Goal: Task Accomplishment & Management: Use online tool/utility

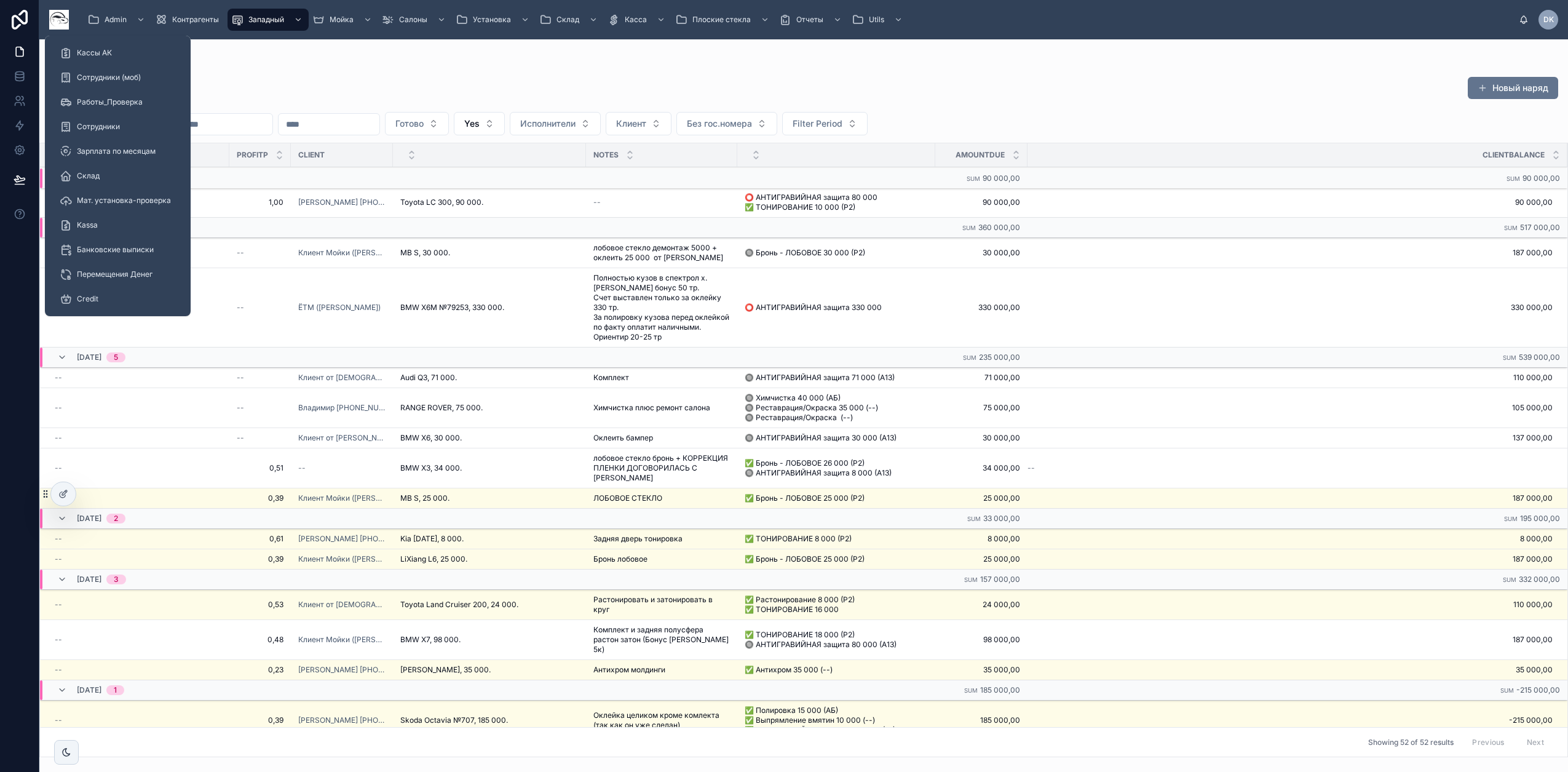
click at [128, 14] on div "Admin" at bounding box center [117, 19] width 60 height 19
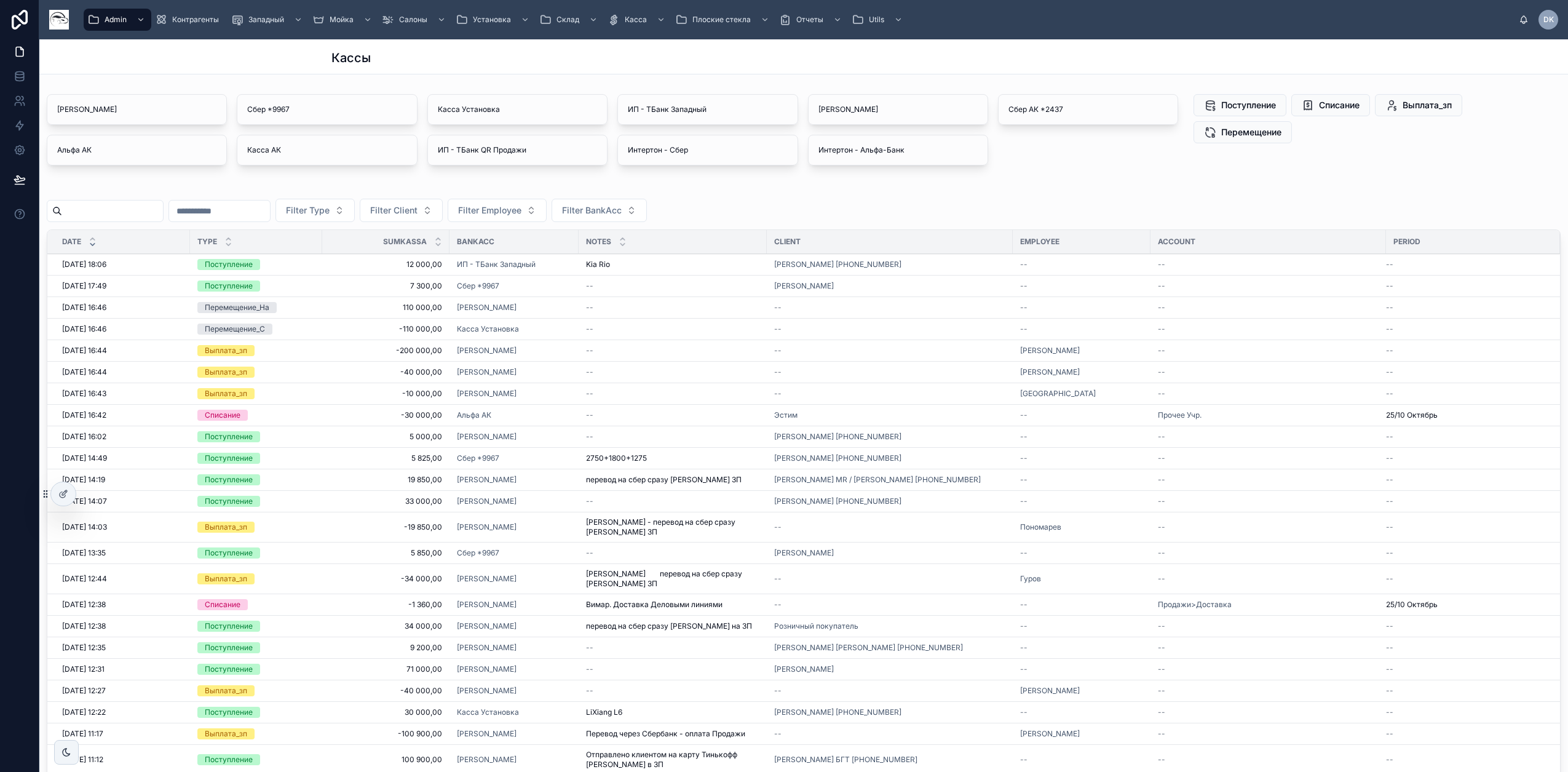
click at [209, 19] on span "Контрагенты" at bounding box center [195, 19] width 47 height 10
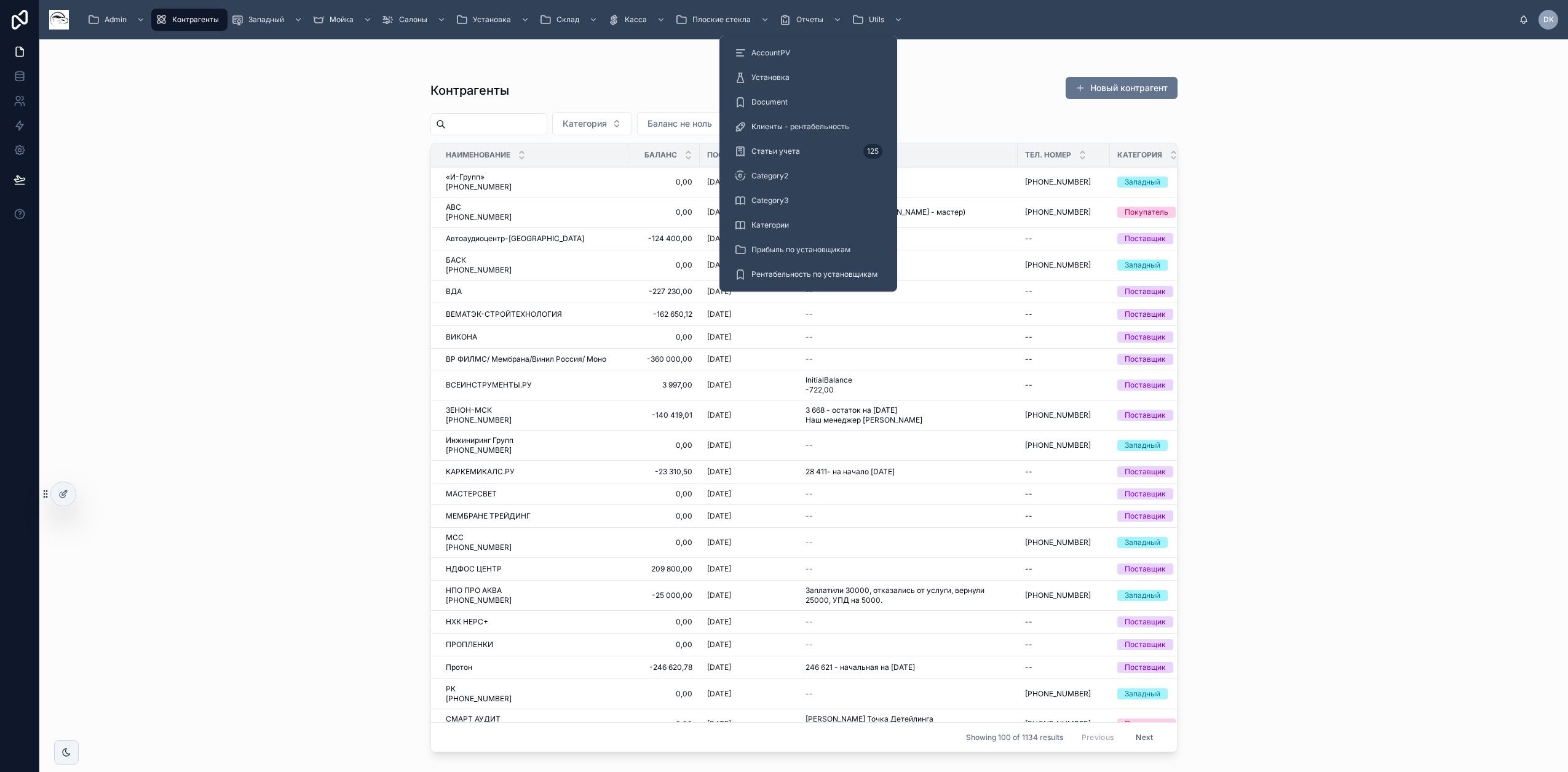
click at [777, 131] on span "Клиенты - рентабельность" at bounding box center [801, 127] width 98 height 10
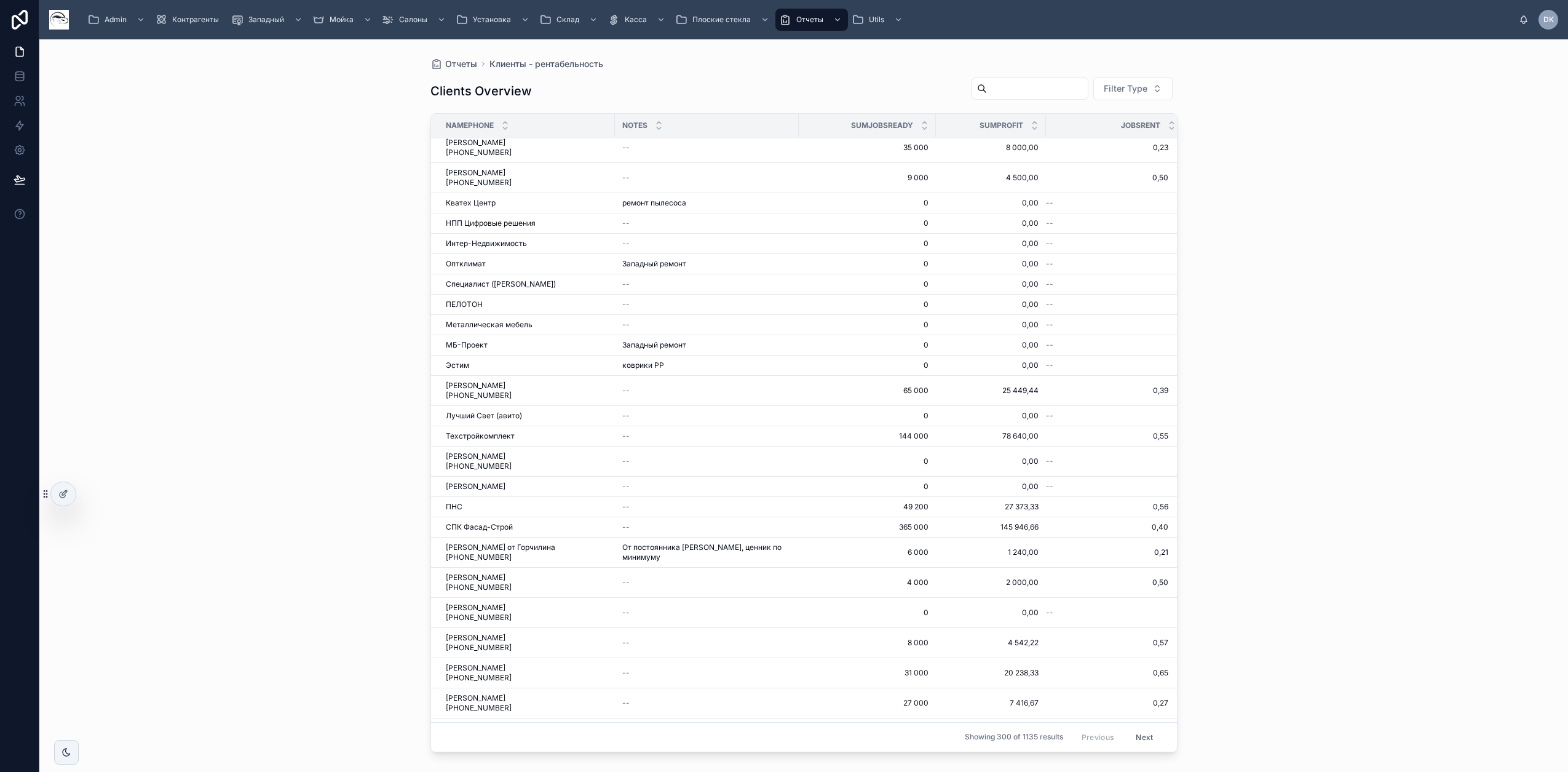
scroll to position [154, 0]
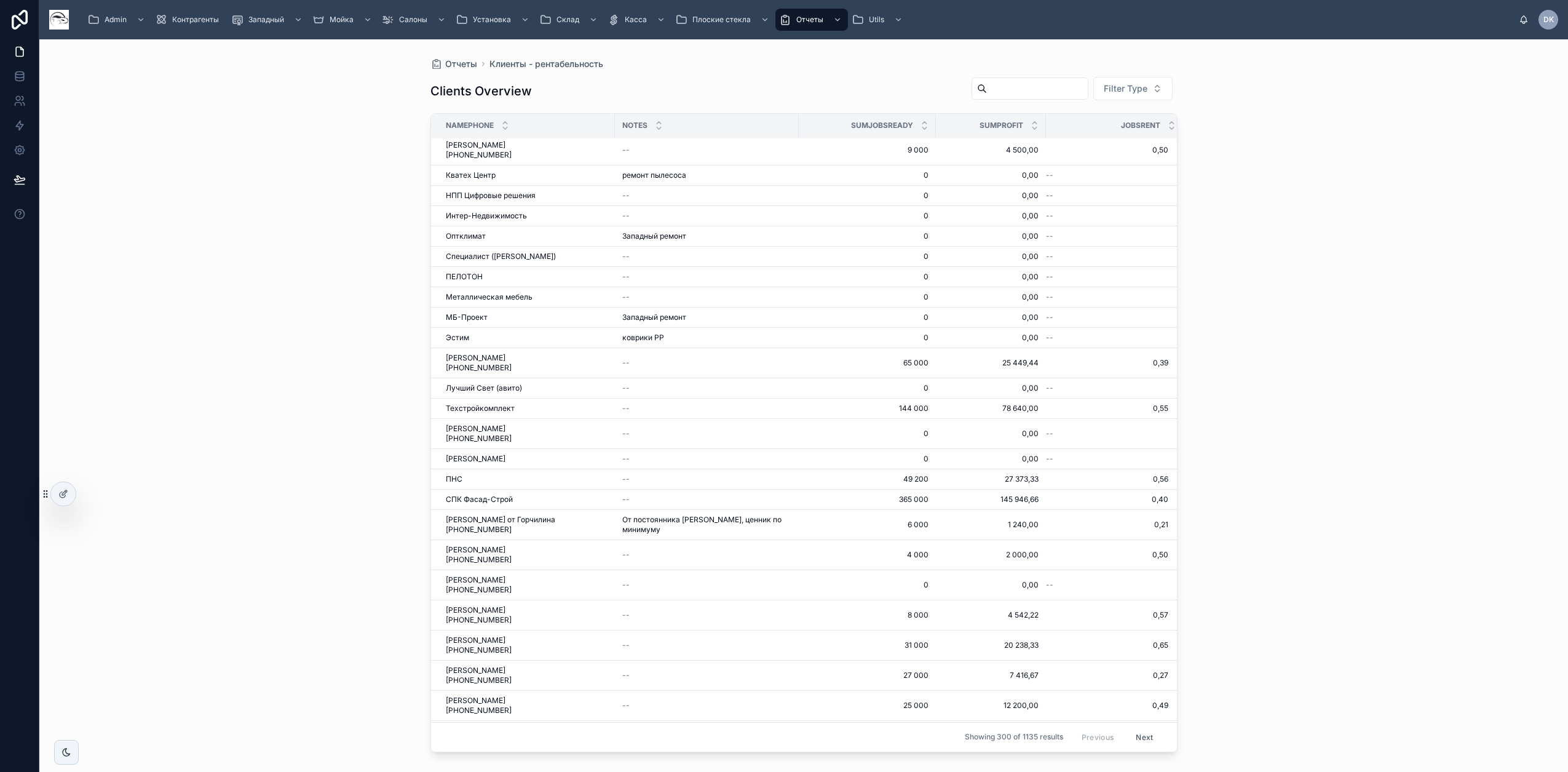
click at [824, 88] on input "text" at bounding box center [1037, 89] width 101 height 17
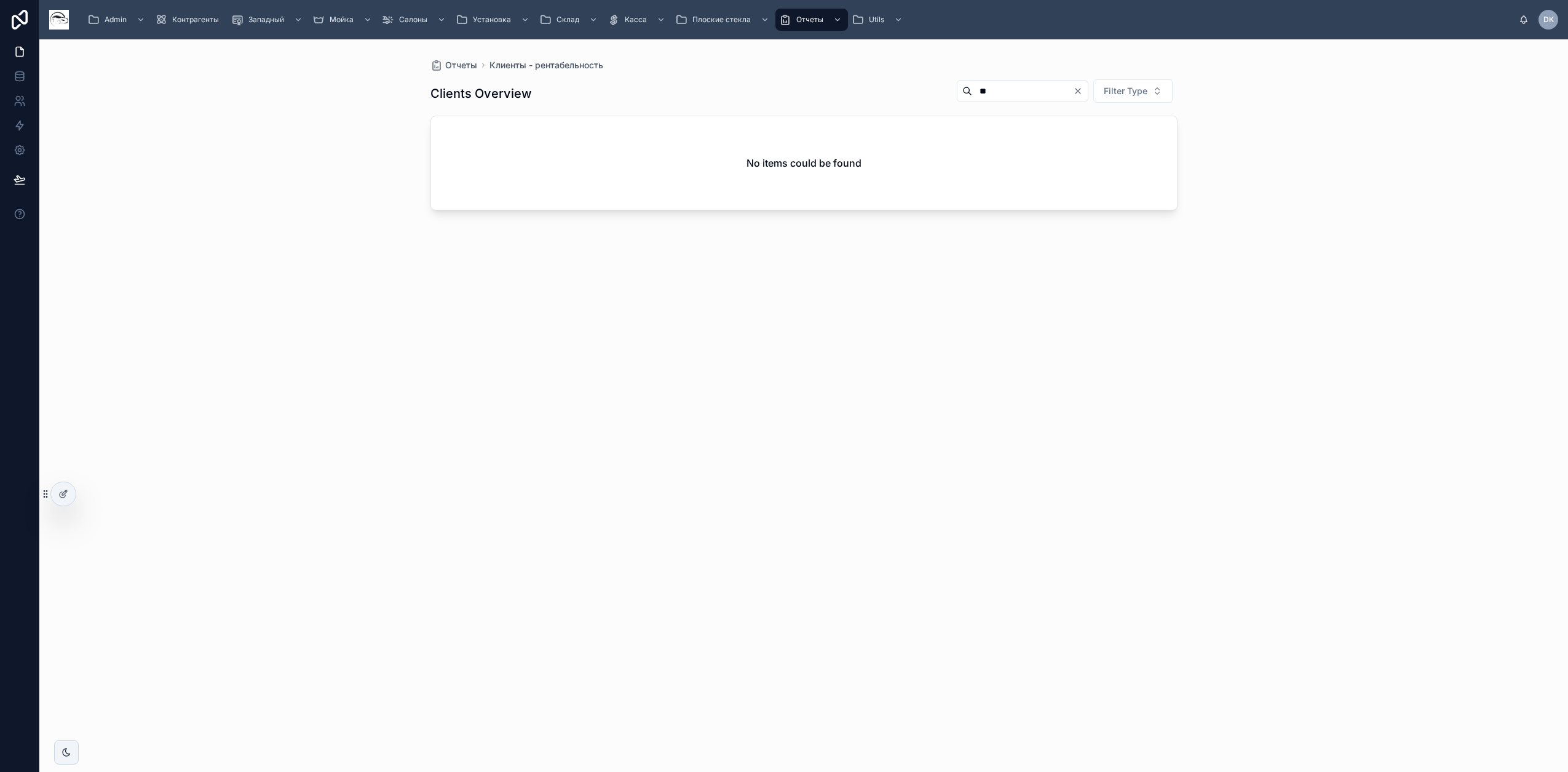
type input "*"
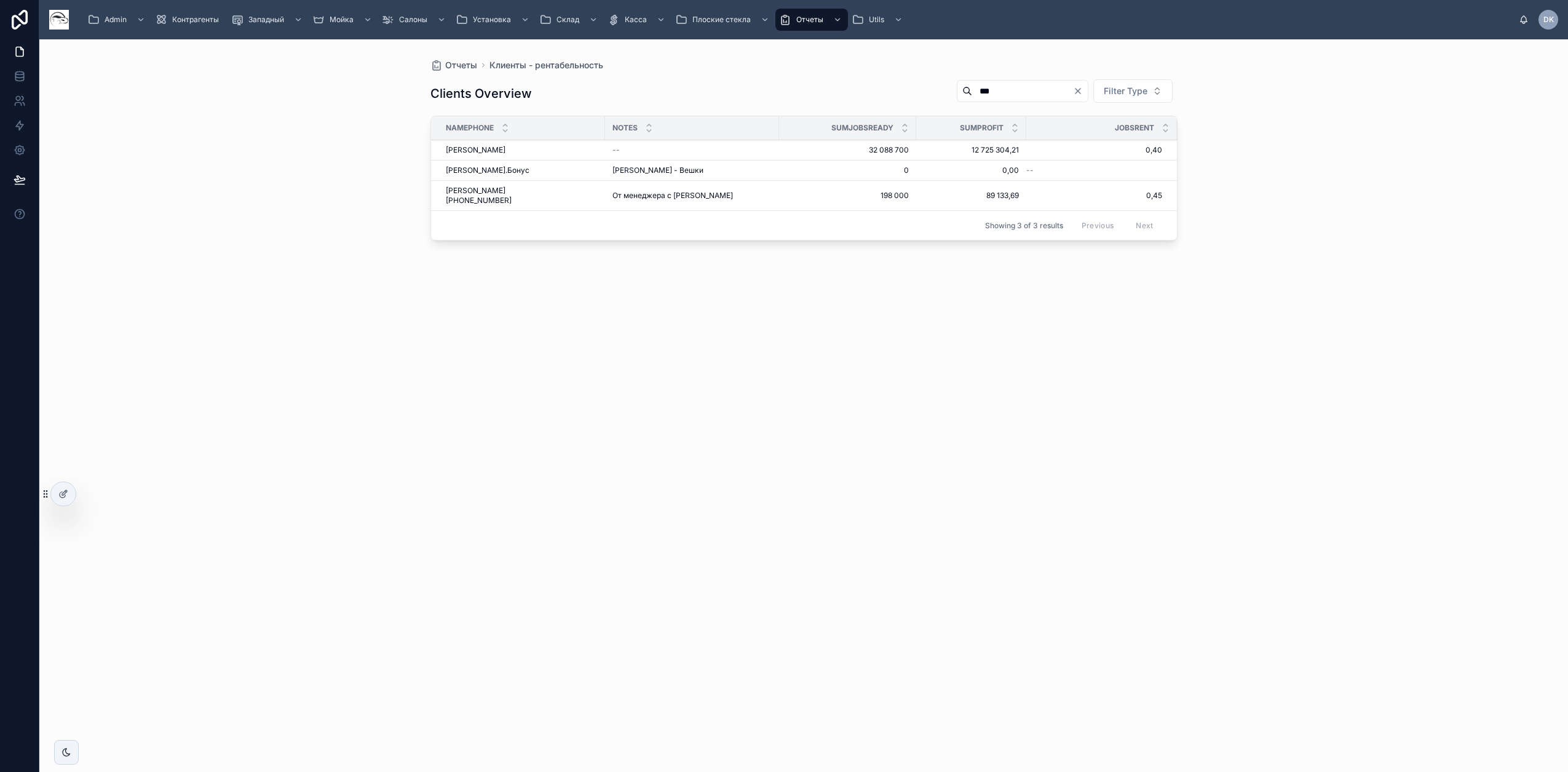
type input "***"
click at [528, 423] on div "Clients Overview *** Filter Type NamePhone Notes SumJobsReady SumProfit JobsRen…" at bounding box center [804, 414] width 747 height 686
click at [798, 312] on div "Clients Overview *** Filter Type NamePhone Notes SumJobsReady SumProfit JobsRen…" at bounding box center [804, 414] width 747 height 686
click at [739, 407] on div "Clients Overview *** Filter Type NamePhone Notes SumJobsReady SumProfit JobsRen…" at bounding box center [804, 414] width 747 height 686
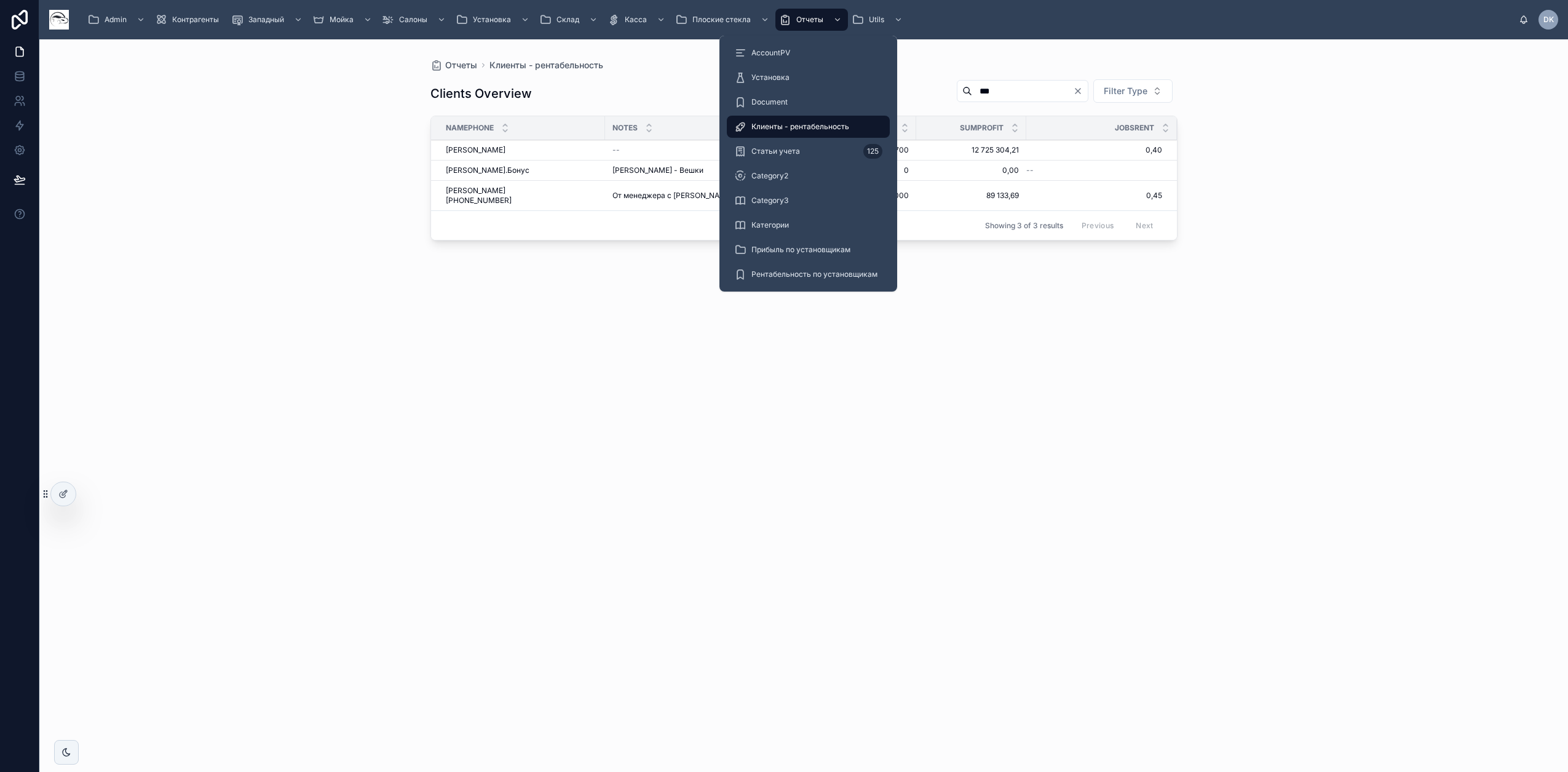
click at [788, 72] on div "Установка" at bounding box center [808, 77] width 148 height 19
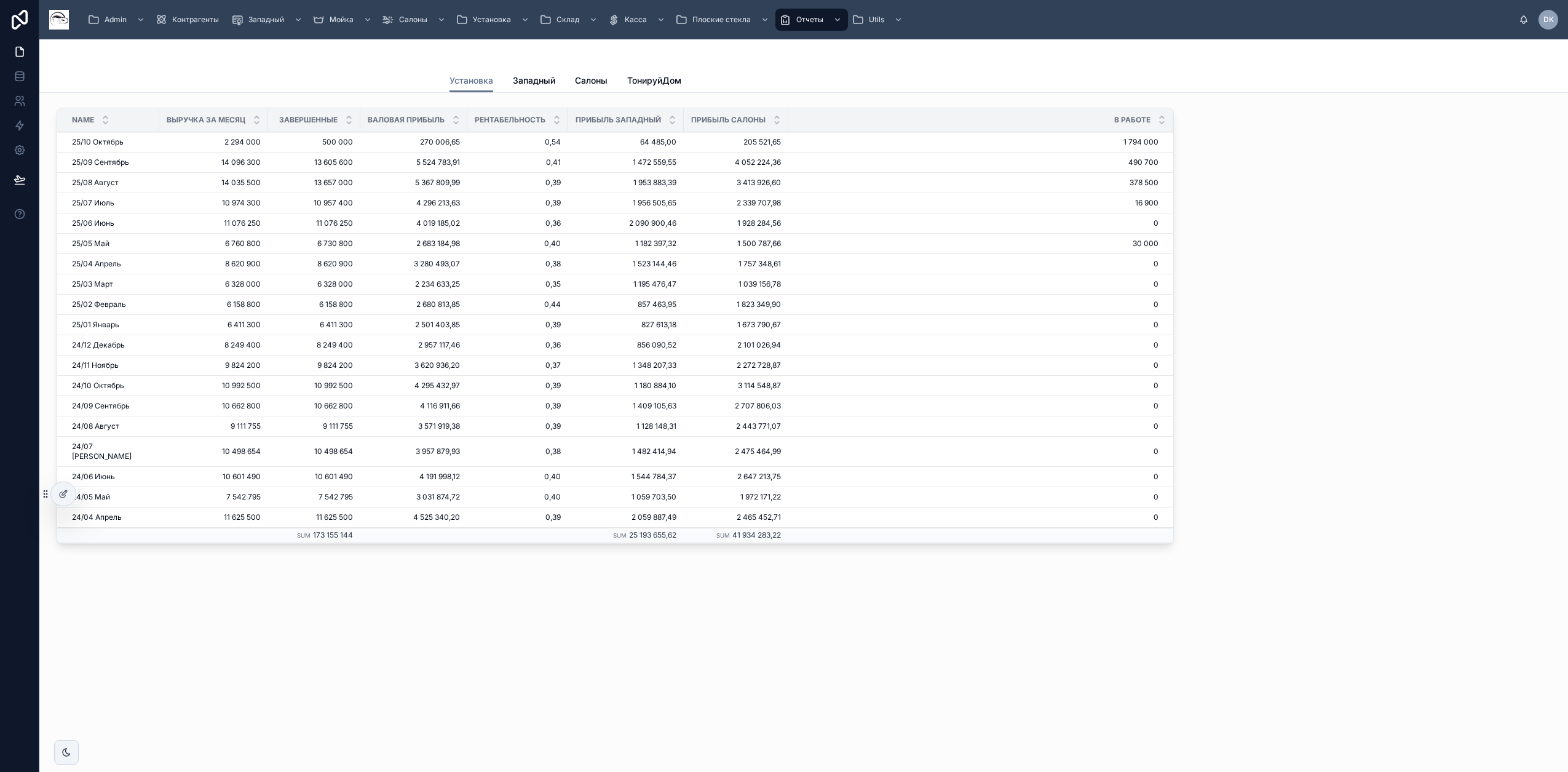
click at [65, 490] on icon at bounding box center [63, 494] width 10 height 10
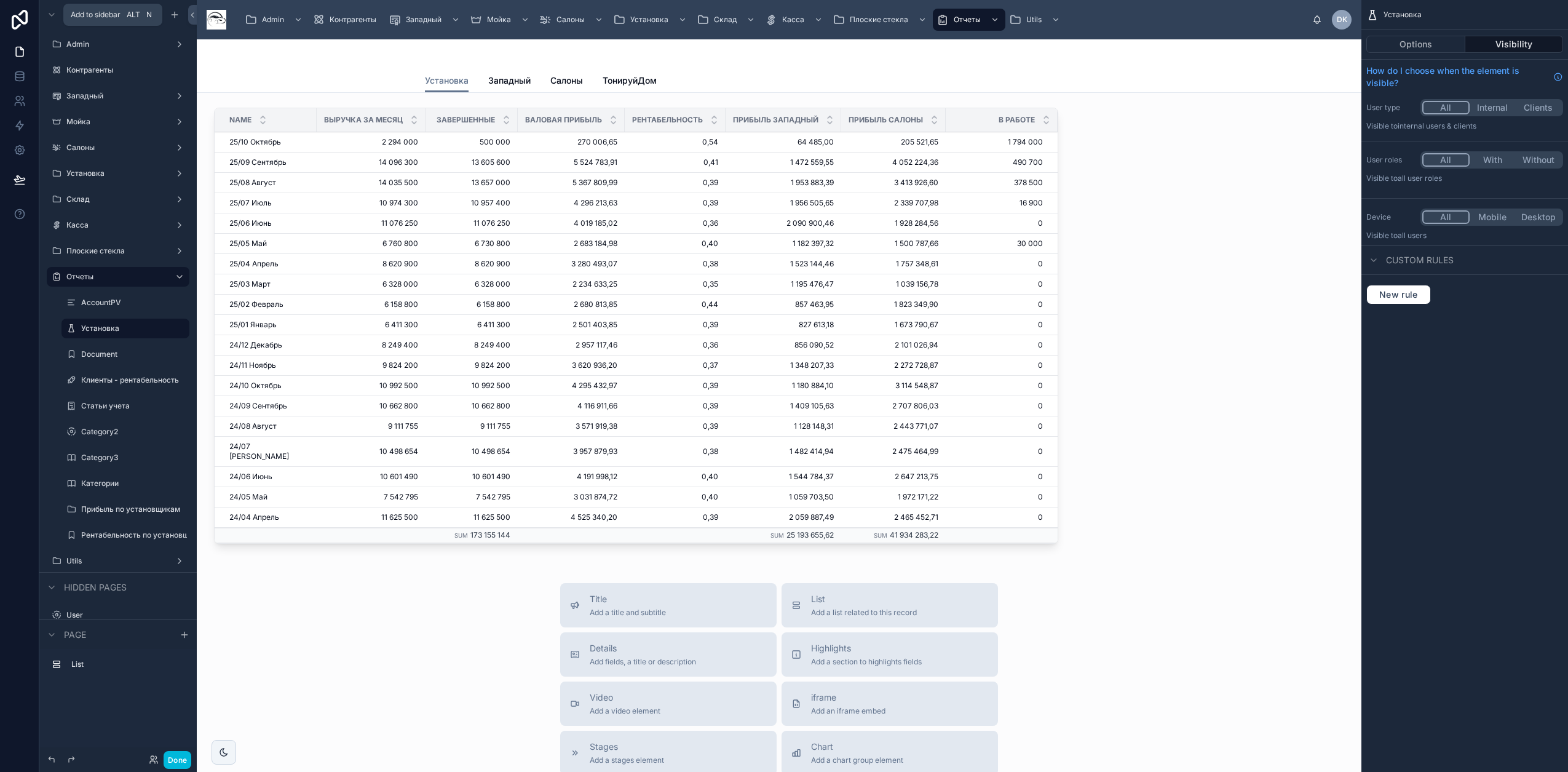
click at [179, 13] on div "scrollable content" at bounding box center [174, 14] width 14 height 14
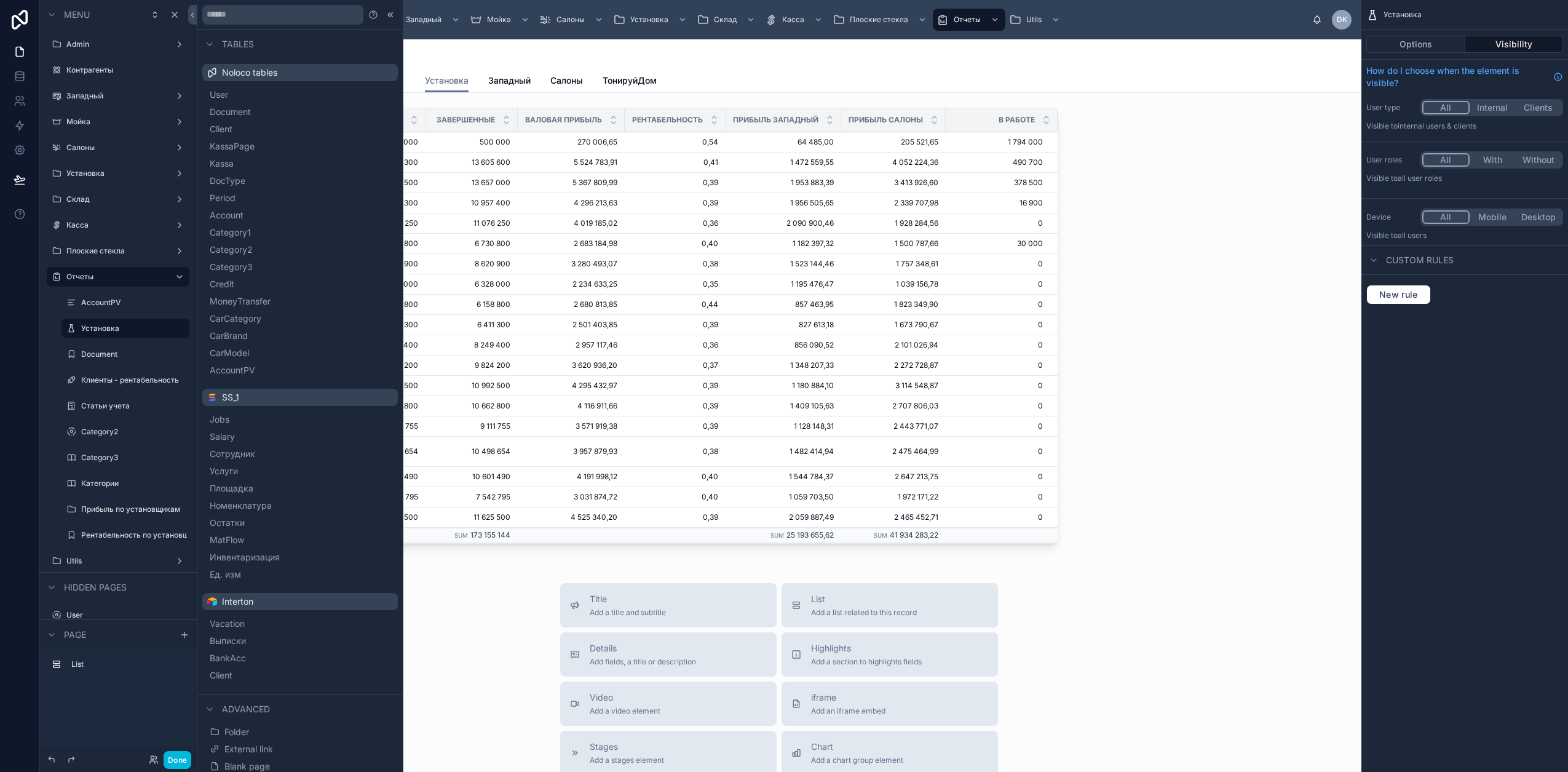
click at [251, 112] on span "Document" at bounding box center [230, 112] width 41 height 12
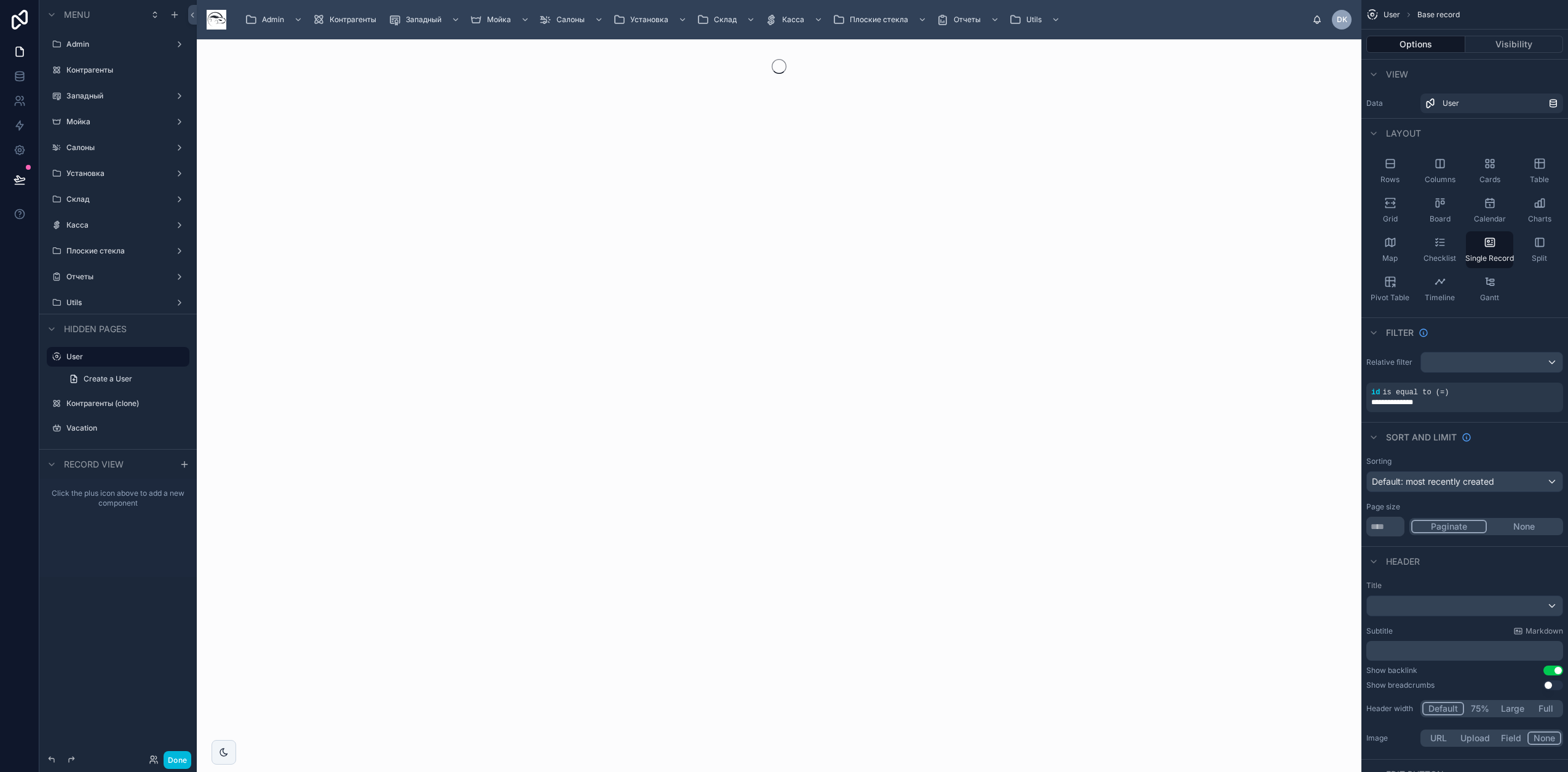
drag, startPoint x: 44, startPoint y: 326, endPoint x: 95, endPoint y: 272, distance: 74.3
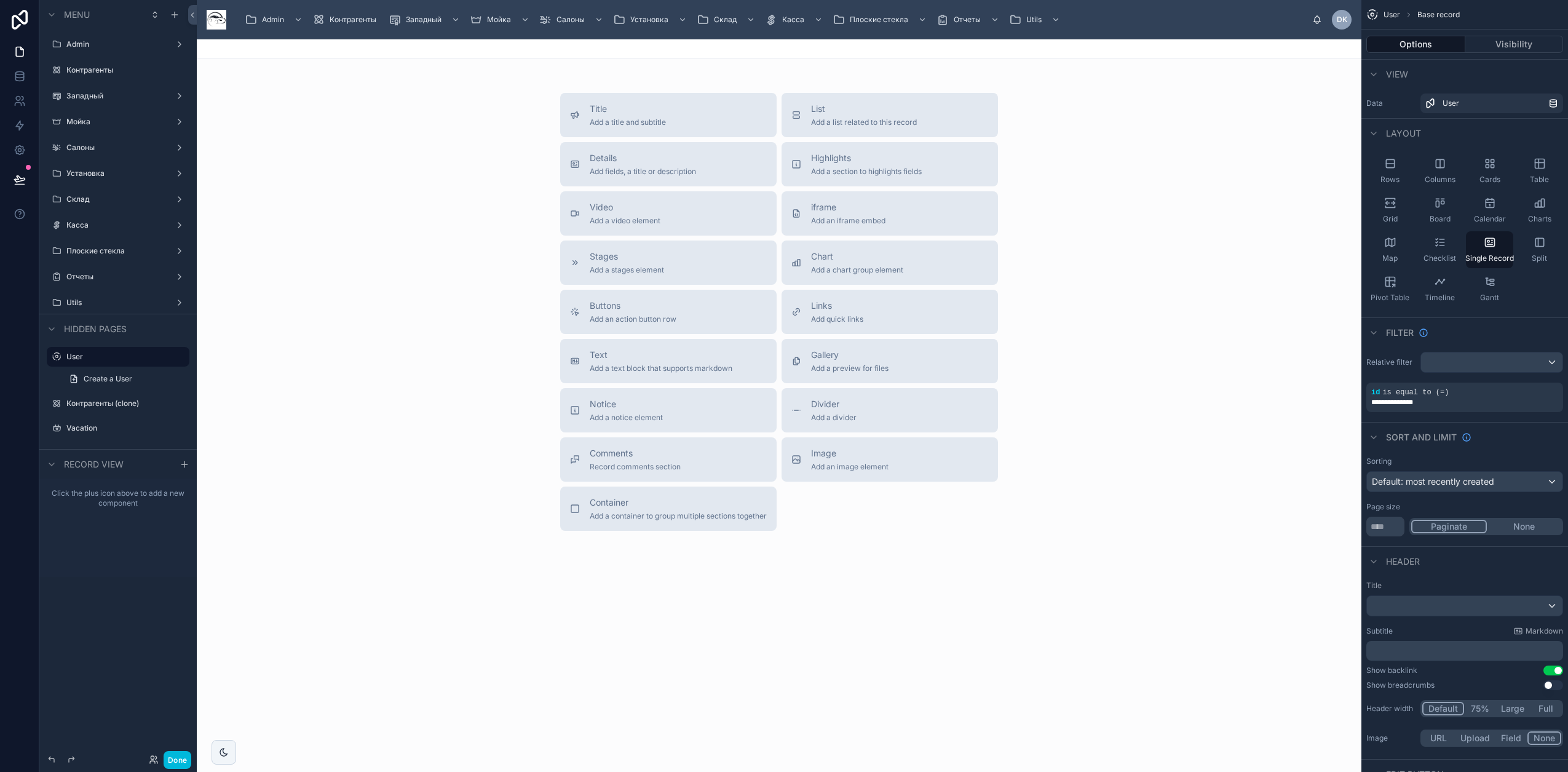
click at [95, 274] on label "Отчеты" at bounding box center [115, 277] width 99 height 10
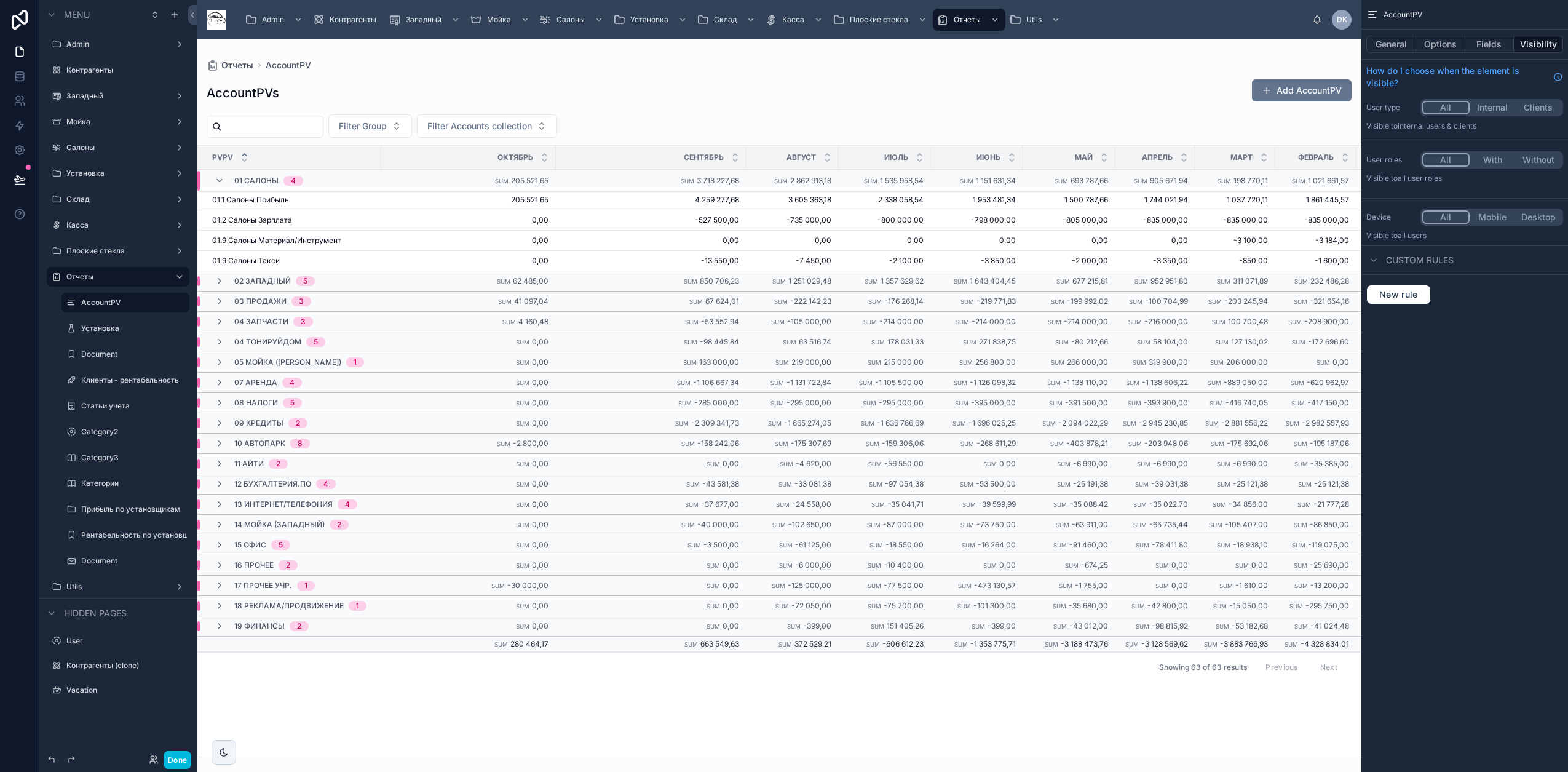
click at [107, 556] on div "Document" at bounding box center [134, 561] width 106 height 10
click at [0, 0] on icon "scrollable content" at bounding box center [0, 0] width 0 height 0
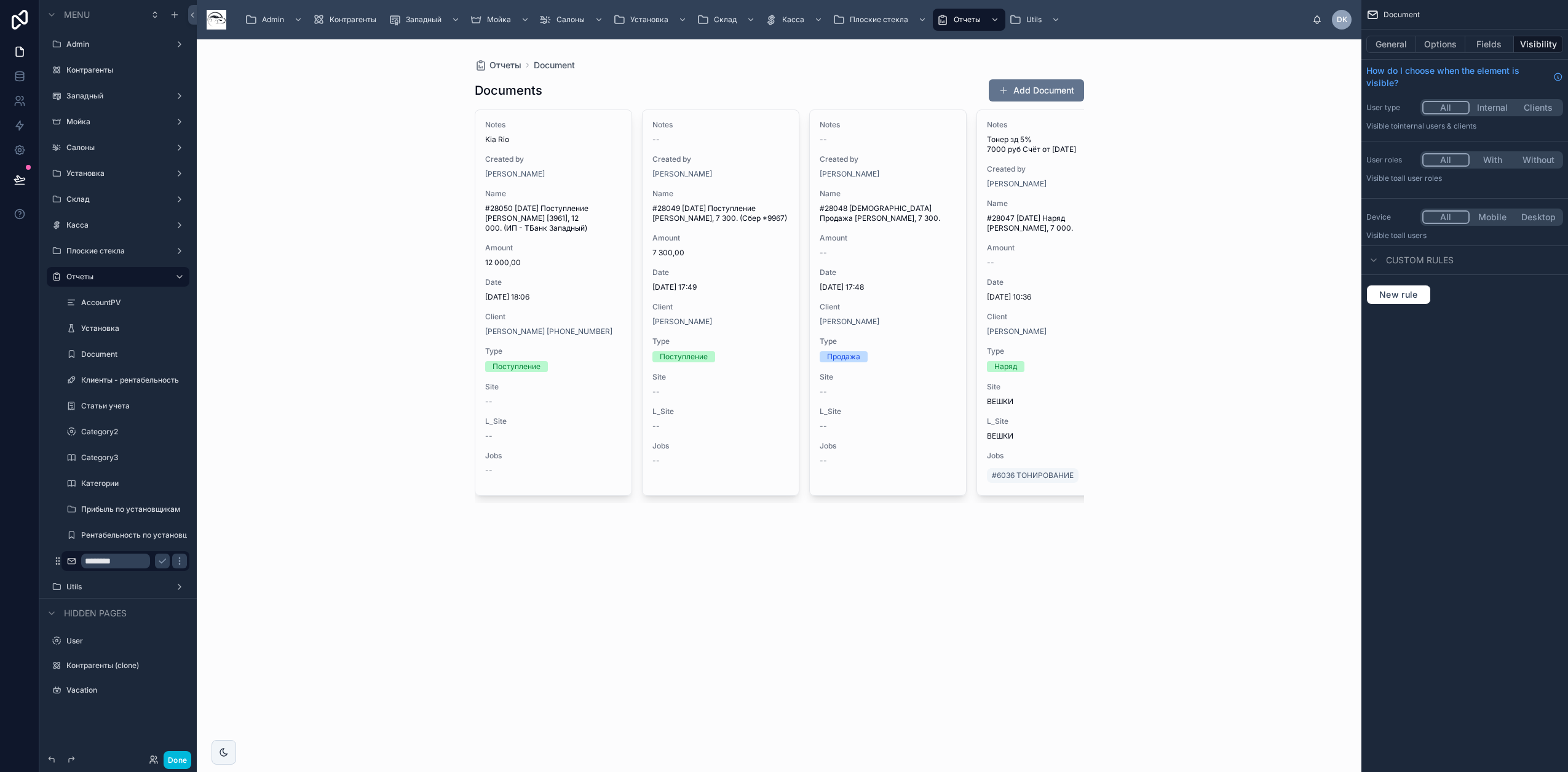
click at [140, 565] on input "********" at bounding box center [116, 561] width 69 height 14
type input "*"
type input "*****"
click at [162, 564] on icon "scrollable content" at bounding box center [163, 561] width 10 height 10
click at [824, 42] on button "General" at bounding box center [1391, 45] width 50 height 17
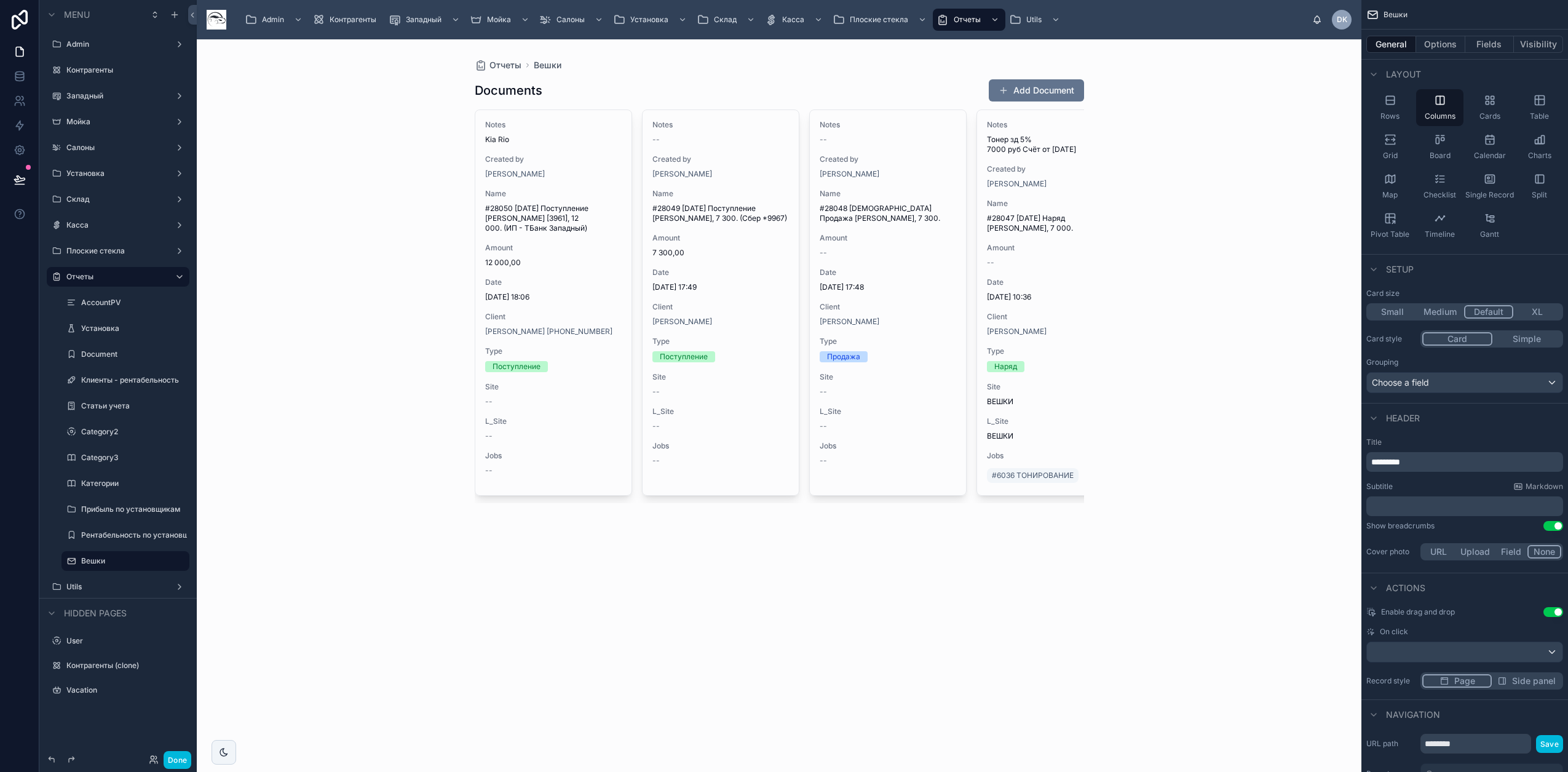
scroll to position [164, 0]
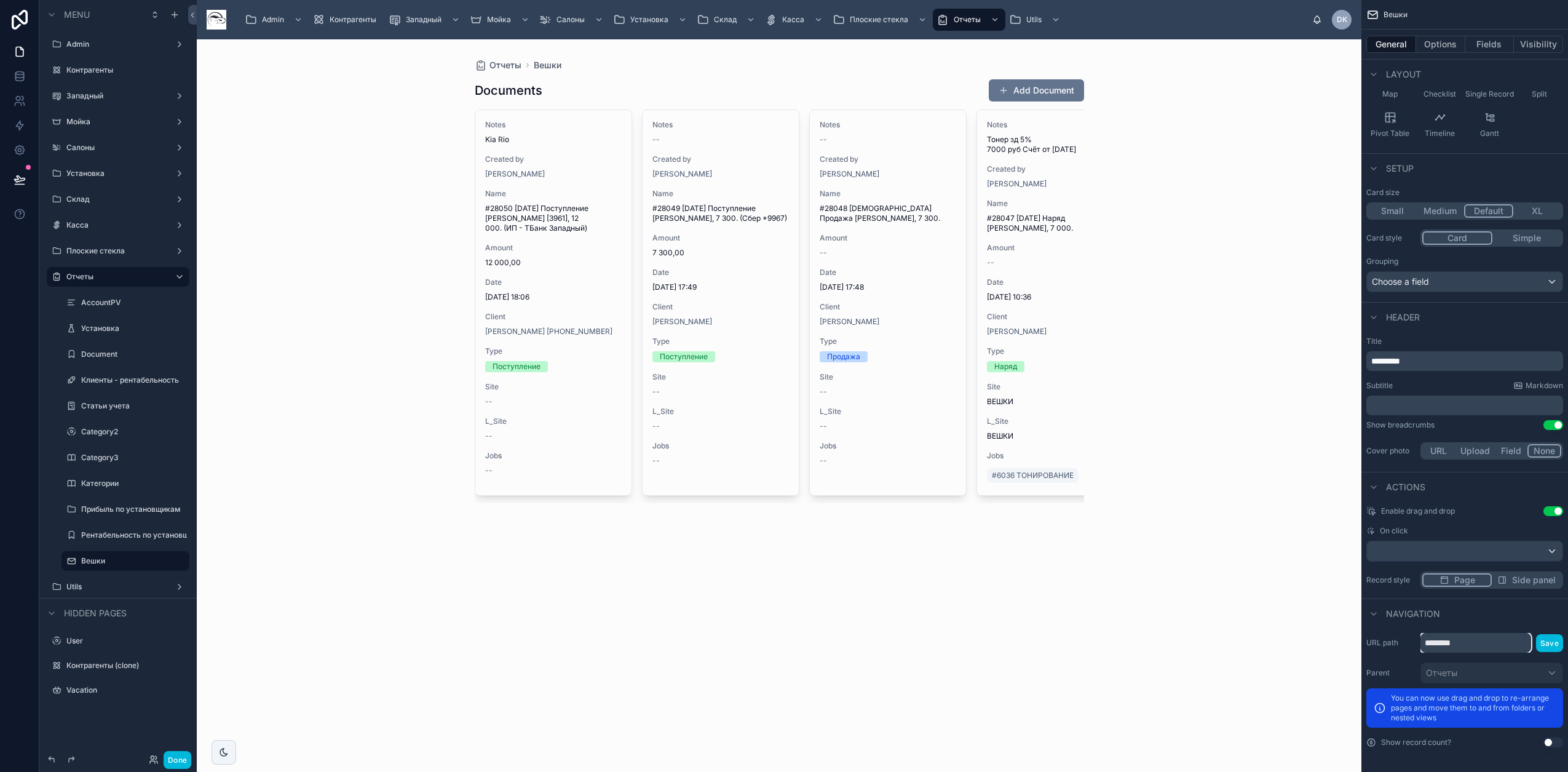
click at [824, 634] on input "********" at bounding box center [1476, 642] width 111 height 19
type input "**********"
click at [824, 634] on button "Save" at bounding box center [1549, 642] width 27 height 18
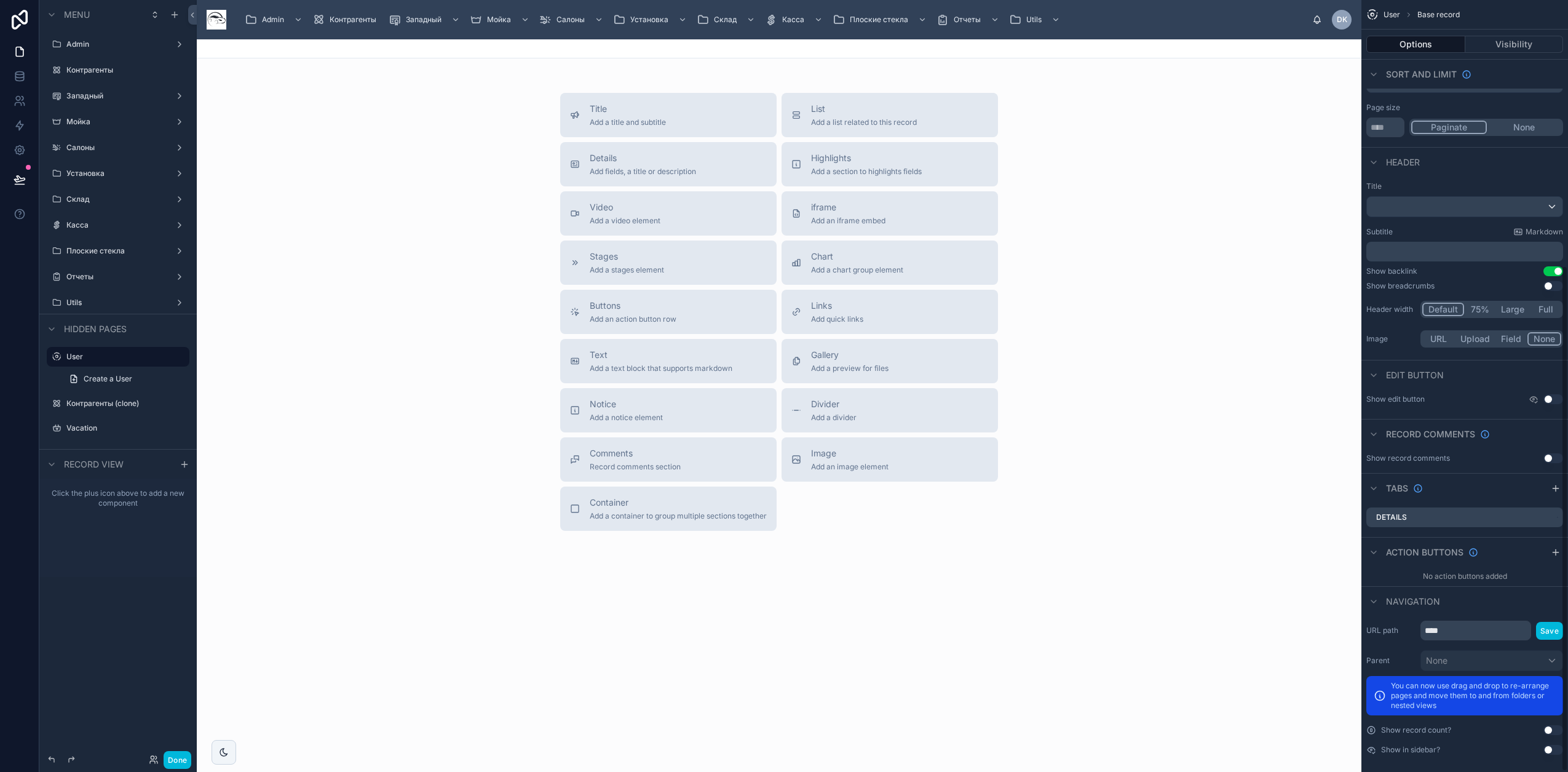
scroll to position [407, 0]
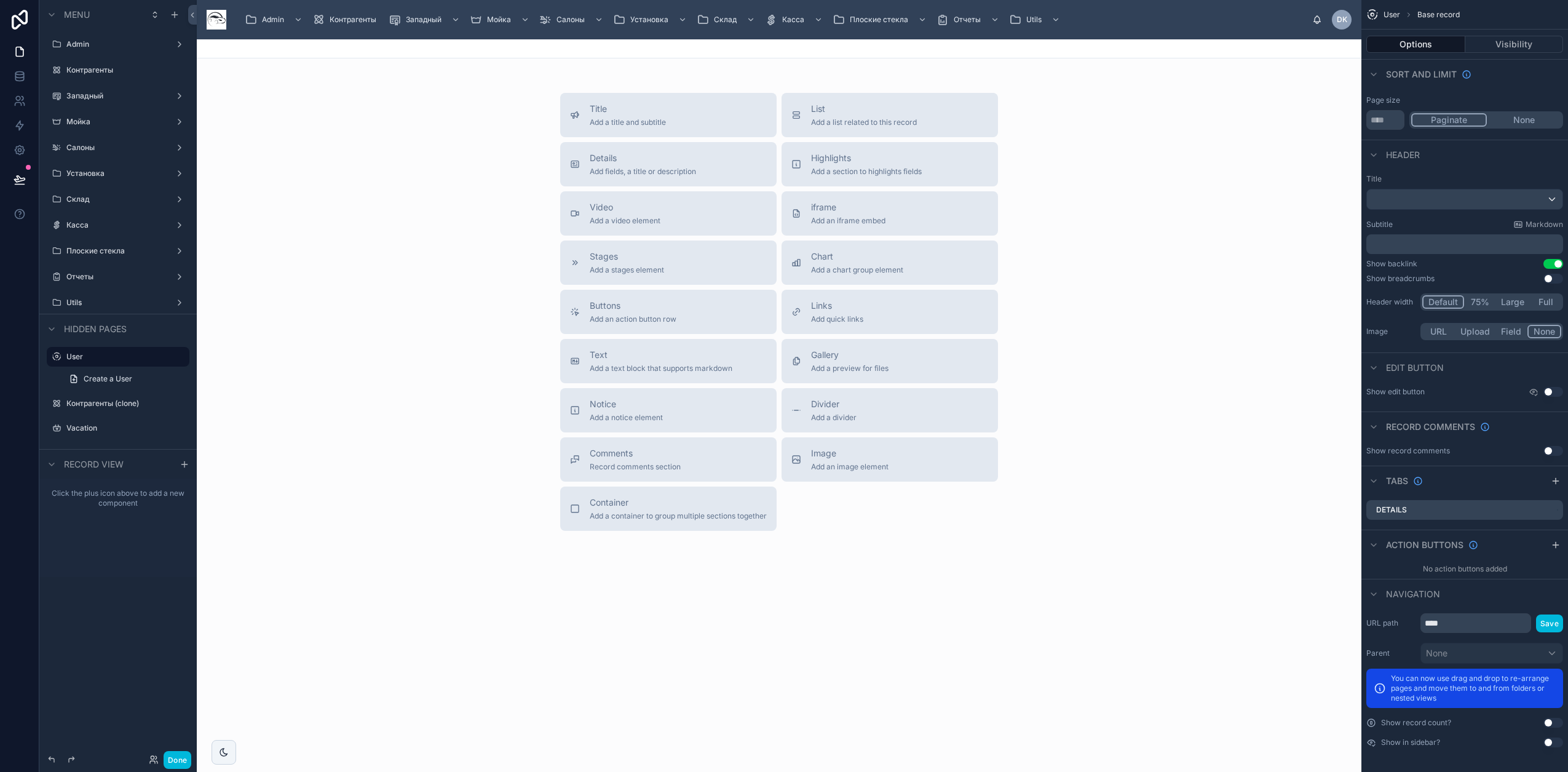
click at [101, 281] on label "Отчеты" at bounding box center [115, 277] width 99 height 10
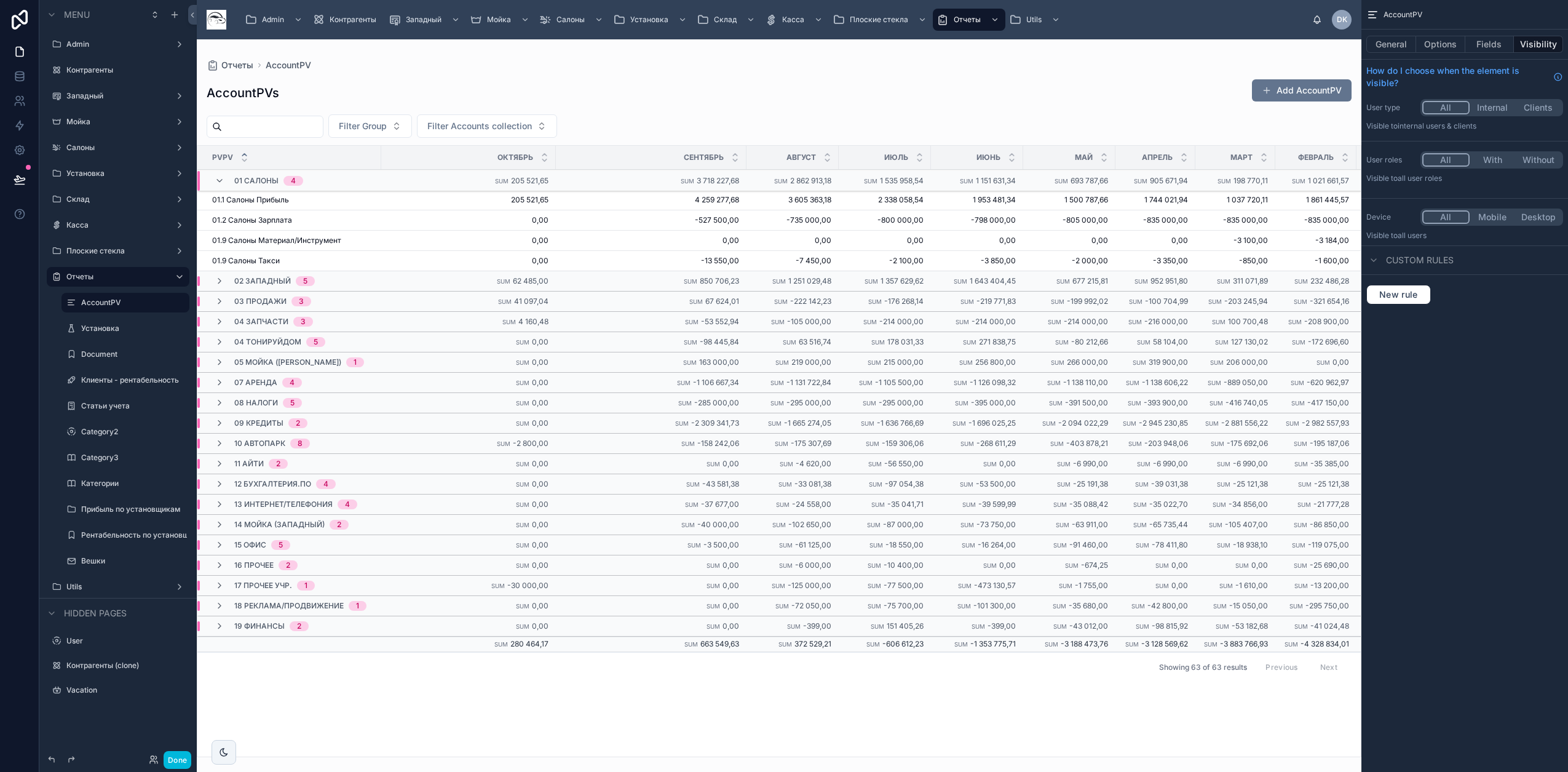
click at [114, 557] on label "Вешки" at bounding box center [132, 561] width 101 height 10
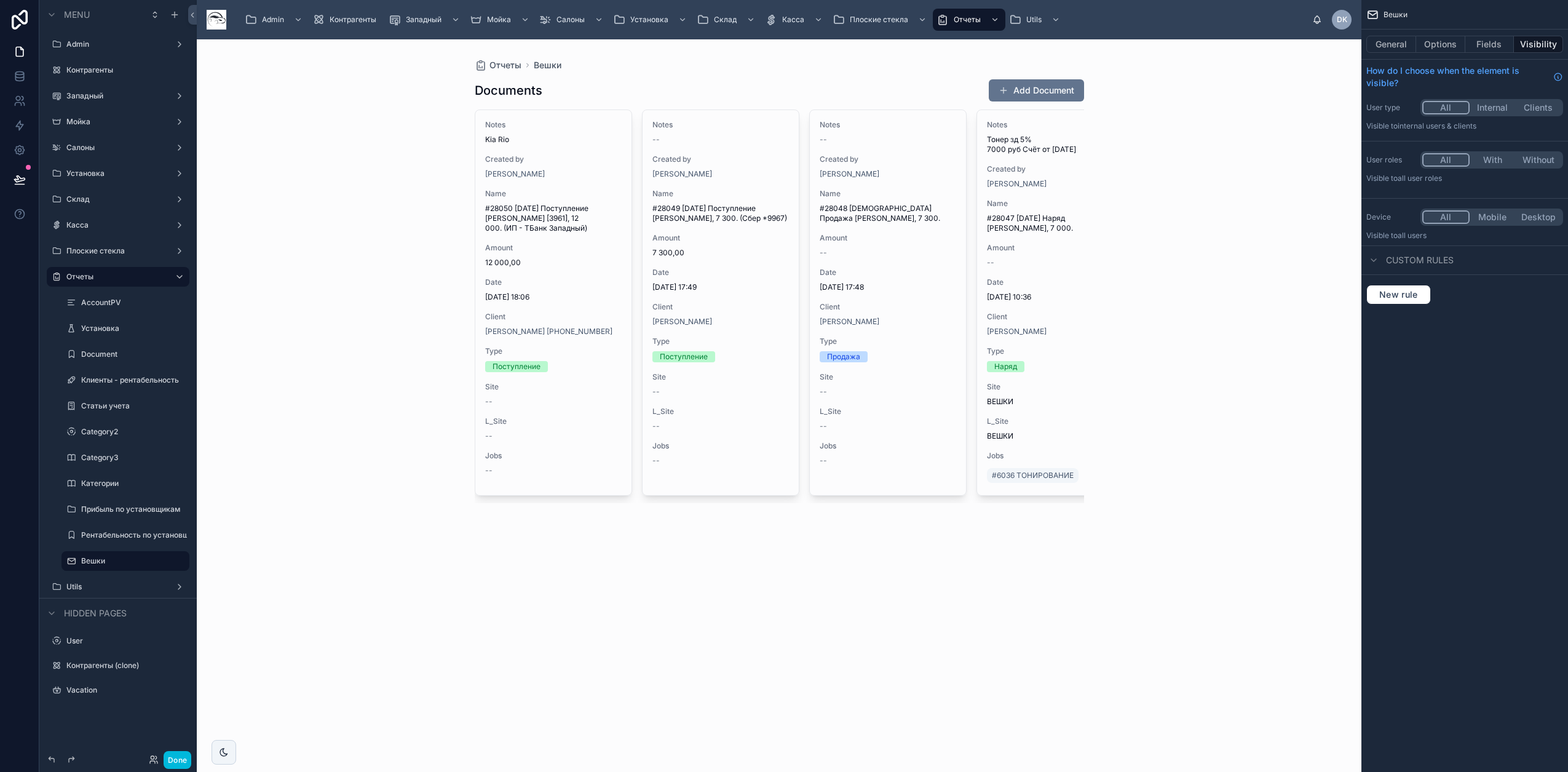
click at [70, 561] on icon "scrollable content" at bounding box center [71, 561] width 10 height 10
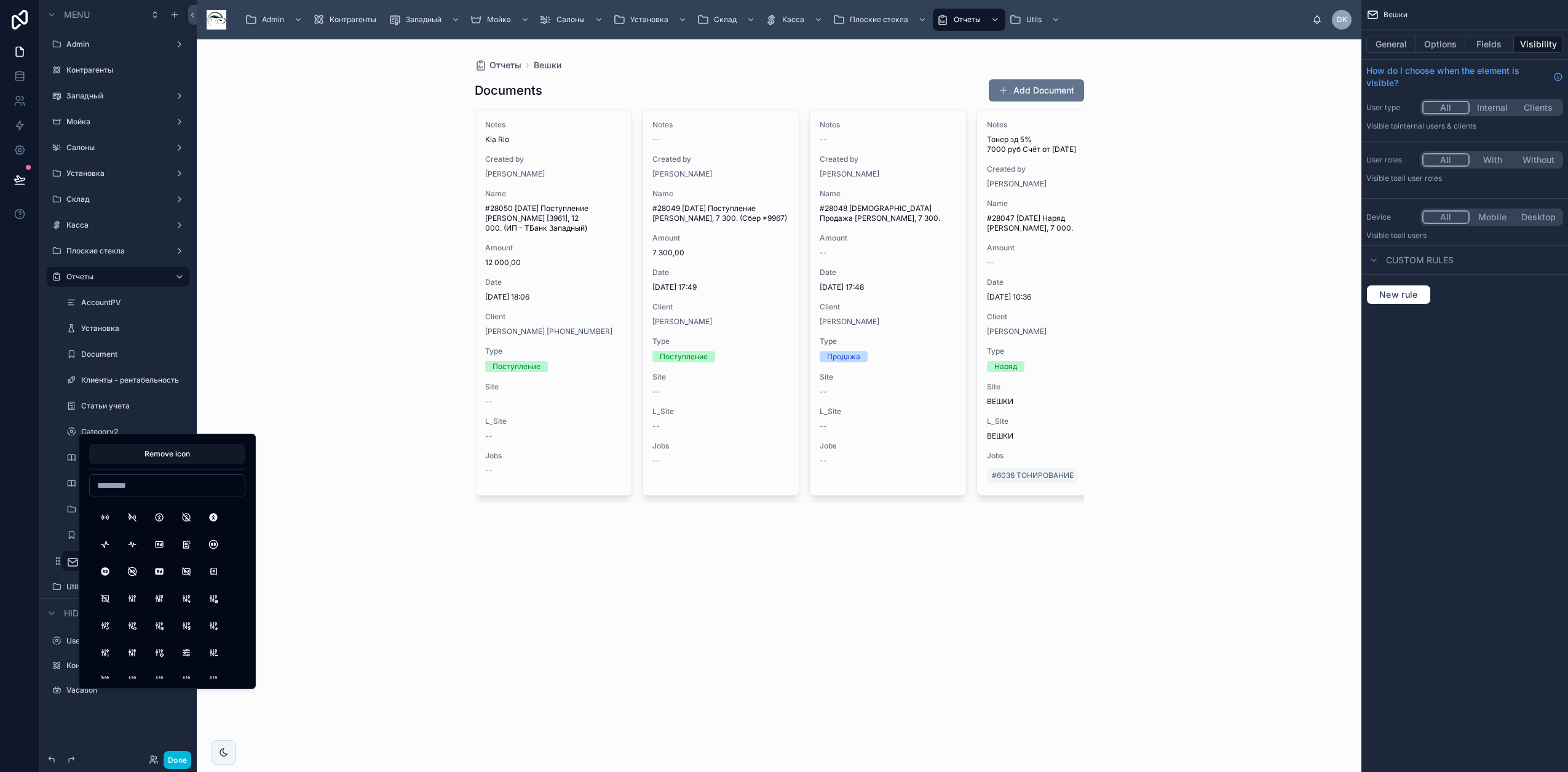
scroll to position [77, 0]
click at [164, 601] on button "AdjustmentsAlt" at bounding box center [159, 598] width 22 height 22
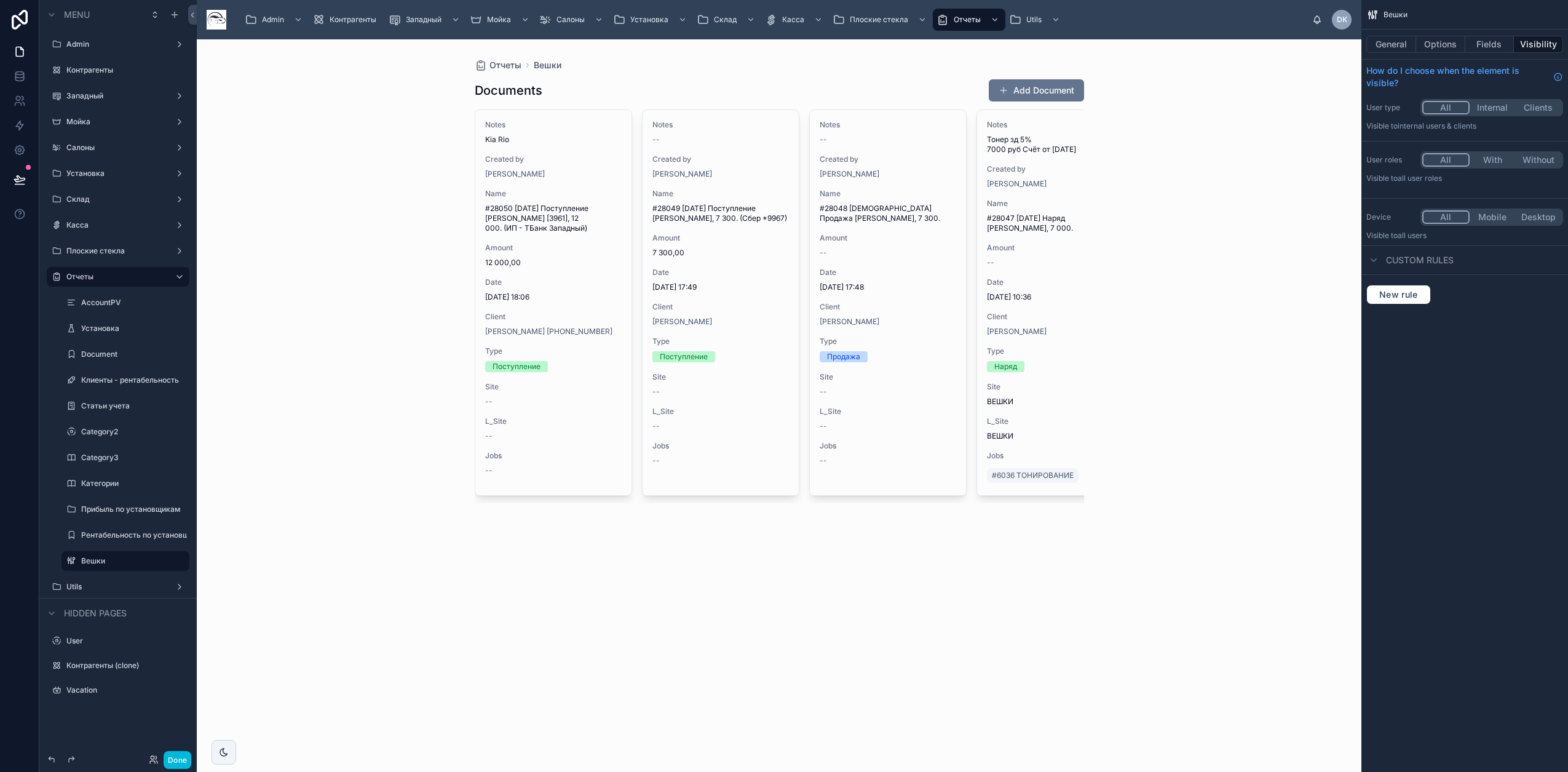
click at [310, 584] on div "Отчеты Вешки Documents Add Document Notes Kia Rio Created by Егор Маскаев Name …" at bounding box center [779, 405] width 1165 height 732
click at [824, 44] on button "Options" at bounding box center [1441, 45] width 49 height 17
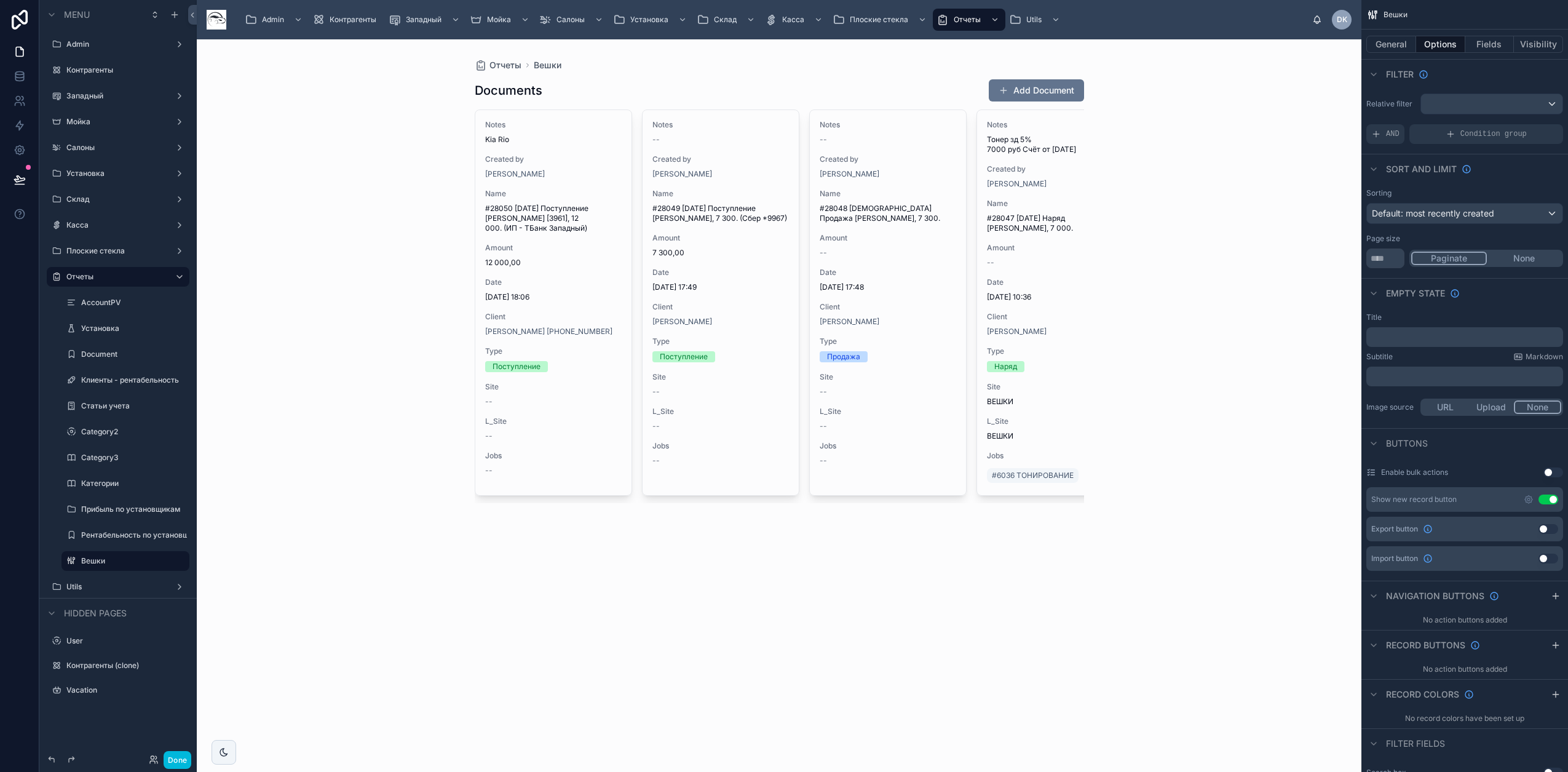
click at [824, 129] on div "AND" at bounding box center [1385, 134] width 38 height 19
click at [0, 0] on icon "scrollable content" at bounding box center [0, 0] width 0 height 0
click at [824, 122] on div "Select a field" at bounding box center [1248, 115] width 73 height 19
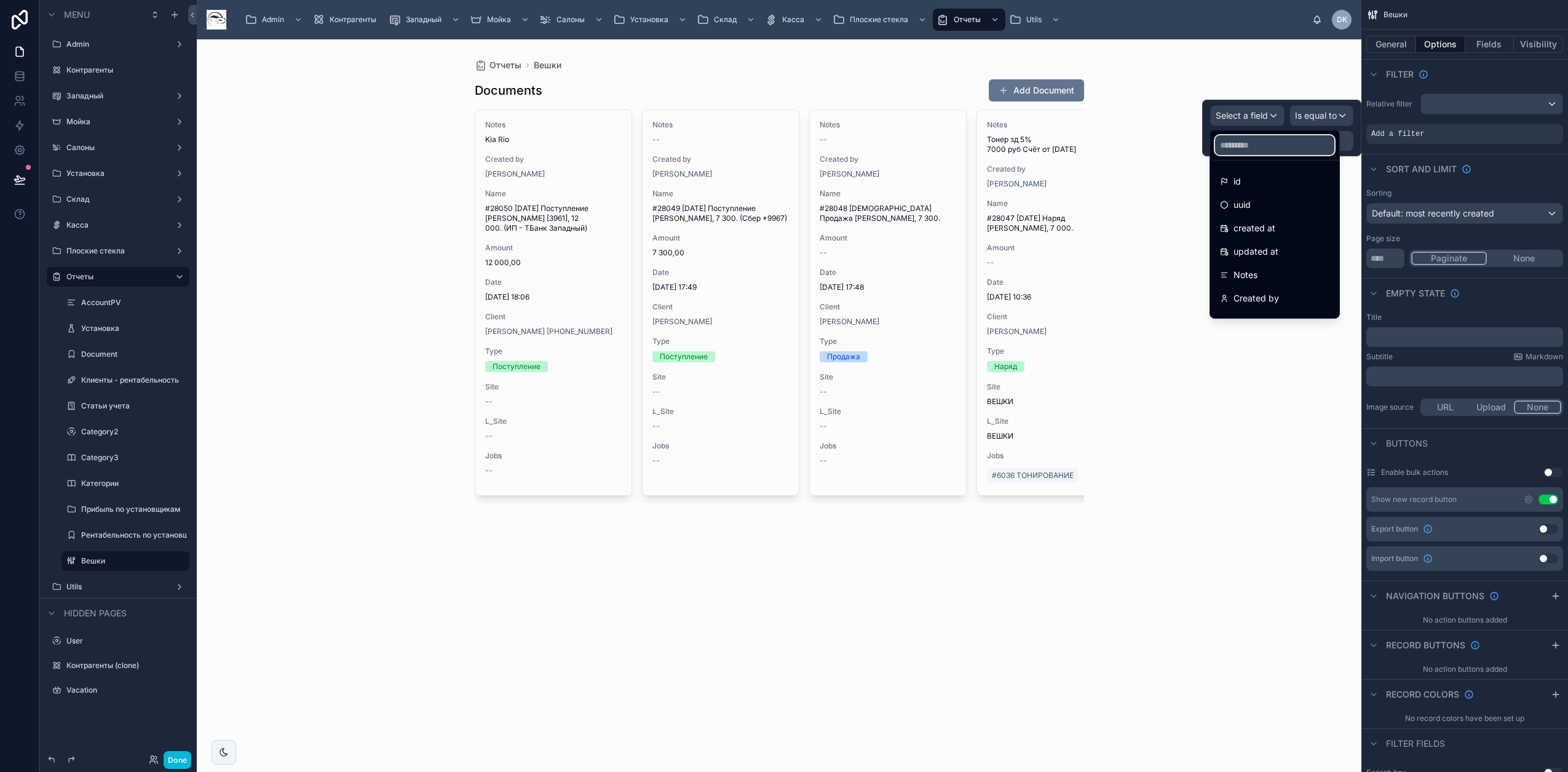
click at [824, 145] on input "text" at bounding box center [1275, 145] width 120 height 19
type input "****"
click at [824, 177] on div "Client" at bounding box center [1238, 181] width 36 height 14
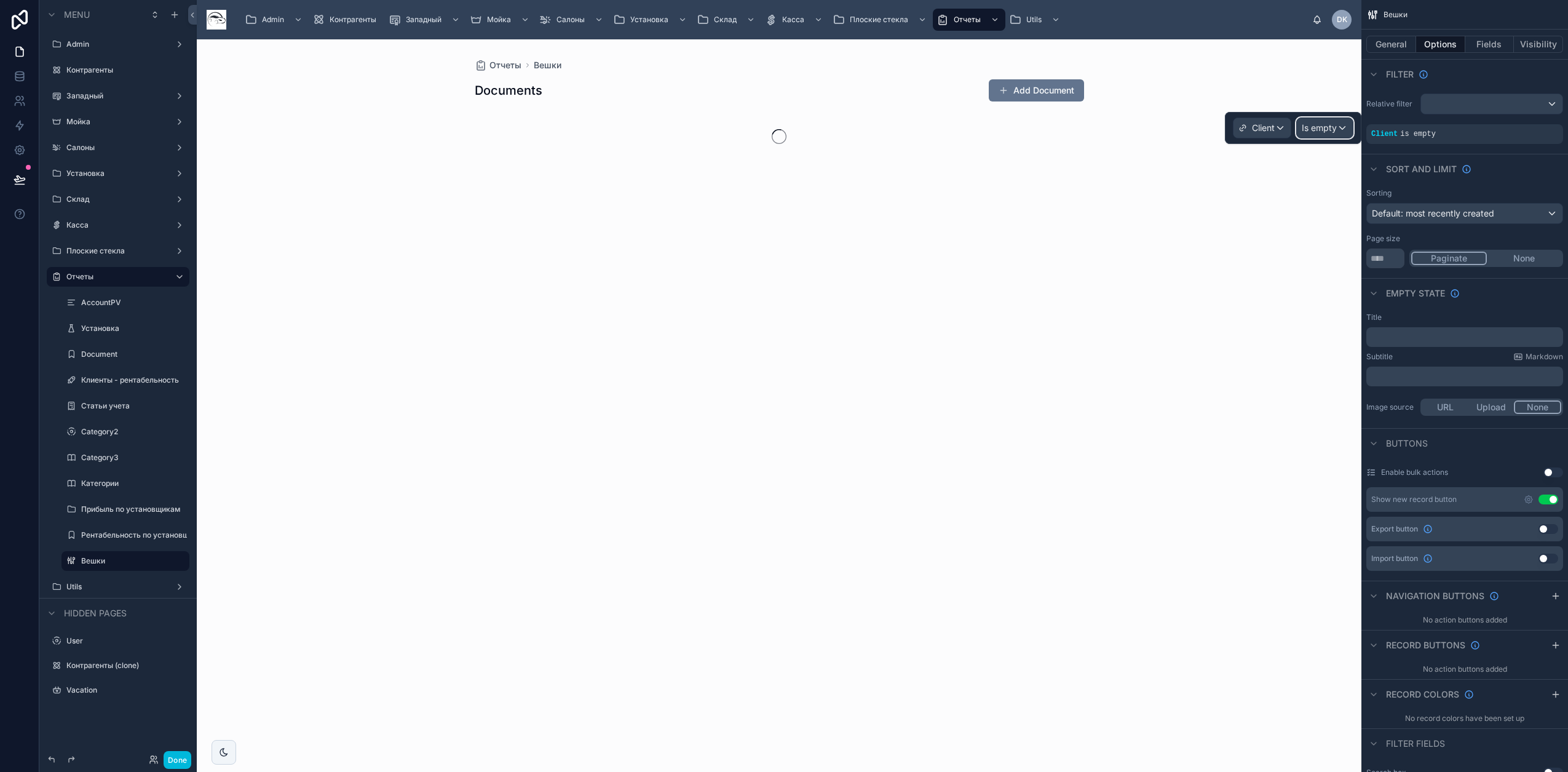
click at [824, 126] on span "Is empty" at bounding box center [1319, 127] width 35 height 12
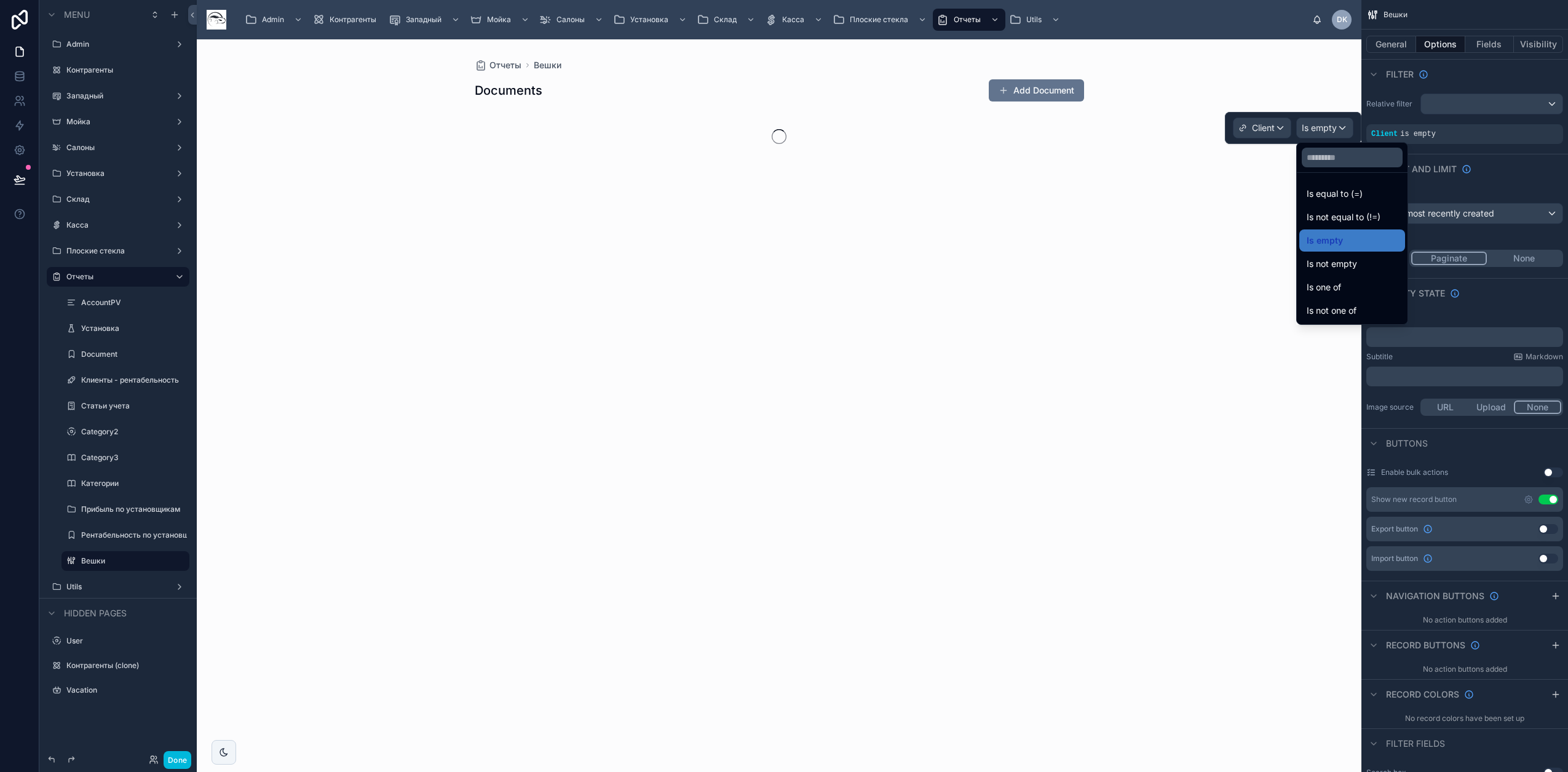
click at [824, 200] on span "Is equal to (=)" at bounding box center [1335, 194] width 56 height 14
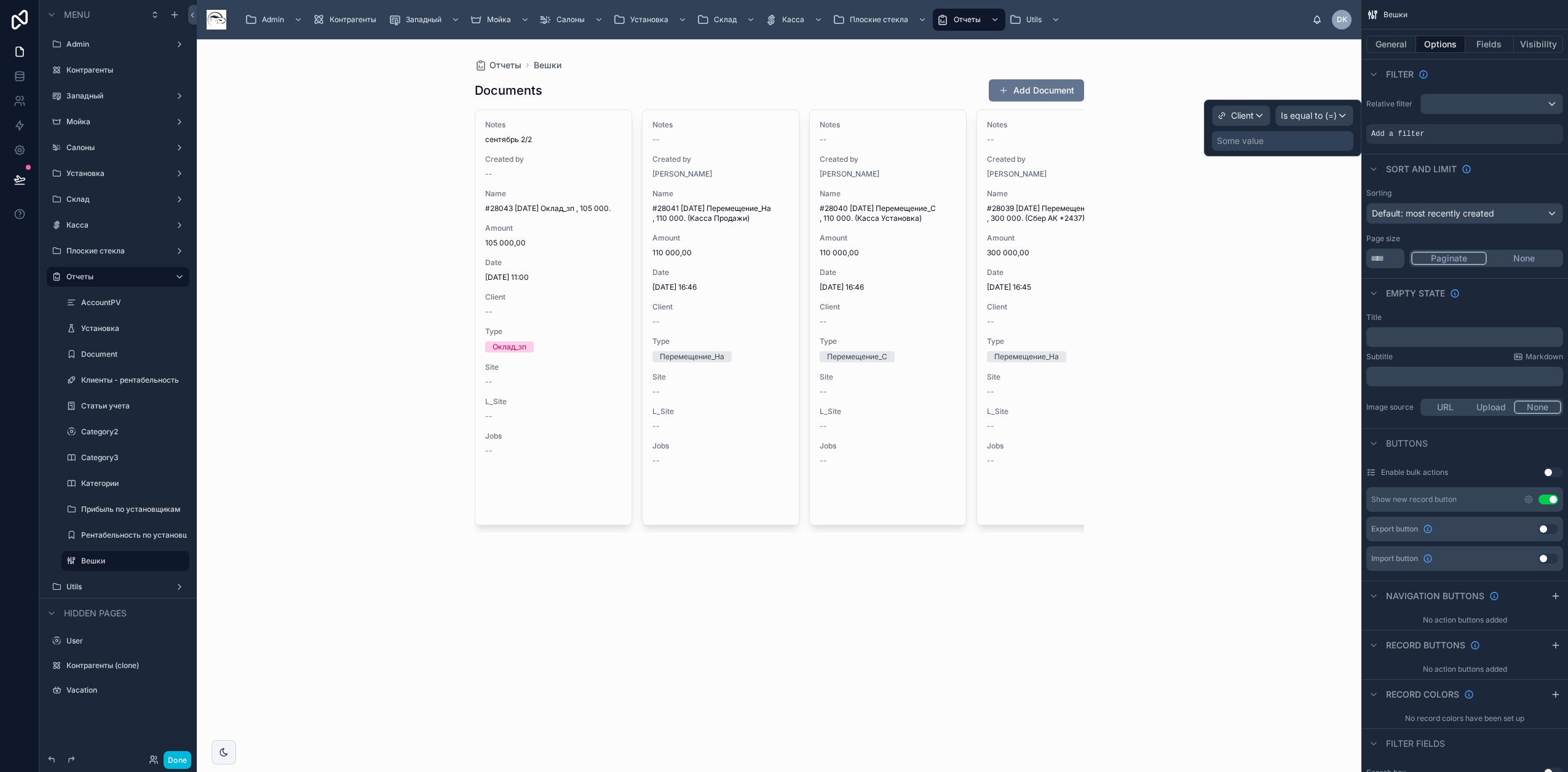
click at [824, 141] on div "Some value" at bounding box center [1282, 140] width 141 height 19
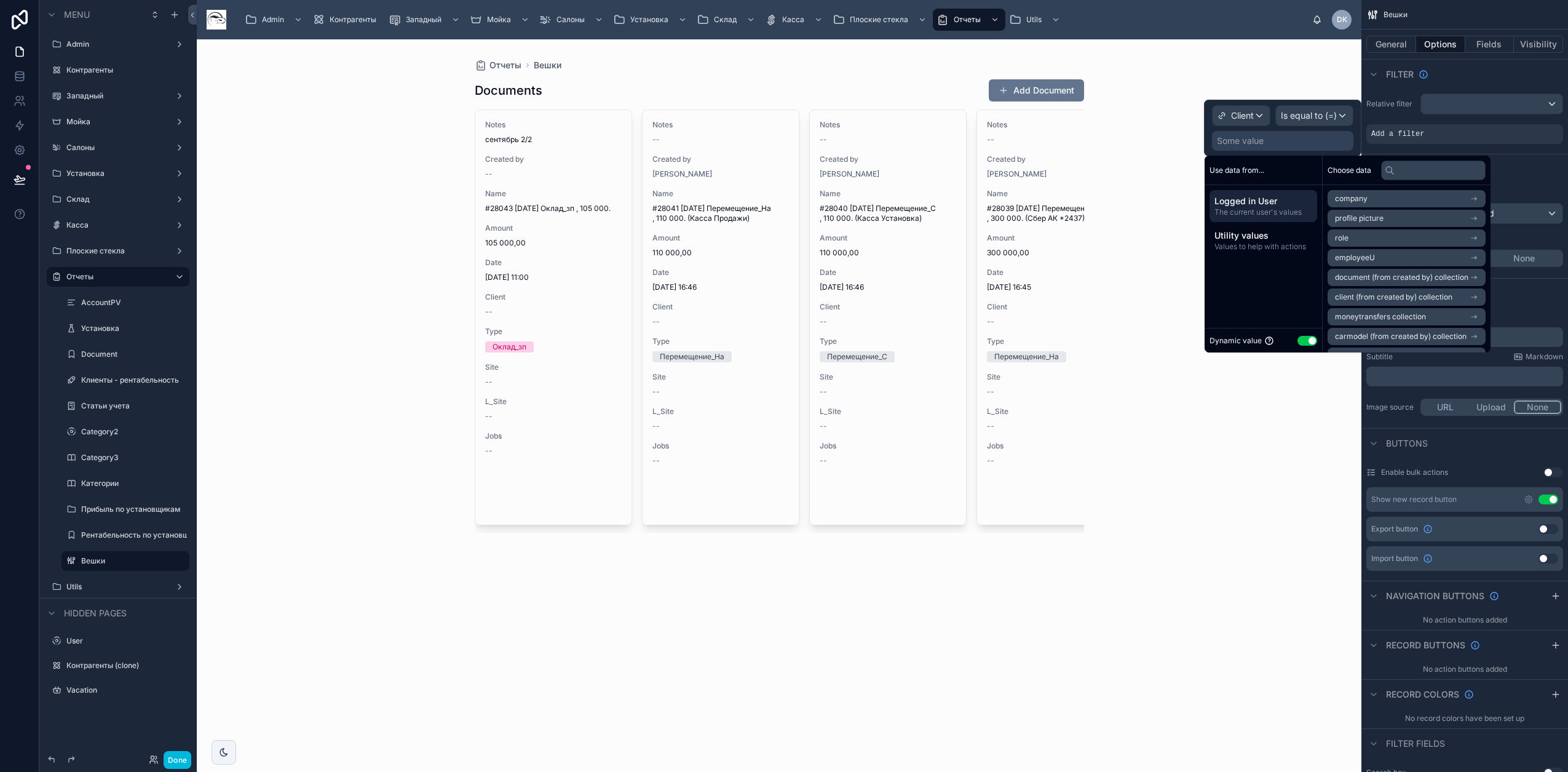
click at [824, 338] on button "Use setting" at bounding box center [1307, 341] width 19 height 10
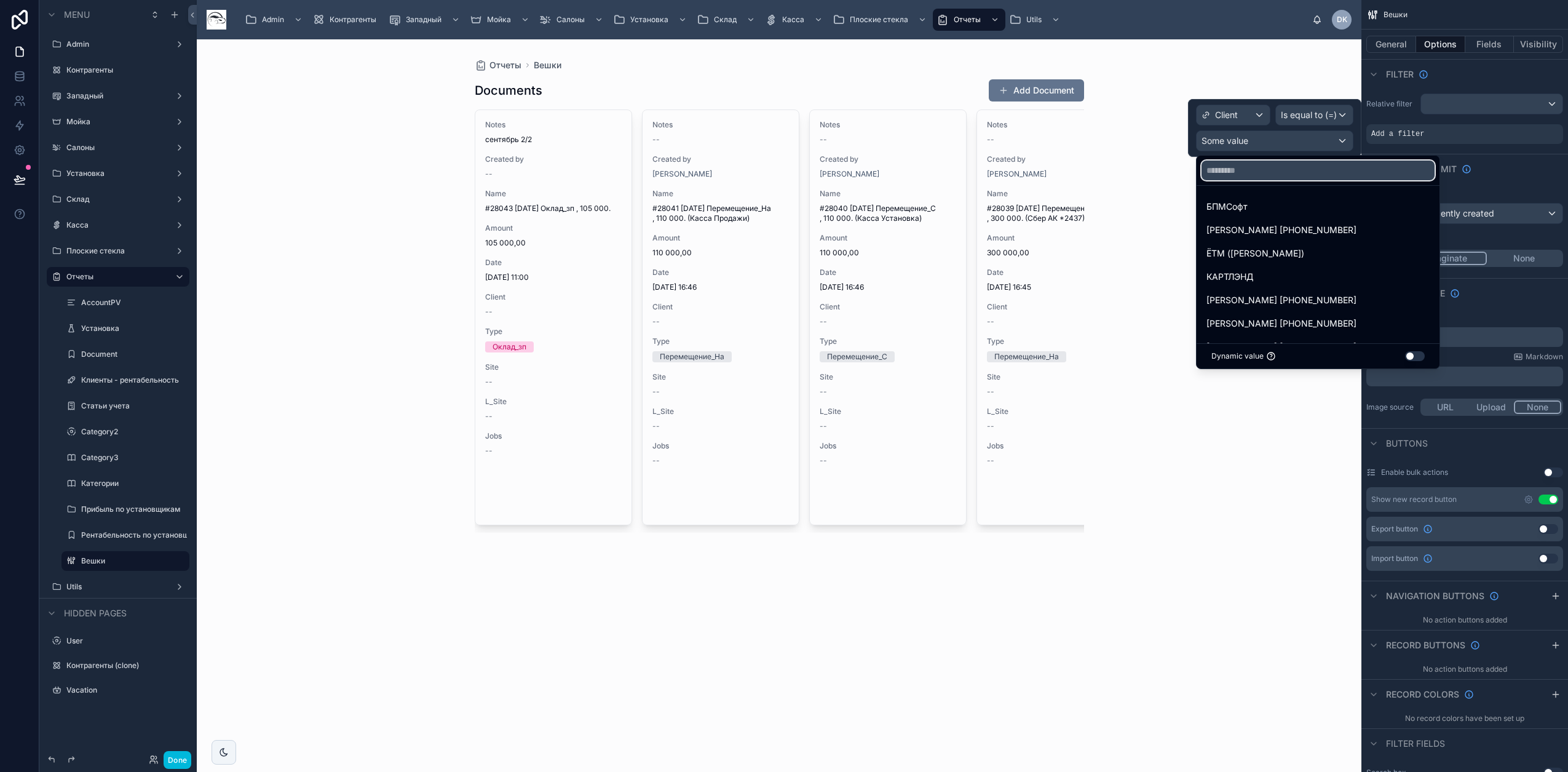
click at [824, 171] on input "text" at bounding box center [1318, 170] width 233 height 19
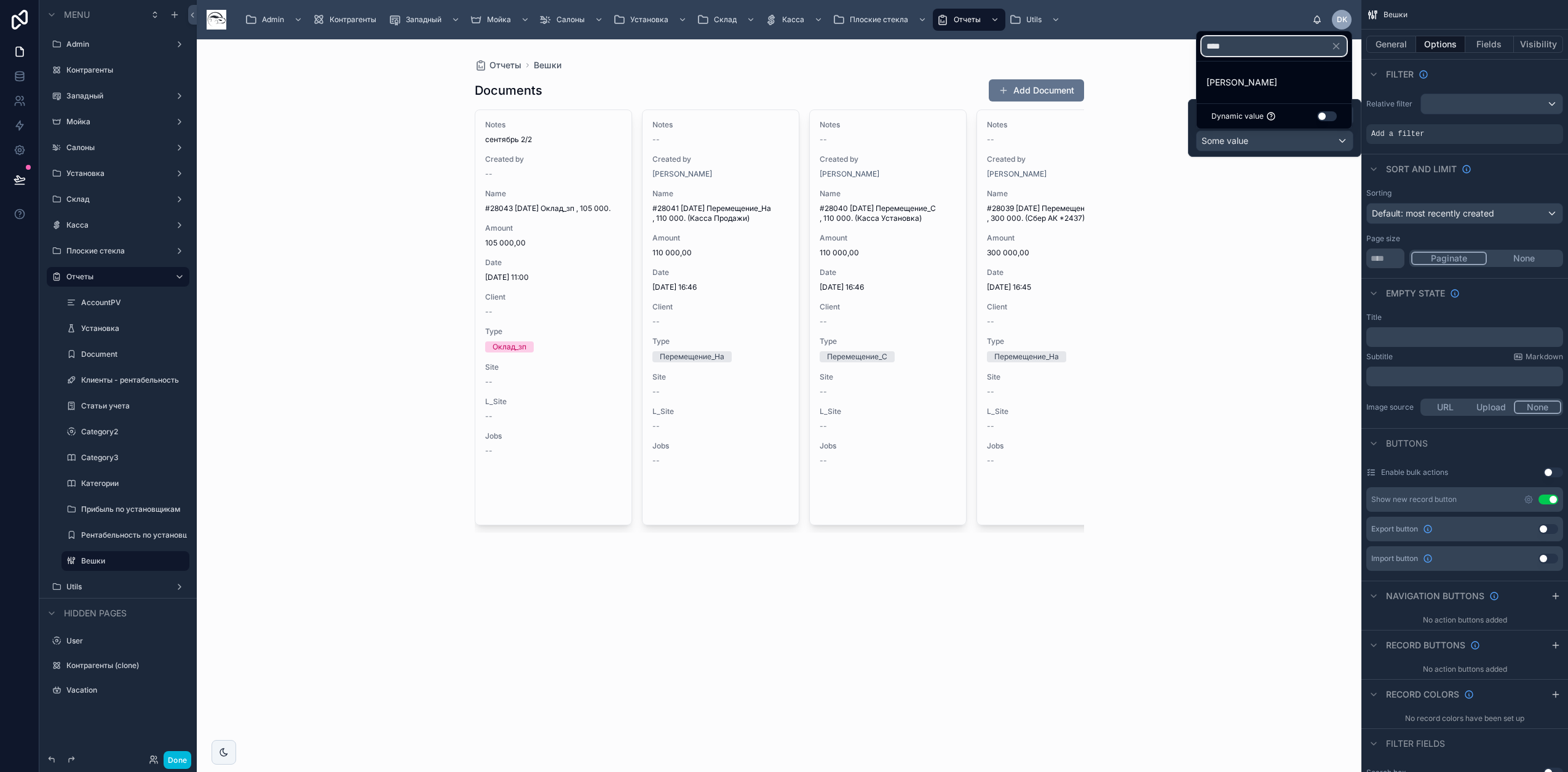
type input "****"
click at [824, 85] on span "[PERSON_NAME]" at bounding box center [1242, 82] width 71 height 14
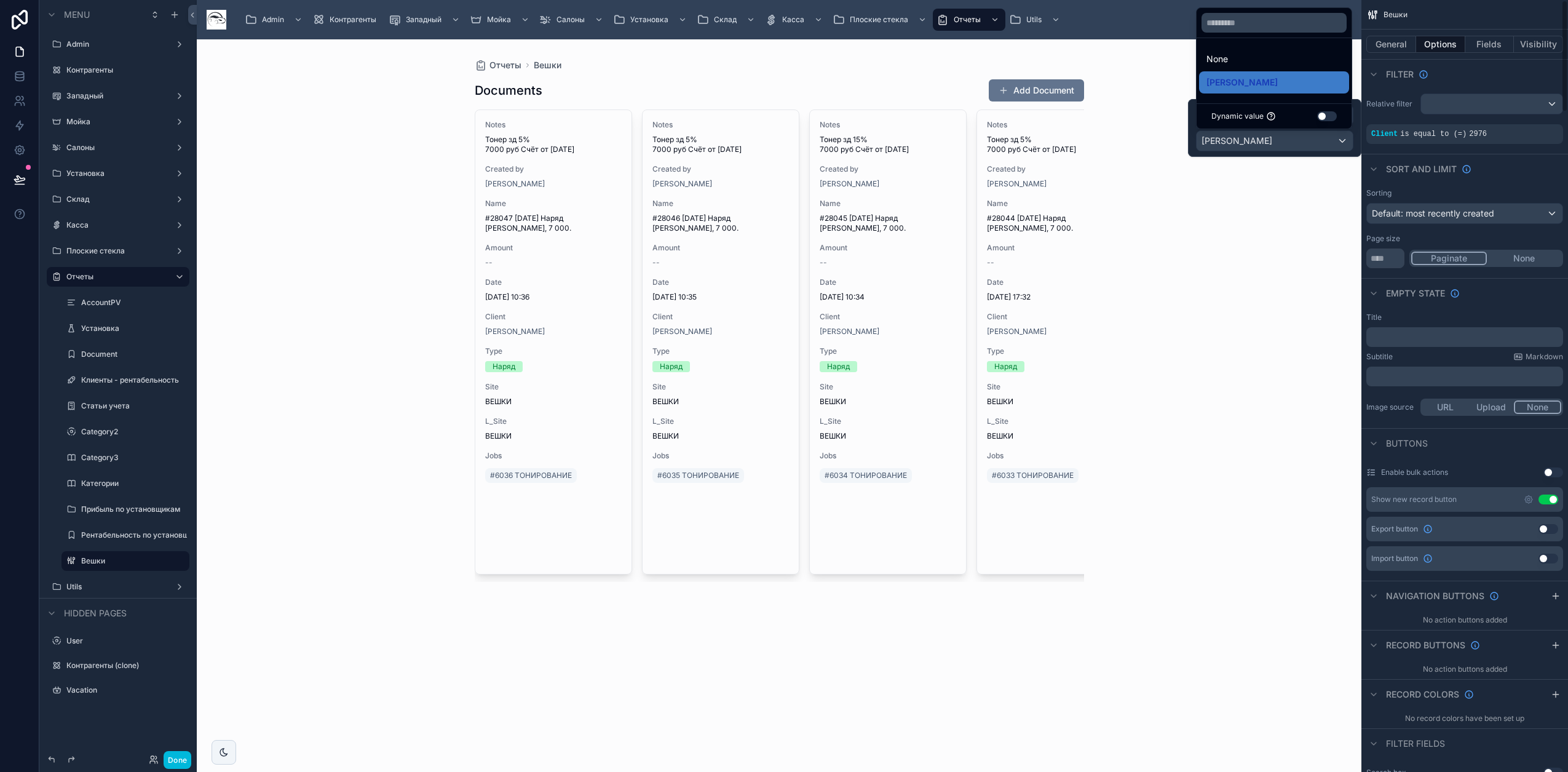
click at [824, 41] on button "General" at bounding box center [1391, 45] width 50 height 17
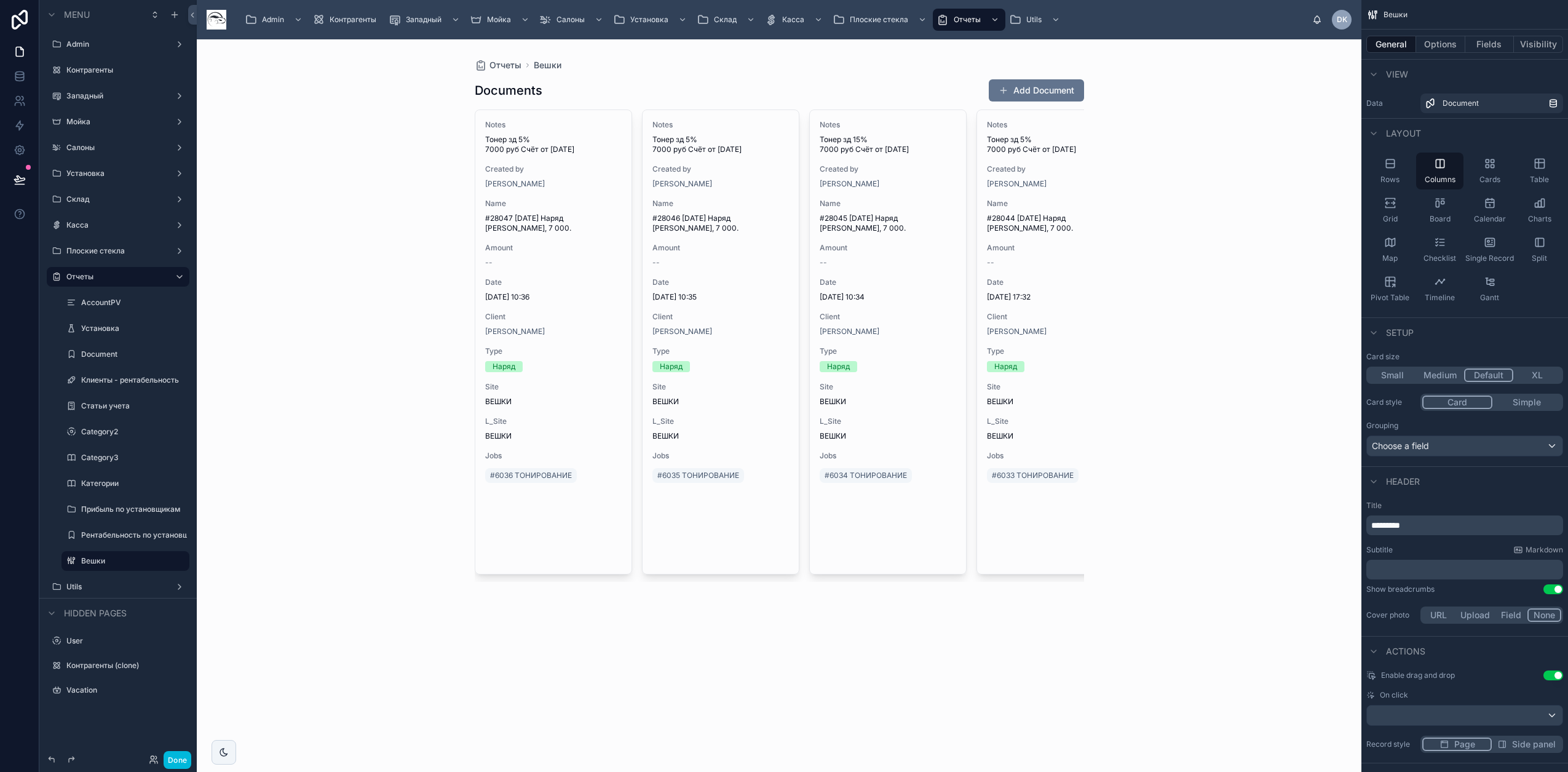
click at [824, 164] on icon "scrollable content" at bounding box center [1539, 163] width 12 height 12
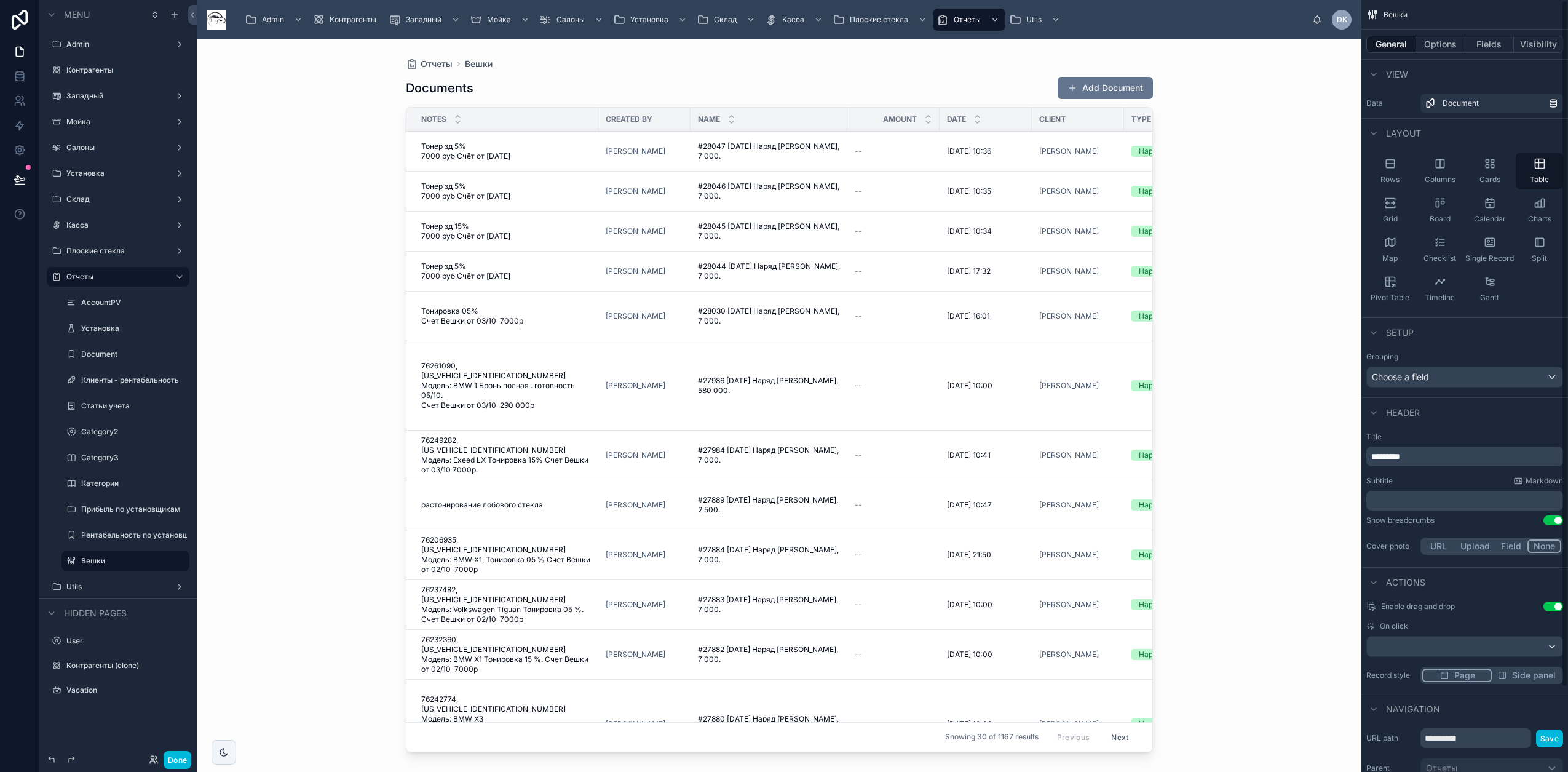
click at [824, 42] on button "Fields" at bounding box center [1490, 45] width 49 height 17
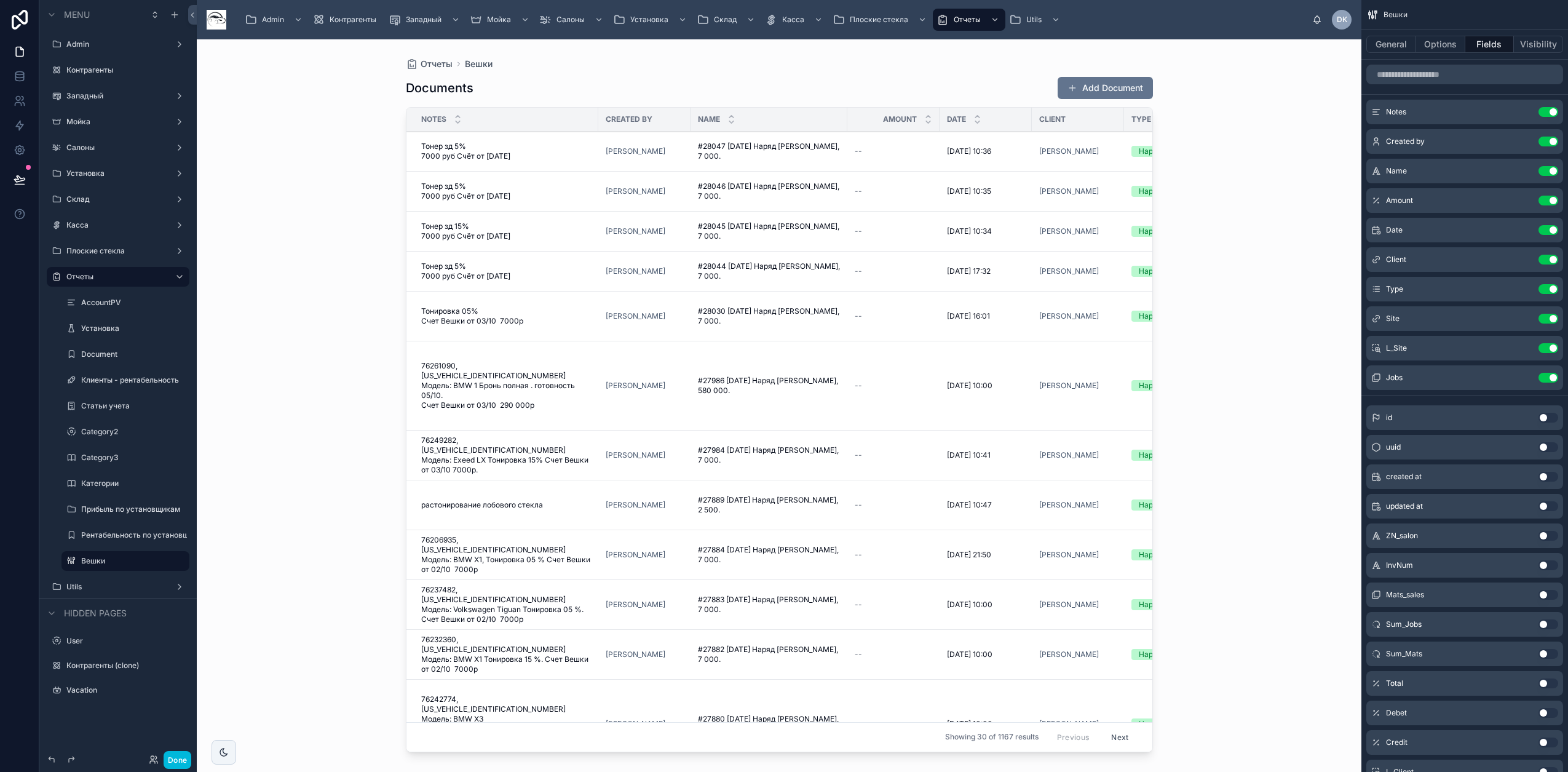
click at [824, 112] on button "Use setting" at bounding box center [1548, 112] width 19 height 10
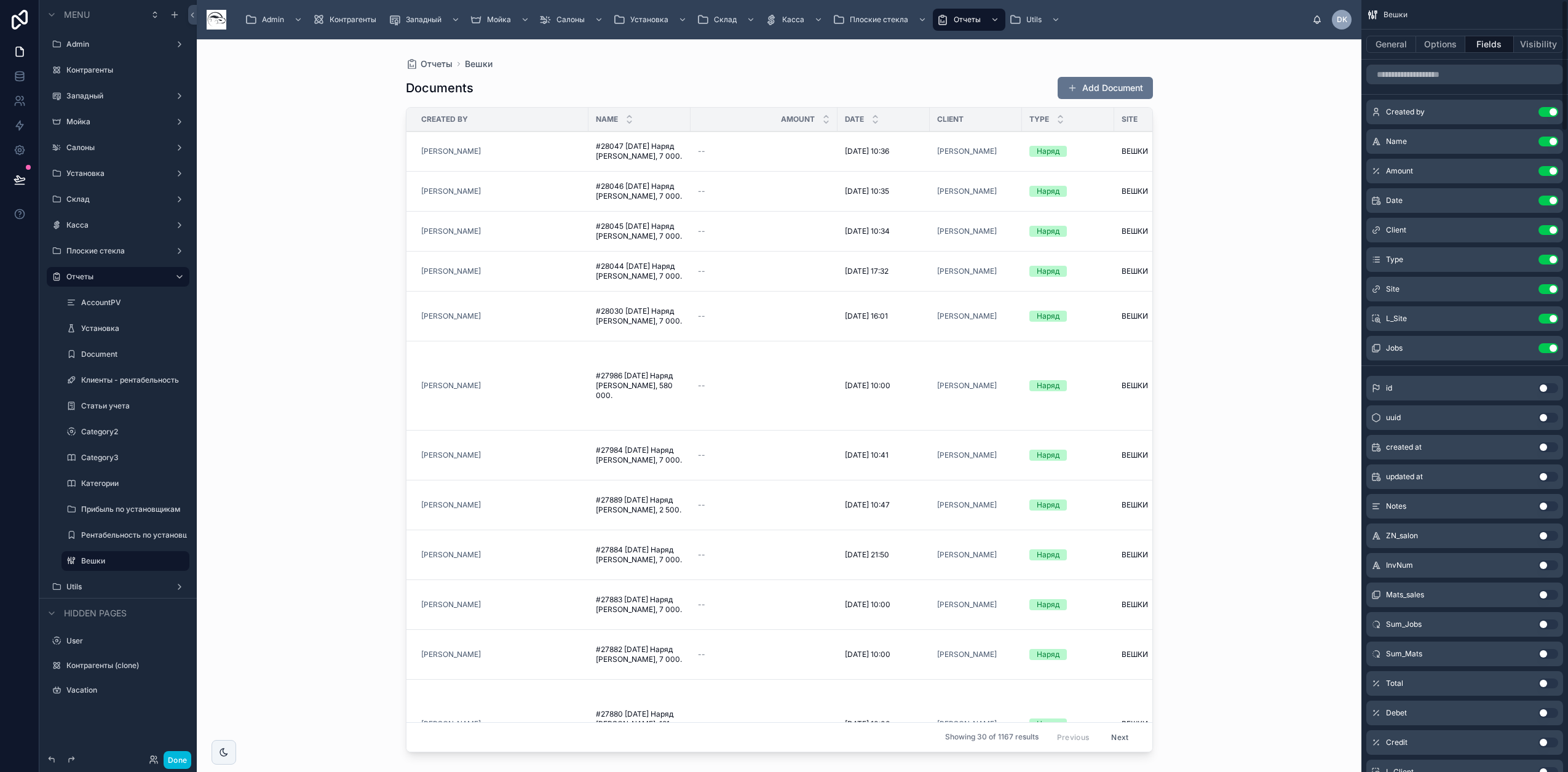
click at [824, 112] on button "Use setting" at bounding box center [1548, 112] width 19 height 10
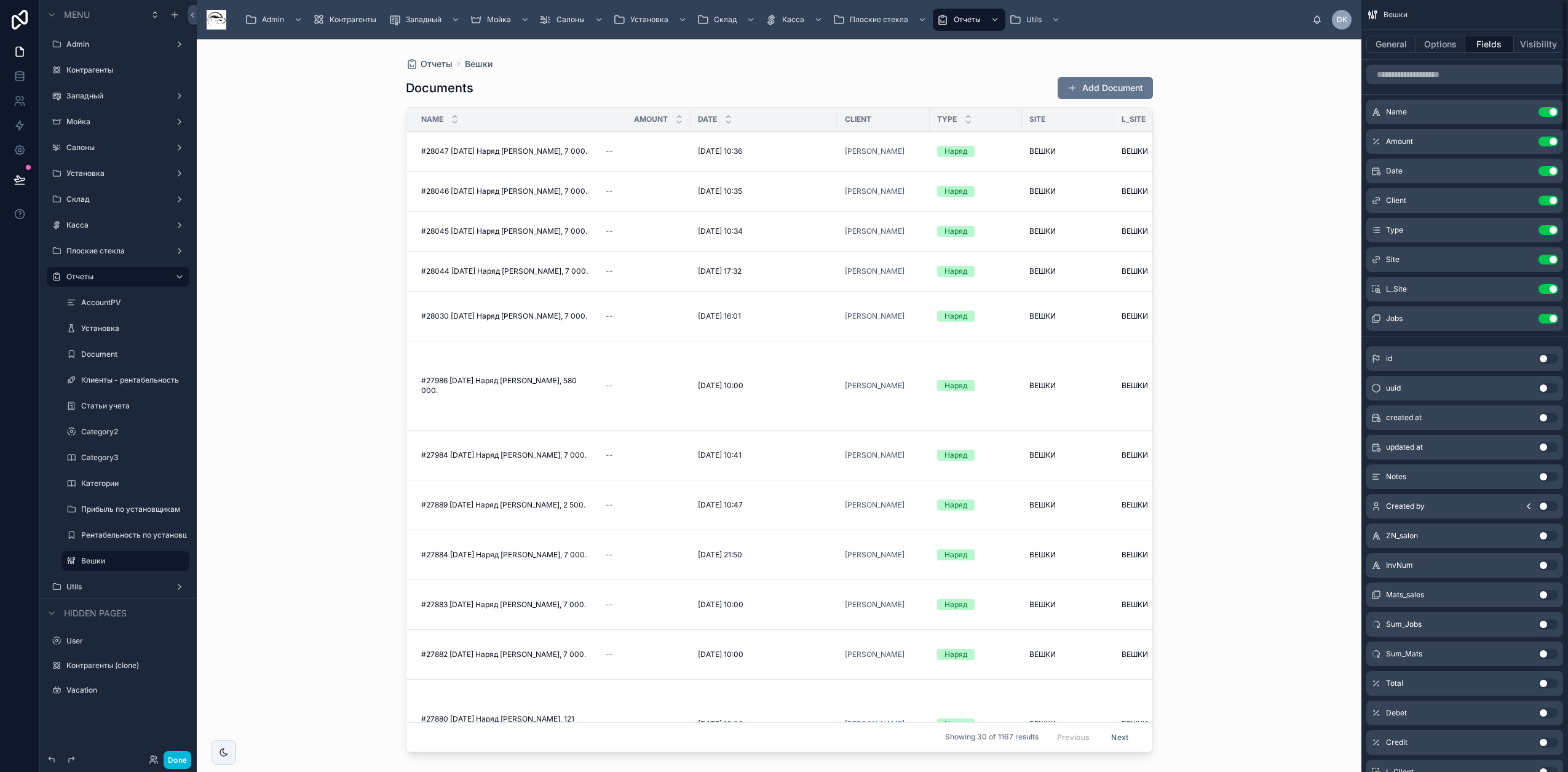
click at [824, 112] on button "Use setting" at bounding box center [1548, 112] width 19 height 10
click at [824, 137] on button "Use setting" at bounding box center [1548, 142] width 19 height 10
click at [824, 166] on button "Use setting" at bounding box center [1548, 171] width 19 height 10
click at [824, 196] on button "Use setting" at bounding box center [1548, 201] width 19 height 10
click at [824, 225] on button "Use setting" at bounding box center [1548, 230] width 19 height 10
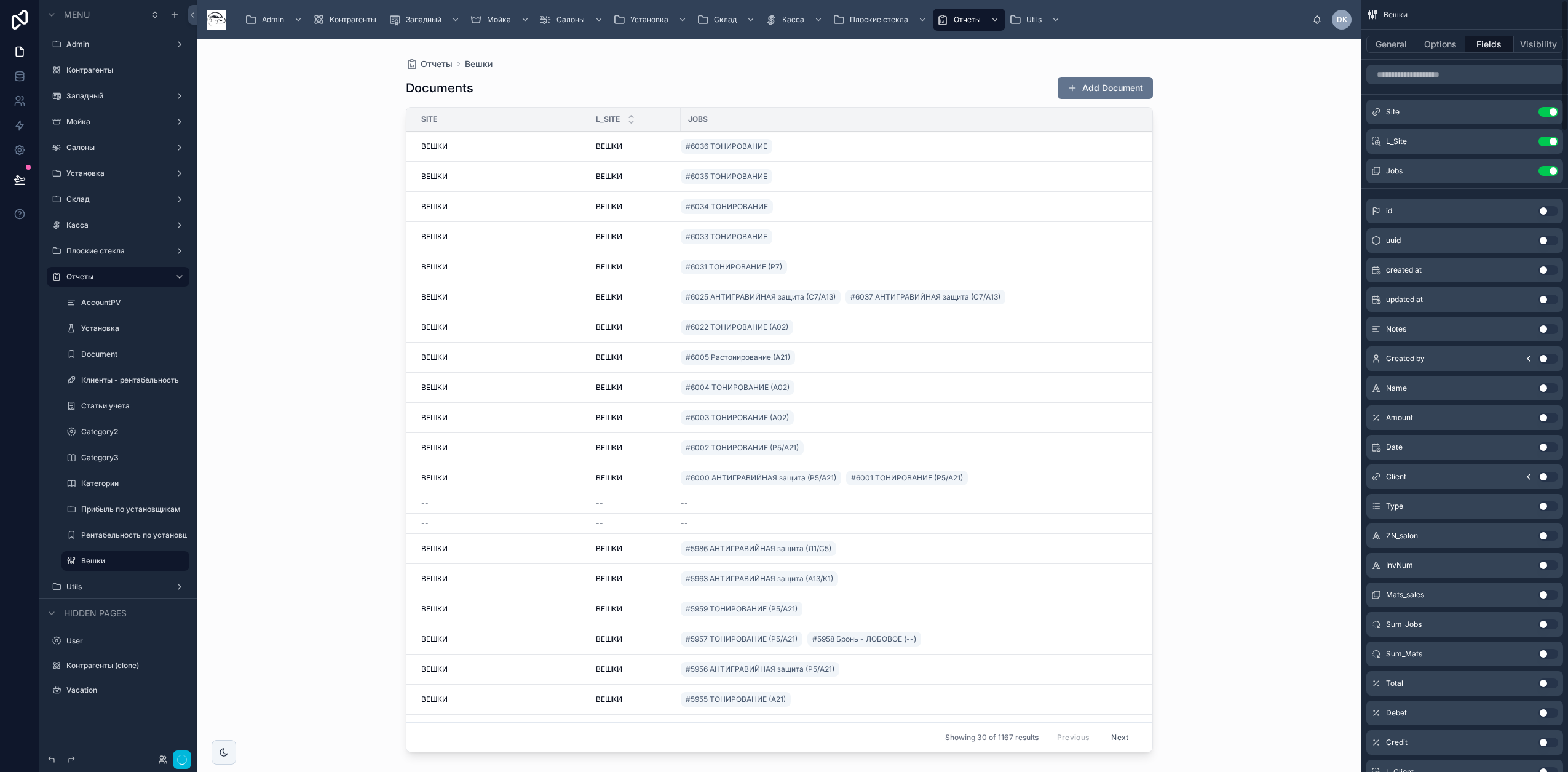
click at [824, 112] on button "Use setting" at bounding box center [1548, 112] width 19 height 10
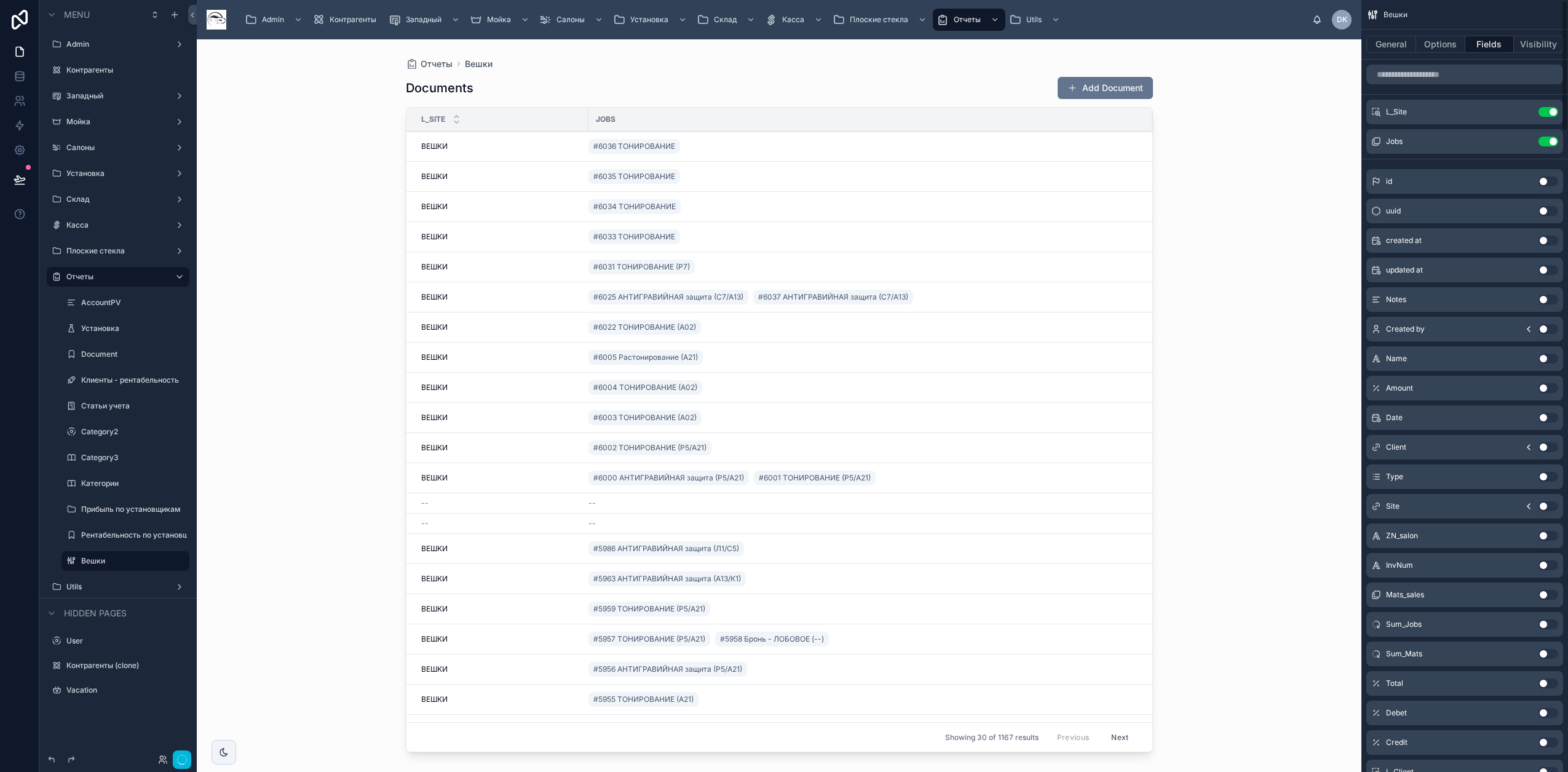
click at [824, 112] on button "Use setting" at bounding box center [1548, 112] width 19 height 10
click at [824, 137] on button "Use setting" at bounding box center [1548, 142] width 19 height 10
click at [824, 176] on button "Use setting" at bounding box center [1548, 181] width 19 height 10
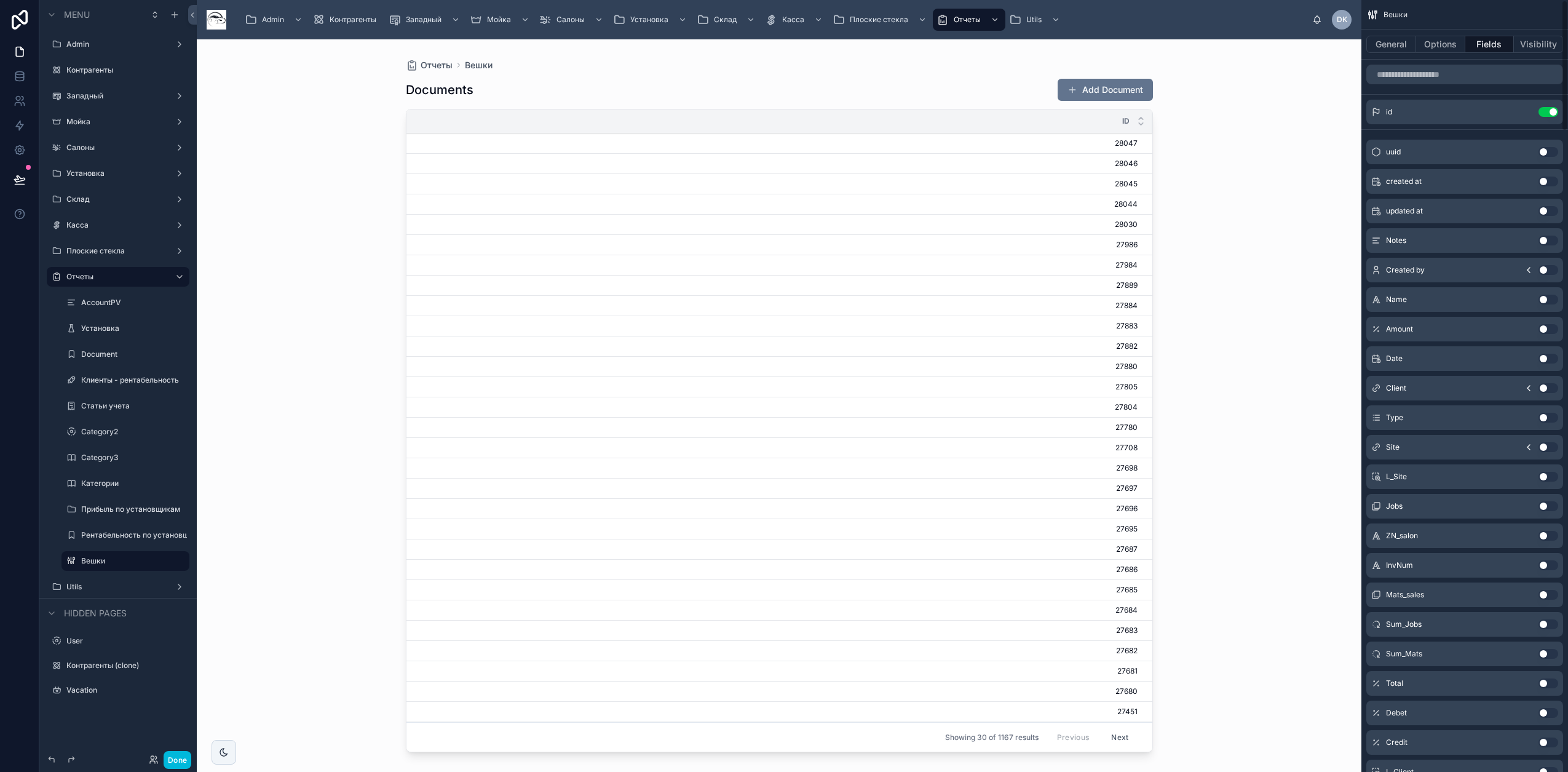
click at [824, 112] on button "Use setting" at bounding box center [1548, 112] width 19 height 10
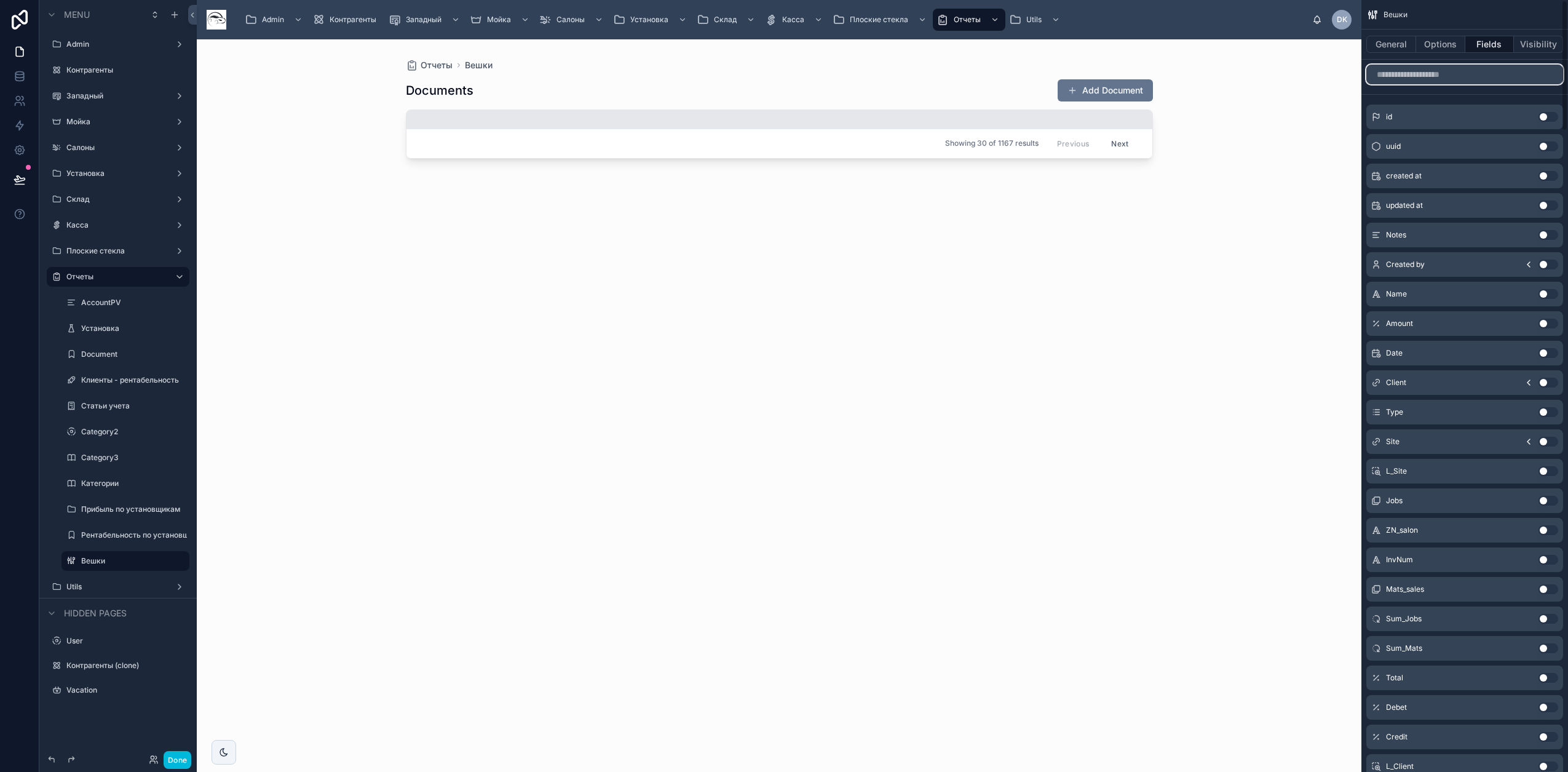
click at [824, 76] on input "scrollable content" at bounding box center [1464, 74] width 197 height 19
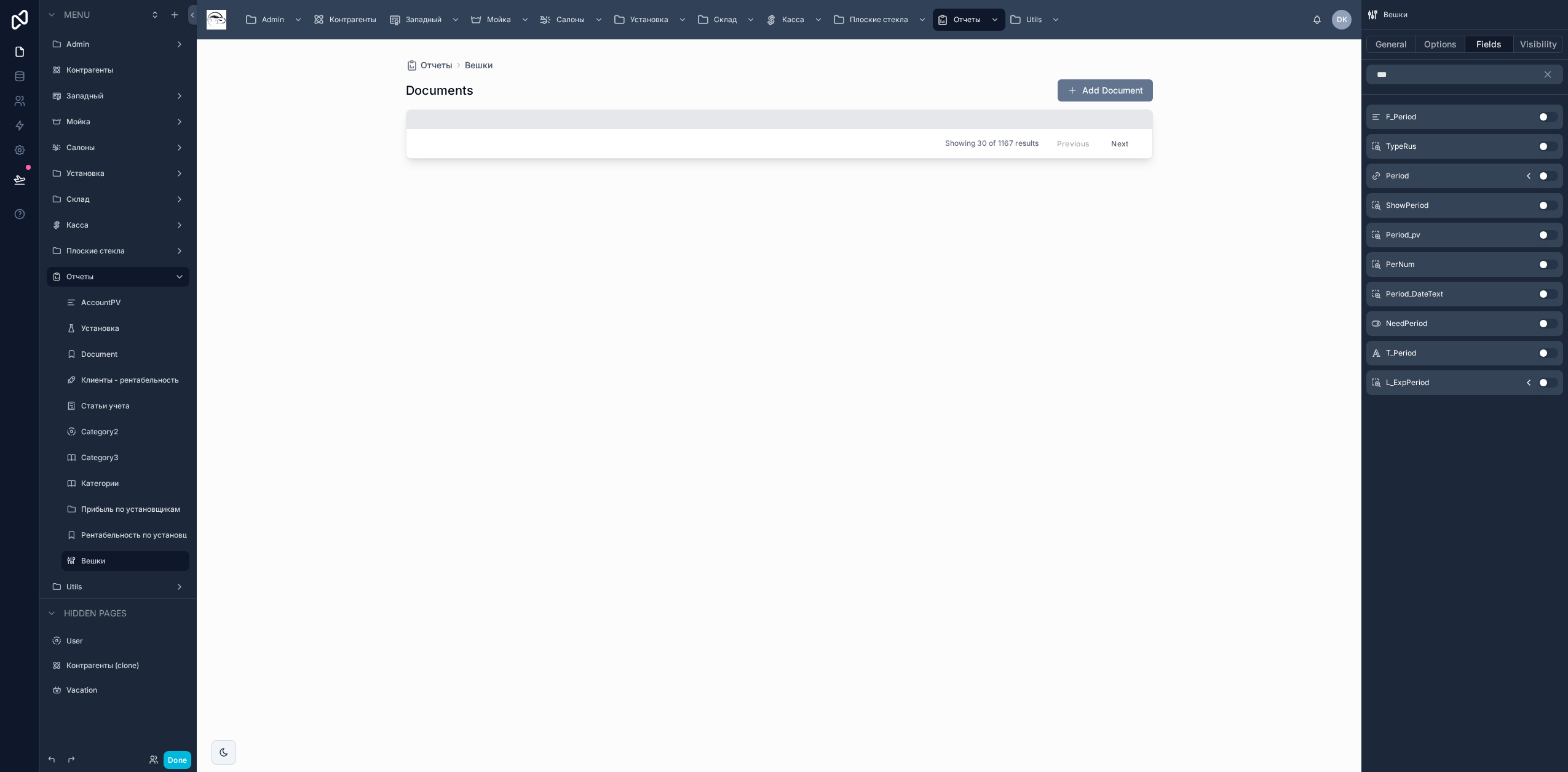
click at [824, 177] on button "Use setting" at bounding box center [1548, 176] width 19 height 10
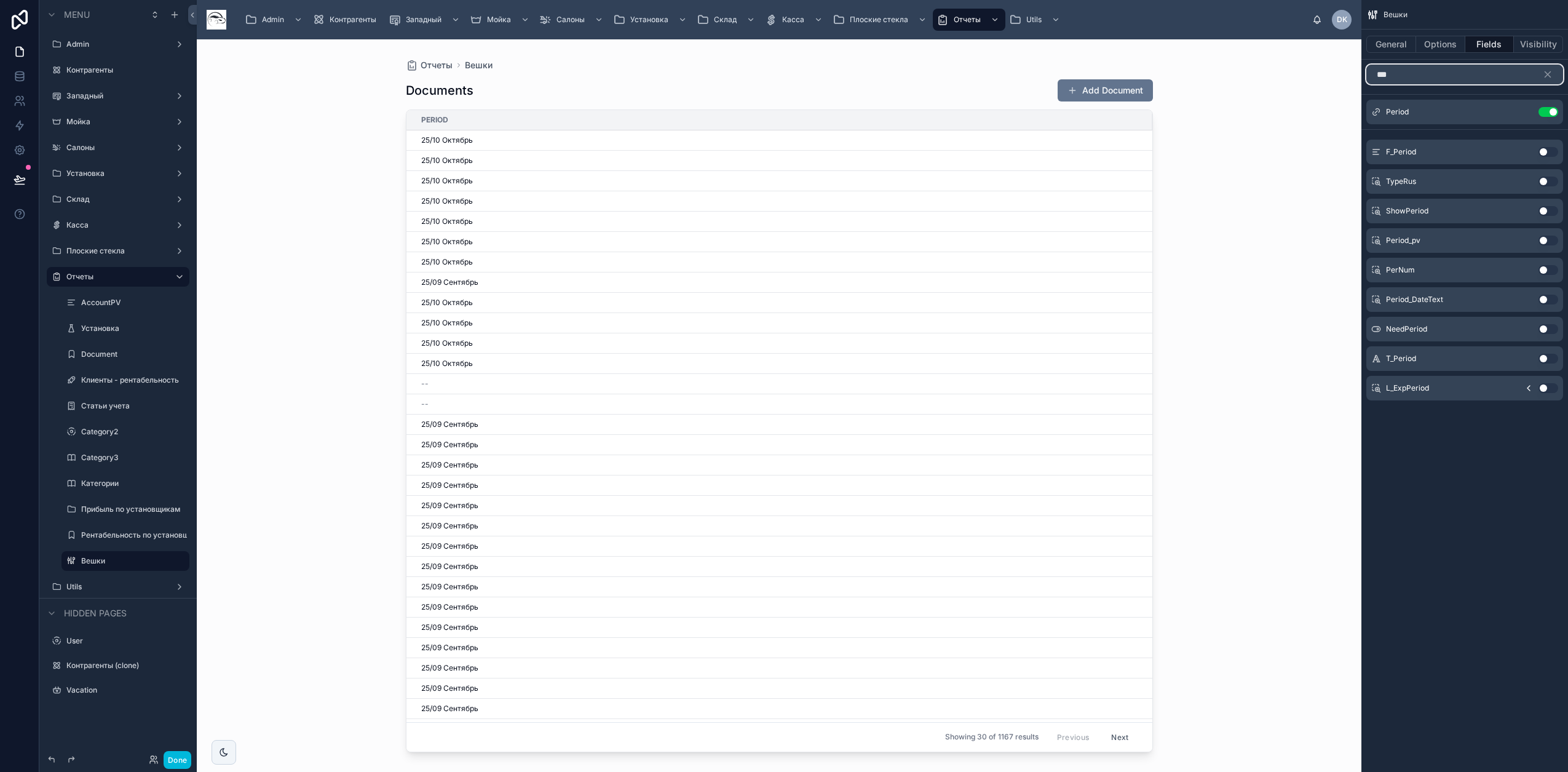
click at [824, 75] on input "***" at bounding box center [1464, 74] width 197 height 19
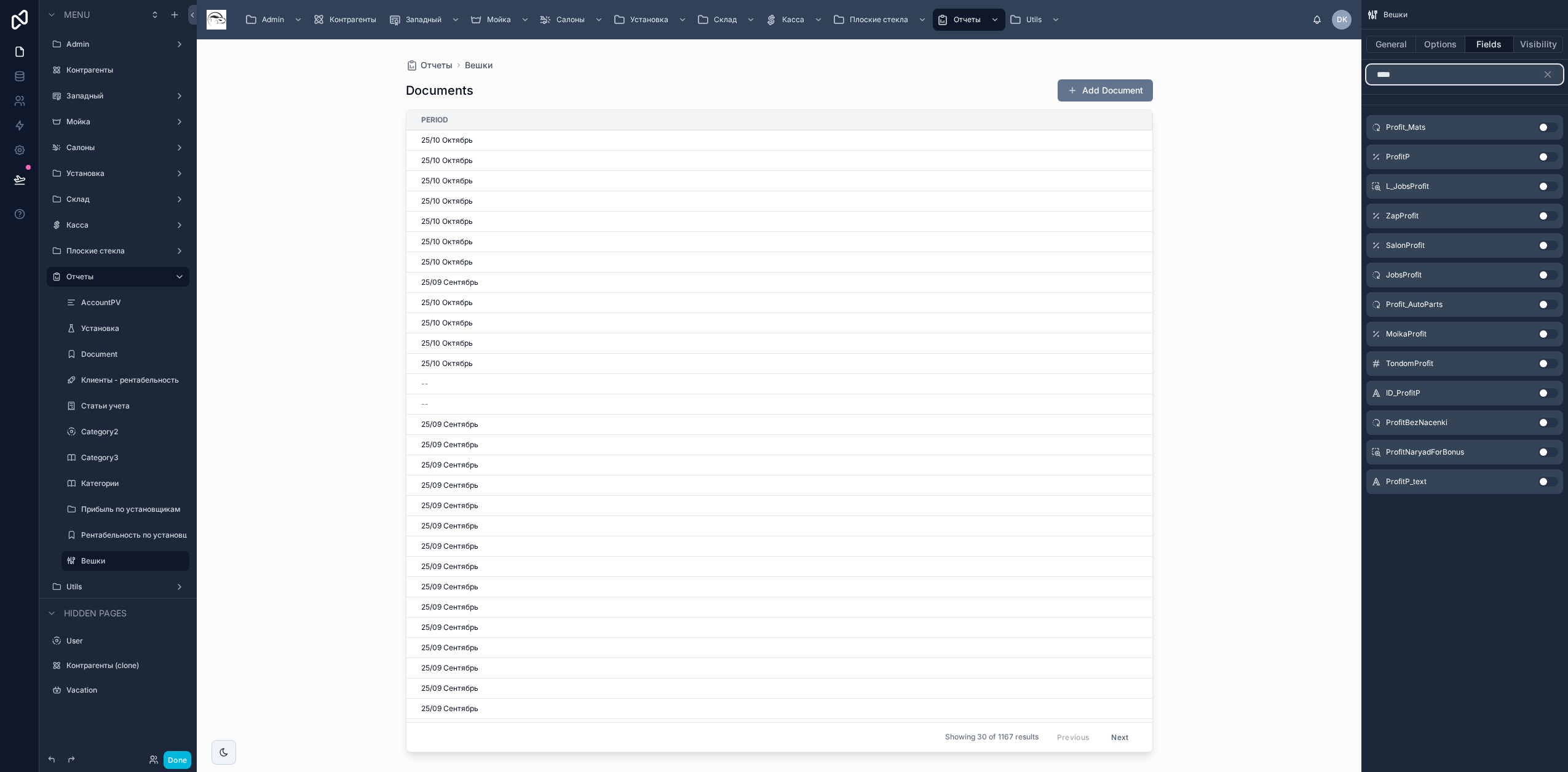
type input "****"
click at [824, 276] on button "Use setting" at bounding box center [1548, 275] width 19 height 10
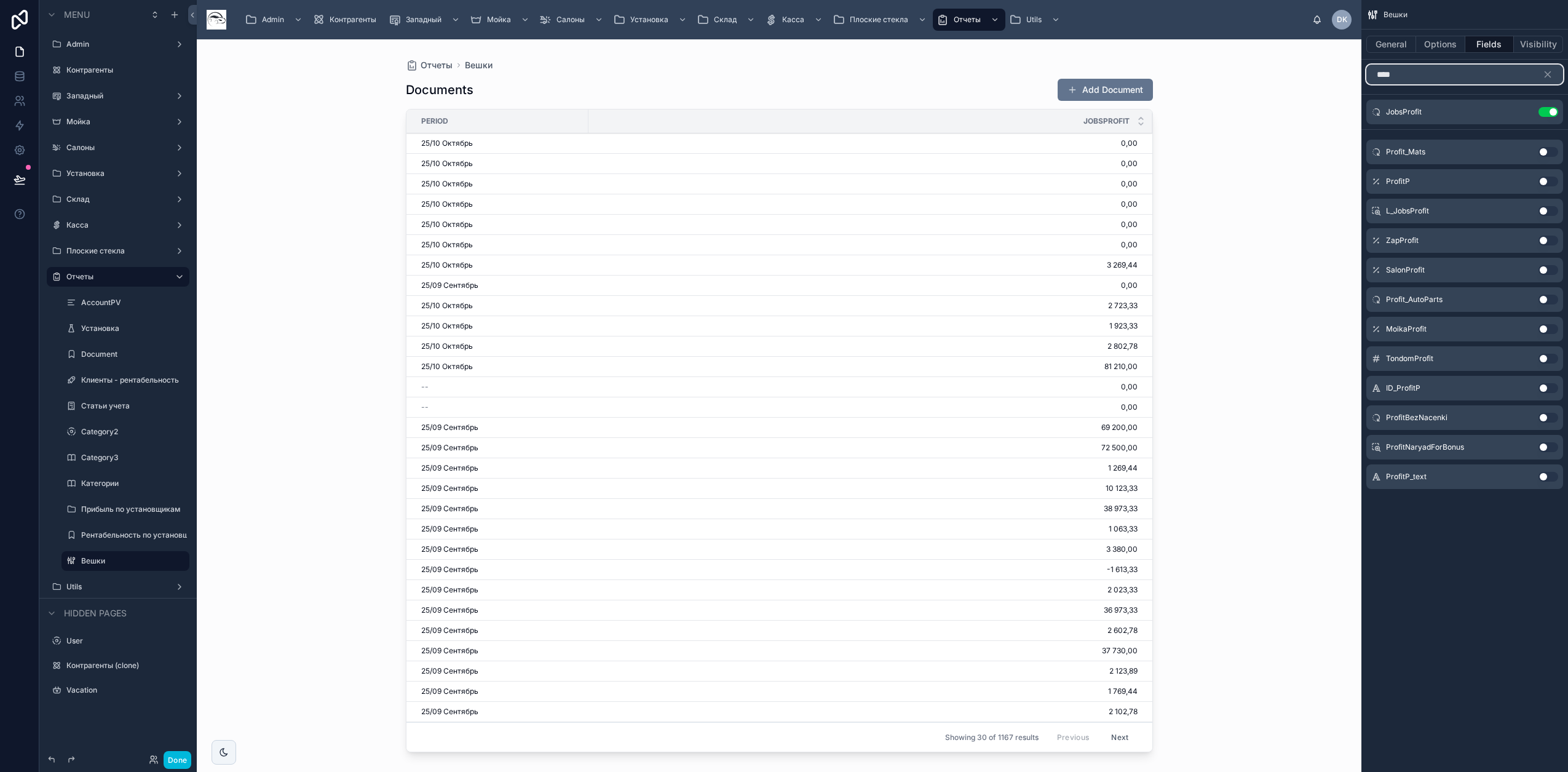
click at [824, 70] on input "****" at bounding box center [1464, 74] width 197 height 19
click at [469, 393] on div at bounding box center [779, 398] width 786 height 718
click at [467, 388] on div "--" at bounding box center [501, 387] width 160 height 10
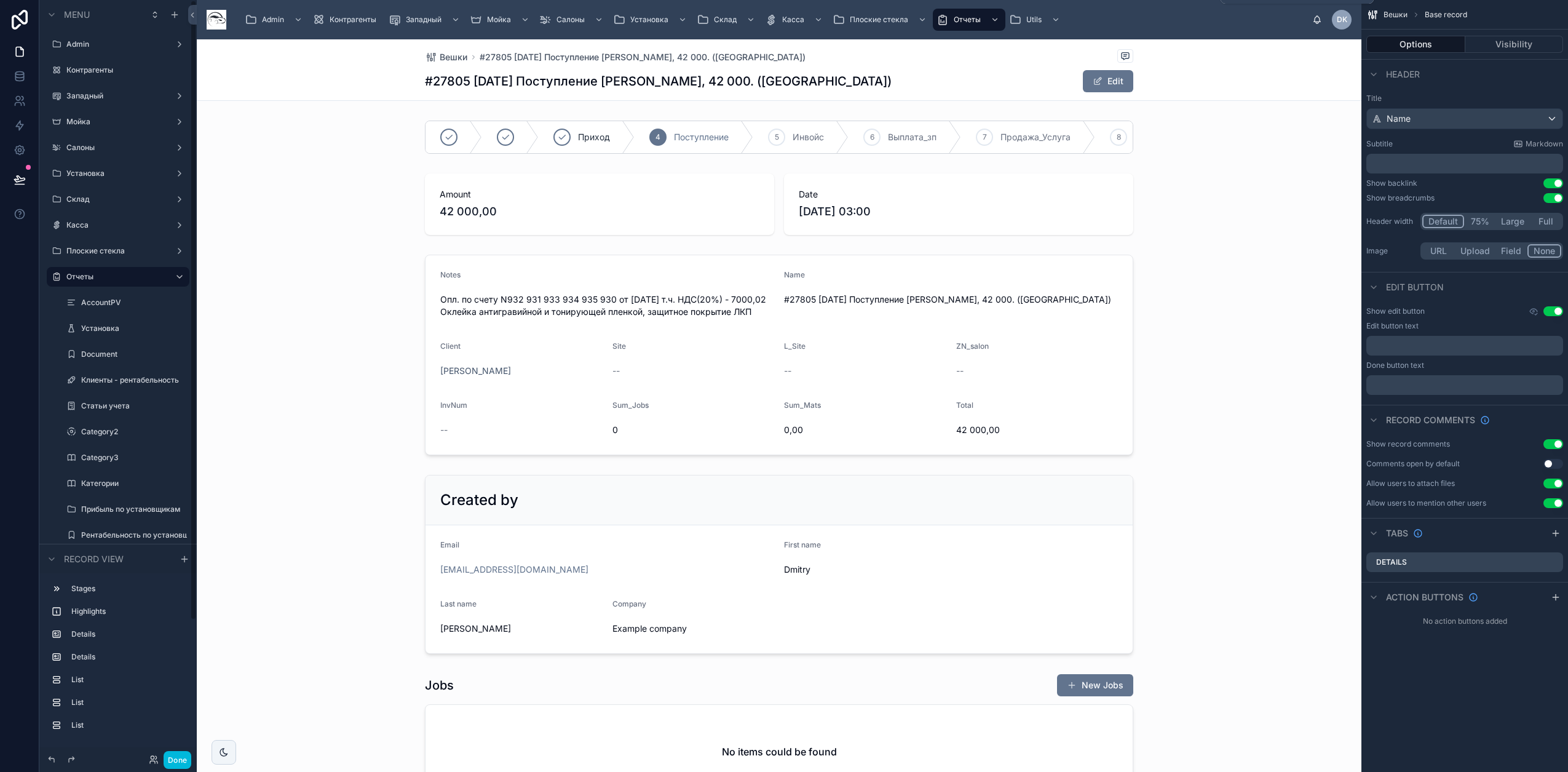
click at [824, 20] on span "Utils" at bounding box center [1033, 19] width 15 height 10
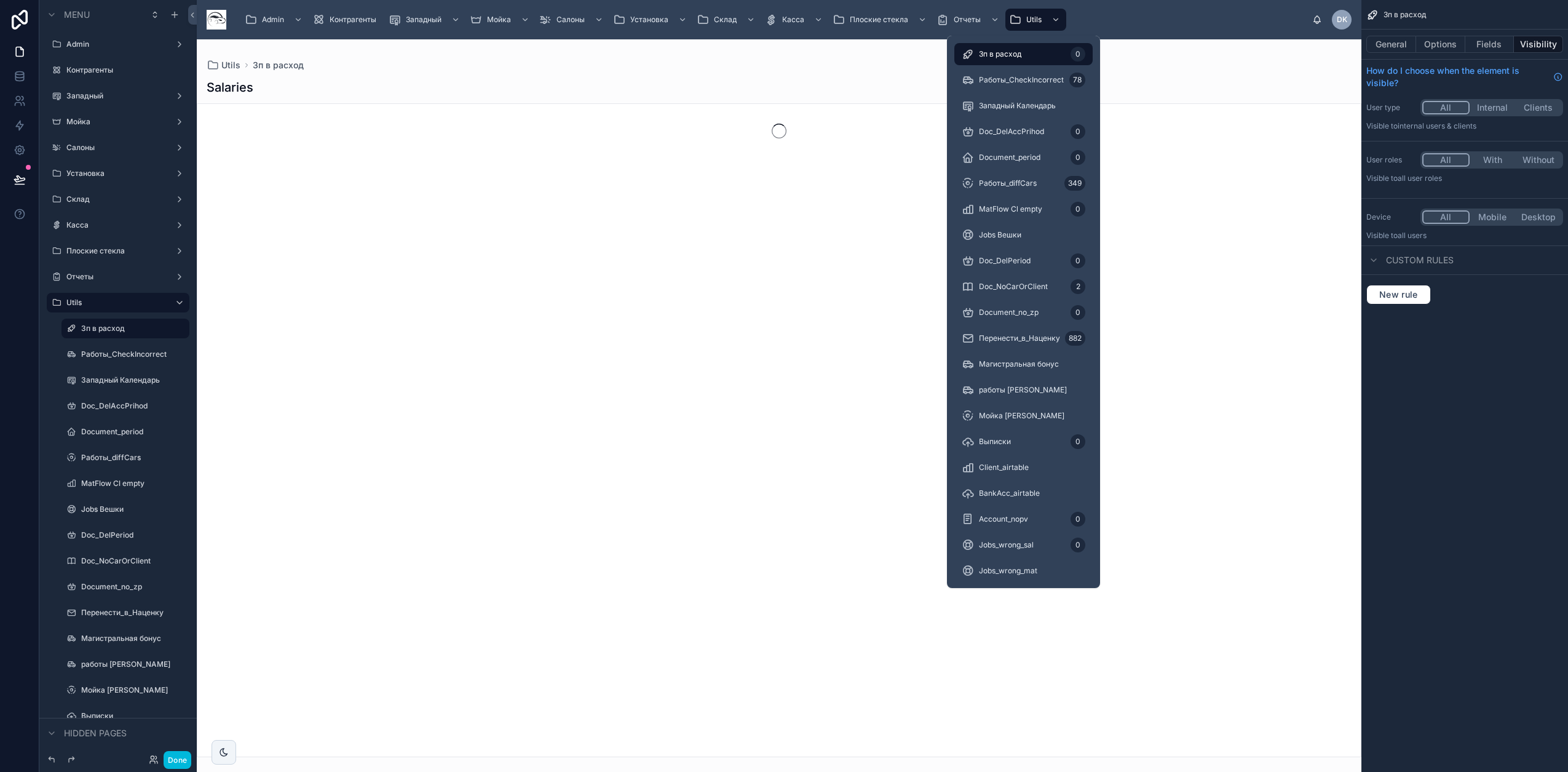
click at [824, 162] on span "Document_period" at bounding box center [1009, 158] width 61 height 10
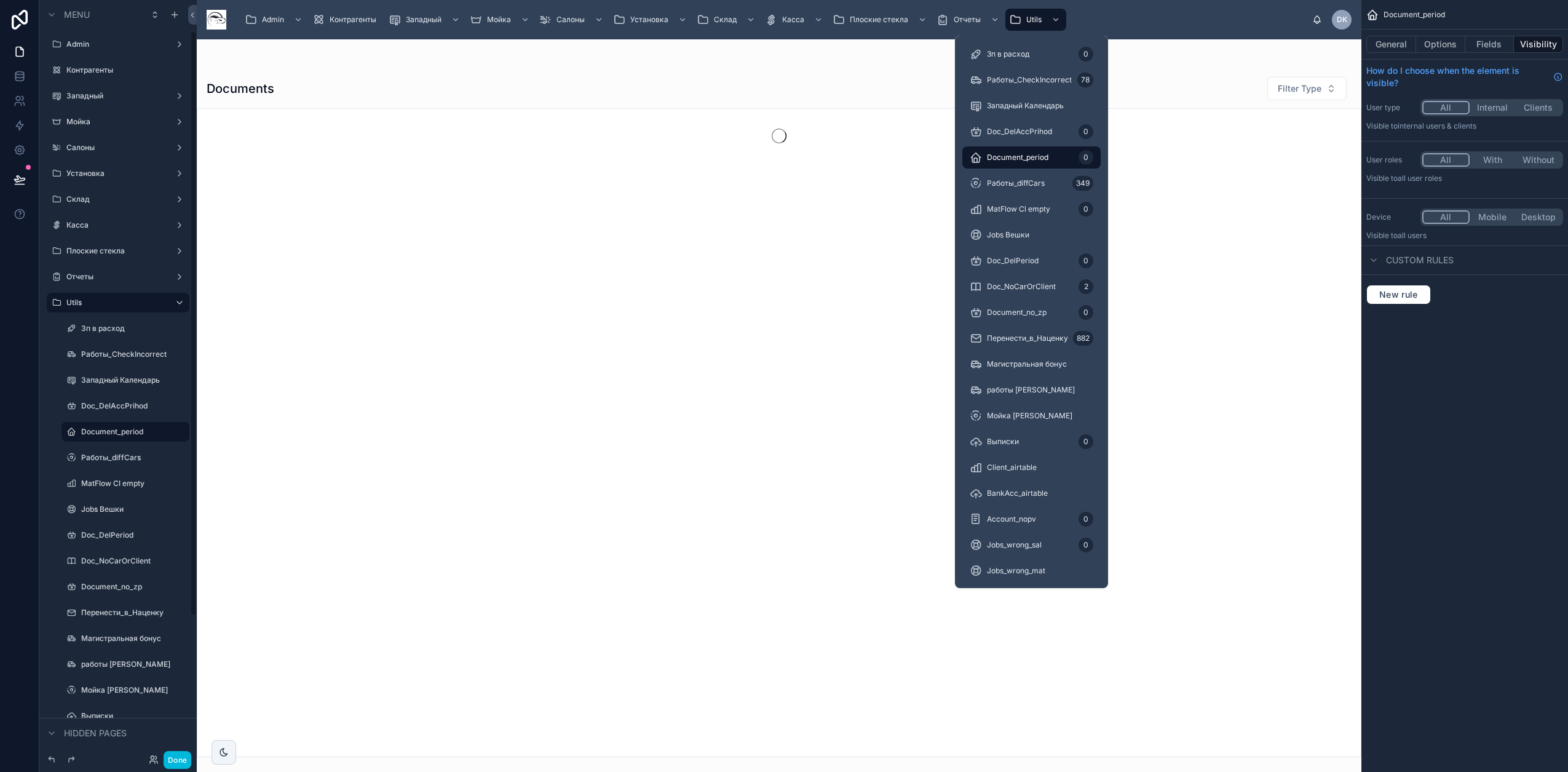
scroll to position [40, 0]
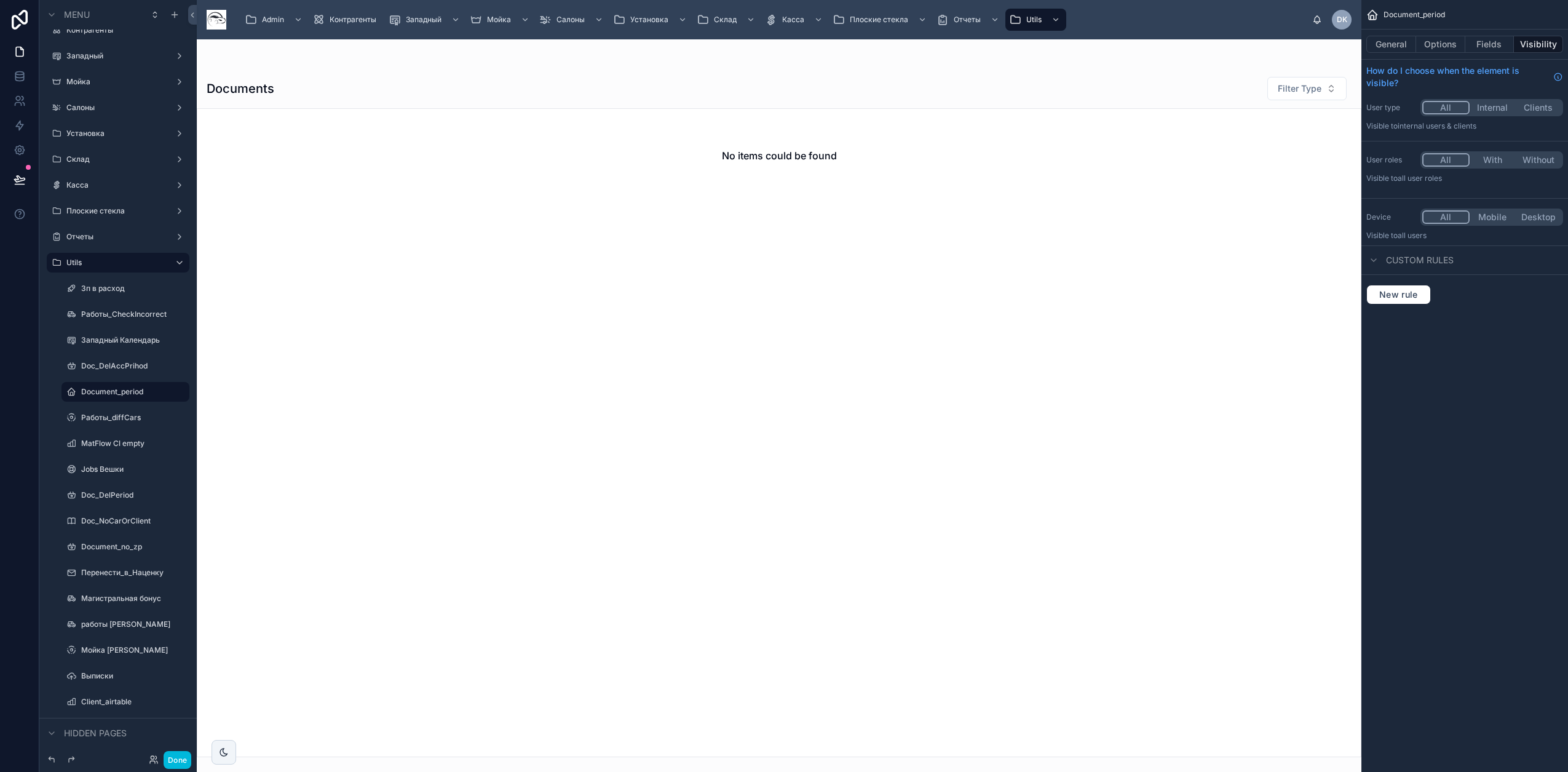
click at [824, 42] on button "Options" at bounding box center [1441, 45] width 49 height 17
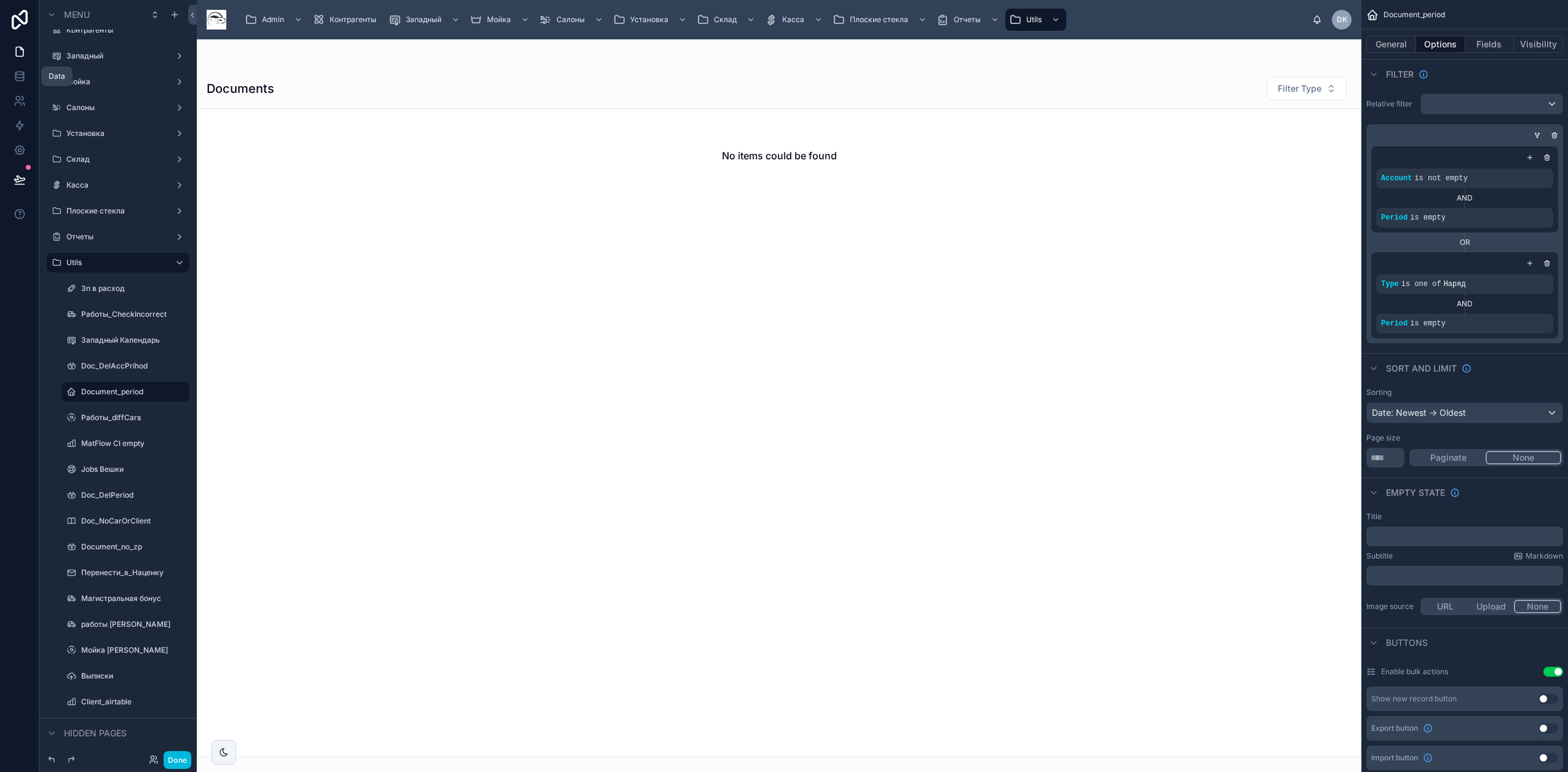
click at [24, 77] on icon at bounding box center [19, 76] width 12 height 12
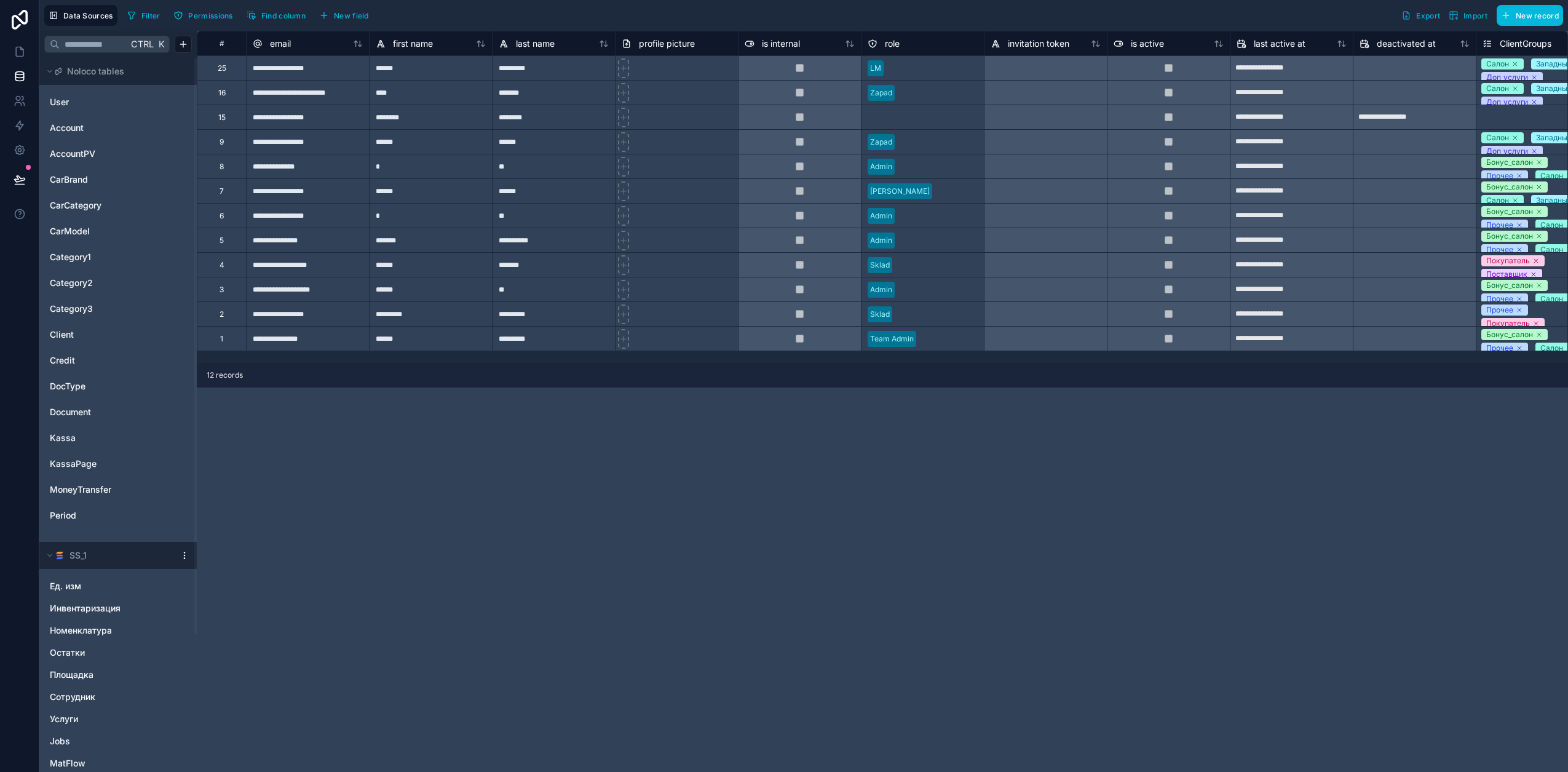
click at [89, 411] on span "Document" at bounding box center [70, 412] width 41 height 12
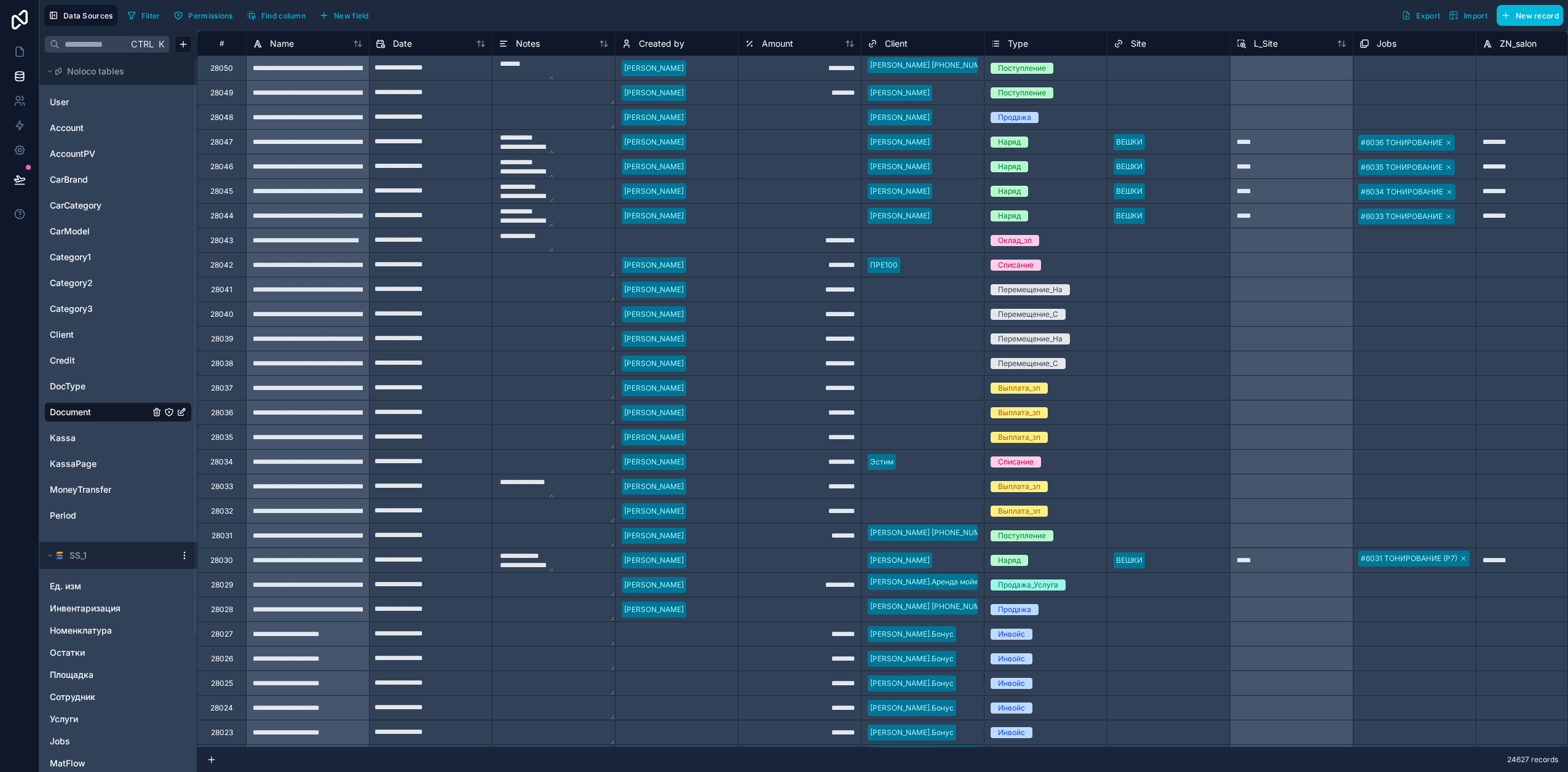
click at [150, 18] on span "Filter" at bounding box center [150, 15] width 19 height 9
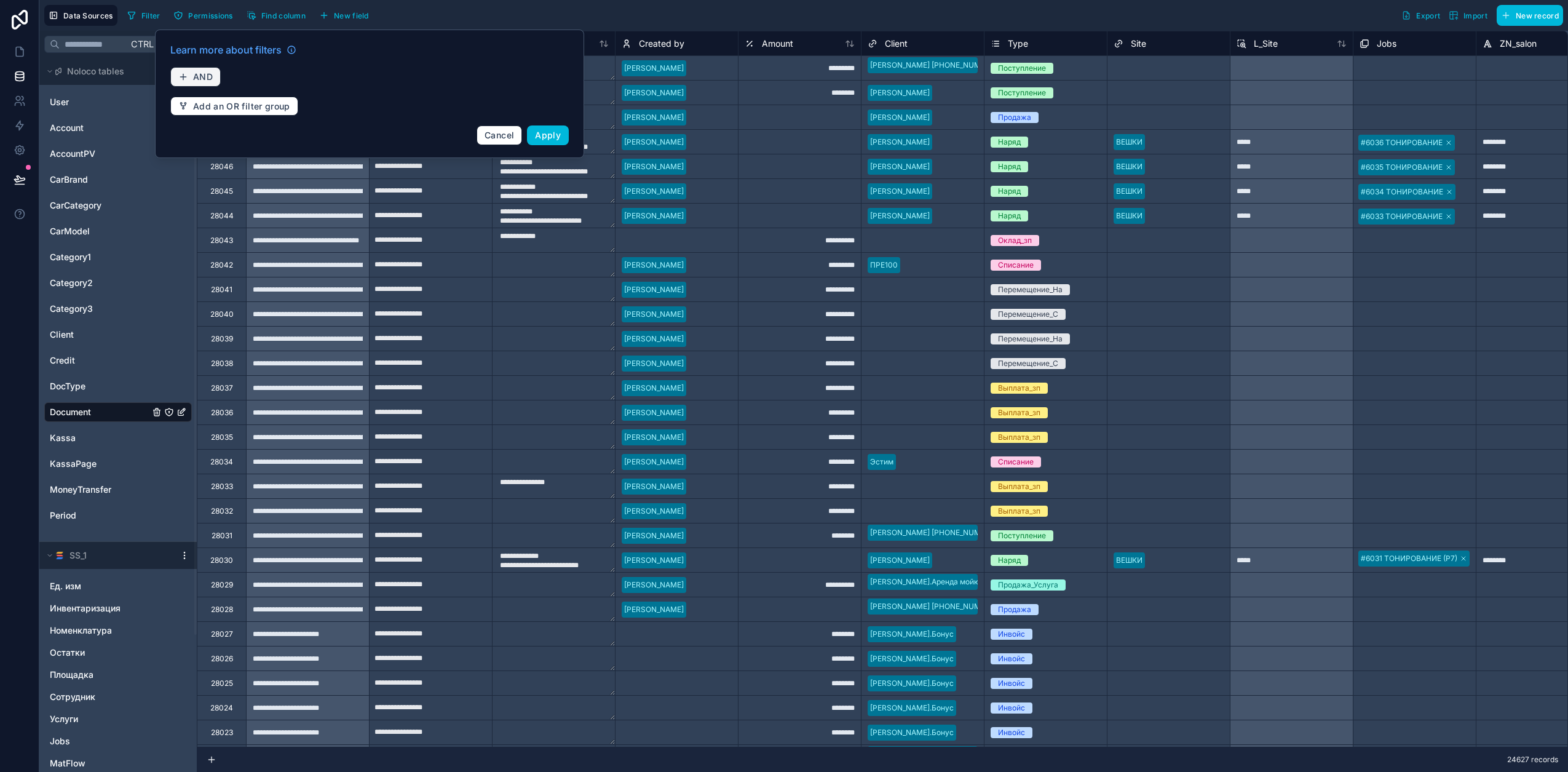
click at [192, 72] on button "AND" at bounding box center [196, 76] width 50 height 19
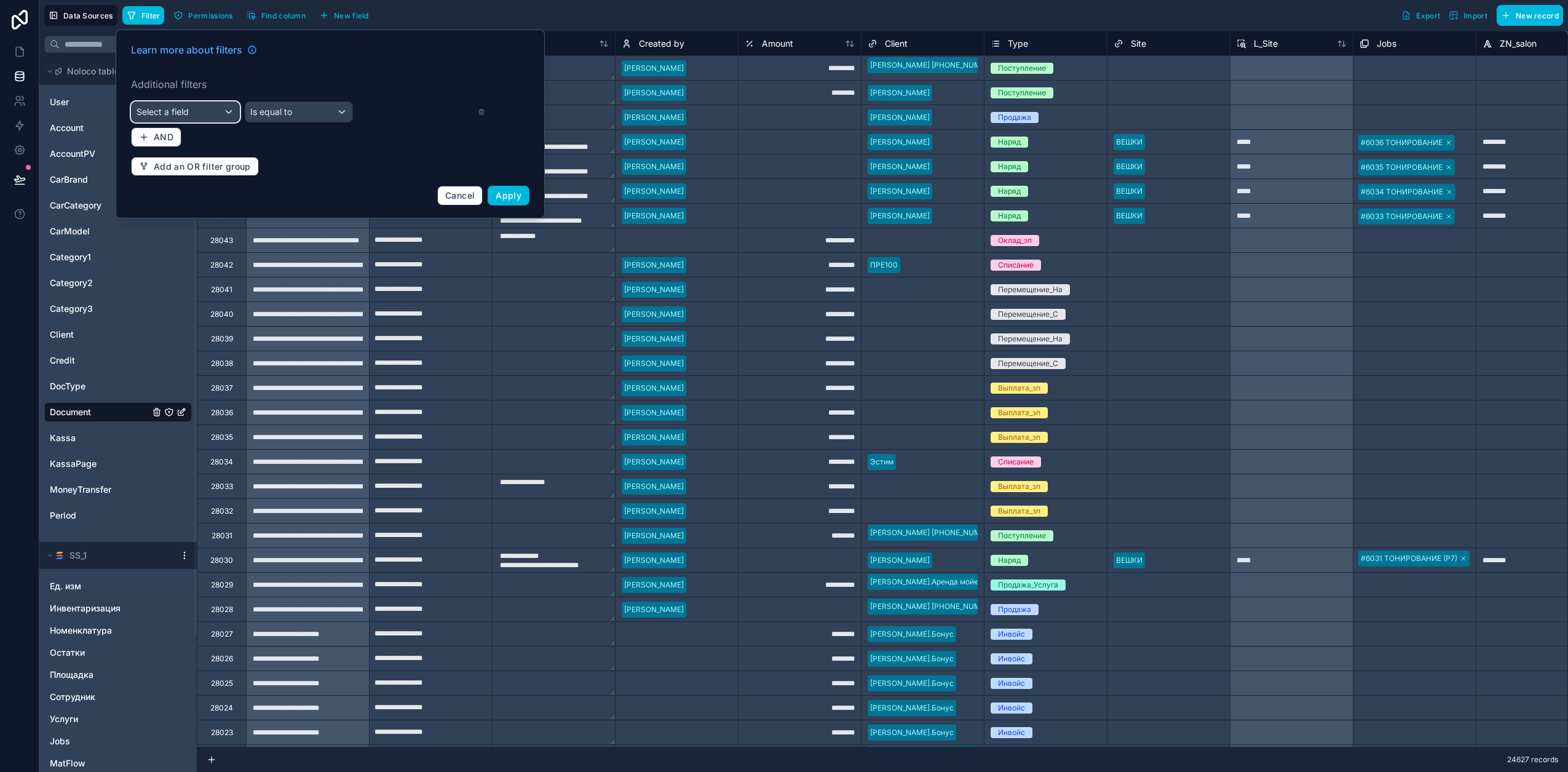
click at [210, 109] on div "Select a field" at bounding box center [185, 112] width 107 height 19
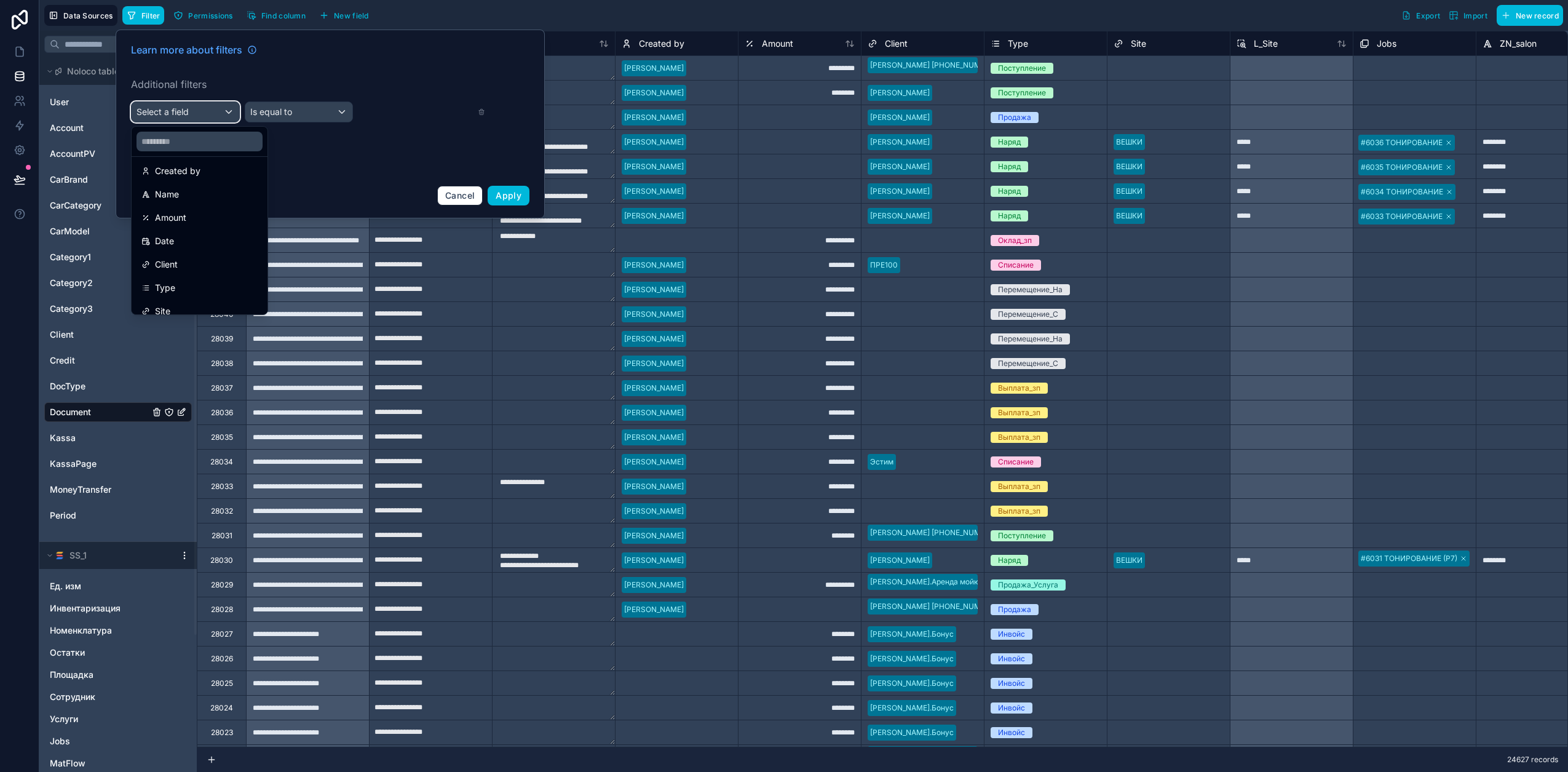
scroll to position [154, 0]
click at [17, 44] on link at bounding box center [19, 52] width 39 height 24
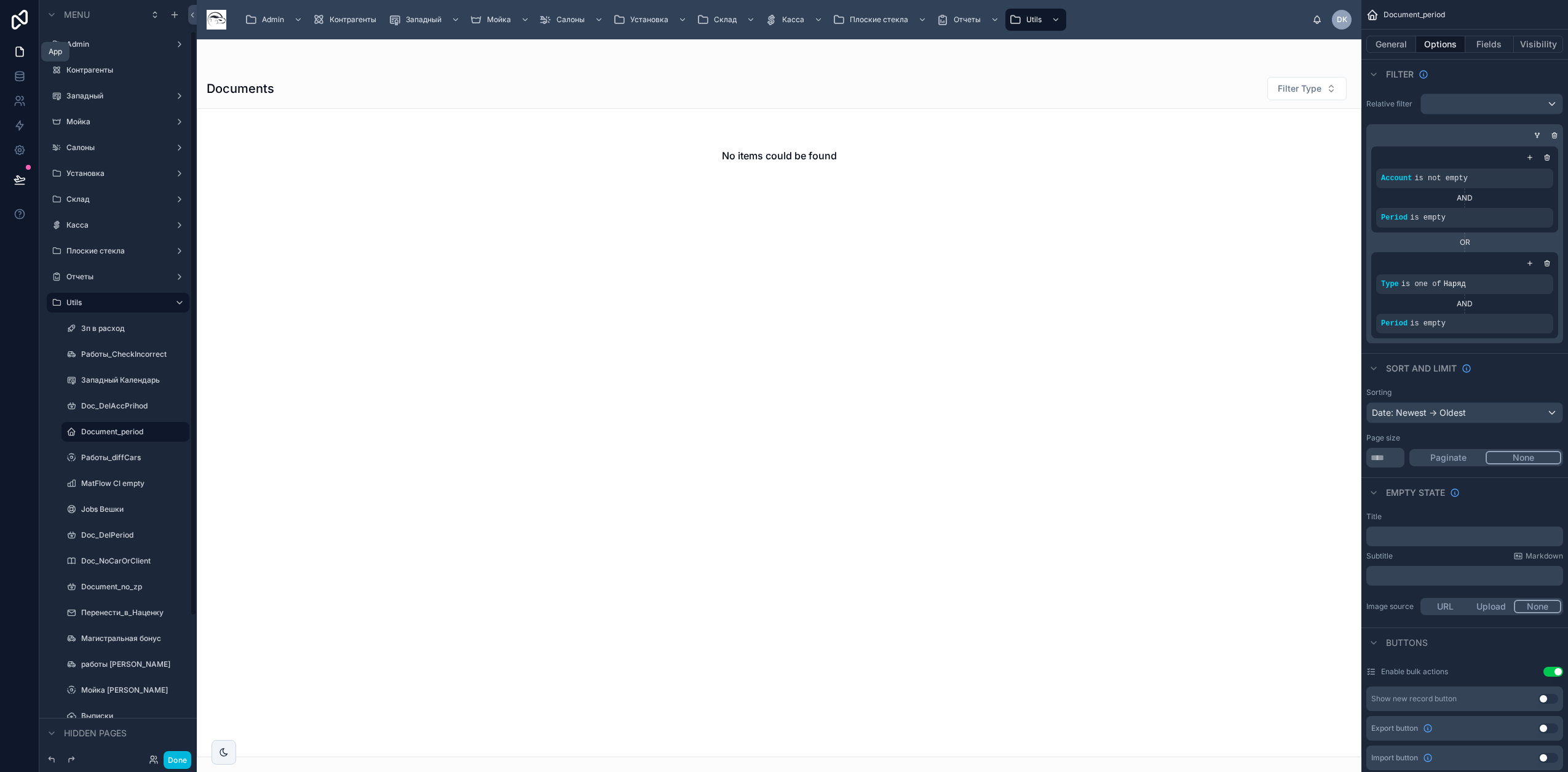
scroll to position [40, 0]
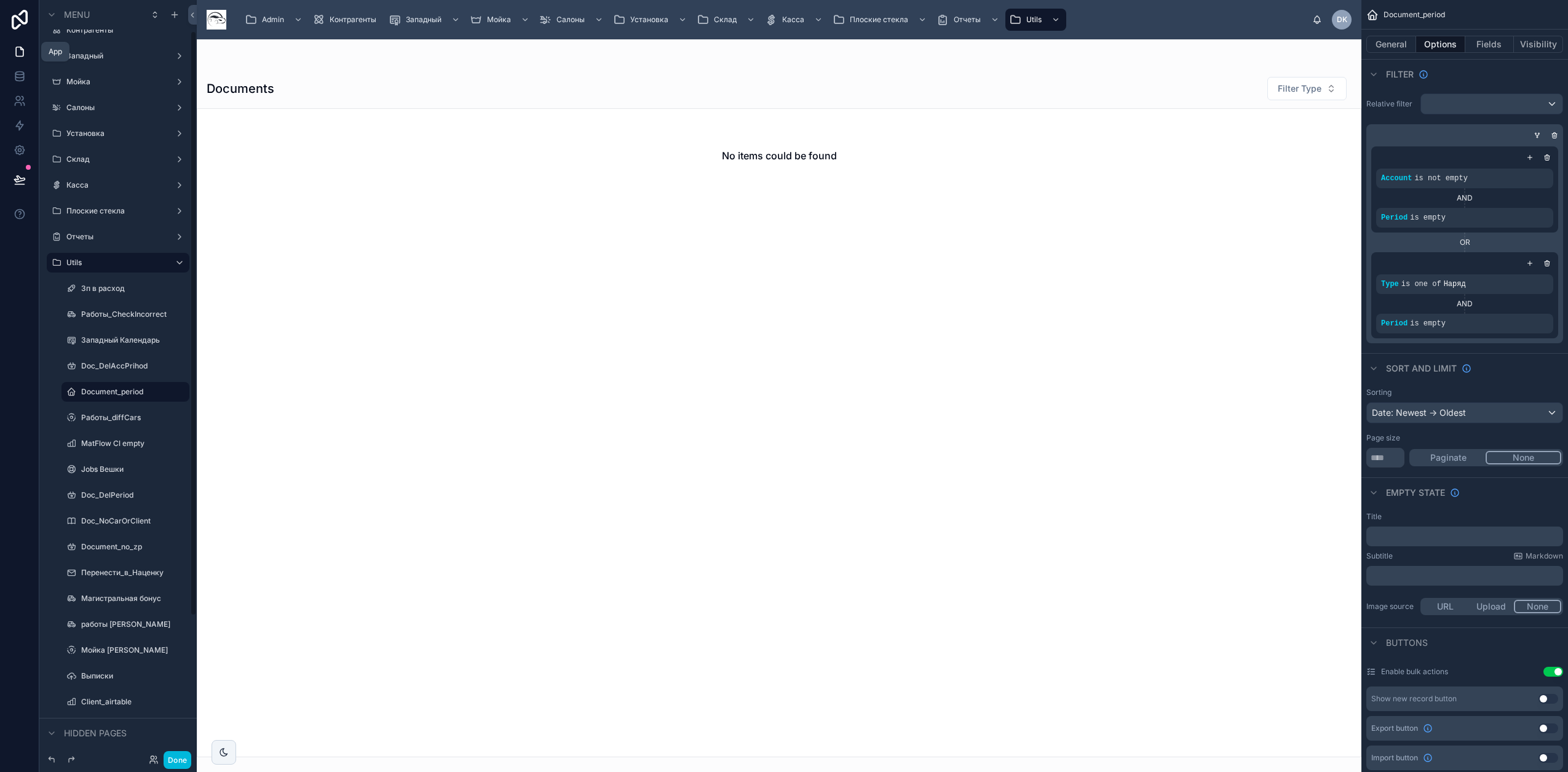
click at [22, 57] on icon at bounding box center [19, 52] width 7 height 9
click at [824, 15] on div "Отчеты" at bounding box center [969, 19] width 66 height 19
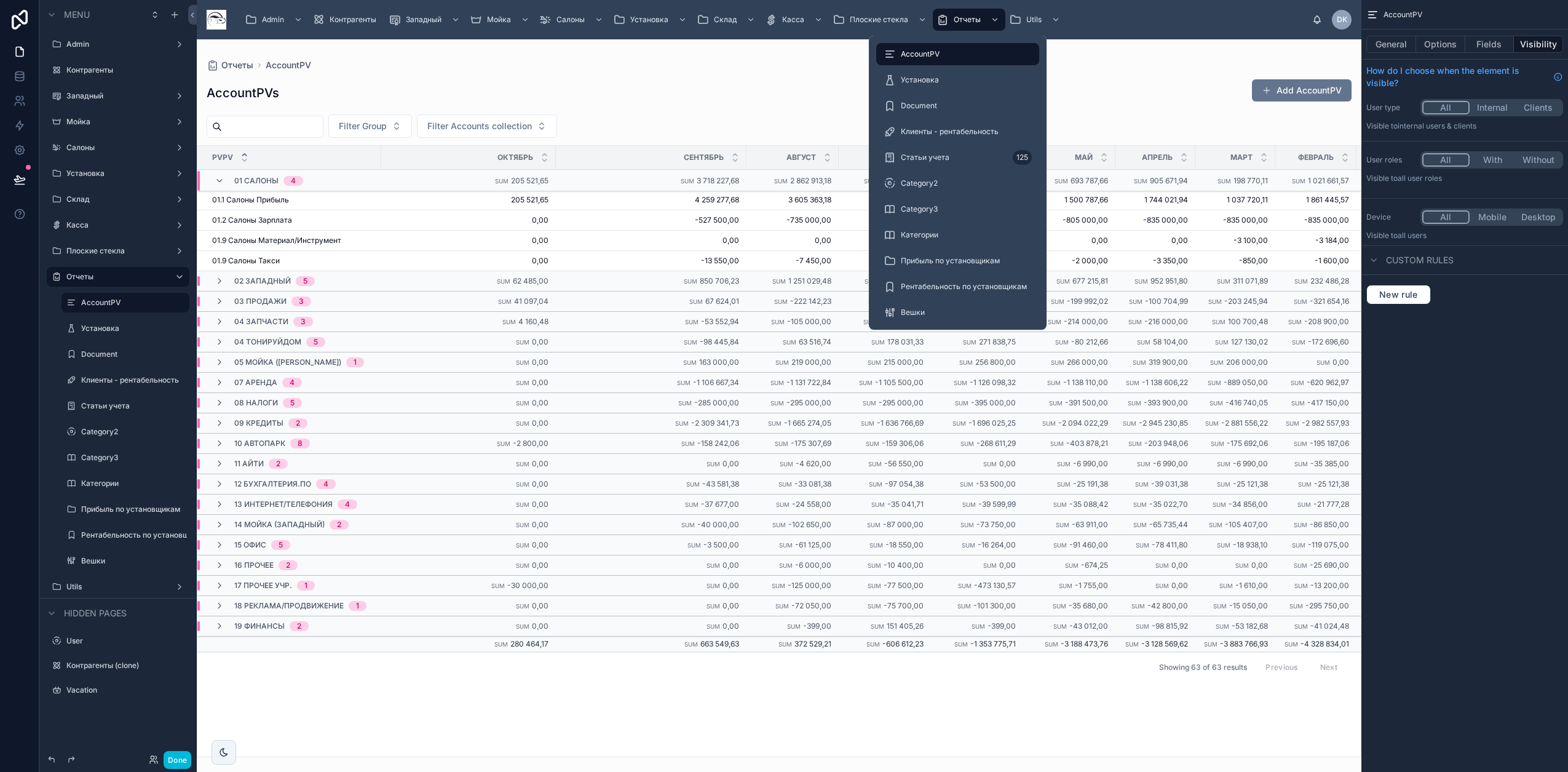
click at [824, 310] on div "Вешки" at bounding box center [958, 312] width 148 height 19
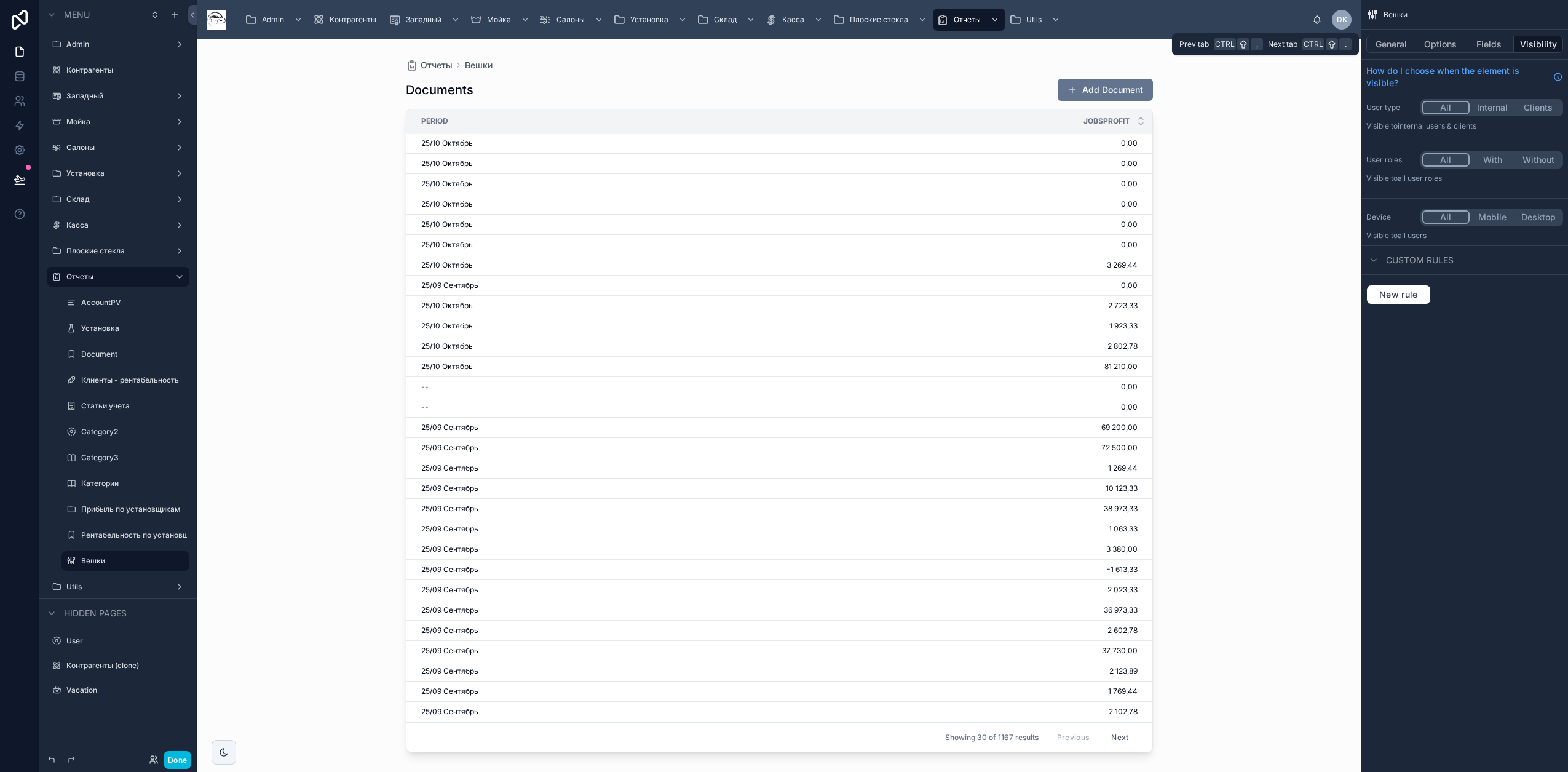
click at [824, 45] on button "Options" at bounding box center [1441, 45] width 49 height 17
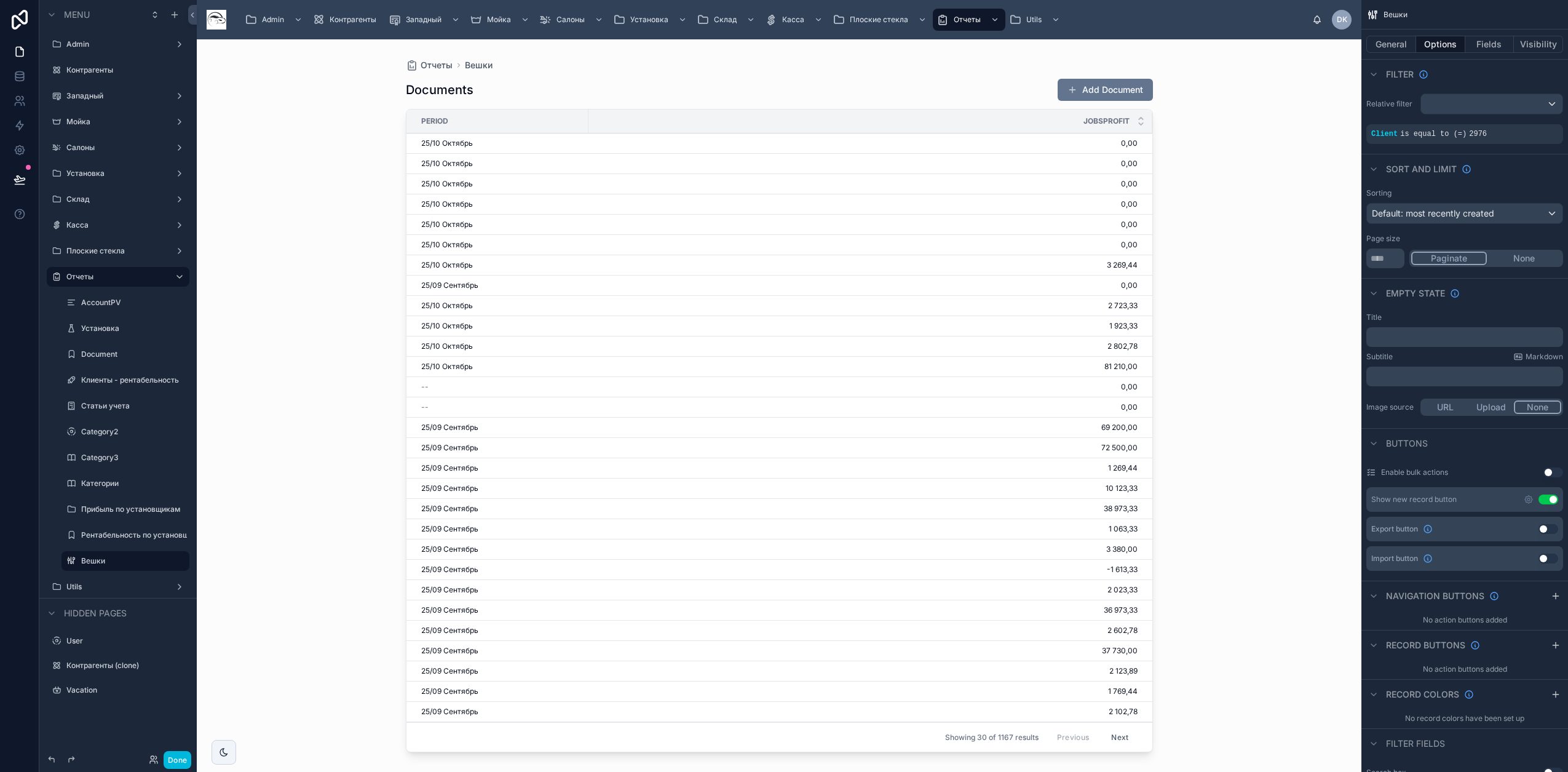
click at [0, 0] on icon "scrollable content" at bounding box center [0, 0] width 0 height 0
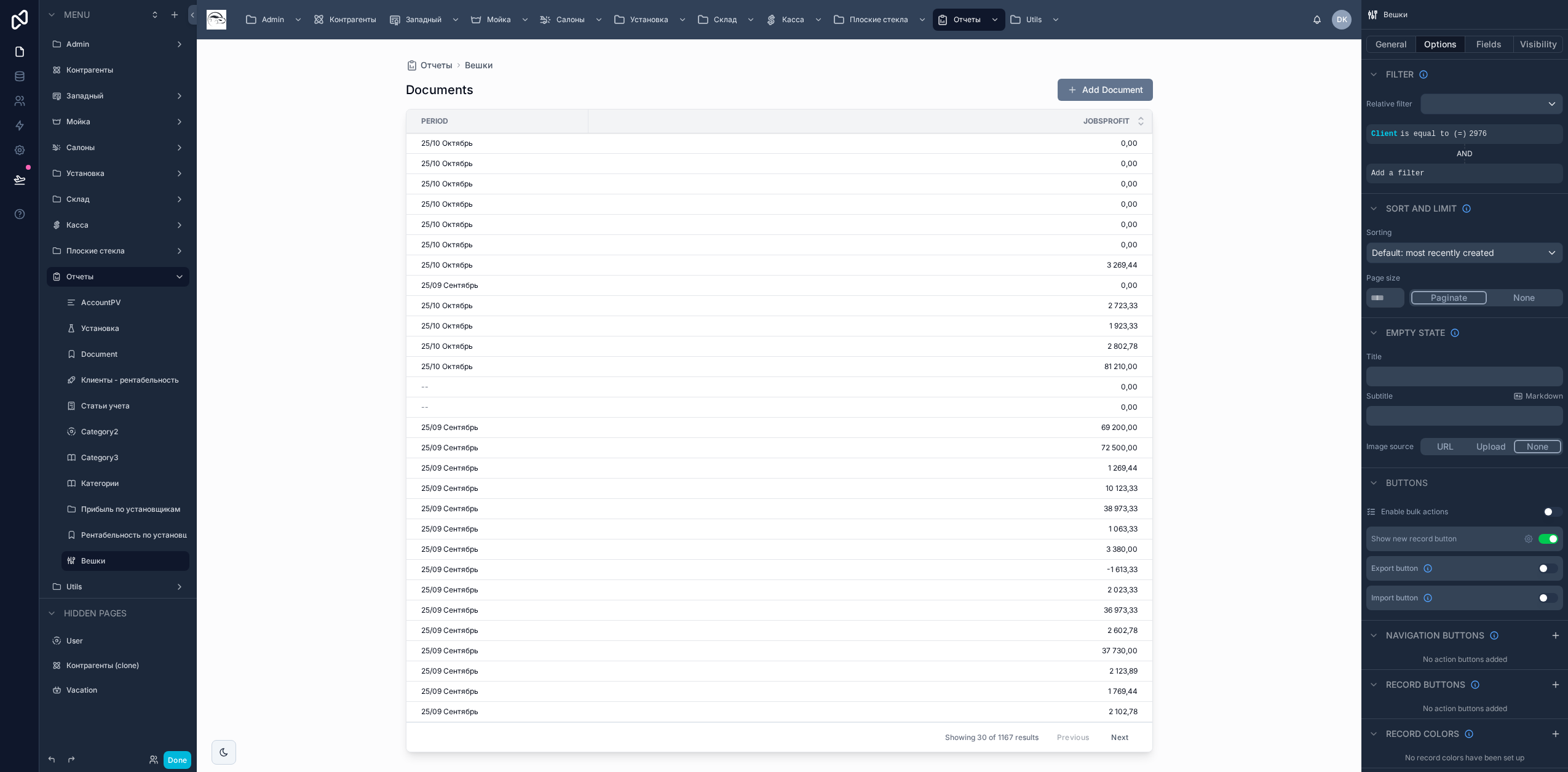
click at [0, 0] on icon "scrollable content" at bounding box center [0, 0] width 0 height 0
click at [824, 160] on span "Select a field" at bounding box center [1241, 155] width 53 height 12
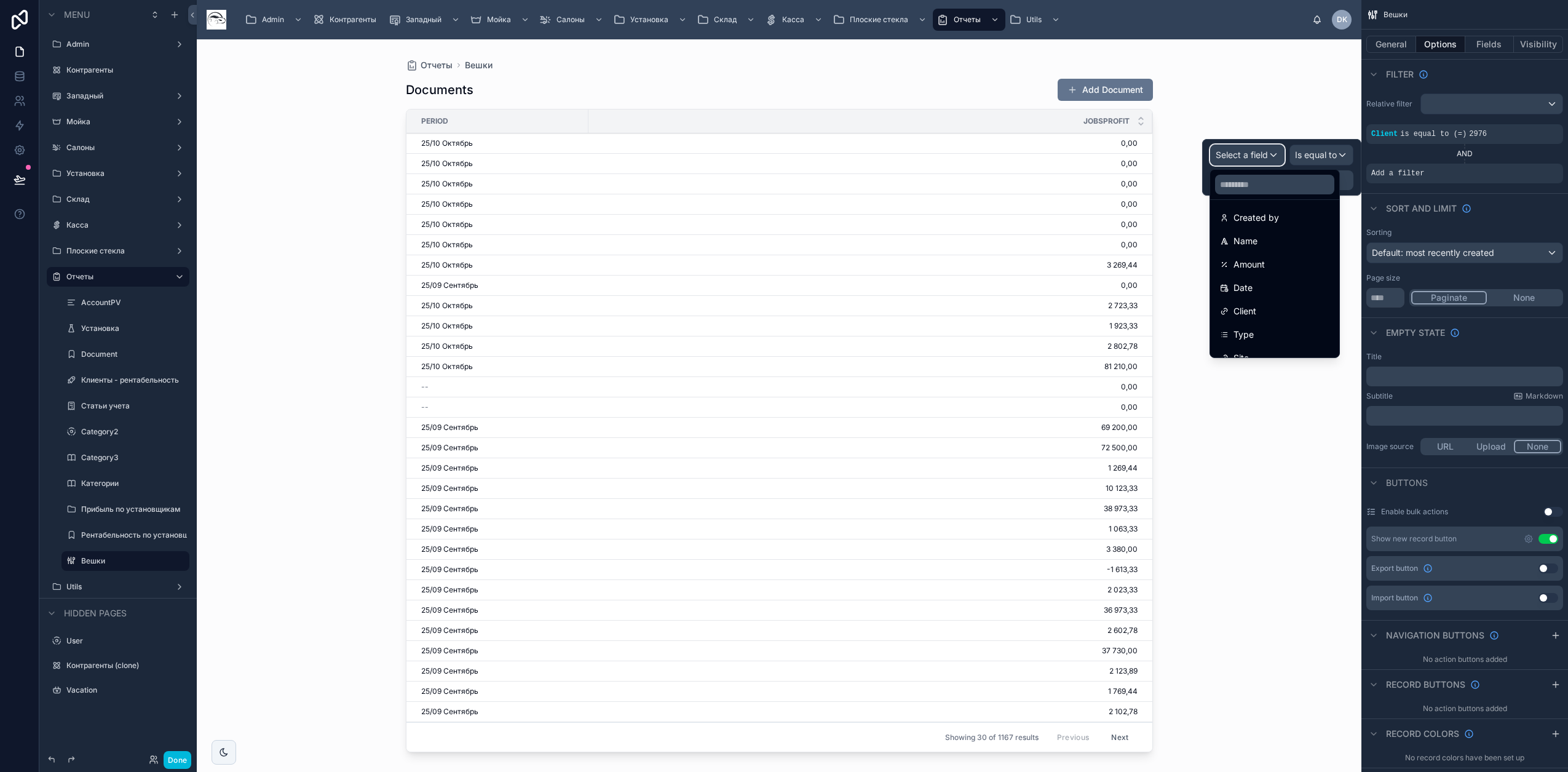
scroll to position [154, 0]
click at [824, 302] on div "Type" at bounding box center [1274, 300] width 109 height 14
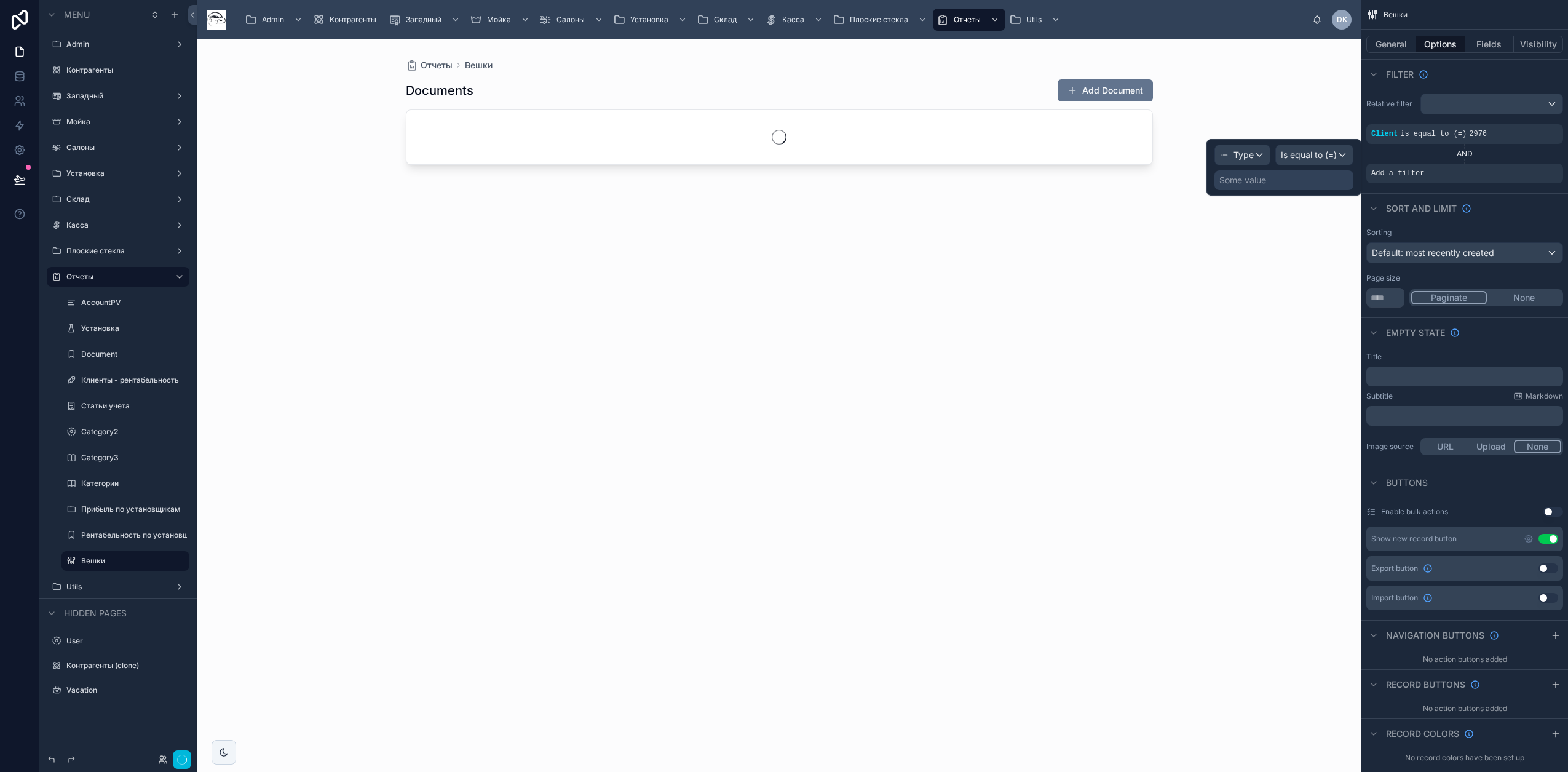
click at [824, 186] on div "Some value" at bounding box center [1284, 180] width 139 height 19
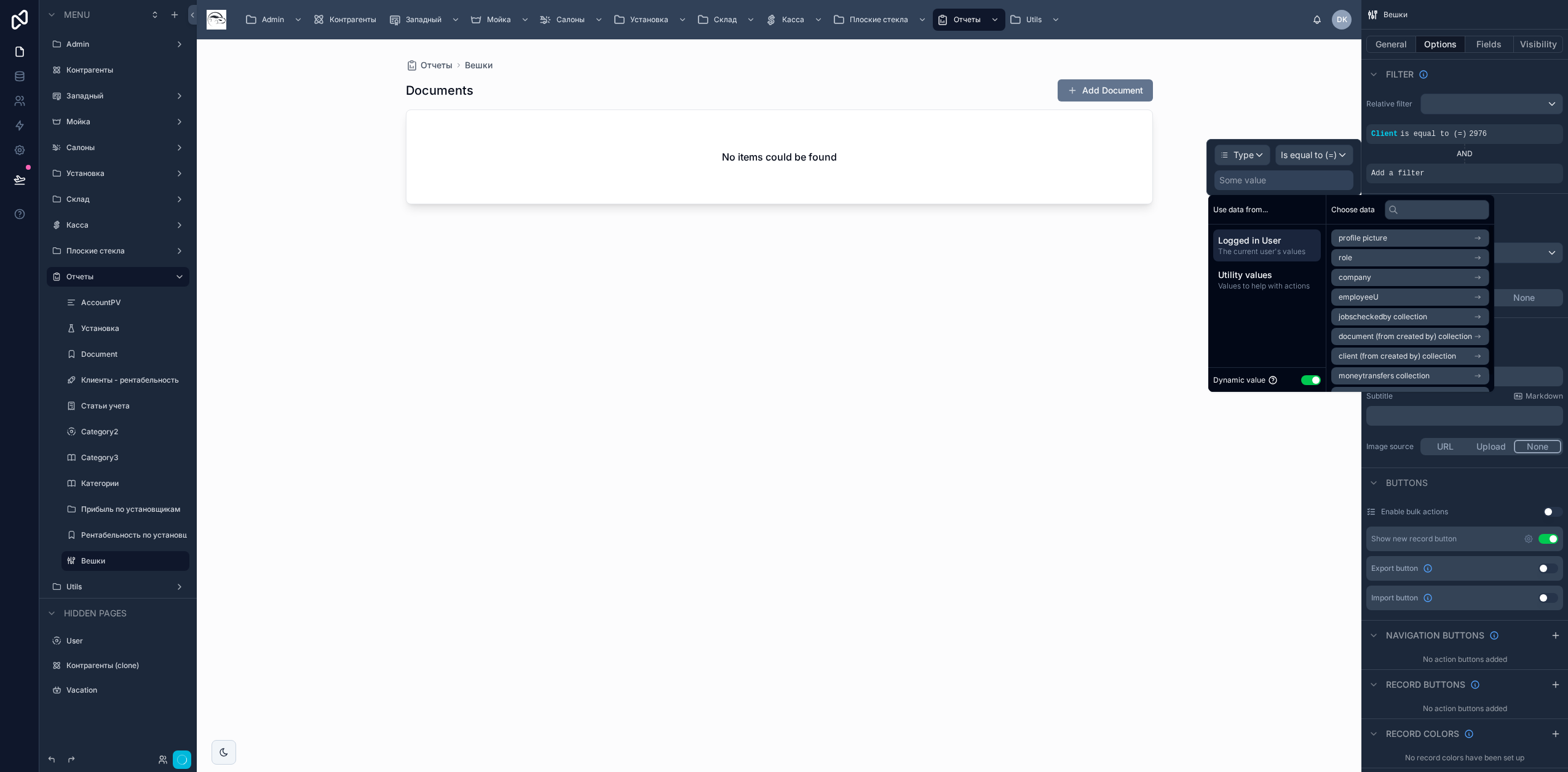
click at [824, 380] on button "Use setting" at bounding box center [1310, 380] width 19 height 10
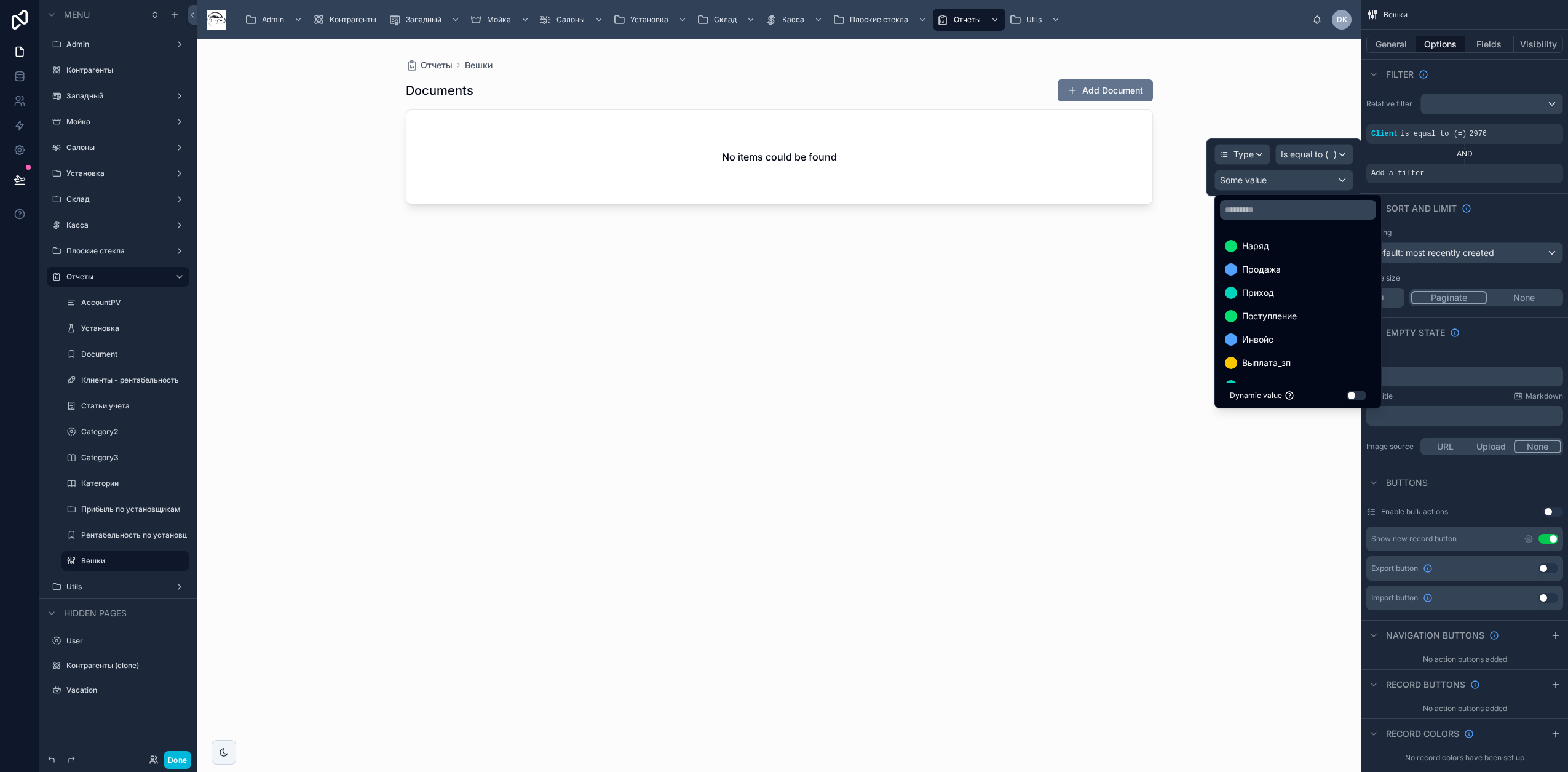
click at [824, 248] on div "Наряд" at bounding box center [1297, 246] width 146 height 14
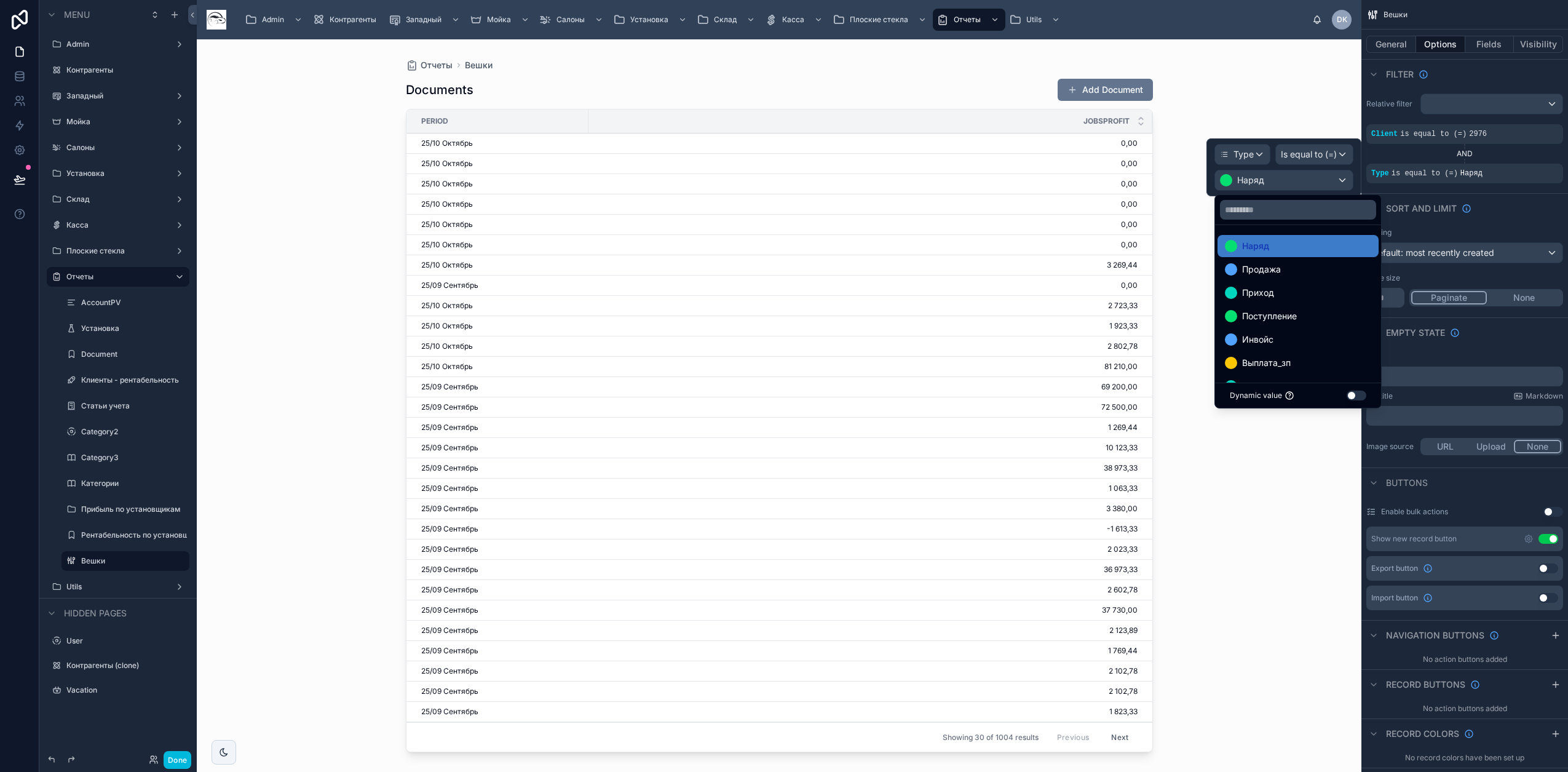
click at [824, 70] on div "Отчеты Вешки Documents Add Document Period JobsProfit 25/10 Октябрь 0,00 0,00 2…" at bounding box center [779, 405] width 1165 height 732
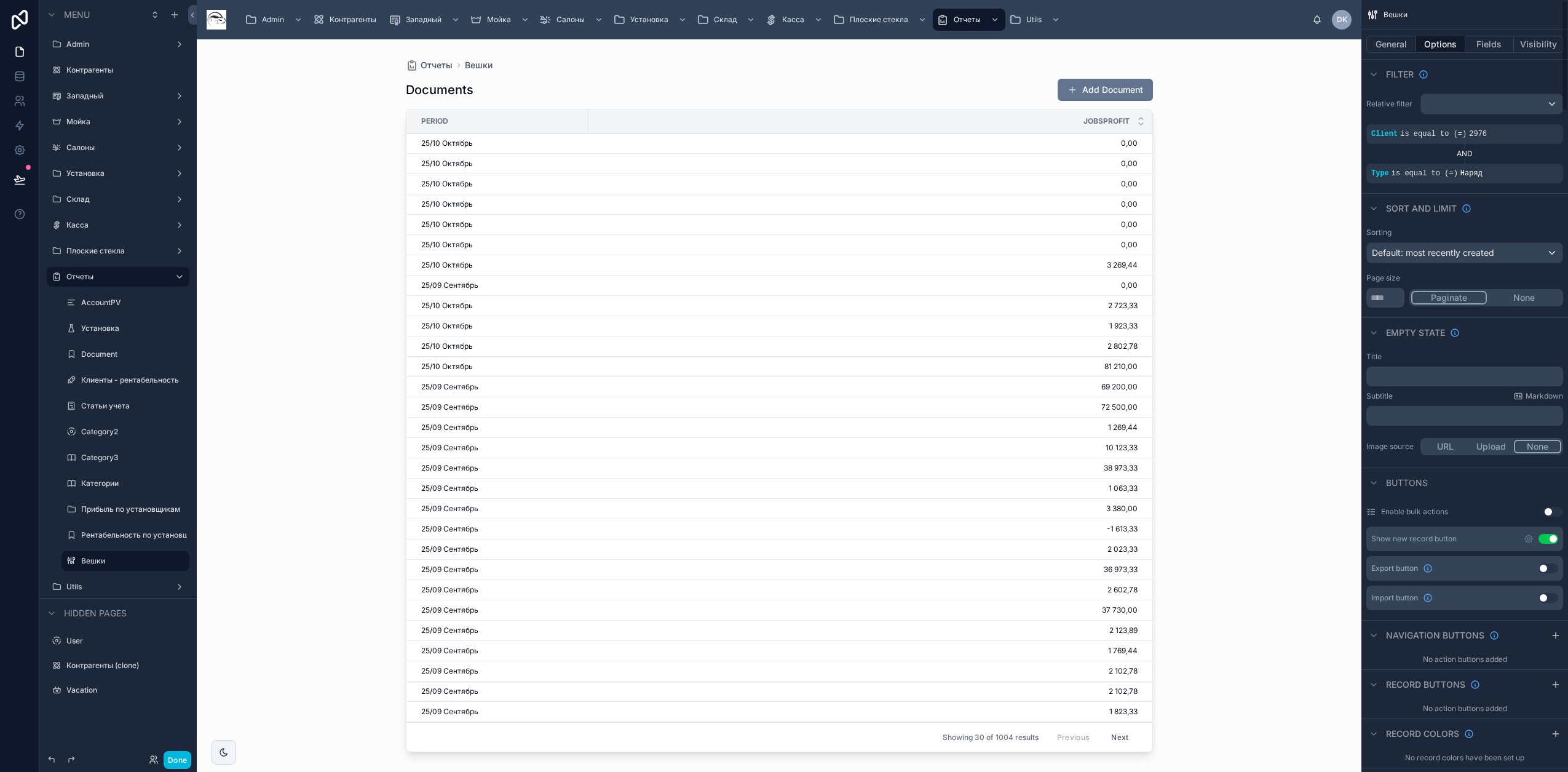
drag, startPoint x: 1492, startPoint y: 44, endPoint x: 1497, endPoint y: 49, distance: 7.1
click at [824, 48] on button "Fields" at bounding box center [1490, 45] width 49 height 17
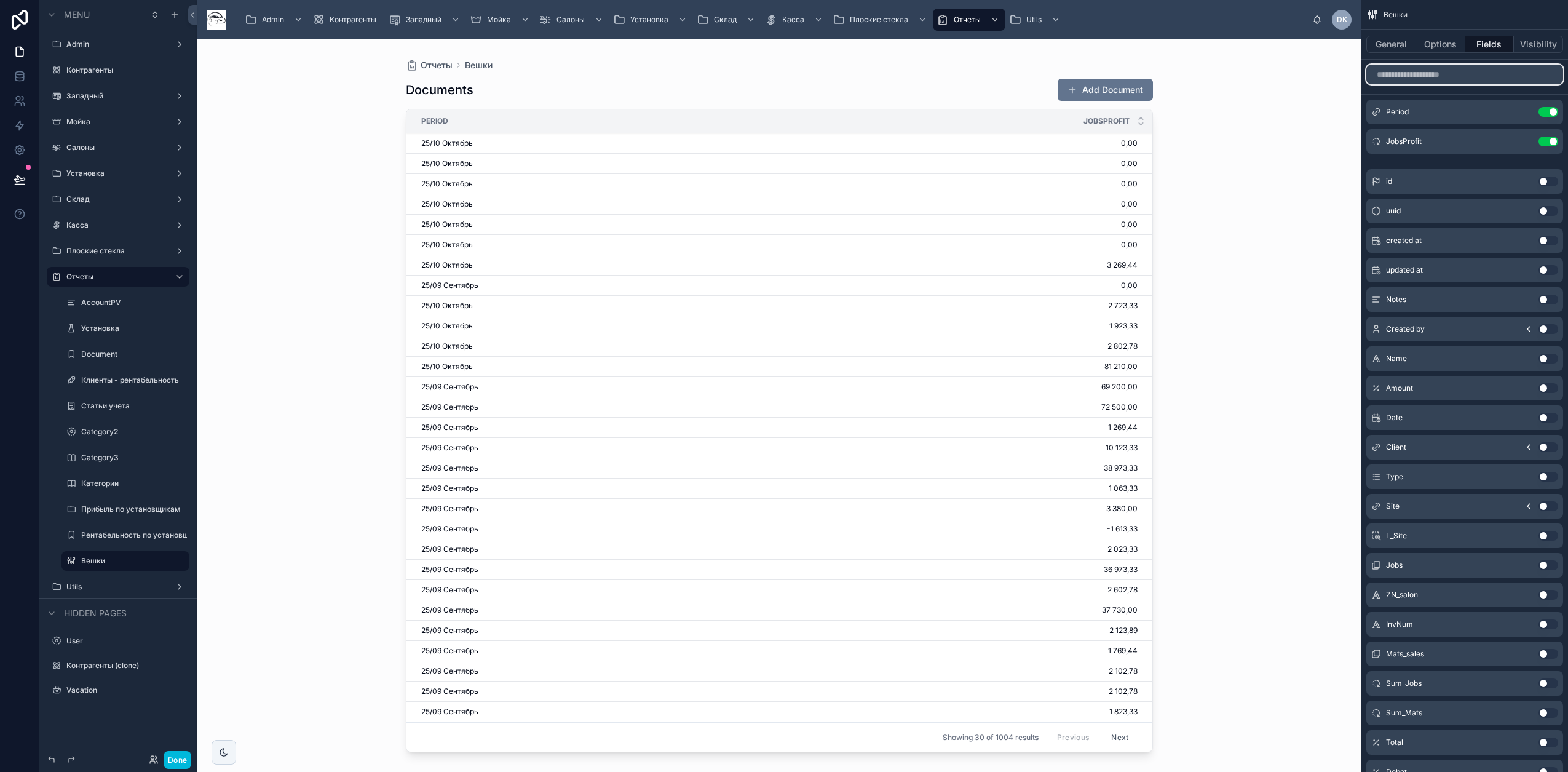
click at [824, 73] on input "scrollable content" at bounding box center [1464, 74] width 197 height 19
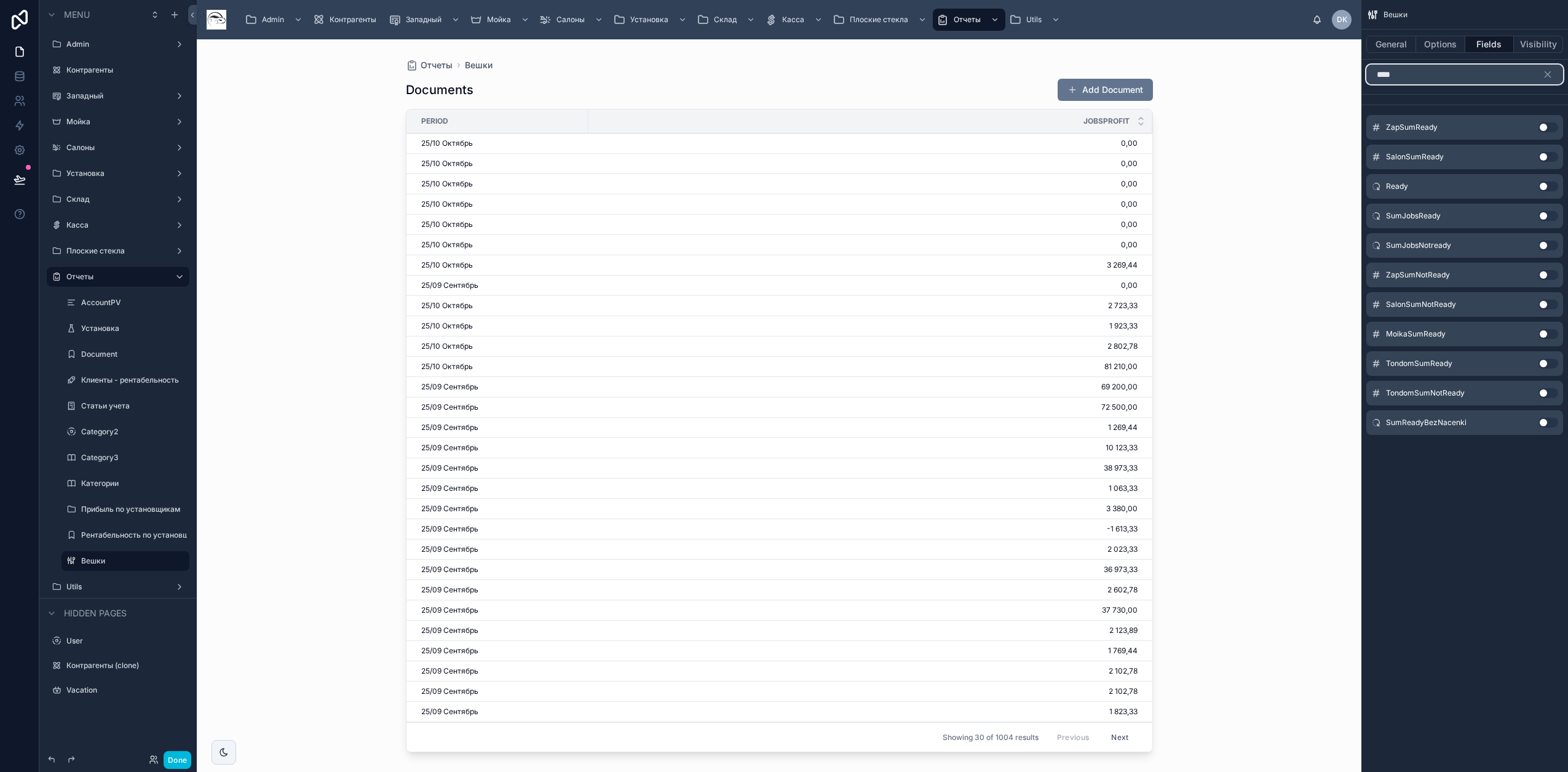
type input "****"
click at [824, 214] on button "Use setting" at bounding box center [1548, 216] width 19 height 10
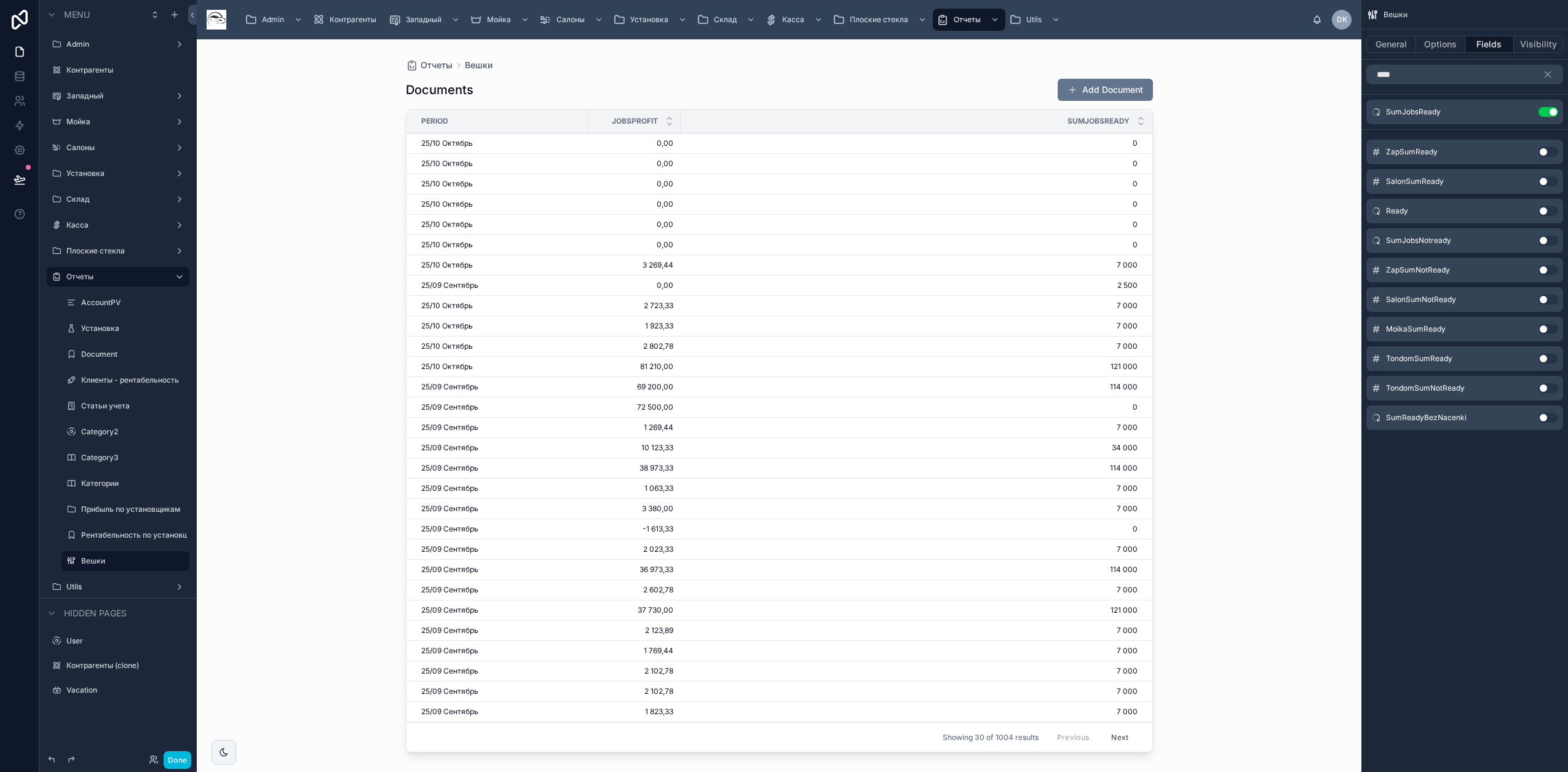
drag, startPoint x: 675, startPoint y: 281, endPoint x: 679, endPoint y: 294, distance: 13.6
drag, startPoint x: 665, startPoint y: 286, endPoint x: 677, endPoint y: 289, distance: 12.4
click at [824, 40] on button "General" at bounding box center [1391, 45] width 50 height 17
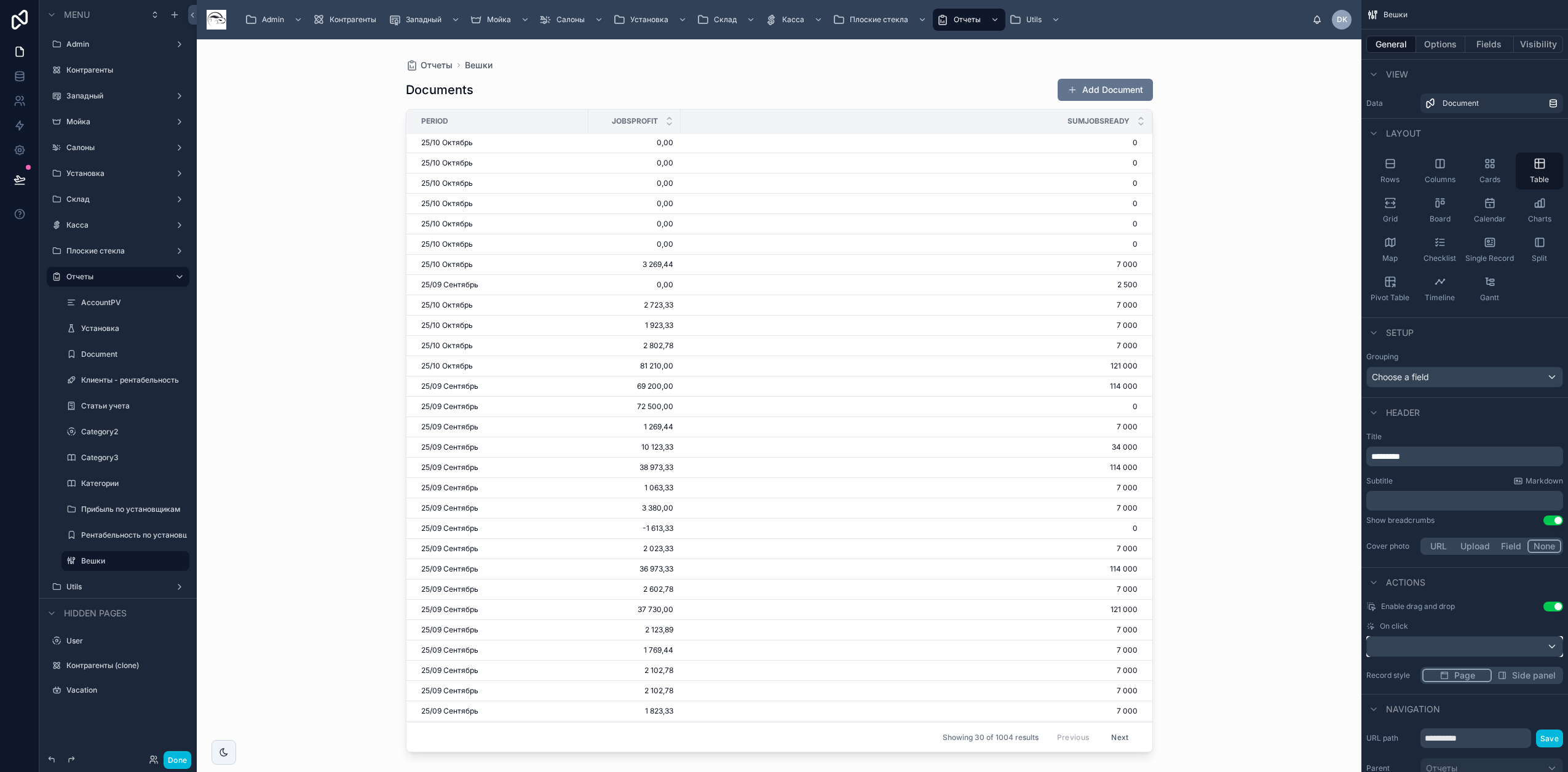
click at [824, 634] on div "scrollable content" at bounding box center [1464, 646] width 196 height 19
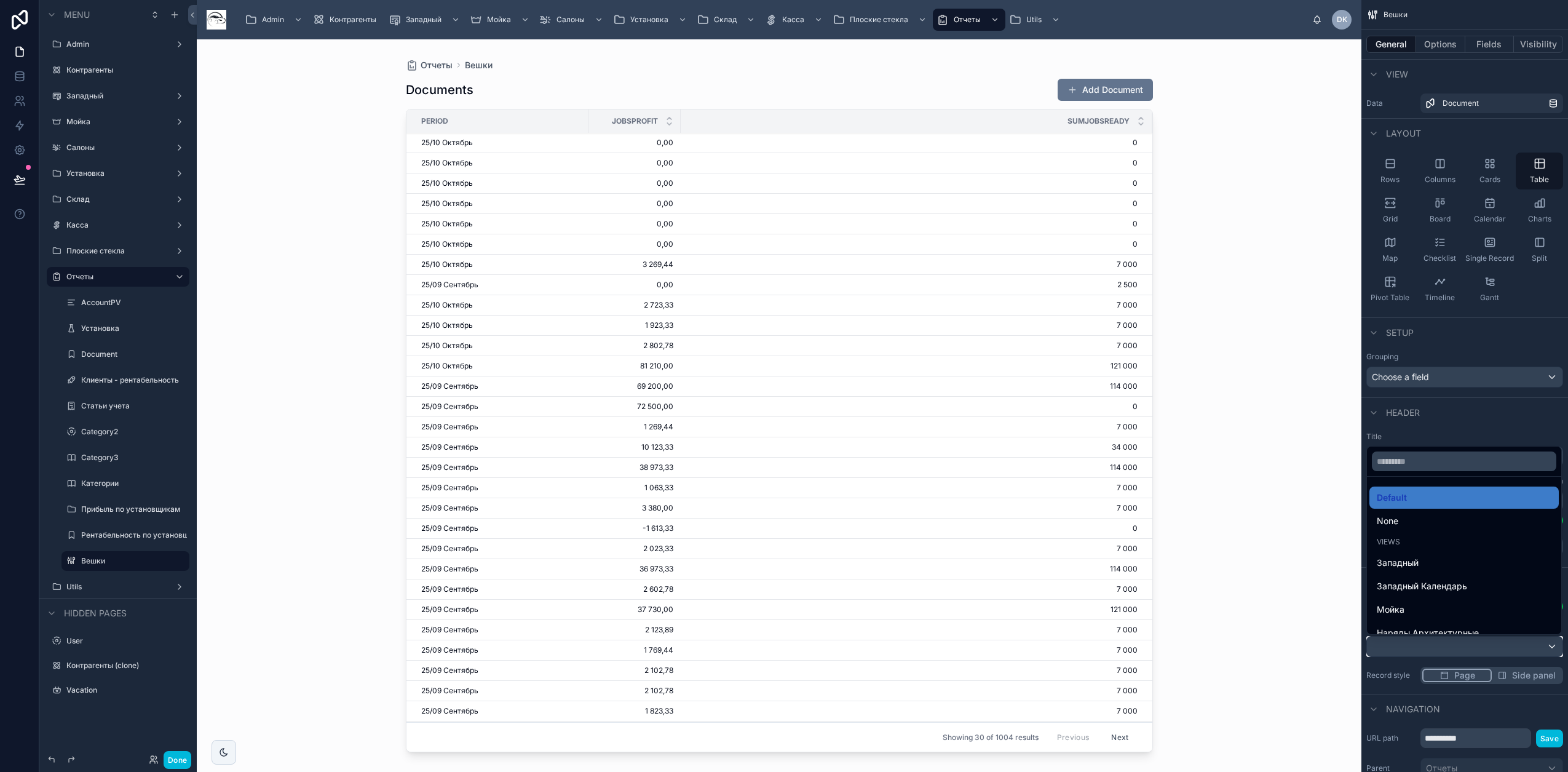
scroll to position [77, 0]
click at [824, 604] on div "Салоны" at bounding box center [1464, 603] width 175 height 14
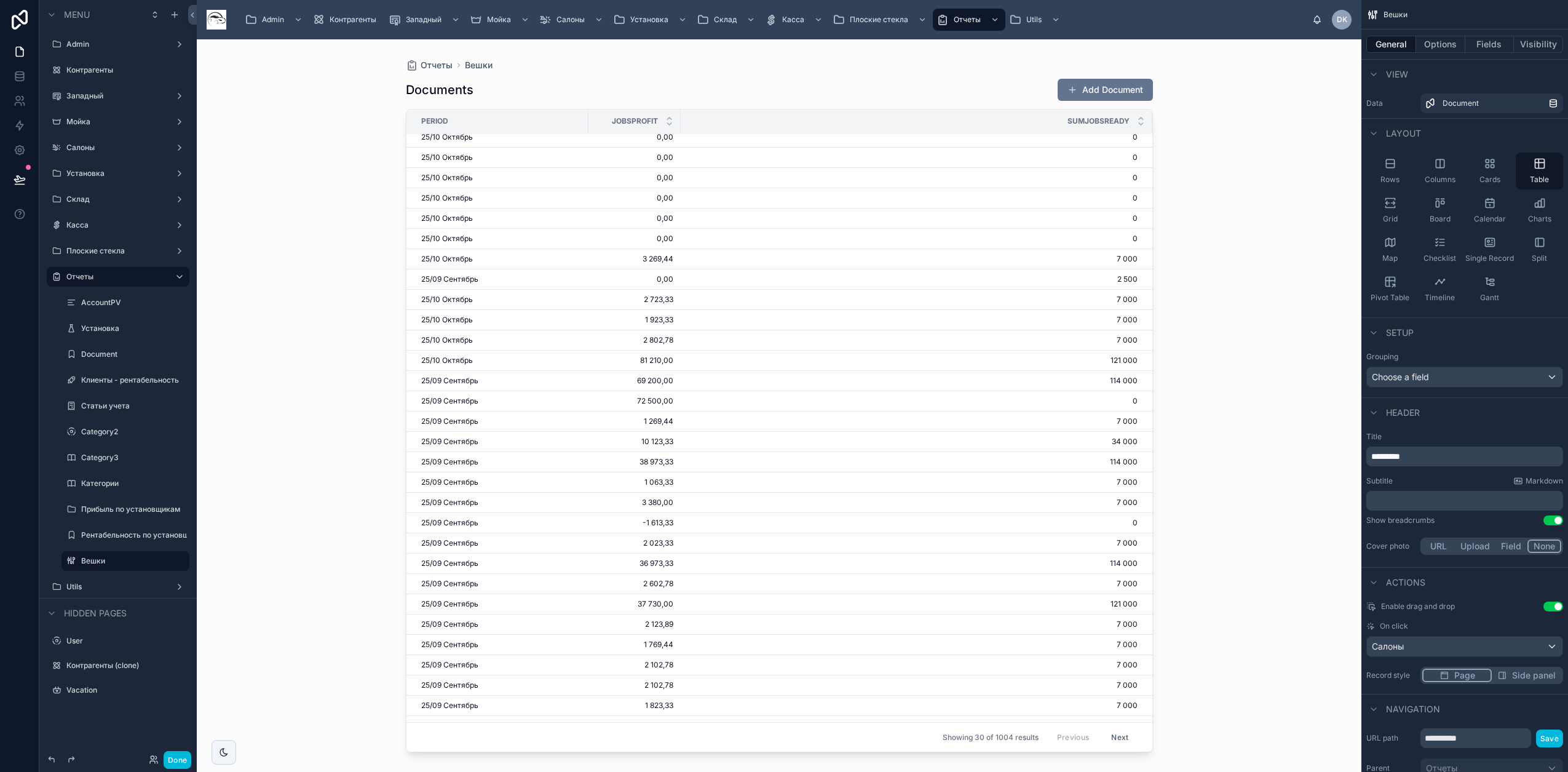
scroll to position [0, 0]
click at [22, 73] on icon at bounding box center [19, 76] width 12 height 12
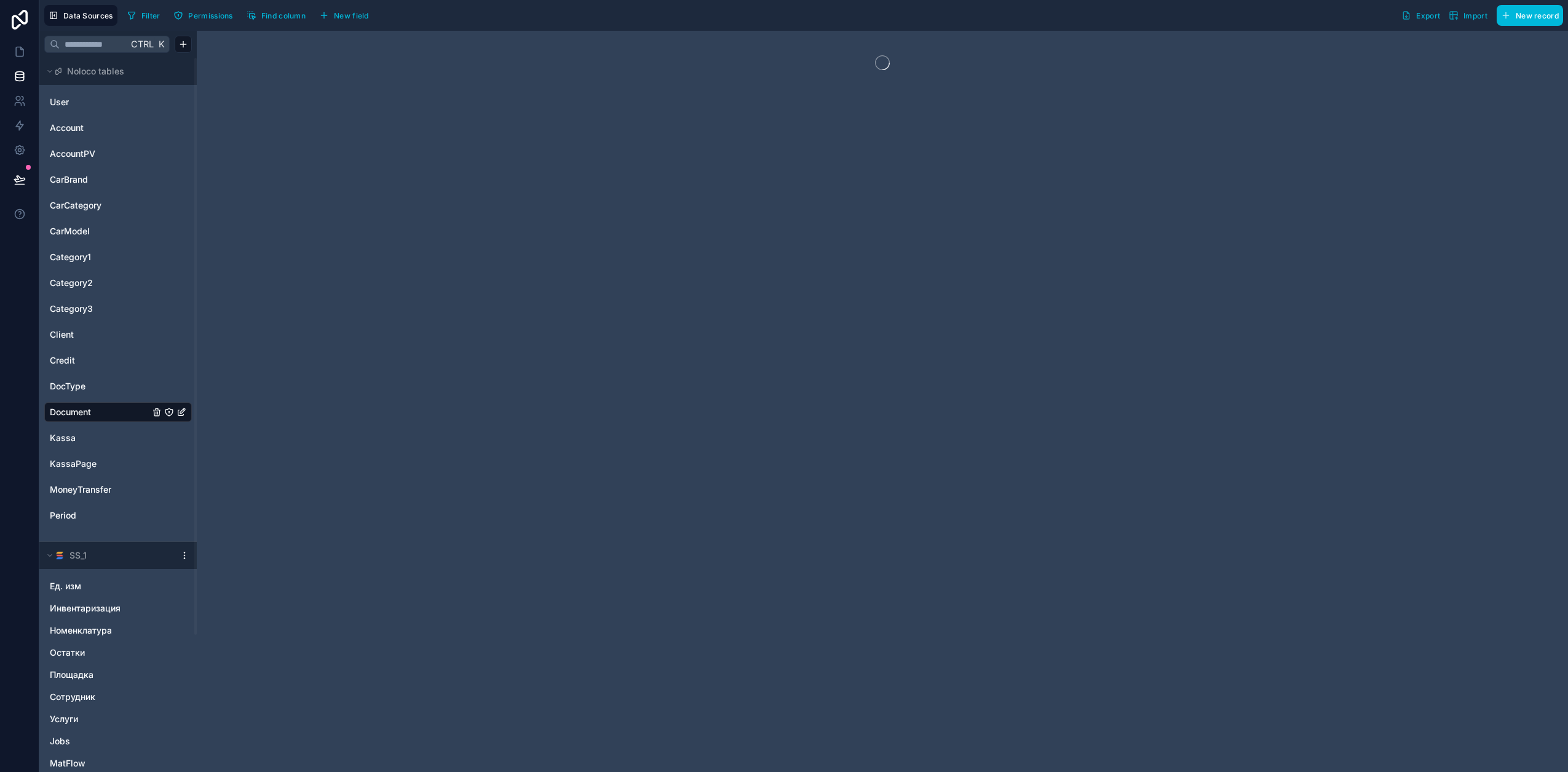
click at [88, 412] on span "Document" at bounding box center [70, 412] width 41 height 12
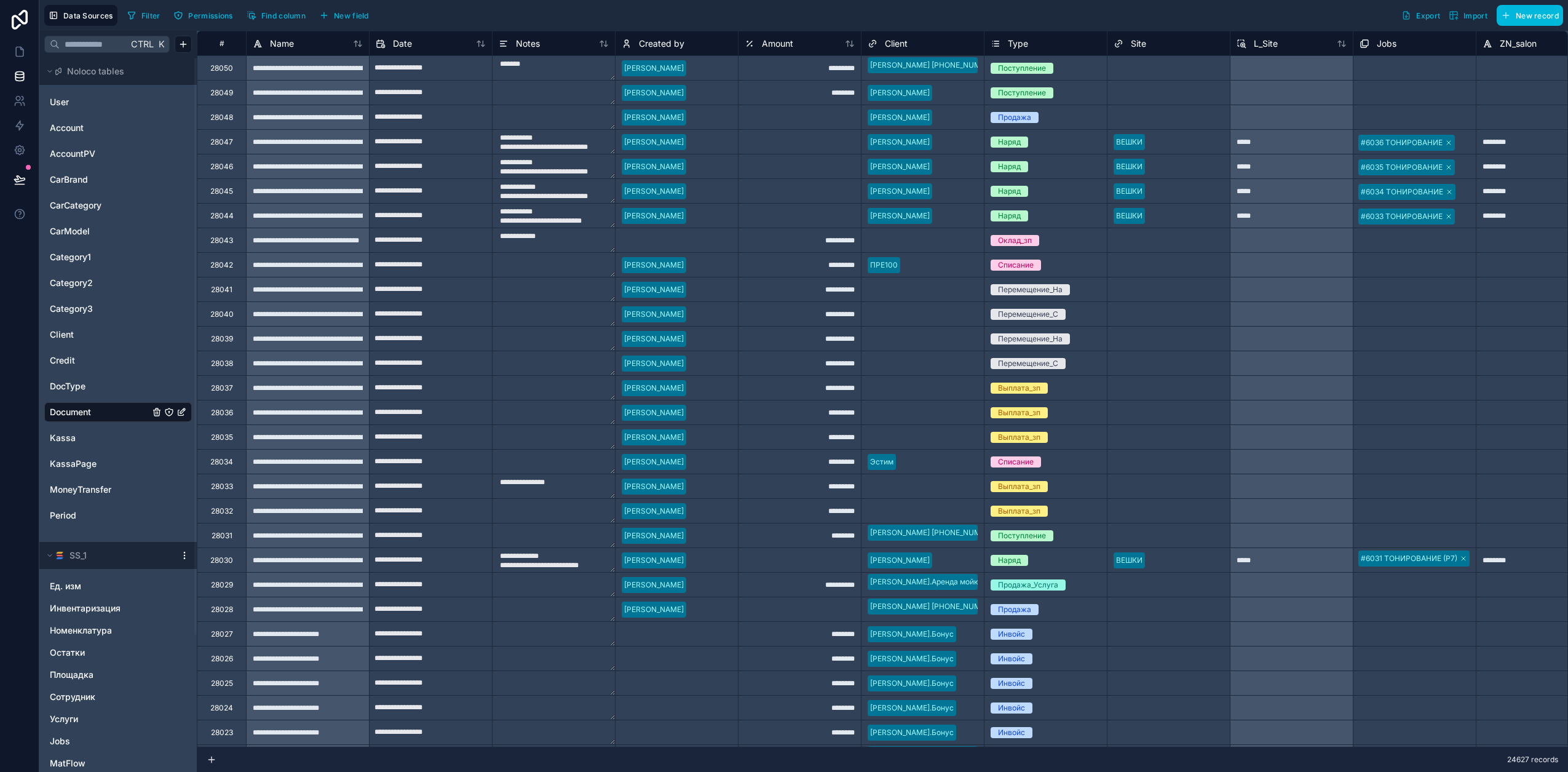
click at [294, 13] on span "Find column" at bounding box center [283, 15] width 44 height 9
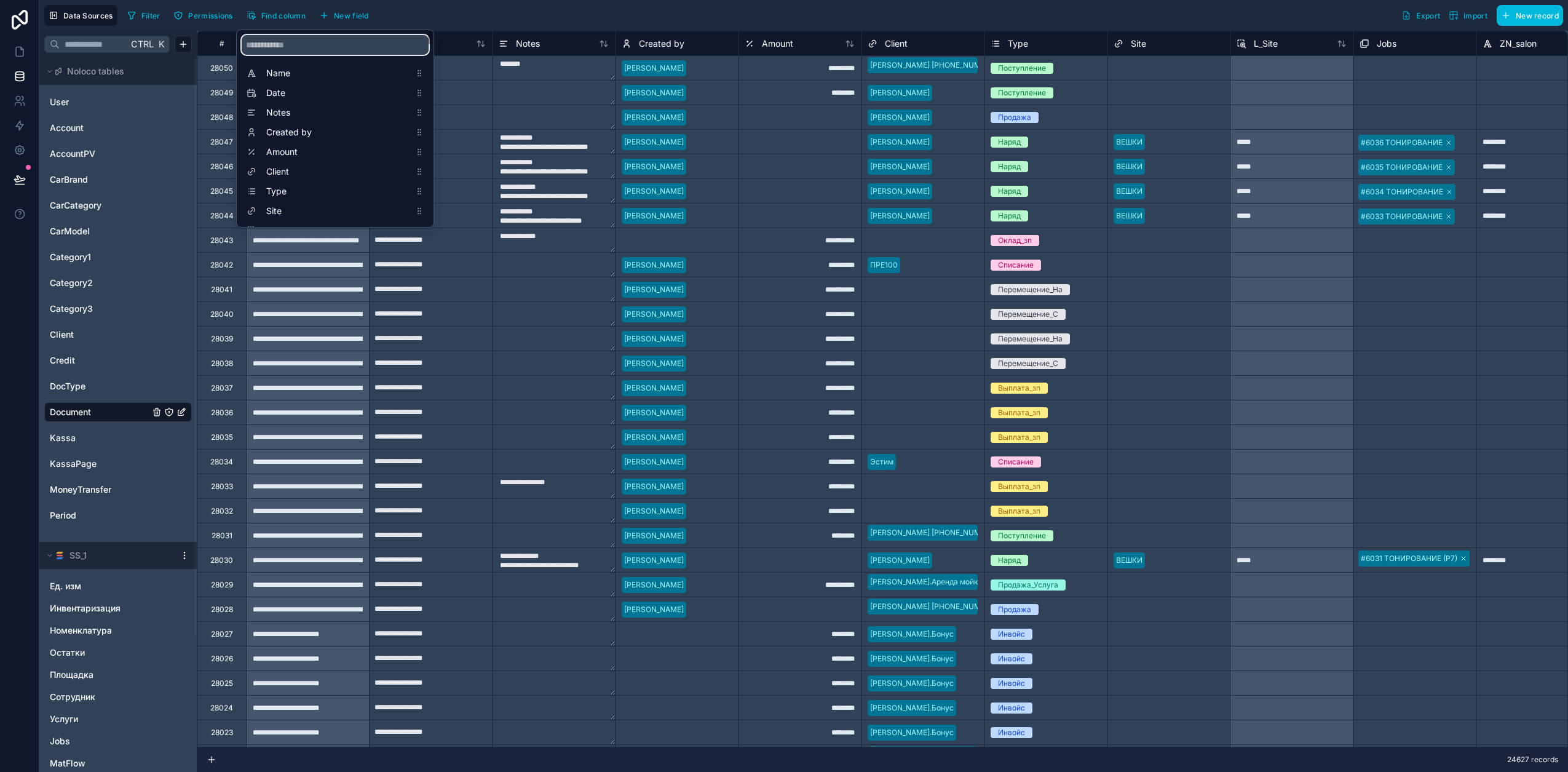
click at [309, 36] on input "scrollable content" at bounding box center [335, 45] width 187 height 19
type input "*****"
click at [311, 171] on span "SumJobsReady" at bounding box center [338, 171] width 144 height 12
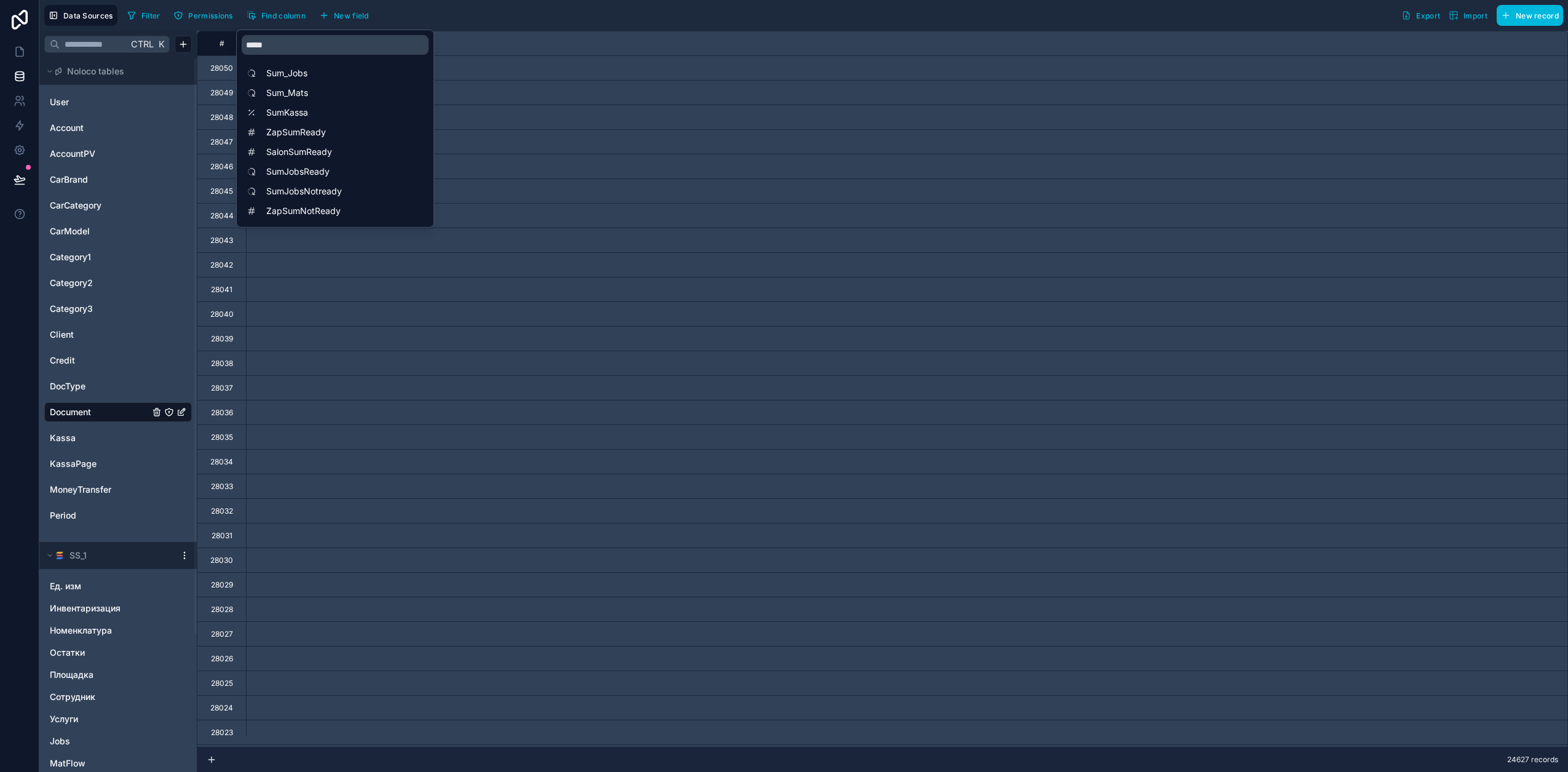
scroll to position [0, 6271]
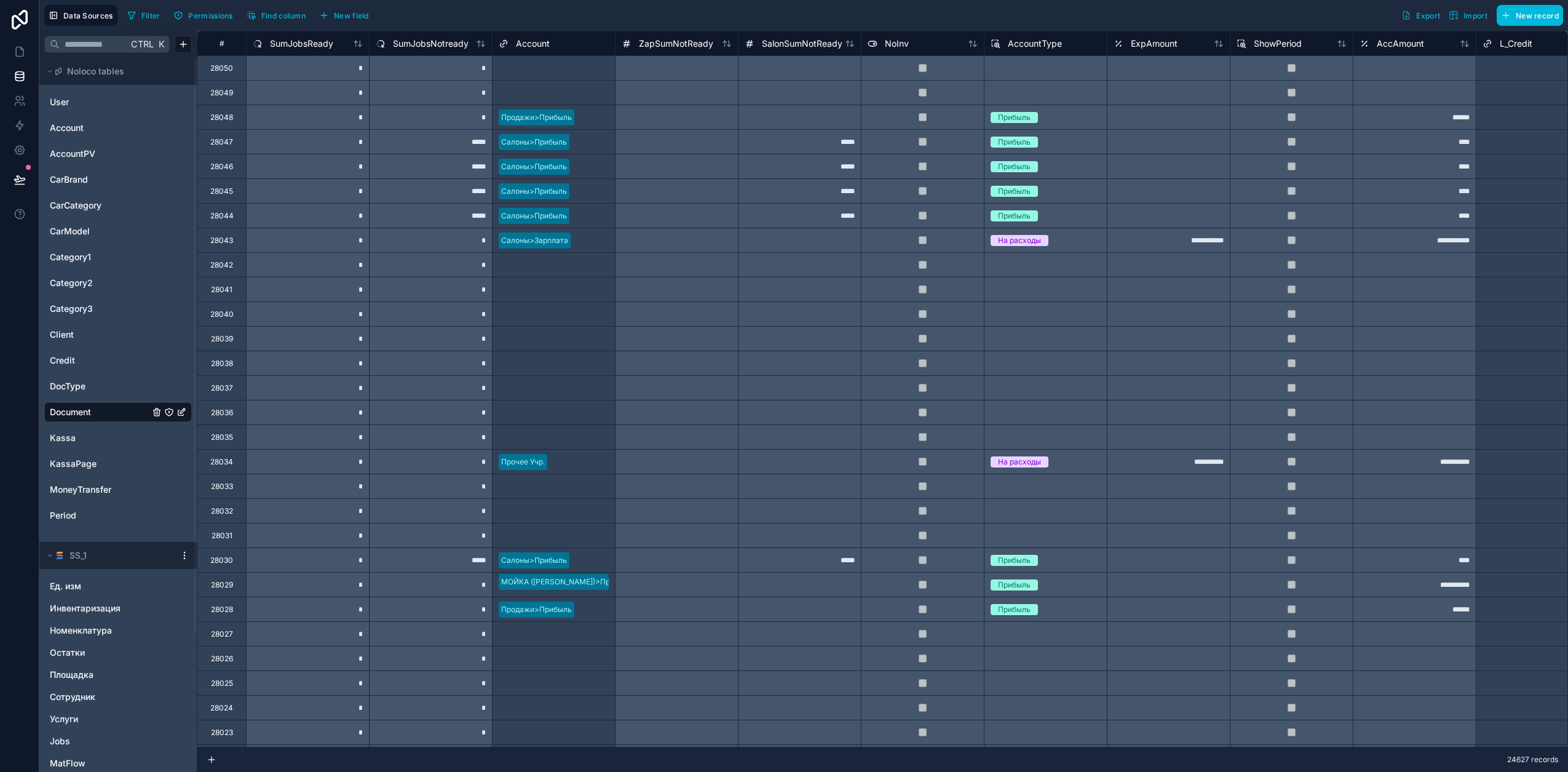
click at [488, 23] on div "Filter Permissions Find column New field Export Import New record" at bounding box center [842, 15] width 1441 height 21
click at [295, 45] on span "SumJobsReady" at bounding box center [302, 43] width 63 height 12
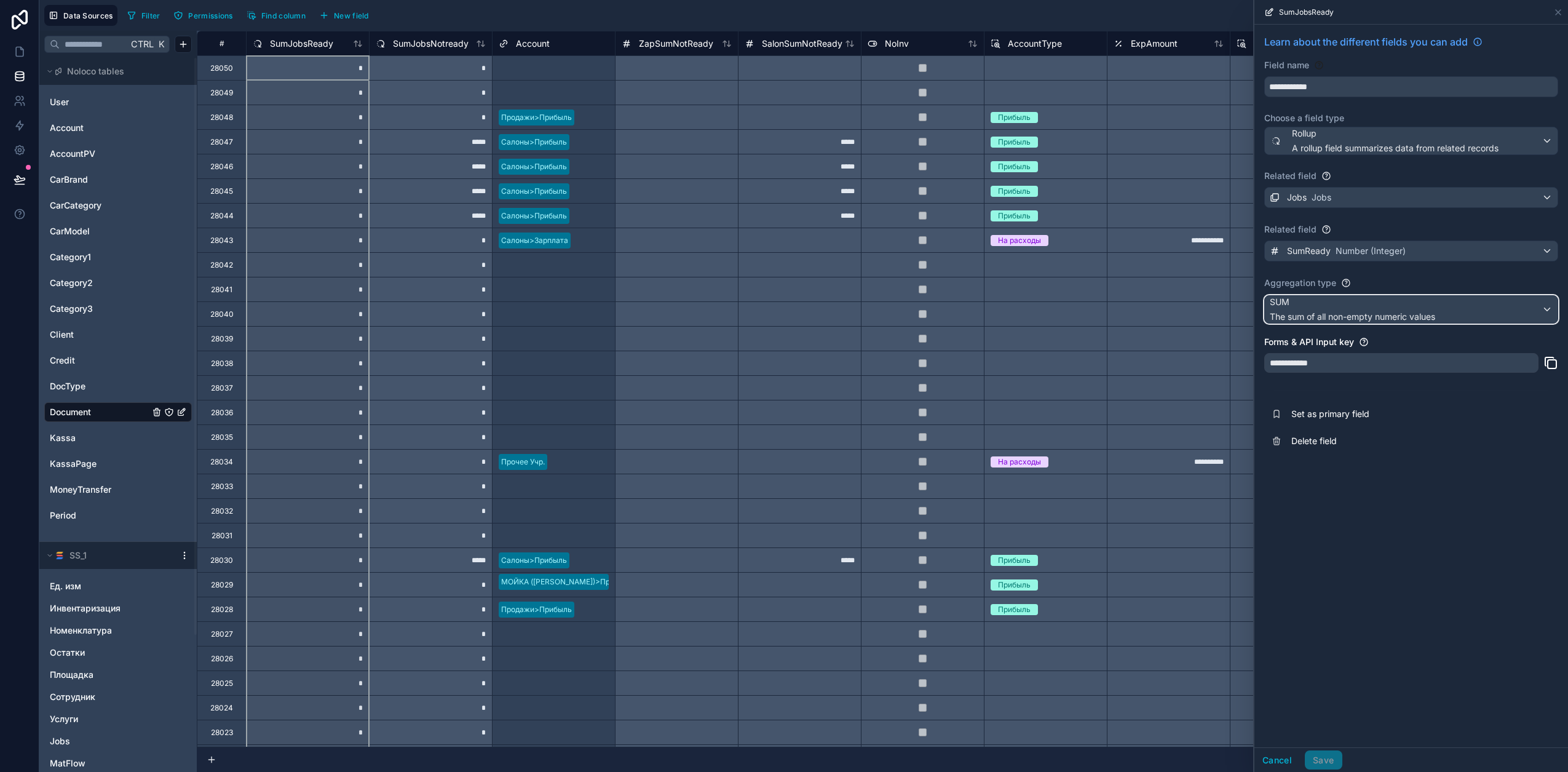
click at [824, 323] on button "SUM The sum of all non-empty numeric values" at bounding box center [1411, 309] width 294 height 28
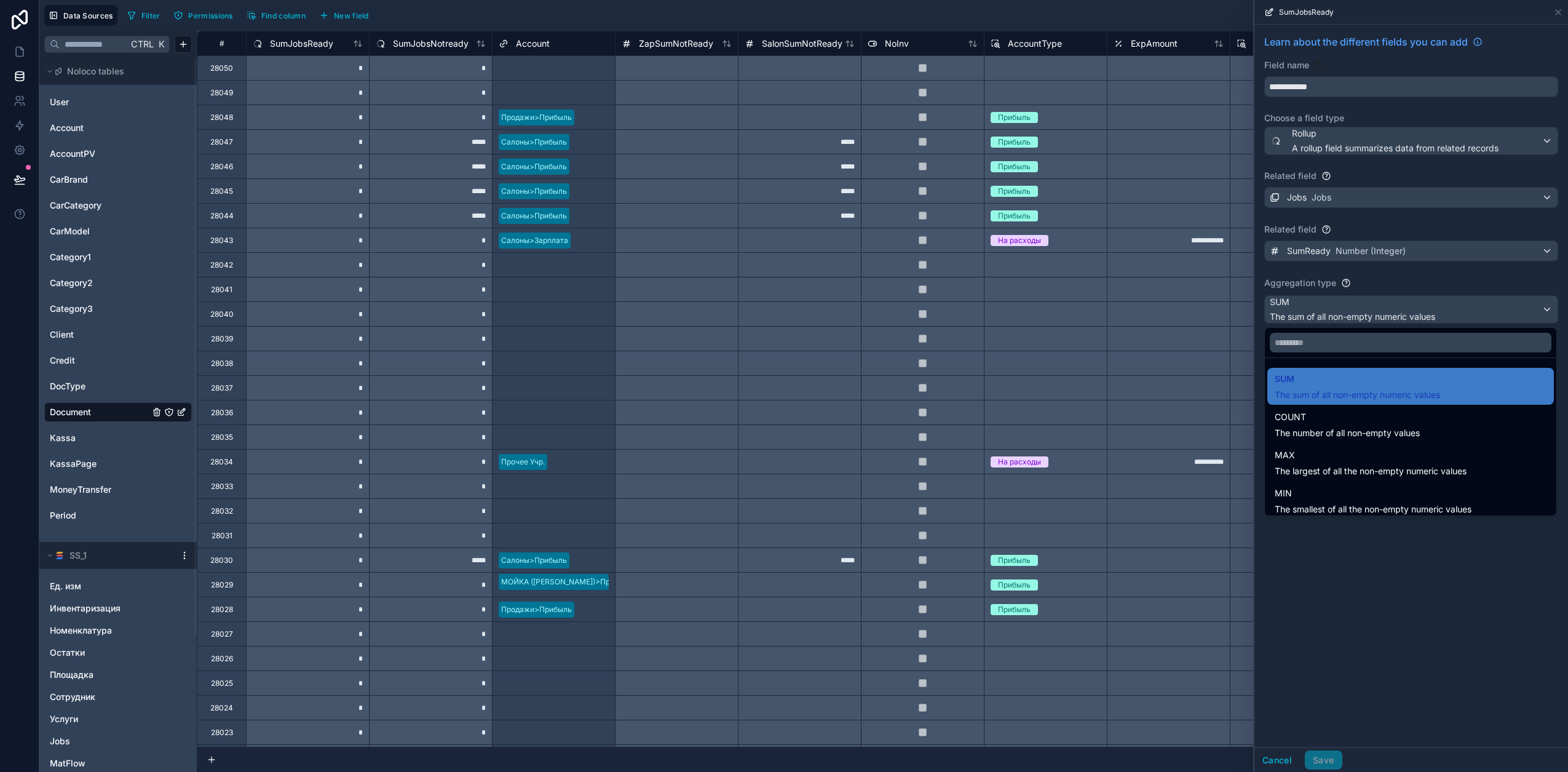
click at [824, 426] on div "COUNT The number of all non-empty values" at bounding box center [1347, 424] width 145 height 30
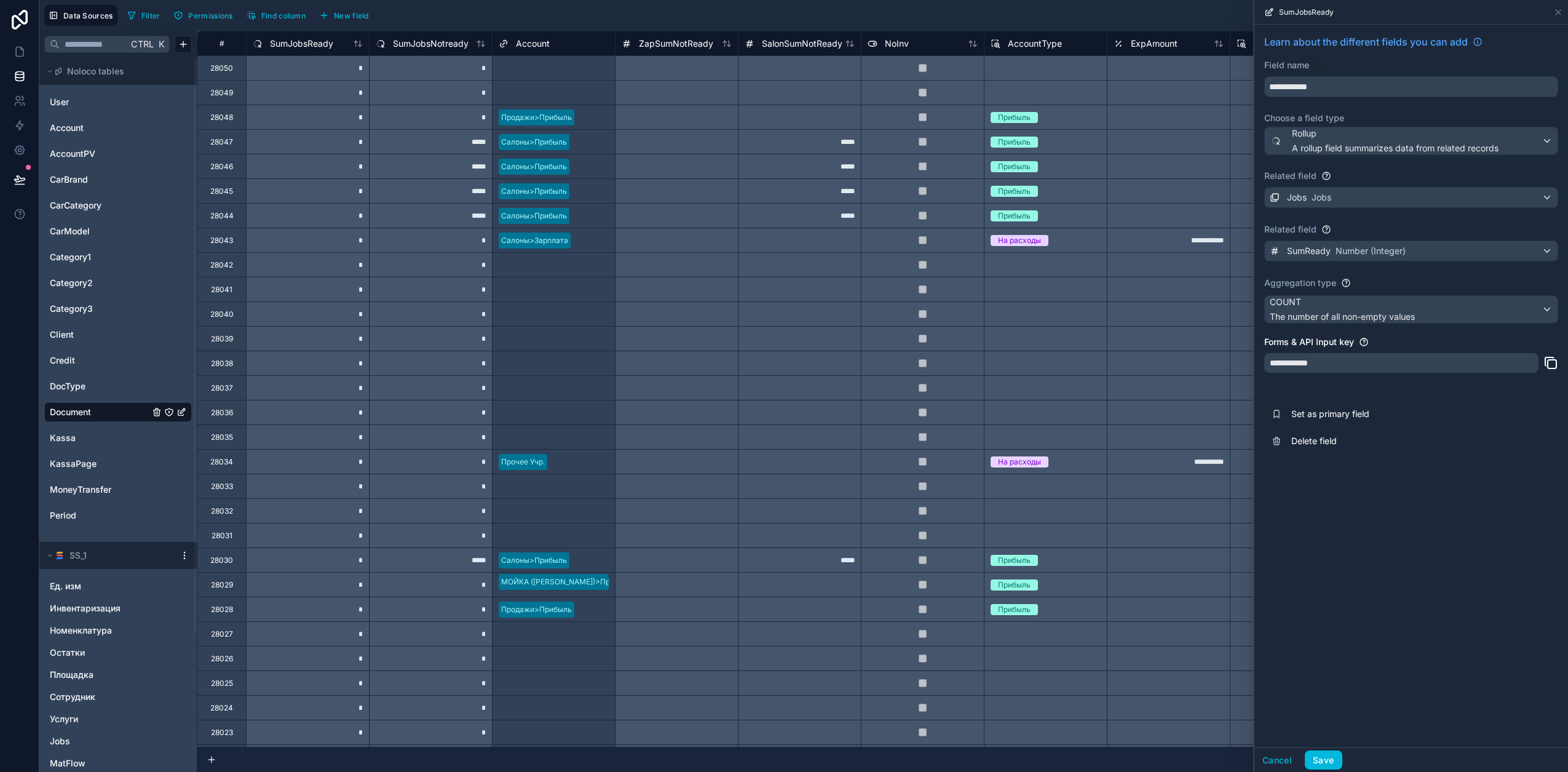
click at [824, 634] on button "Save" at bounding box center [1323, 760] width 37 height 19
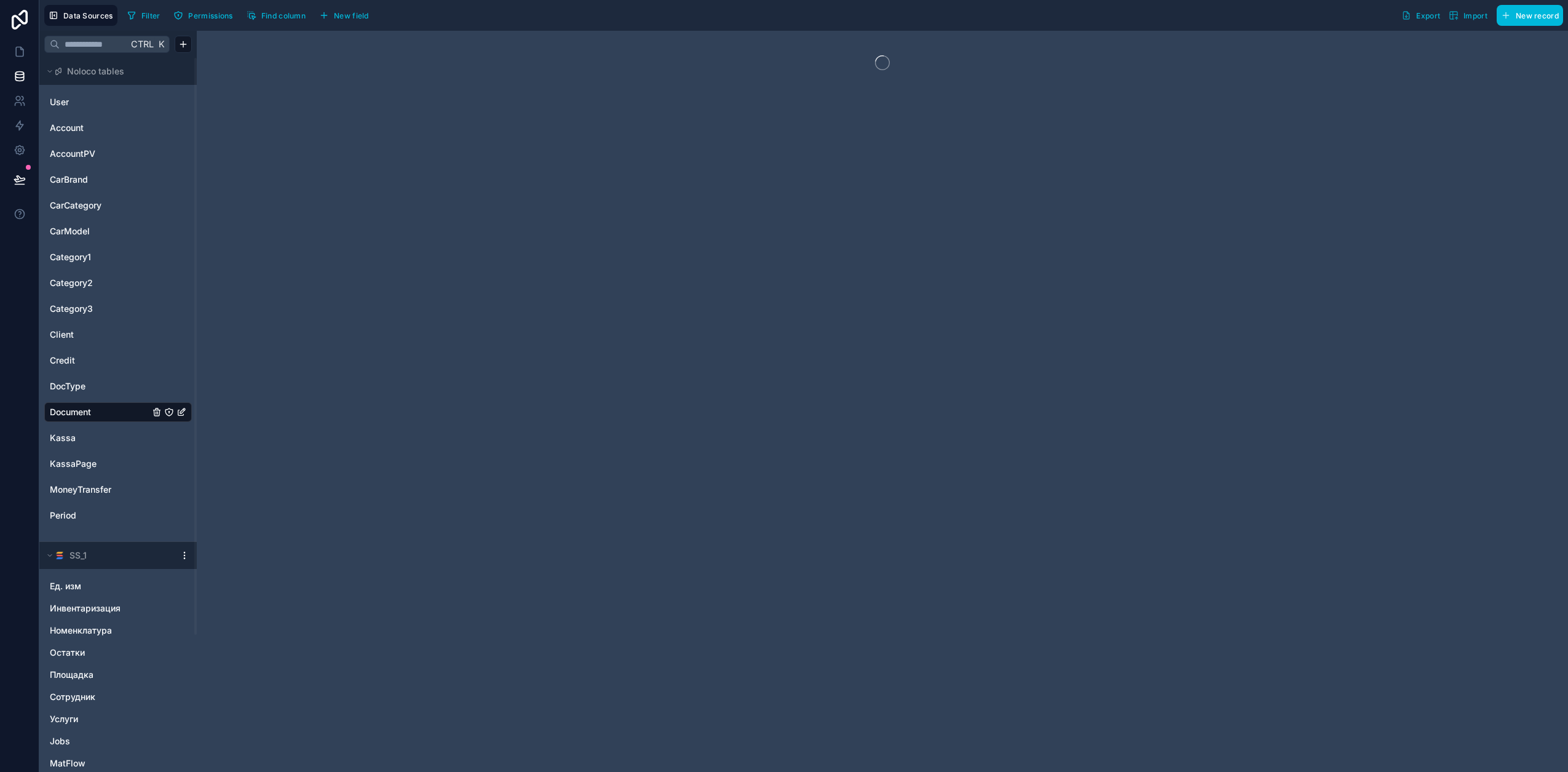
click at [280, 17] on span "Find column" at bounding box center [283, 15] width 44 height 9
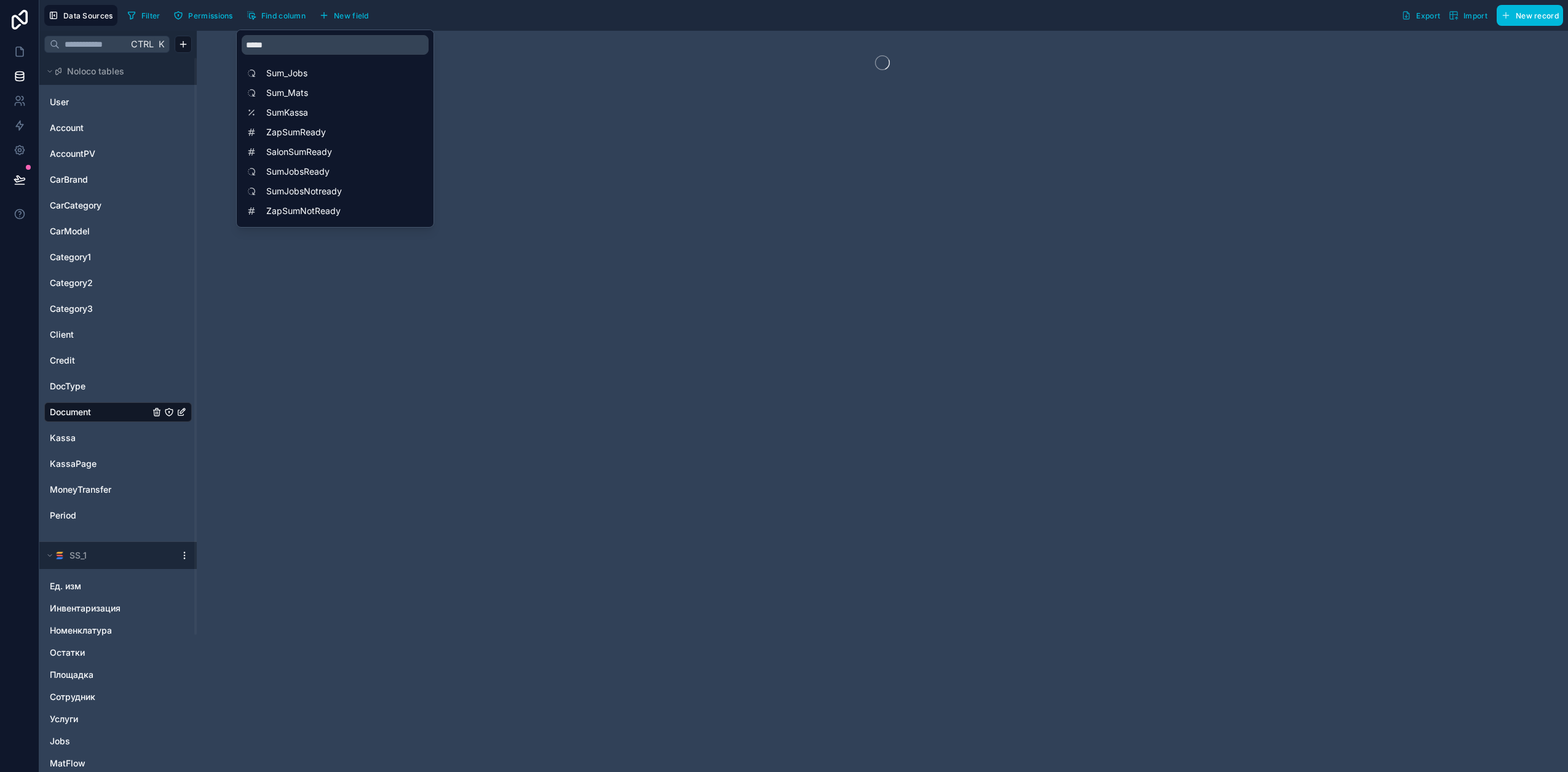
click at [311, 174] on span "SumJobsReady" at bounding box center [338, 171] width 144 height 12
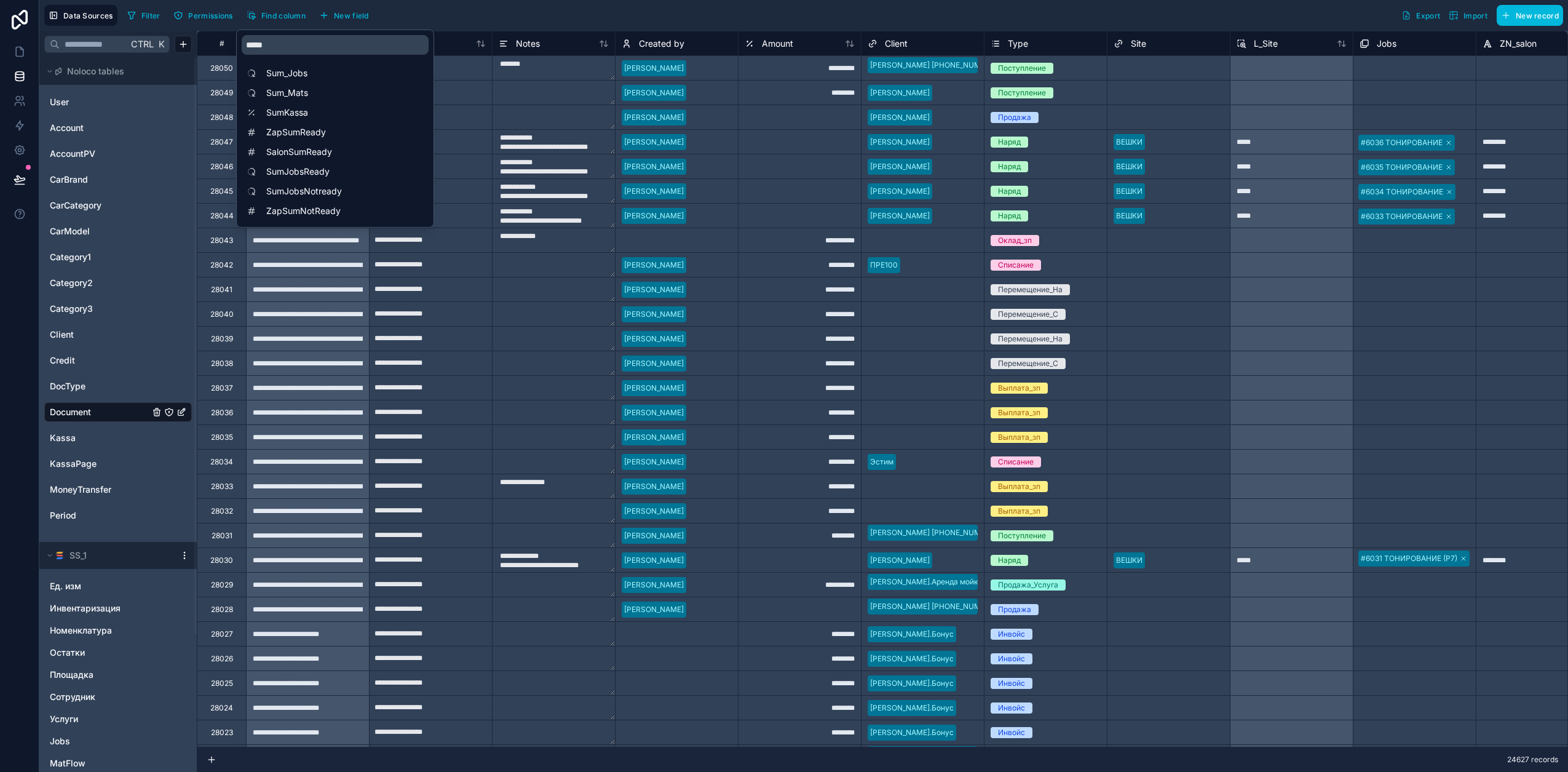
click at [311, 174] on span "SumJobsReady" at bounding box center [338, 171] width 144 height 12
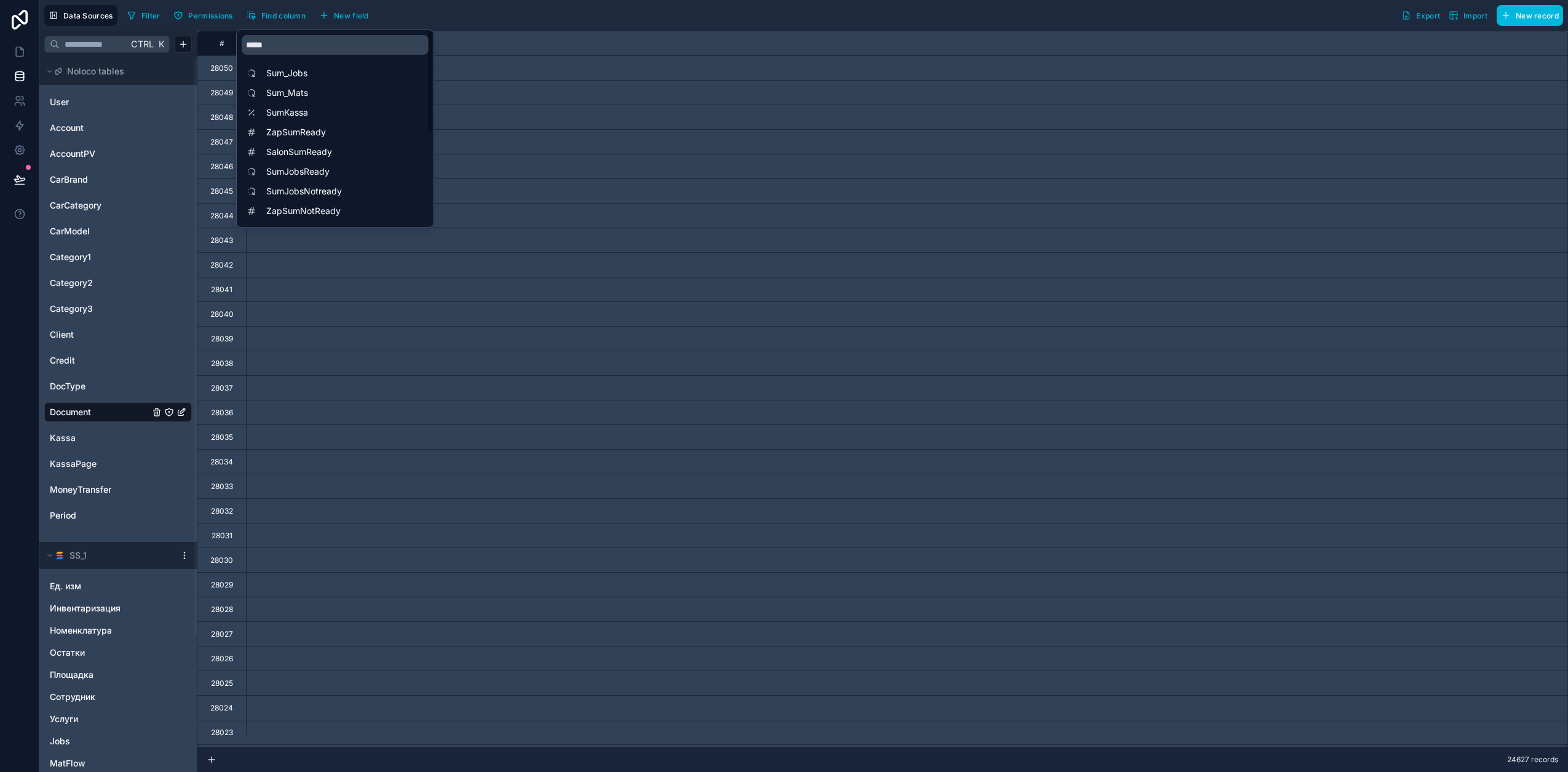
scroll to position [0, 6394]
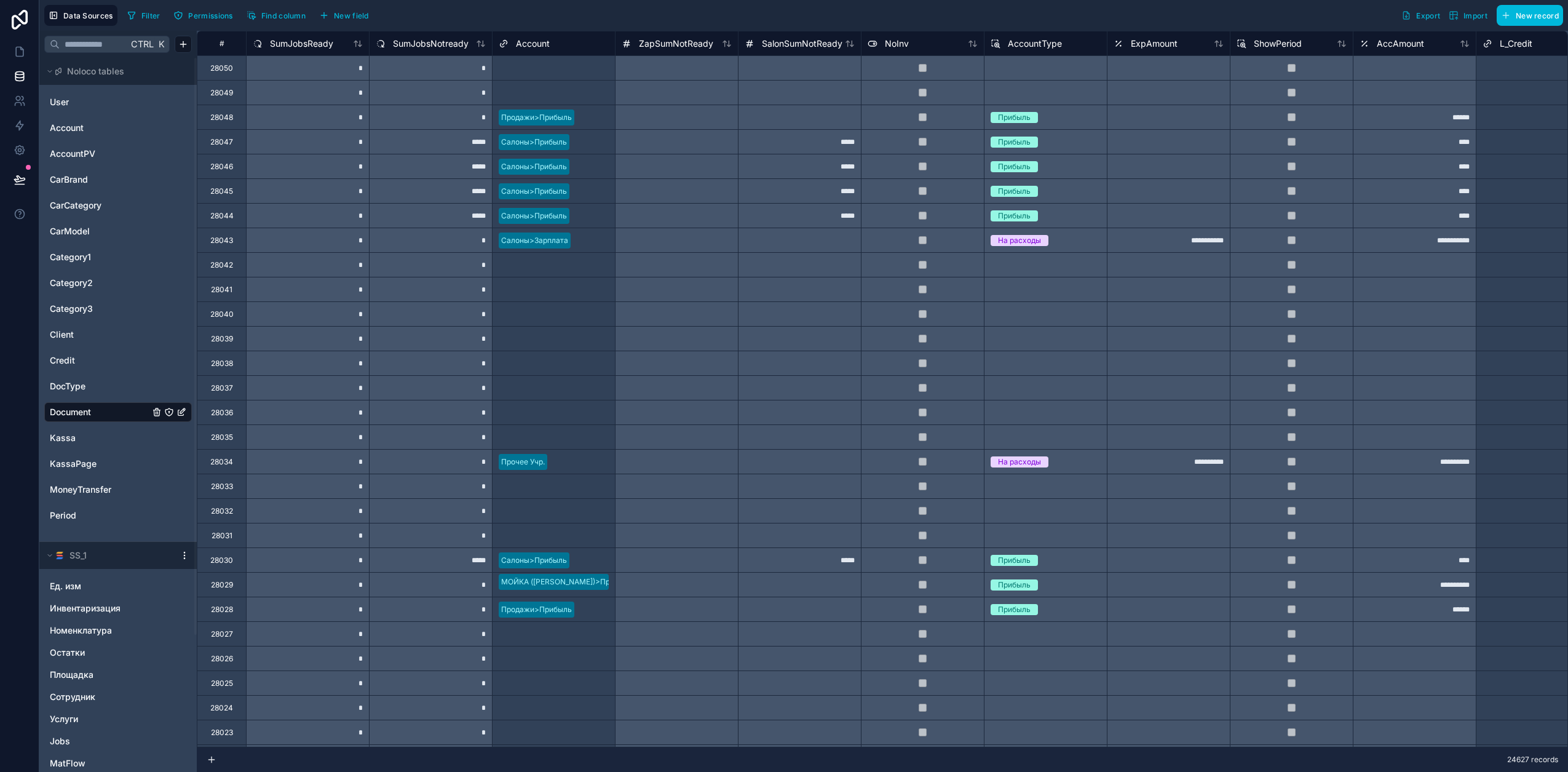
click at [459, 6] on div "Filter Permissions Find column New field Export Import New record" at bounding box center [842, 15] width 1441 height 21
click at [425, 47] on span "SumJobsNotready" at bounding box center [431, 43] width 76 height 12
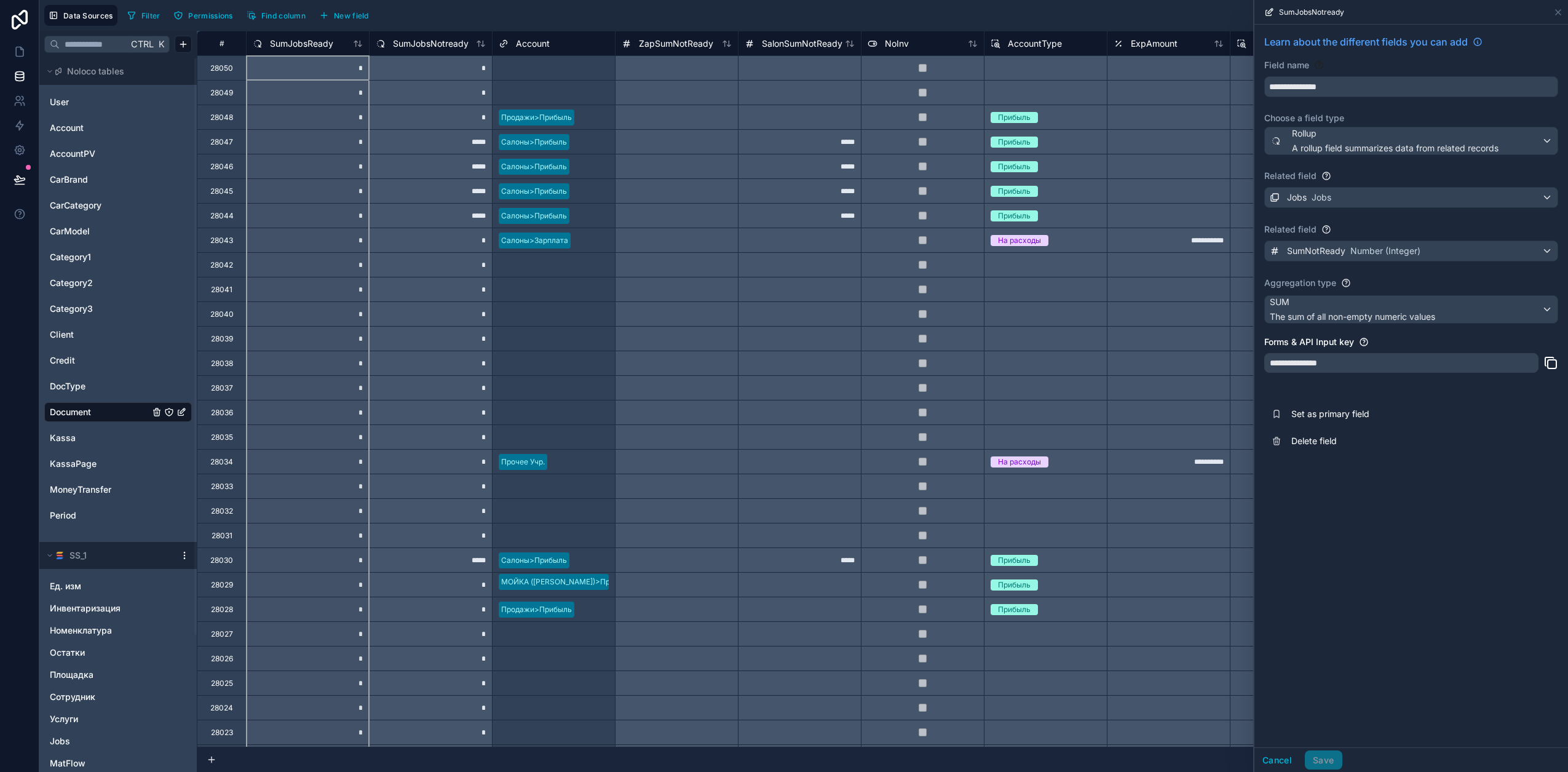
click at [311, 37] on span "SumJobsReady" at bounding box center [302, 43] width 63 height 12
click at [824, 318] on span "The number of all non-empty values" at bounding box center [1343, 316] width 145 height 12
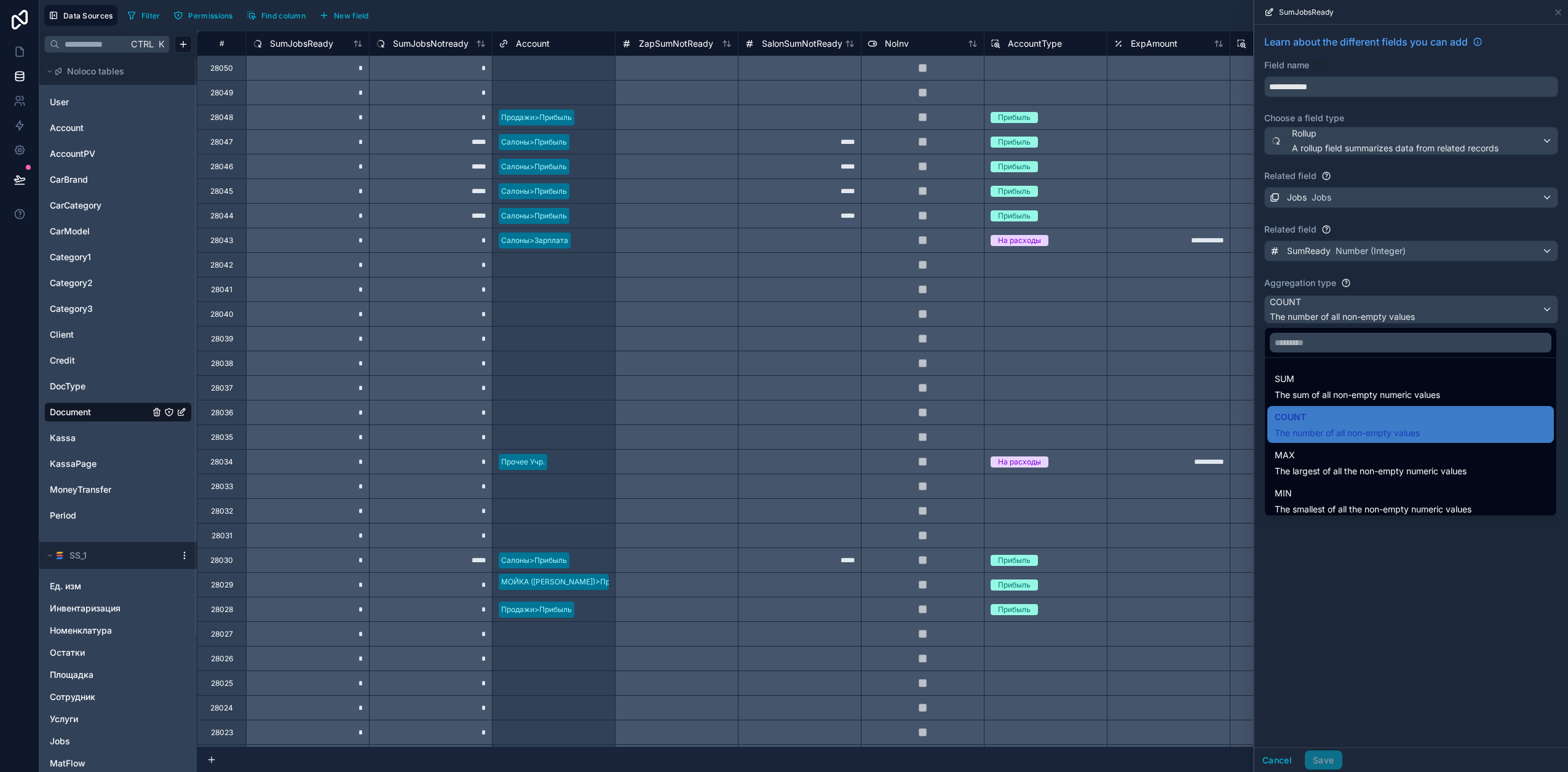
click at [824, 377] on span "SUM" at bounding box center [1357, 379] width 166 height 14
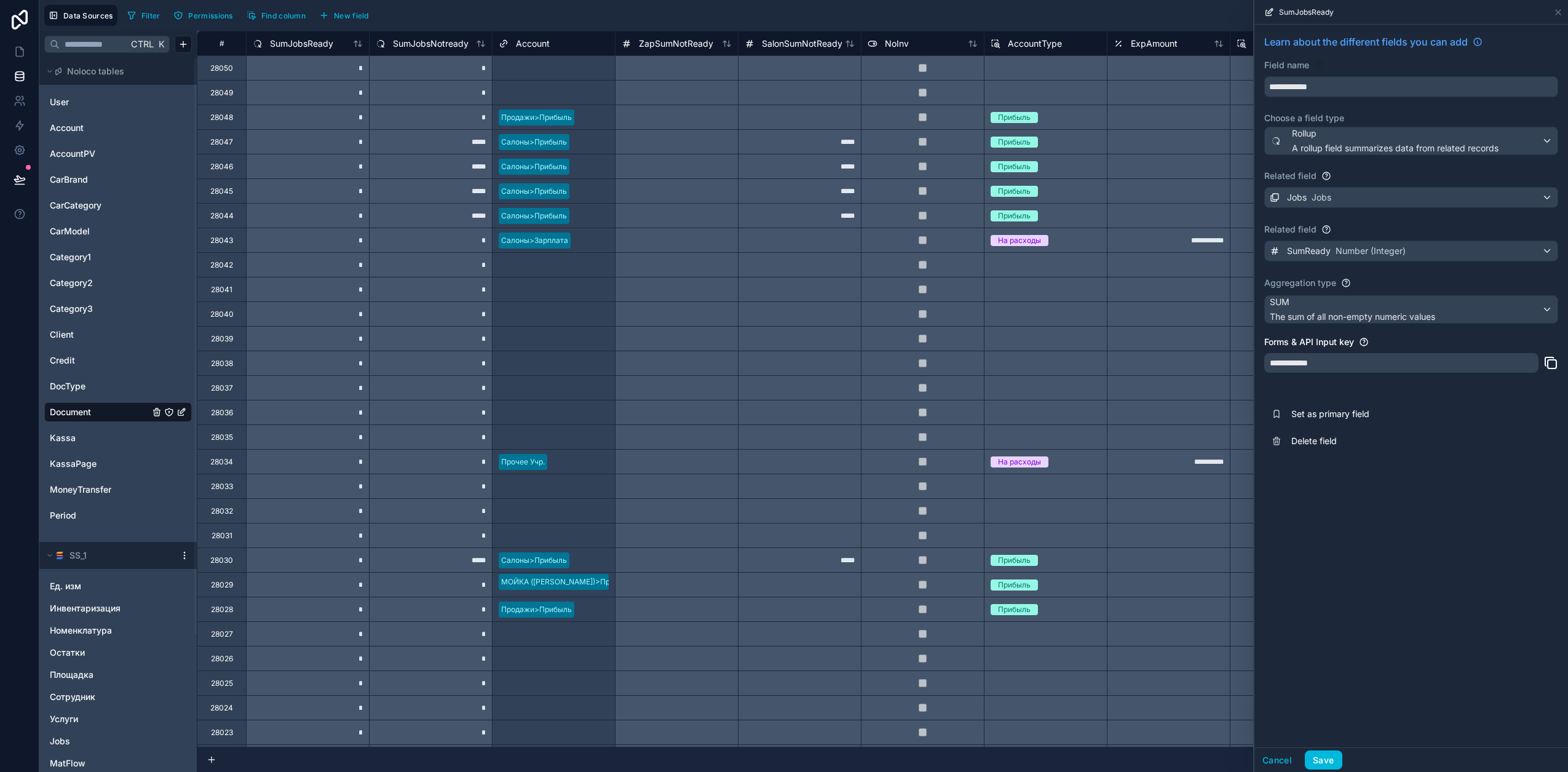
click at [824, 634] on button "Save" at bounding box center [1323, 760] width 37 height 19
click at [17, 48] on icon at bounding box center [19, 51] width 12 height 12
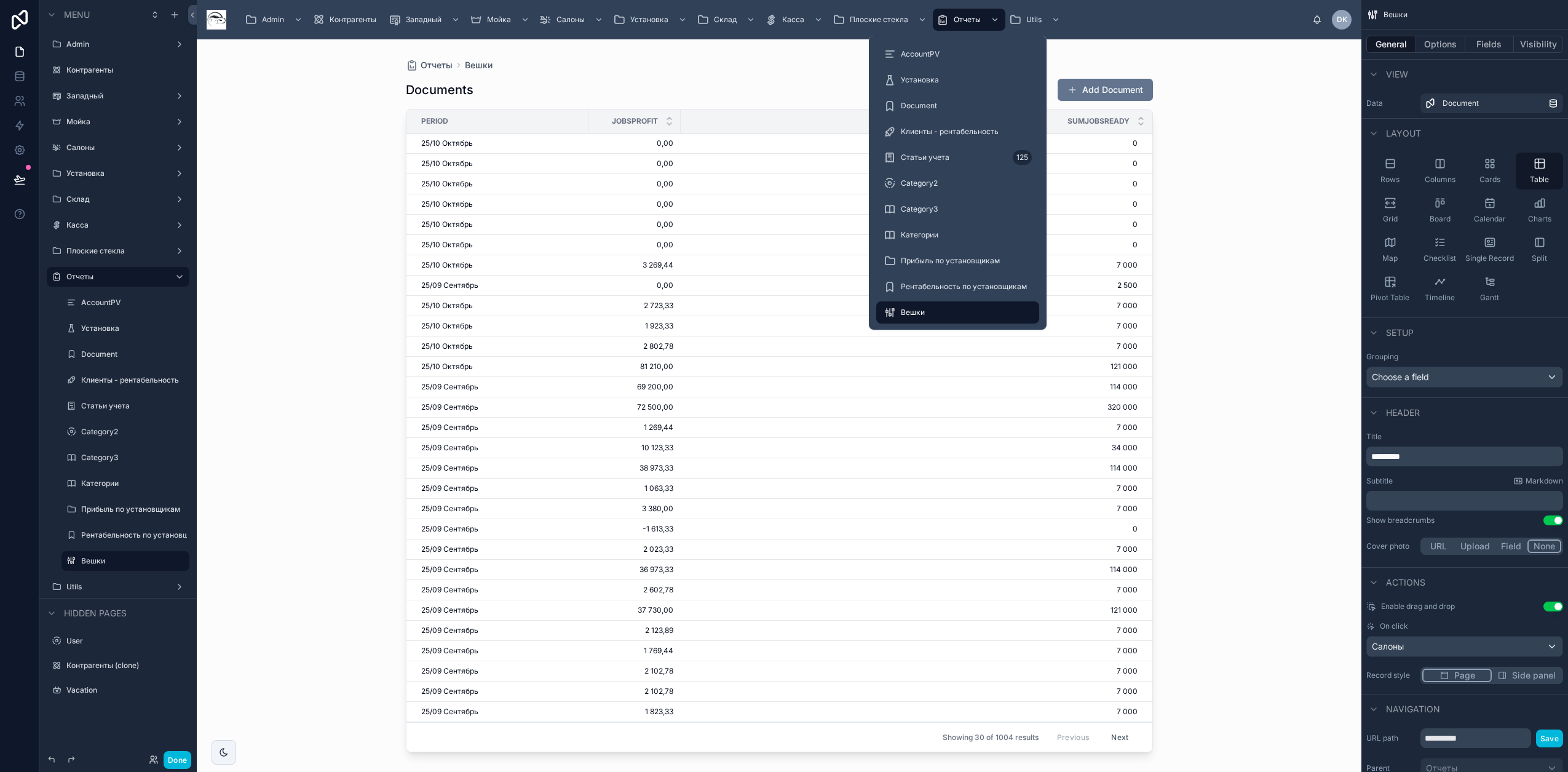
click at [824, 19] on span "Отчеты" at bounding box center [968, 19] width 27 height 10
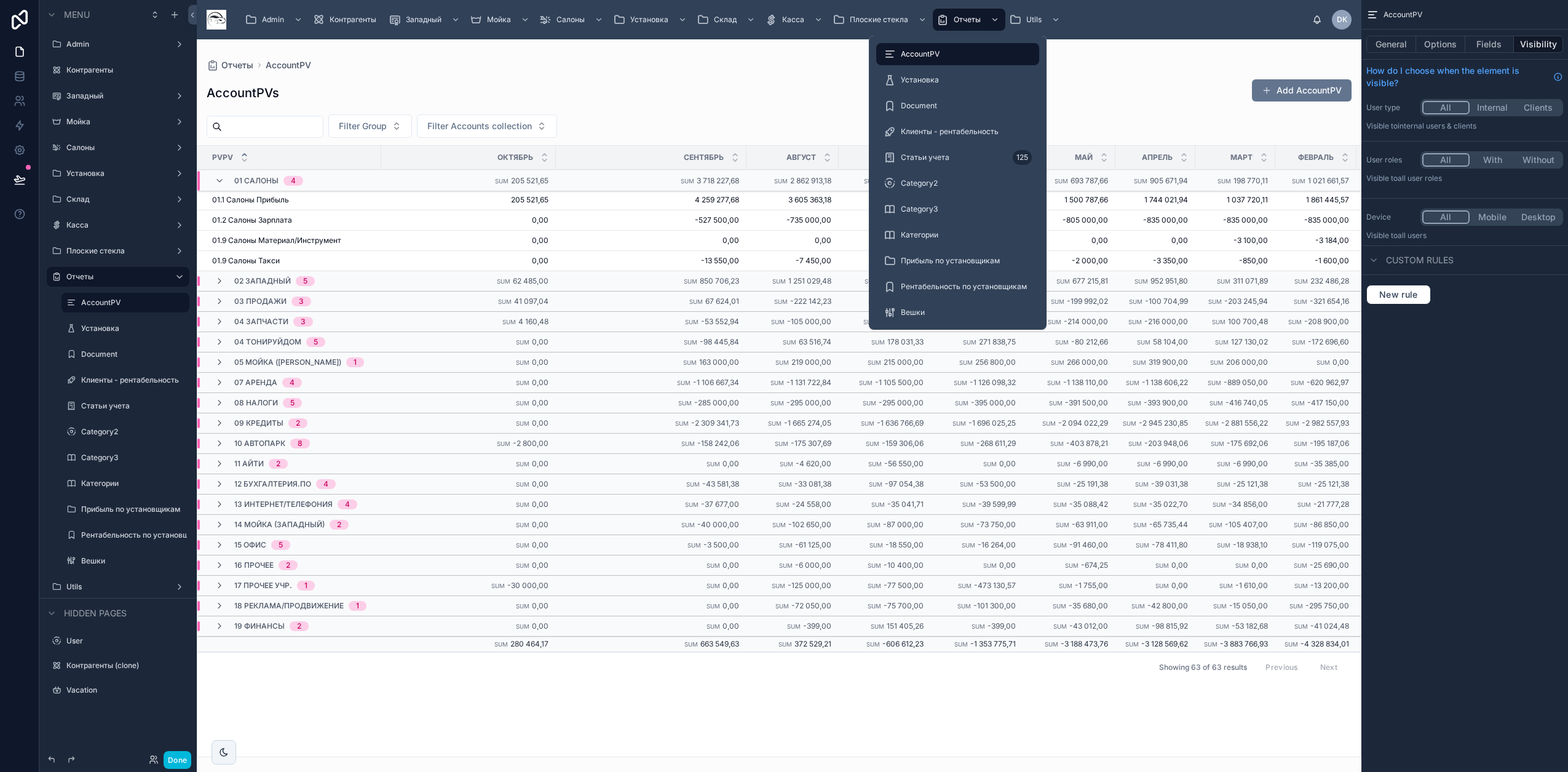
click at [824, 81] on div "Установка" at bounding box center [958, 79] width 148 height 19
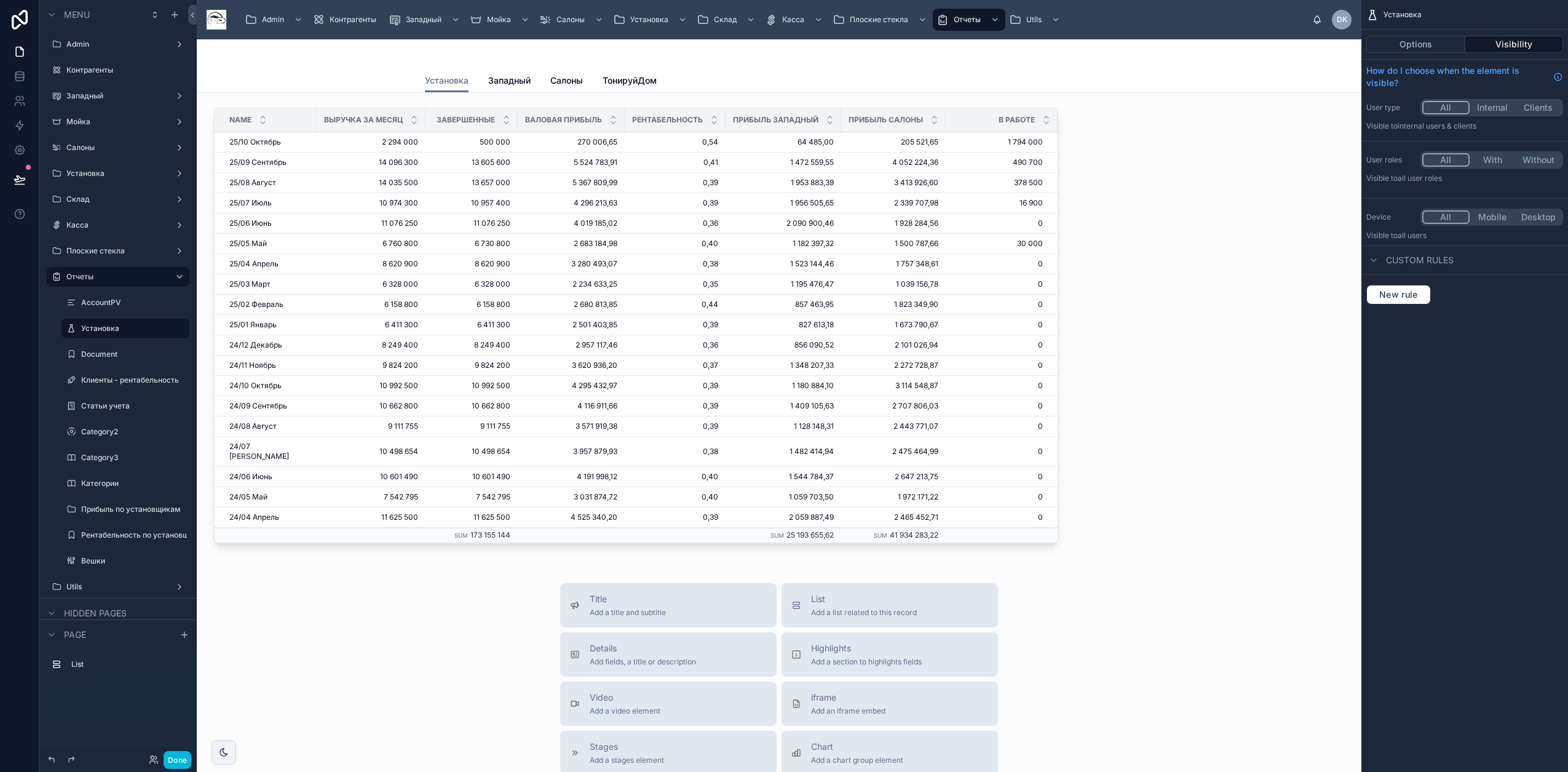
click at [824, 111] on div "Name Выручка за месяц Завершенные Валовая Прибыль Рентабельность Прибыль Западн…" at bounding box center [779, 606] width 1165 height 1026
click at [824, 179] on div at bounding box center [636, 328] width 859 height 451
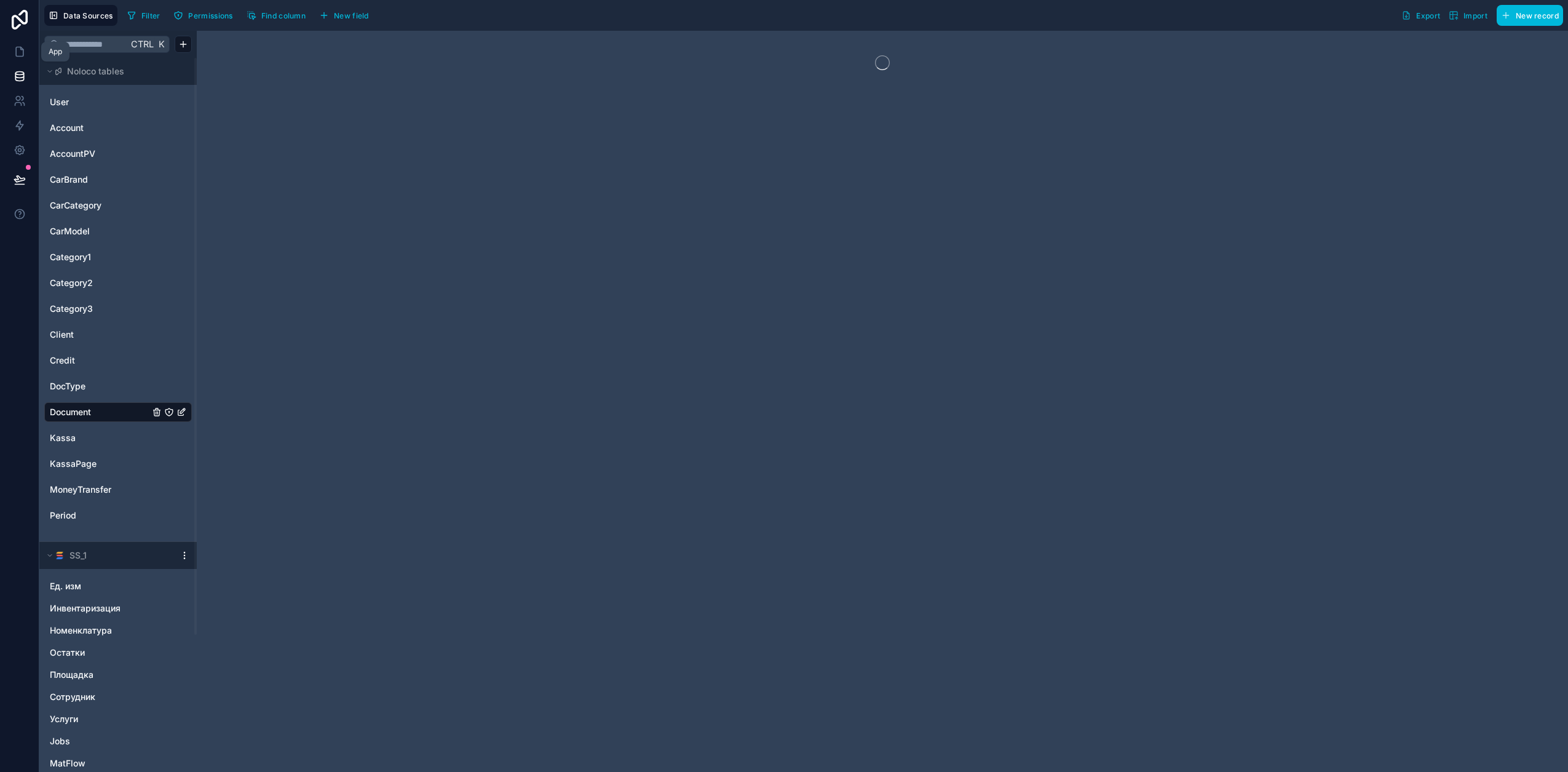
click at [22, 42] on link at bounding box center [19, 52] width 39 height 24
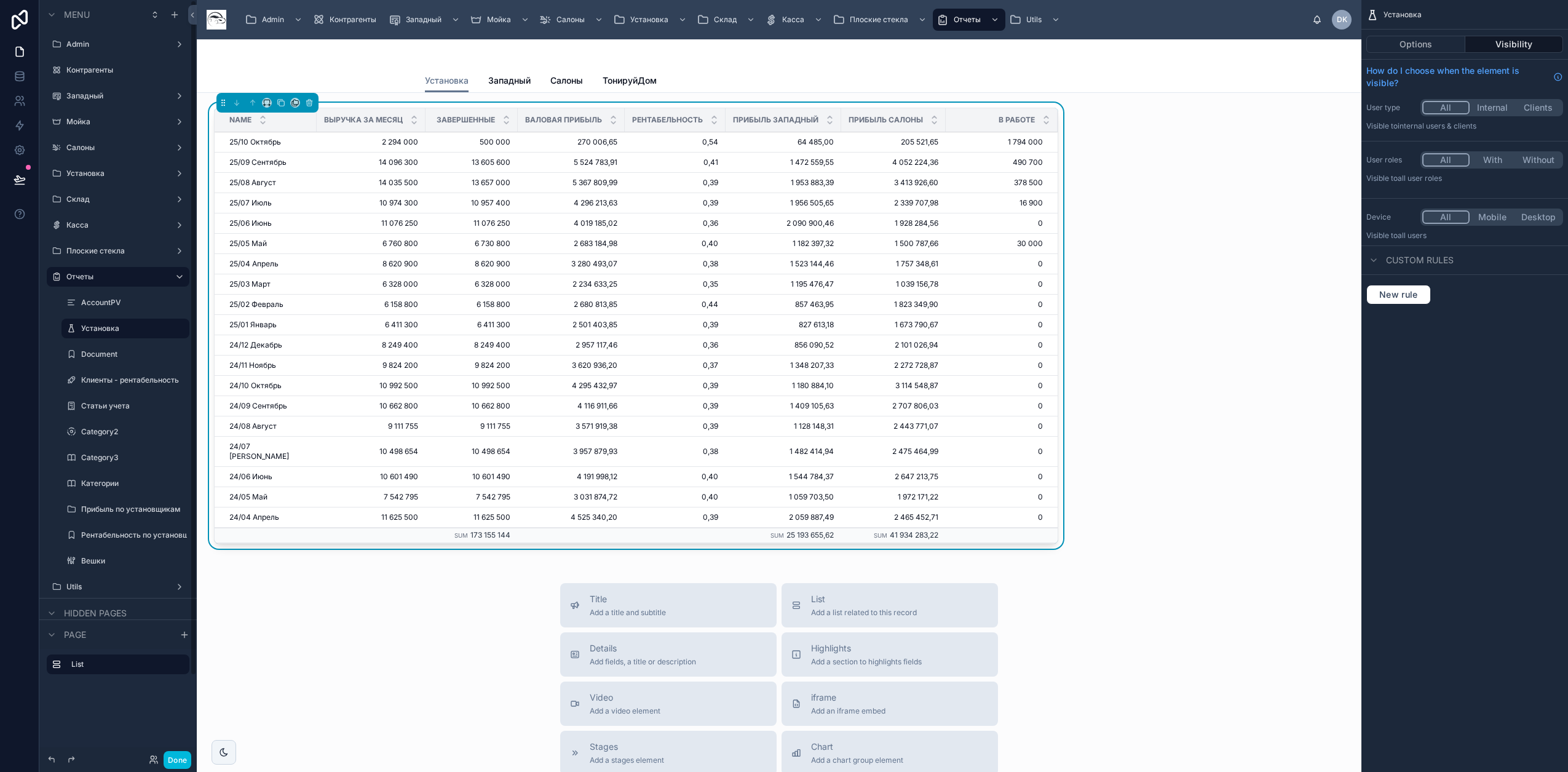
click at [824, 188] on div "Name Выручка за месяц Завершенные Валовая Прибыль Рентабельность Прибыль Западн…" at bounding box center [779, 606] width 1165 height 1026
click at [18, 76] on icon at bounding box center [19, 76] width 12 height 12
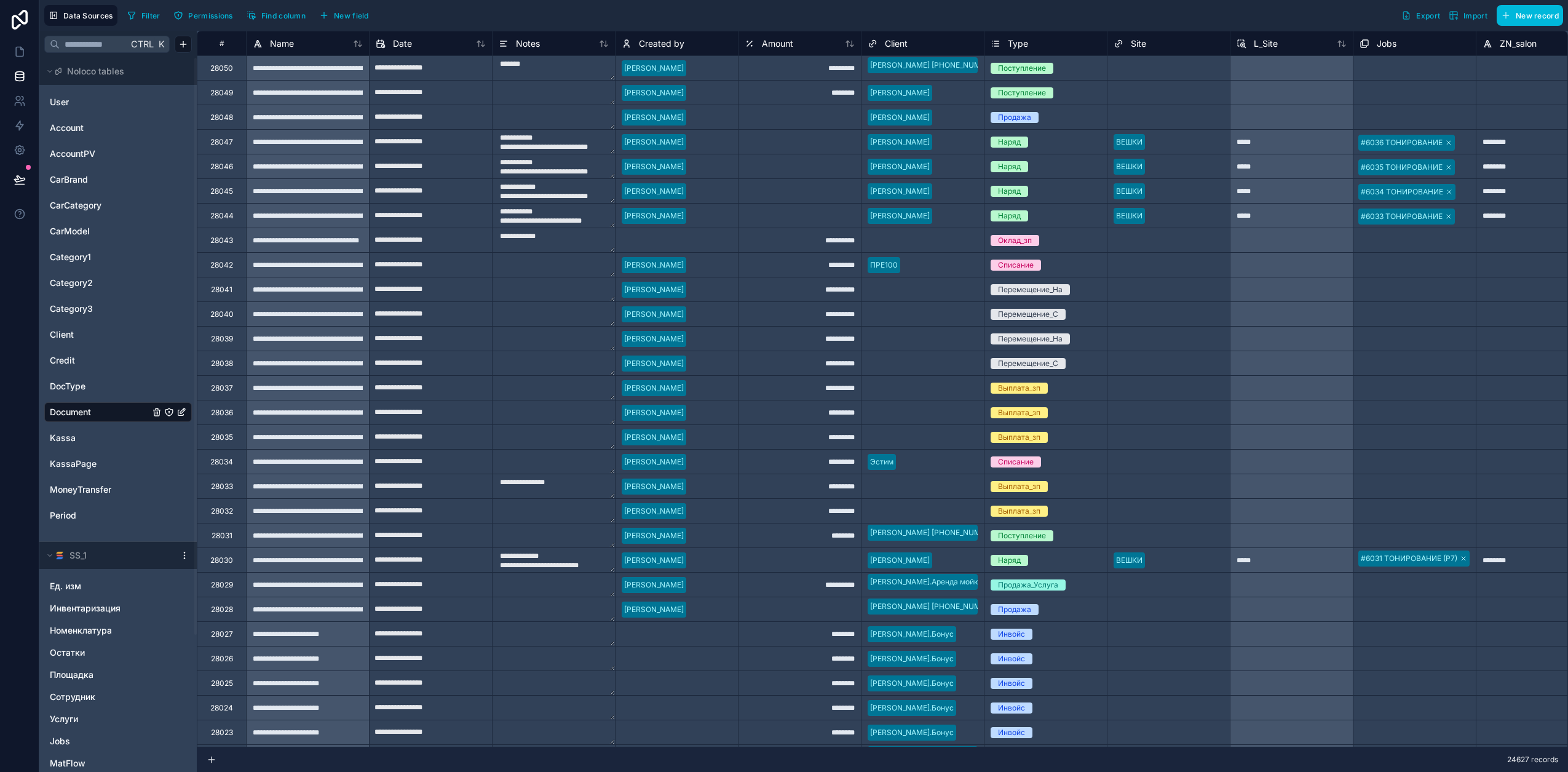
click at [279, 14] on span "Find column" at bounding box center [283, 15] width 44 height 9
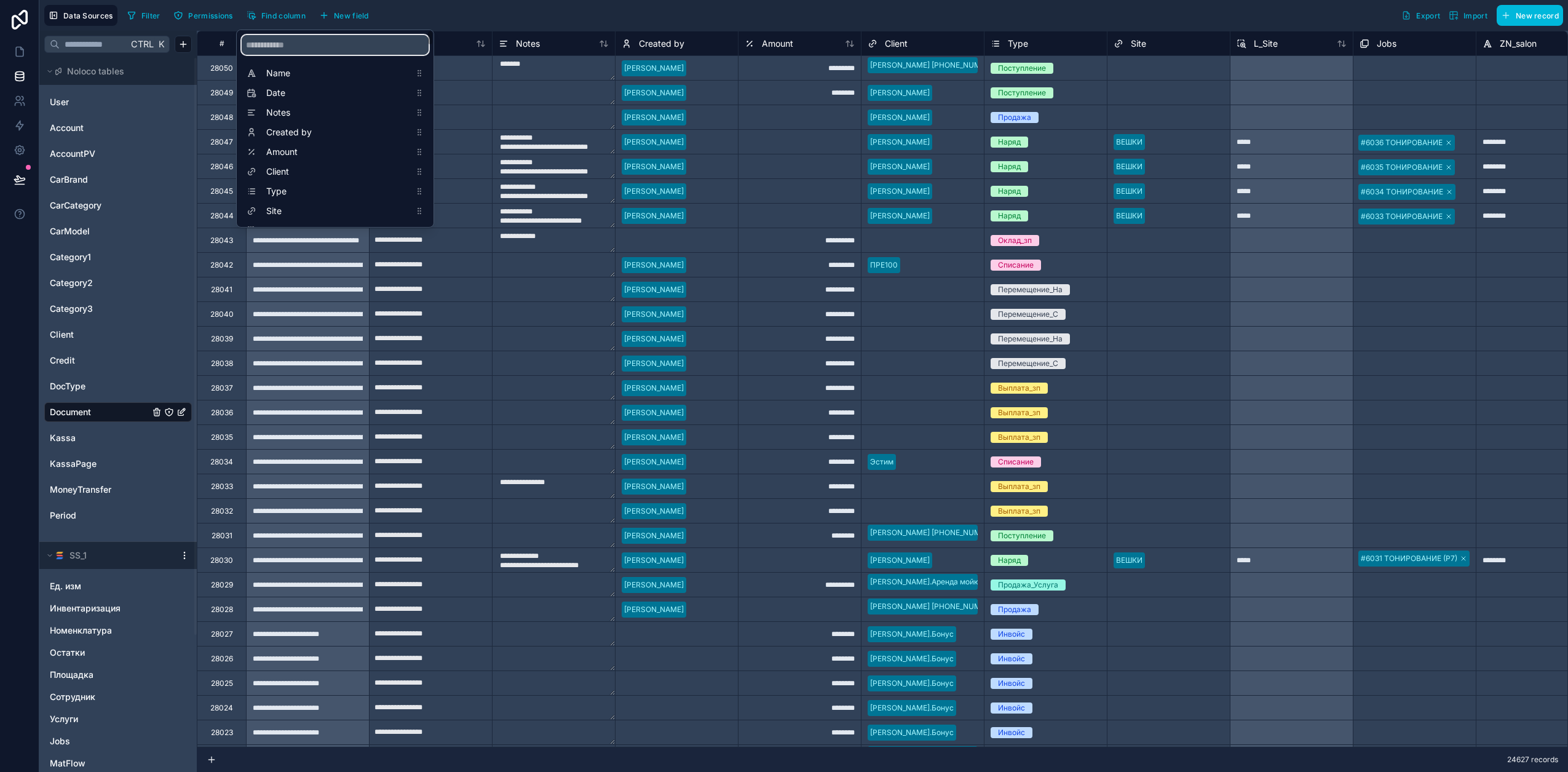
click at [297, 44] on input "scrollable content" at bounding box center [335, 45] width 187 height 19
type input "***"
click at [314, 155] on span "SumJobsNotready" at bounding box center [338, 153] width 144 height 12
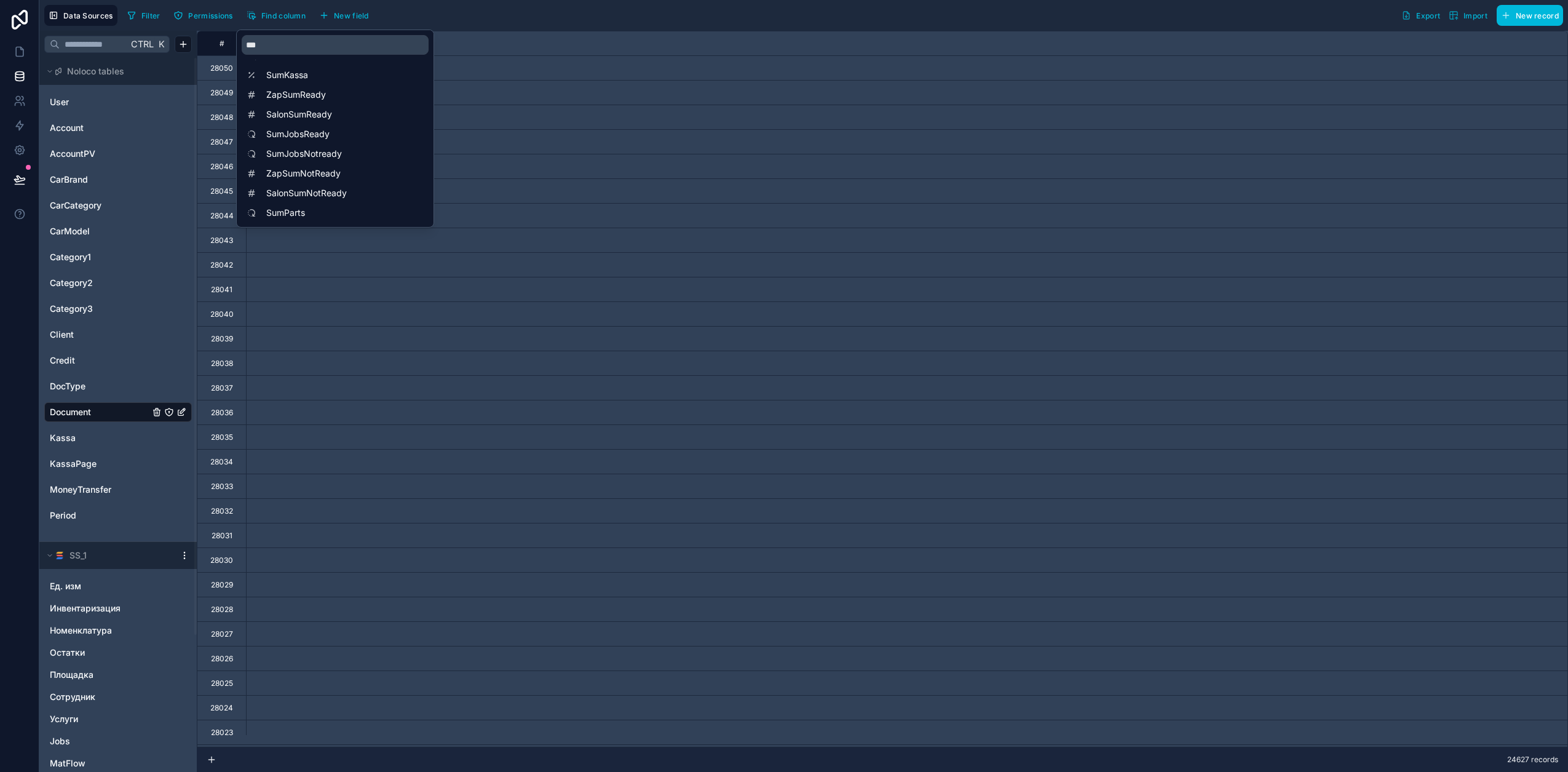
scroll to position [0, 6394]
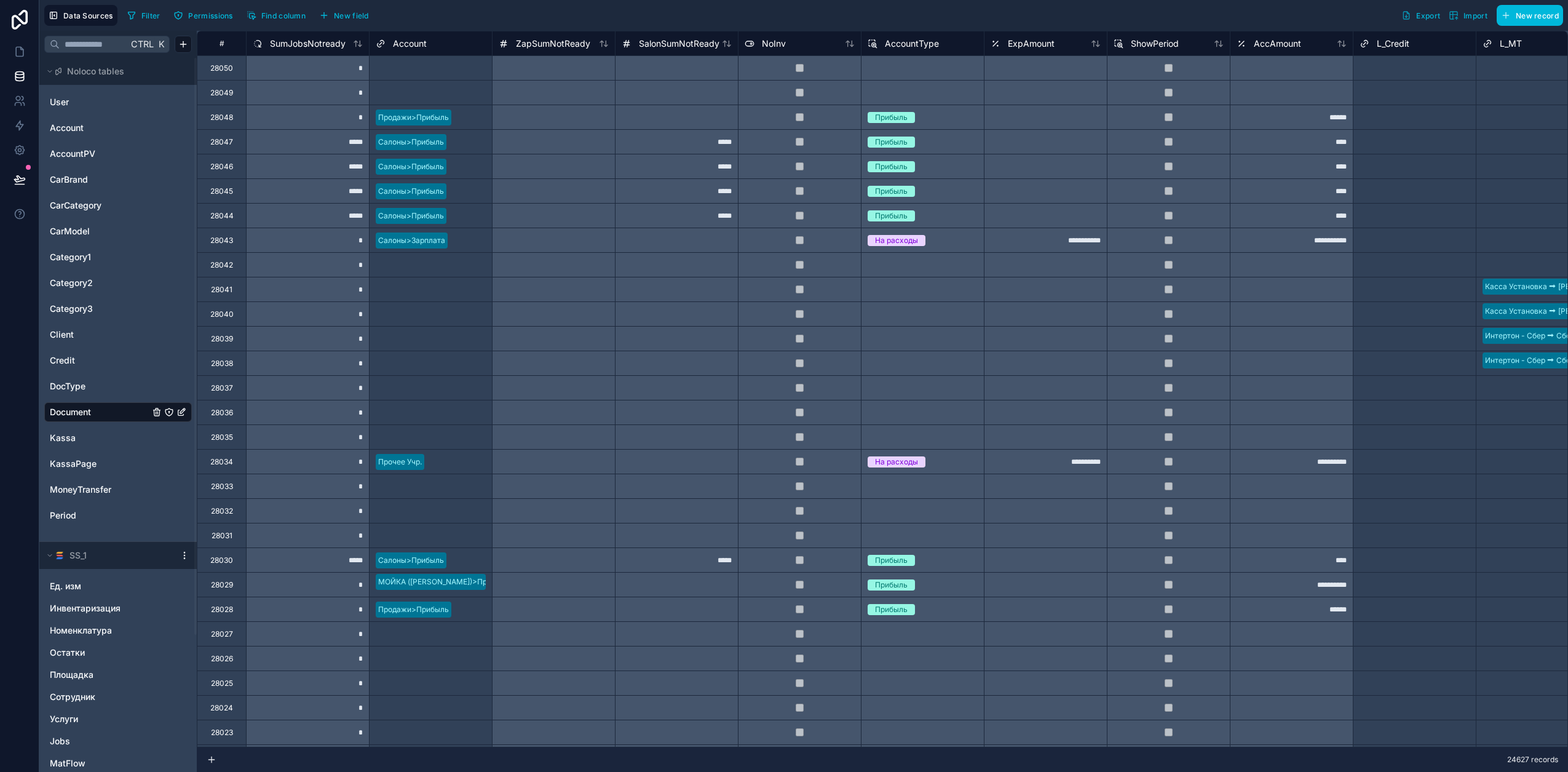
click at [564, 14] on div "Filter Permissions Find column New field Export Import New record" at bounding box center [842, 15] width 1441 height 21
click at [294, 40] on span "SumJobsNotready" at bounding box center [307, 43] width 76 height 12
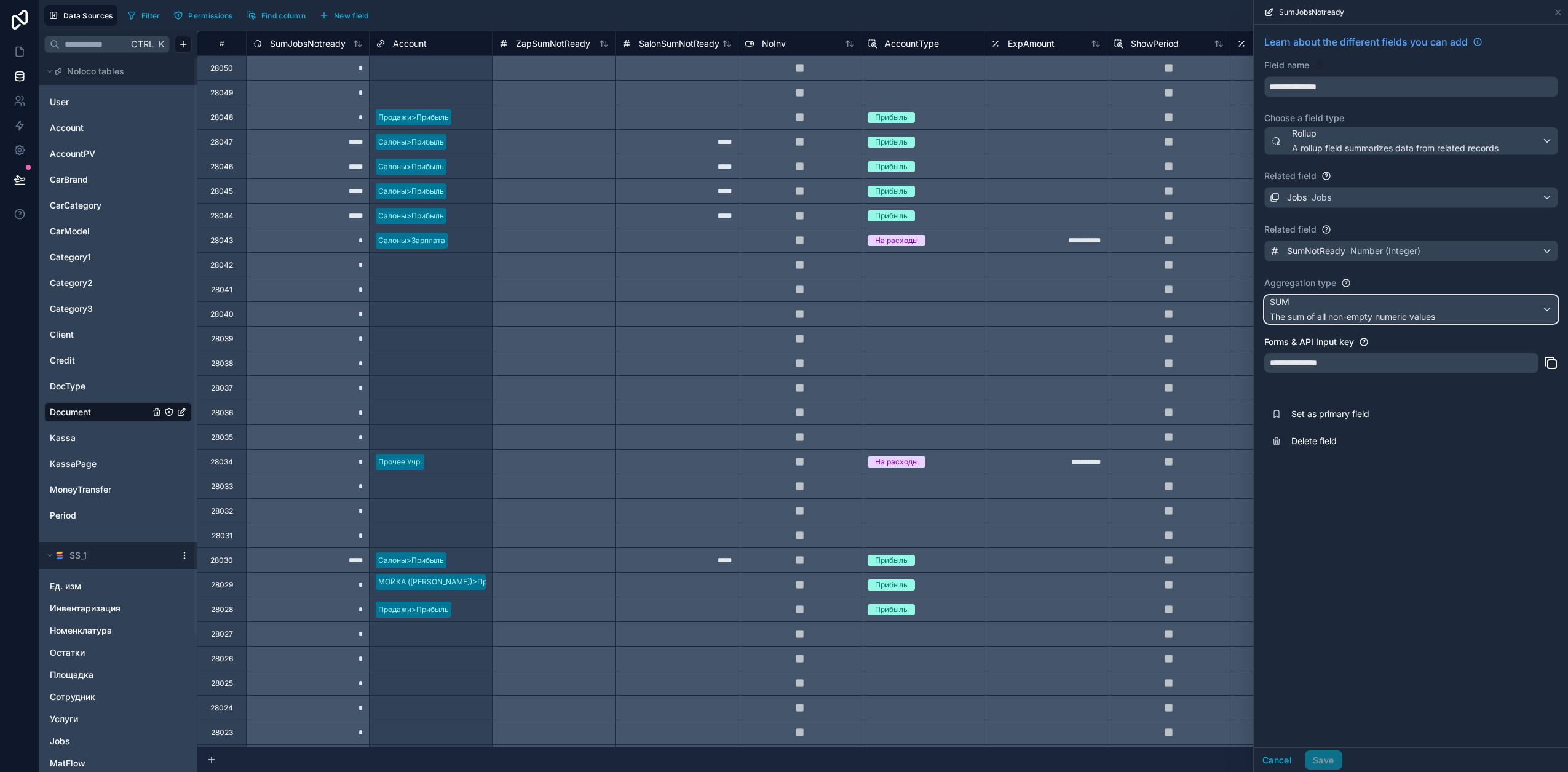
click at [824, 314] on span "The sum of all non-empty numeric values" at bounding box center [1353, 316] width 166 height 12
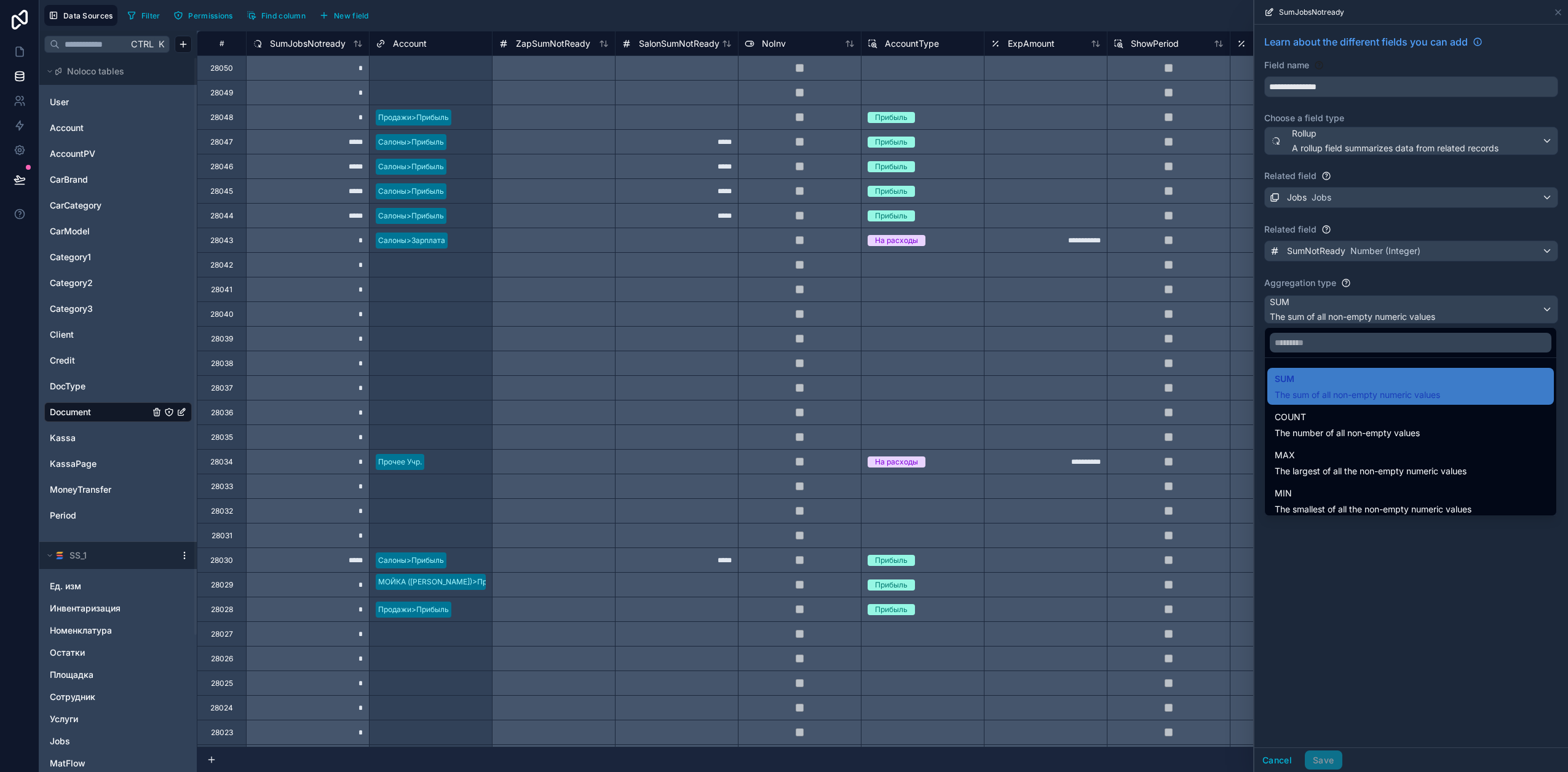
click at [824, 423] on span "COUNT" at bounding box center [1347, 417] width 145 height 14
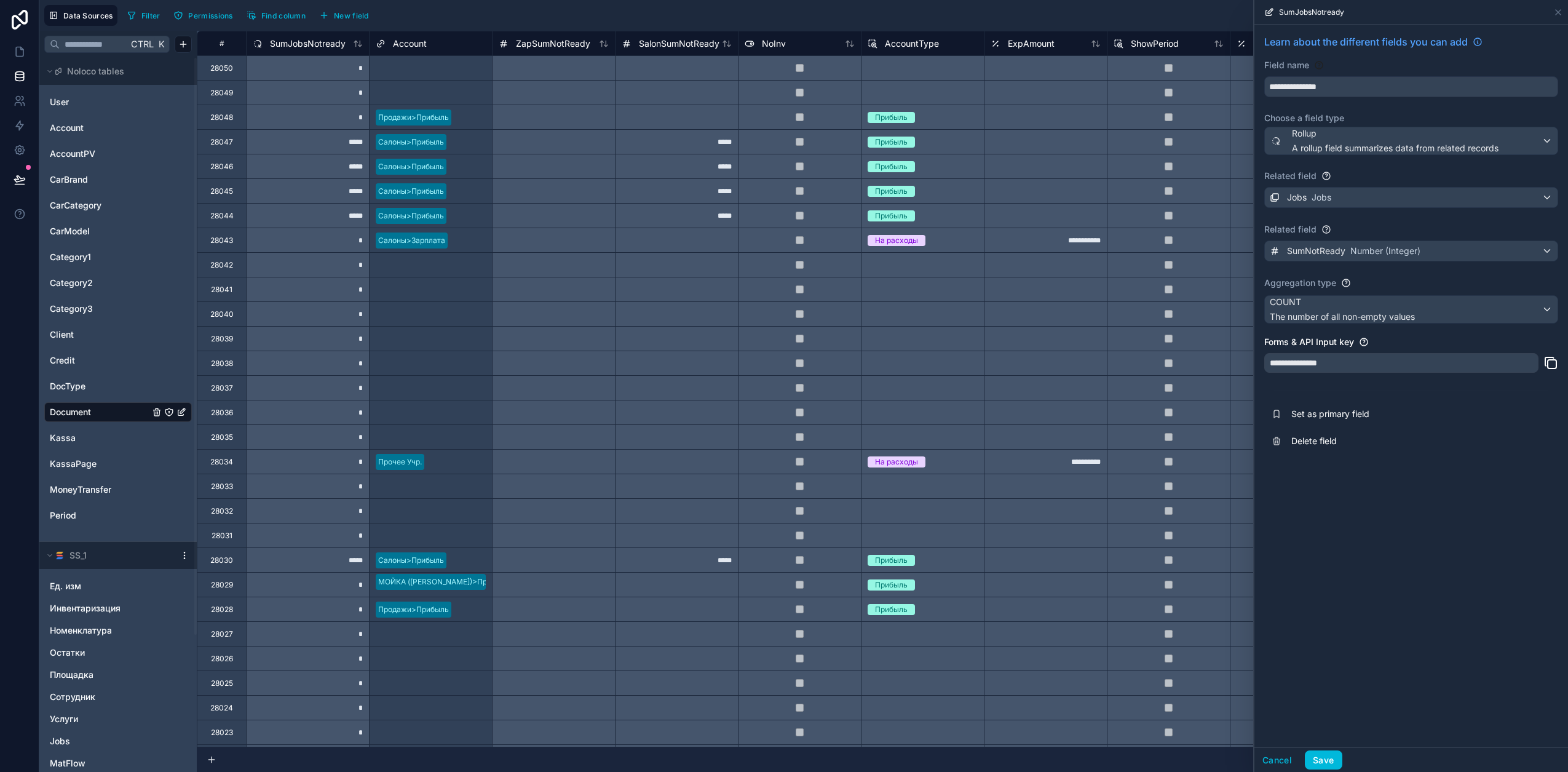
click at [824, 634] on div "Cancel Save" at bounding box center [1411, 760] width 314 height 24
click at [824, 634] on button "Save" at bounding box center [1323, 760] width 37 height 19
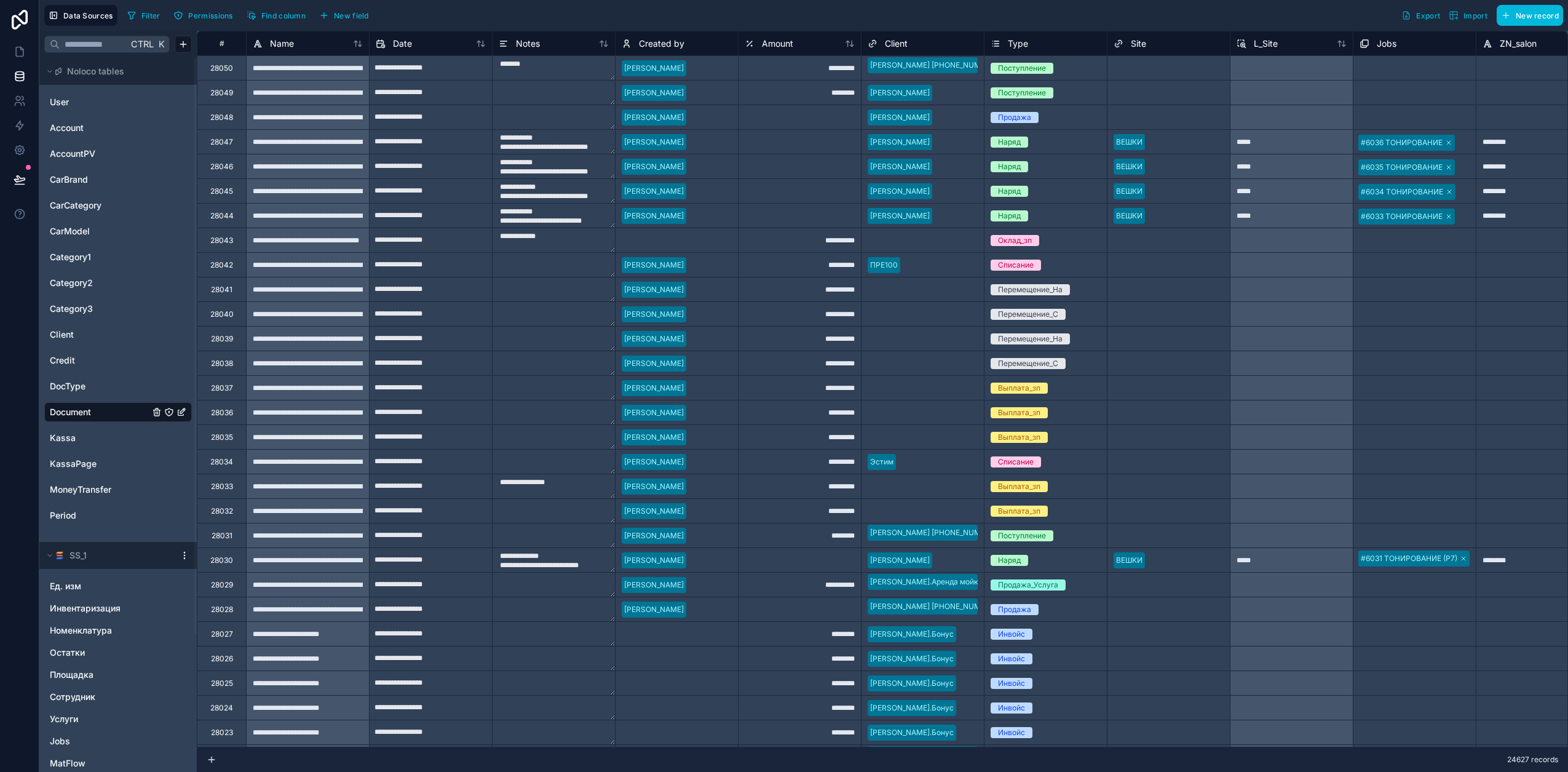
click at [273, 12] on span "Find column" at bounding box center [283, 15] width 44 height 9
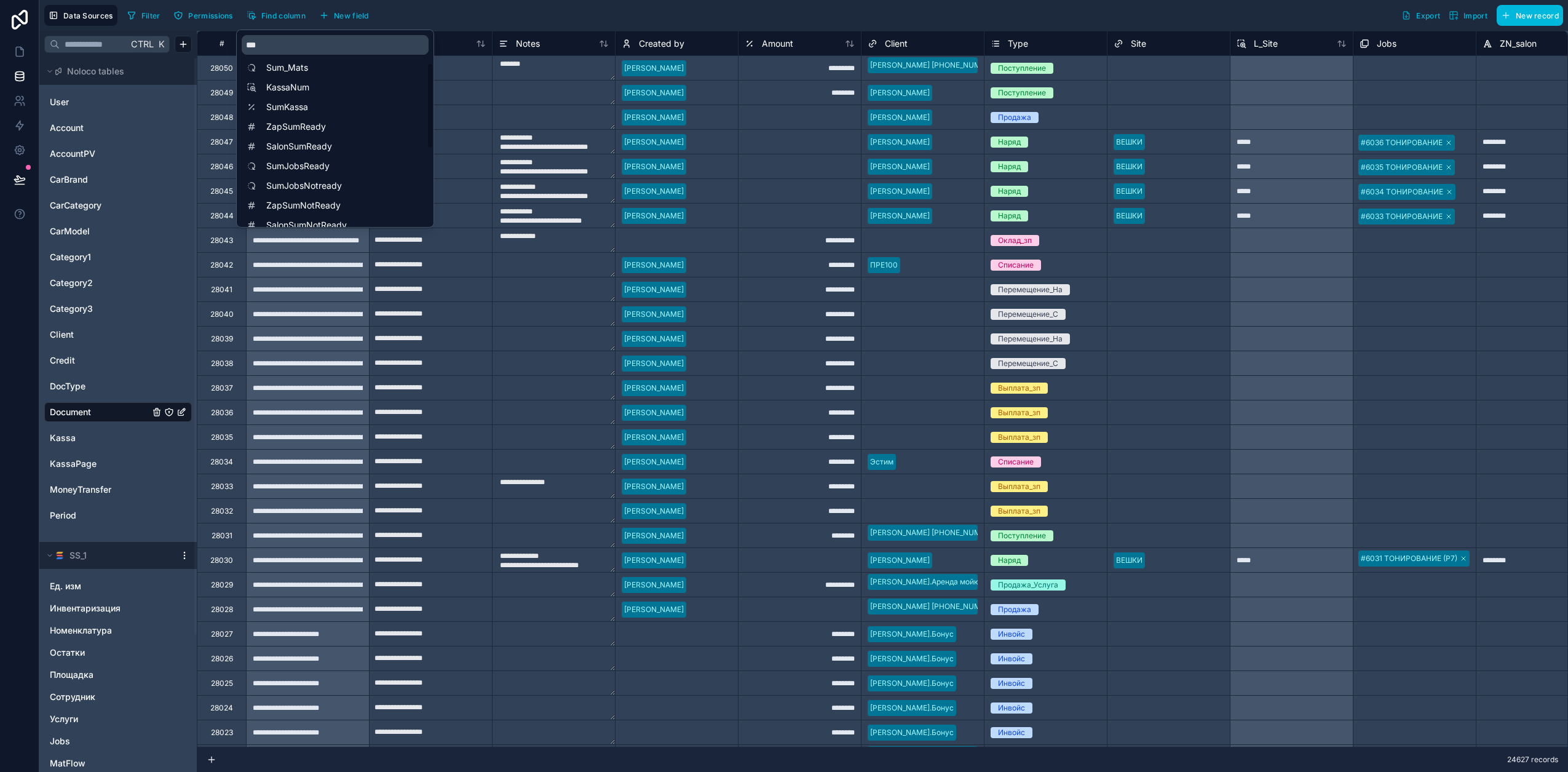
scroll to position [77, 0]
click at [314, 153] on span "SumJobsNotready" at bounding box center [338, 153] width 144 height 12
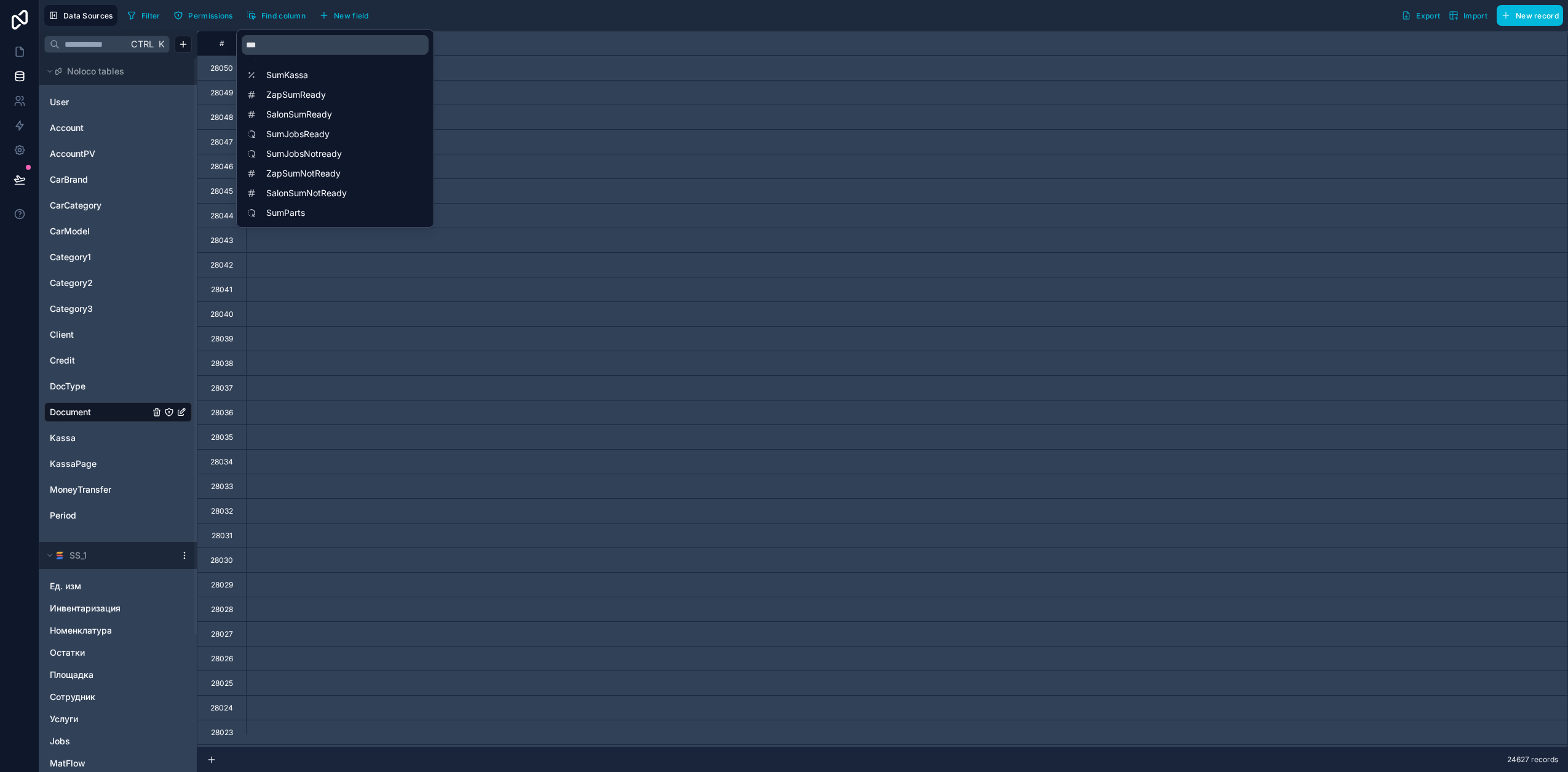
scroll to position [0, 6517]
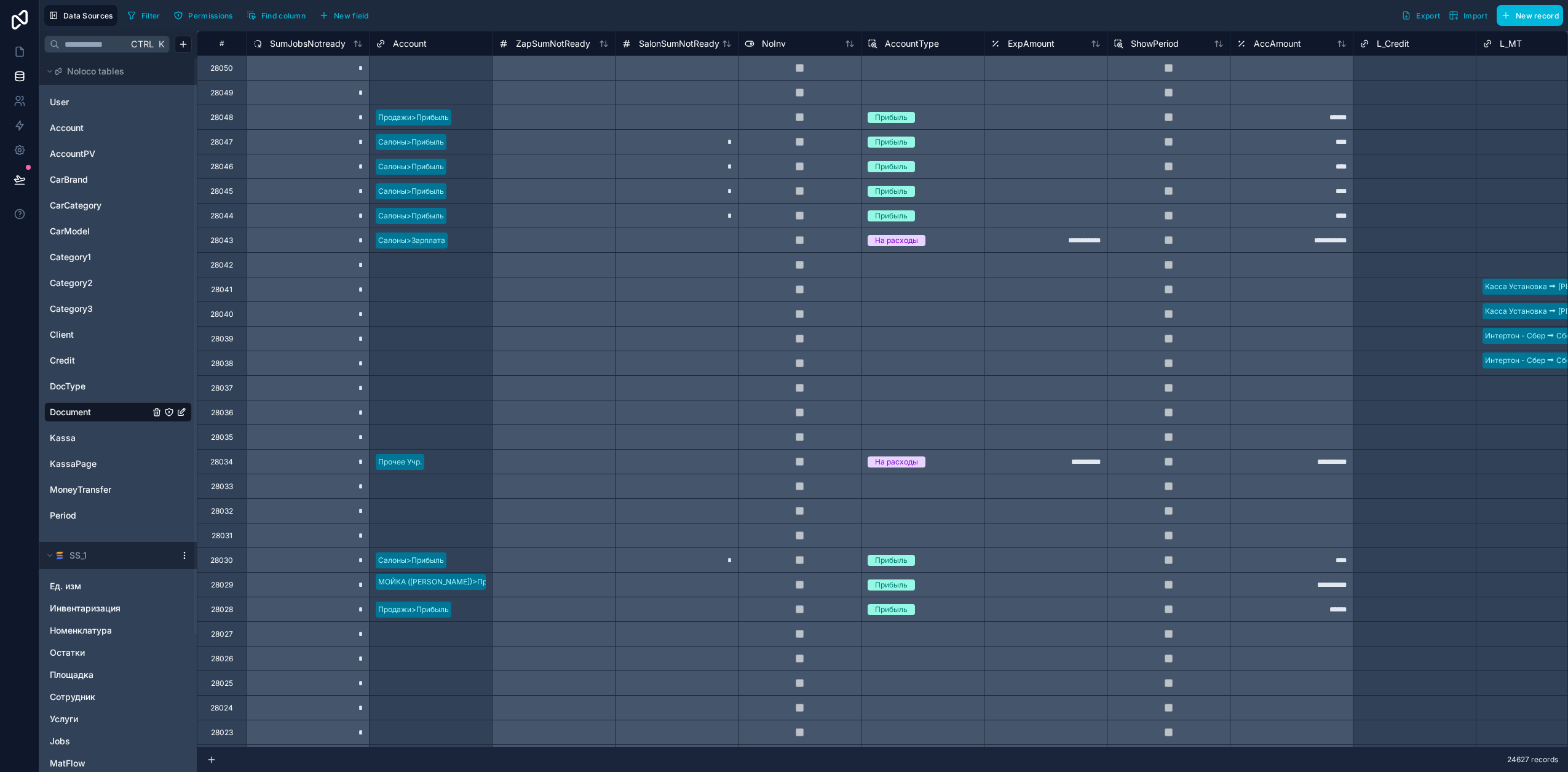
click at [545, 14] on div "Filter Permissions Find column New field Export Import New record" at bounding box center [842, 15] width 1441 height 21
click at [296, 40] on span "SumJobsNotready" at bounding box center [307, 43] width 76 height 12
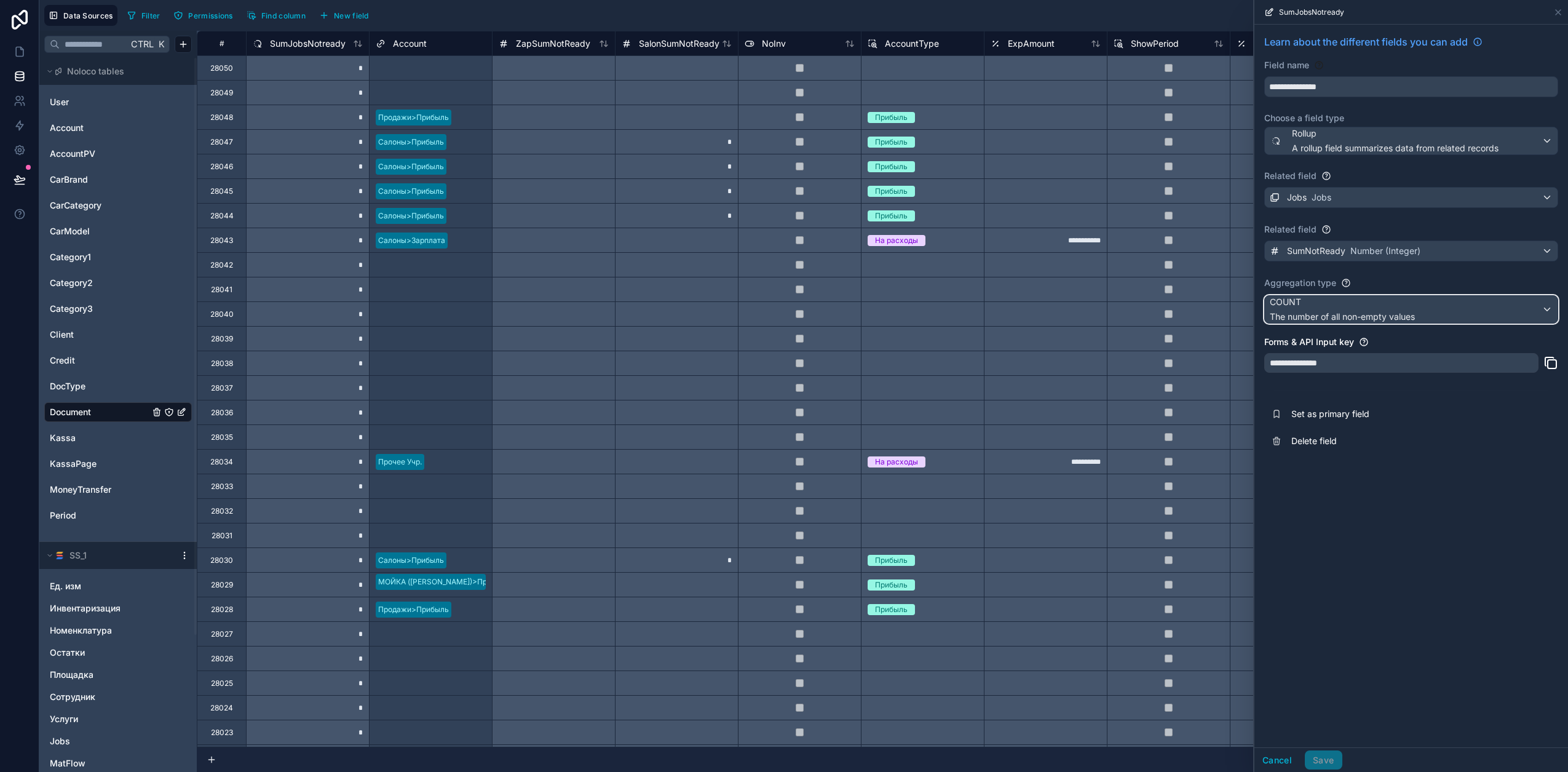
click at [824, 307] on span "COUNT" at bounding box center [1343, 302] width 145 height 12
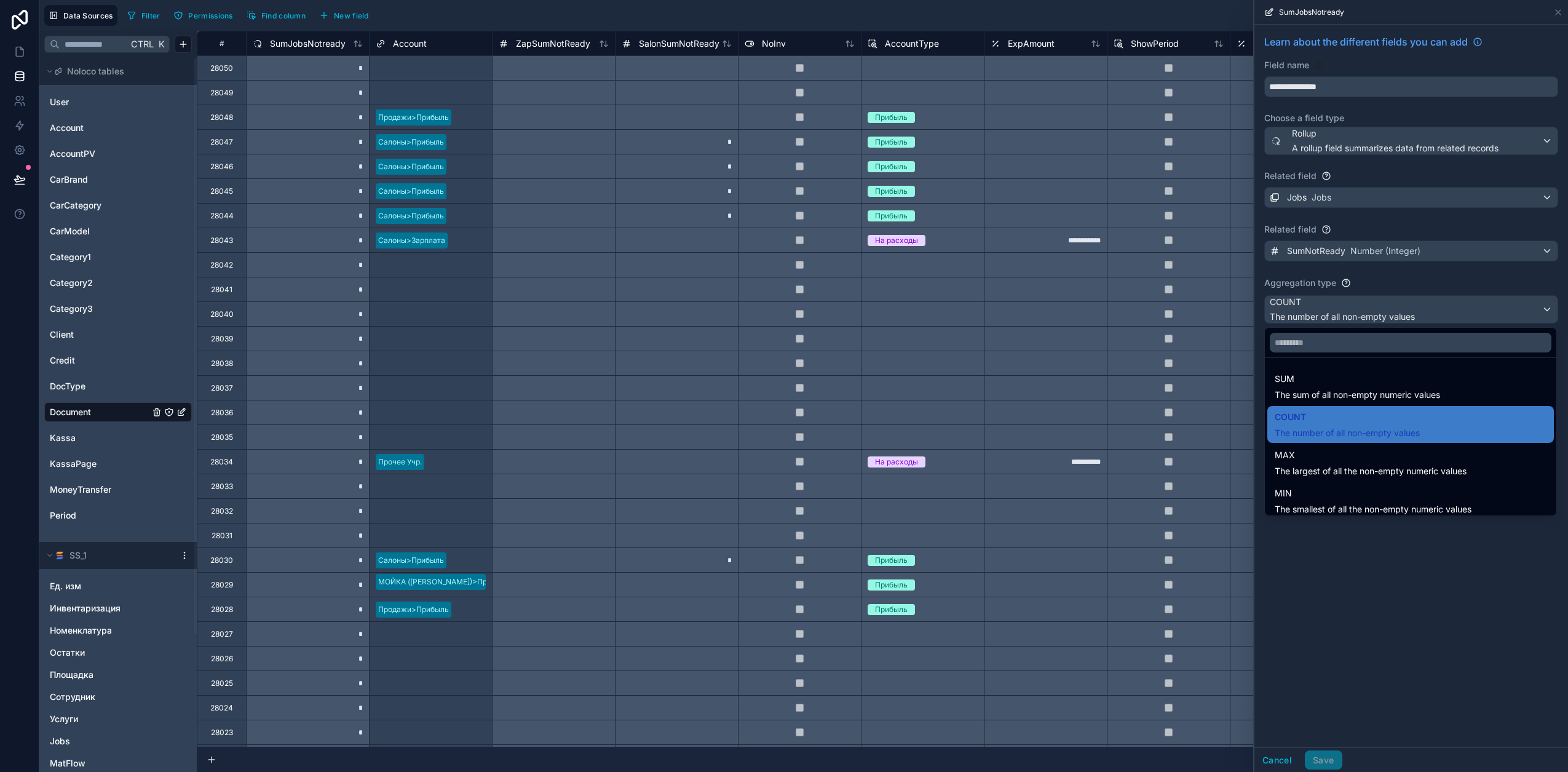
click at [824, 397] on span "The sum of all non-empty numeric values" at bounding box center [1357, 395] width 166 height 12
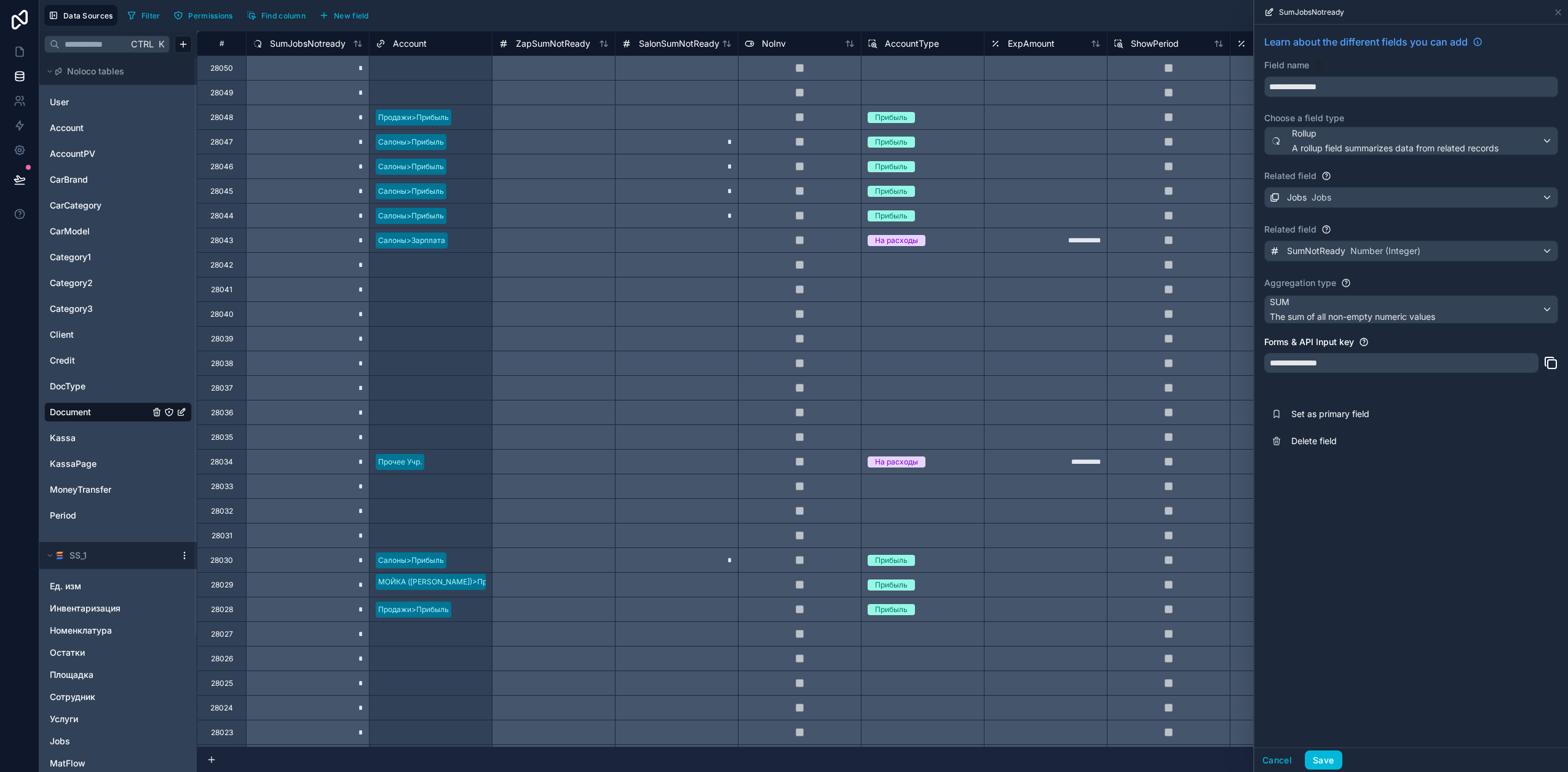
click at [824, 634] on button "Save" at bounding box center [1323, 760] width 37 height 19
click at [19, 46] on icon at bounding box center [19, 51] width 12 height 12
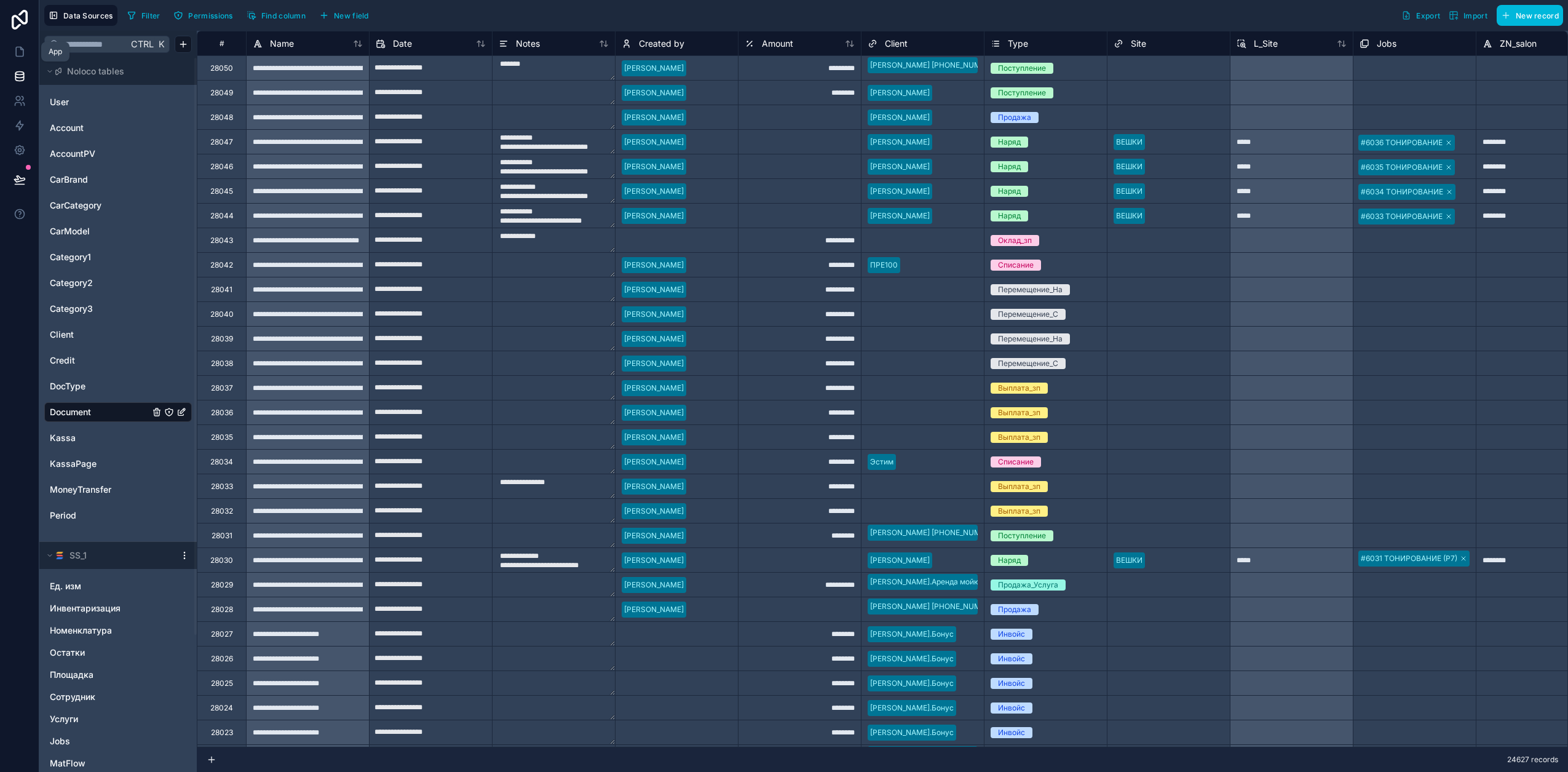
click at [19, 55] on icon at bounding box center [19, 51] width 12 height 12
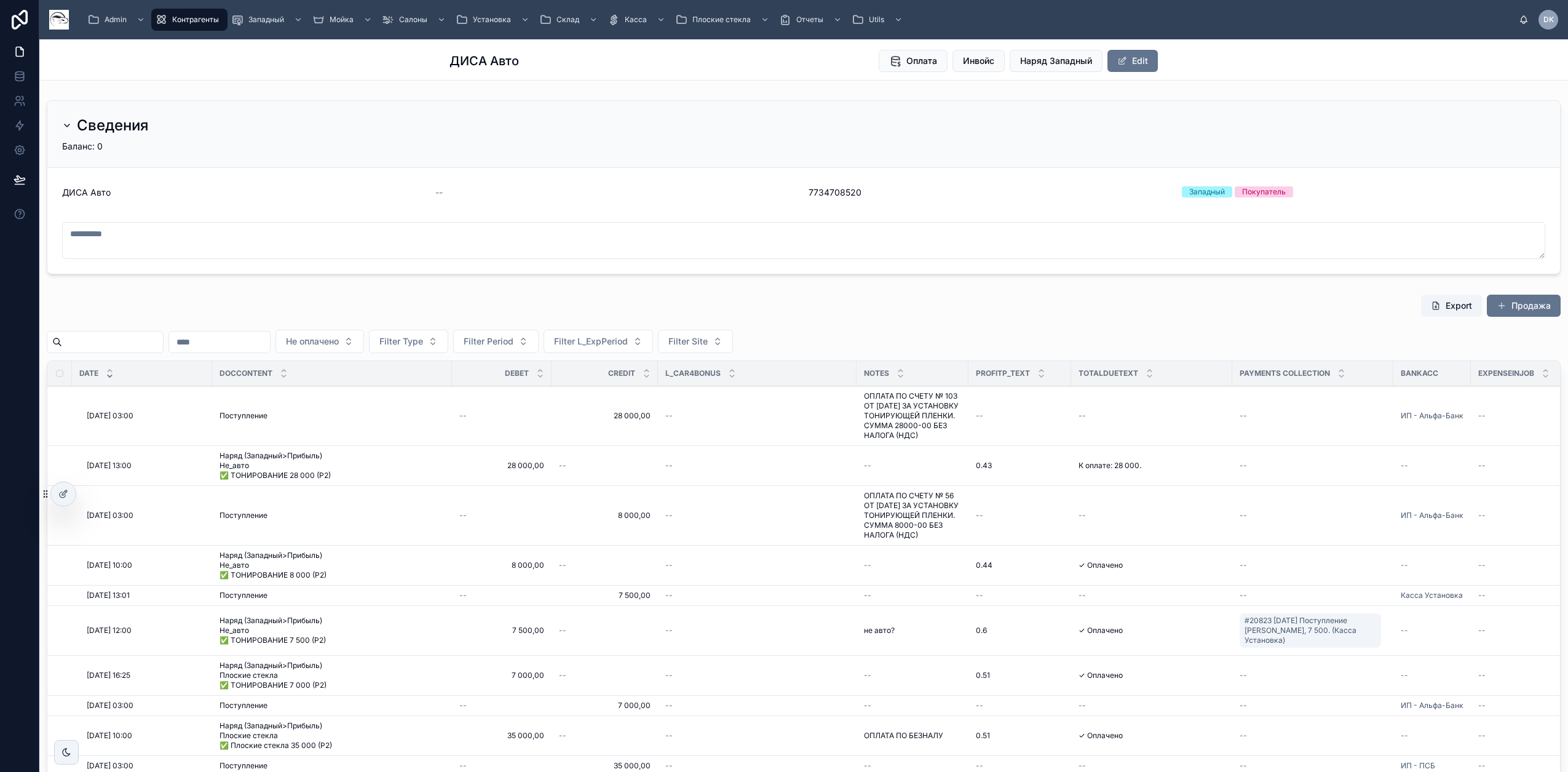
click at [0, 0] on span "Редактировать" at bounding box center [0, 0] width 0 height 0
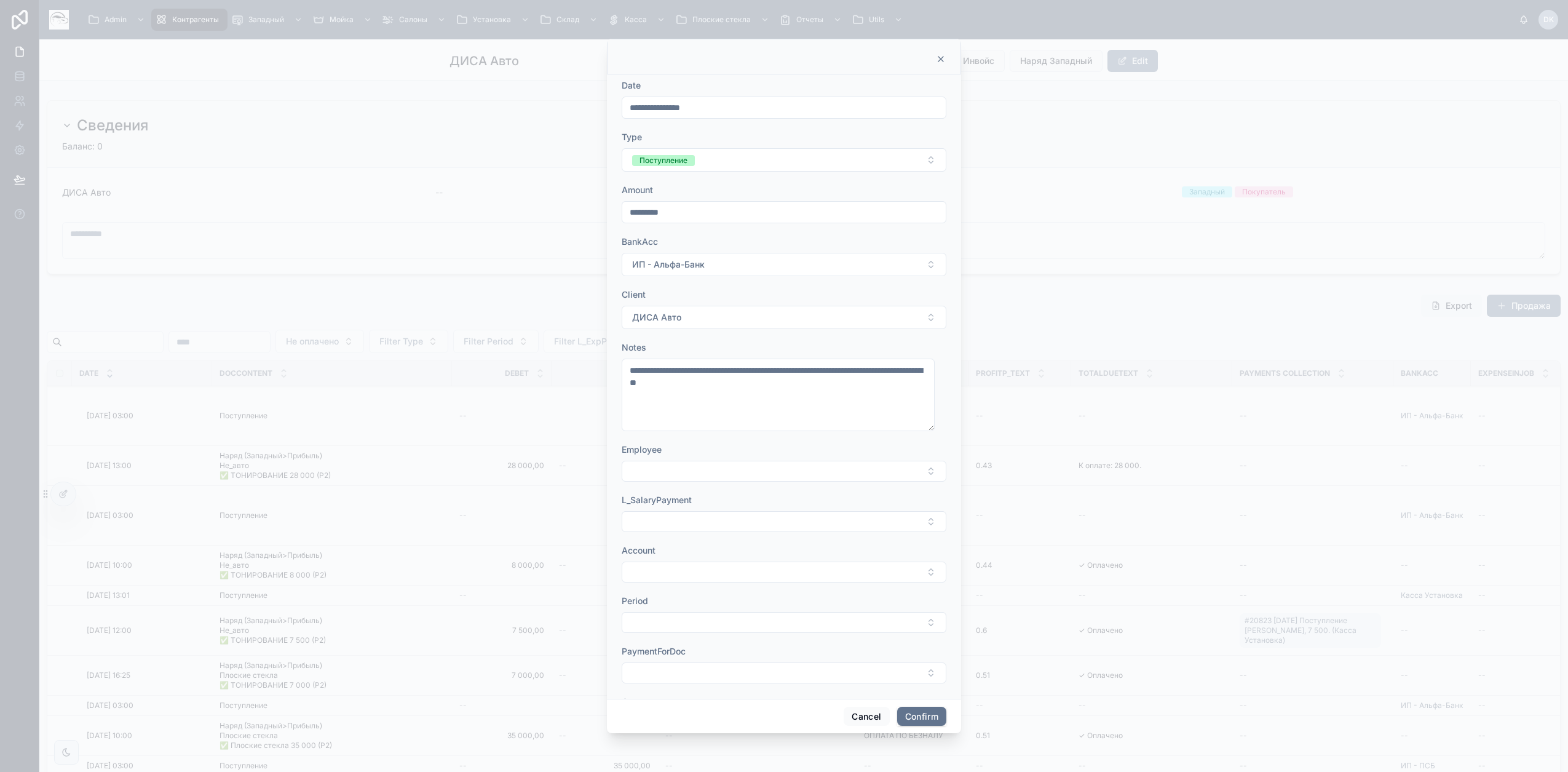
click at [718, 677] on button "Select Button" at bounding box center [783, 673] width 325 height 21
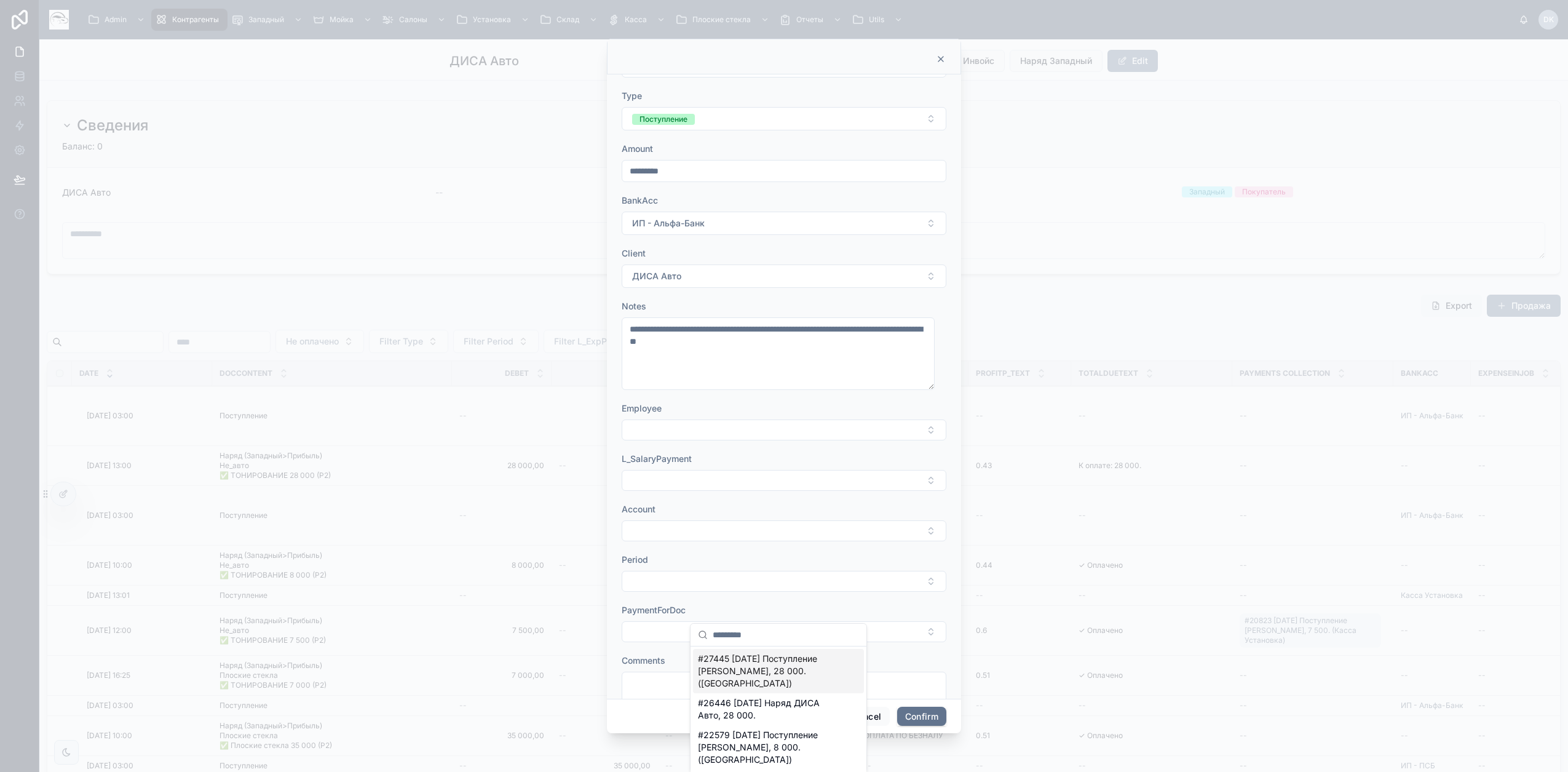
scroll to position [73, 0]
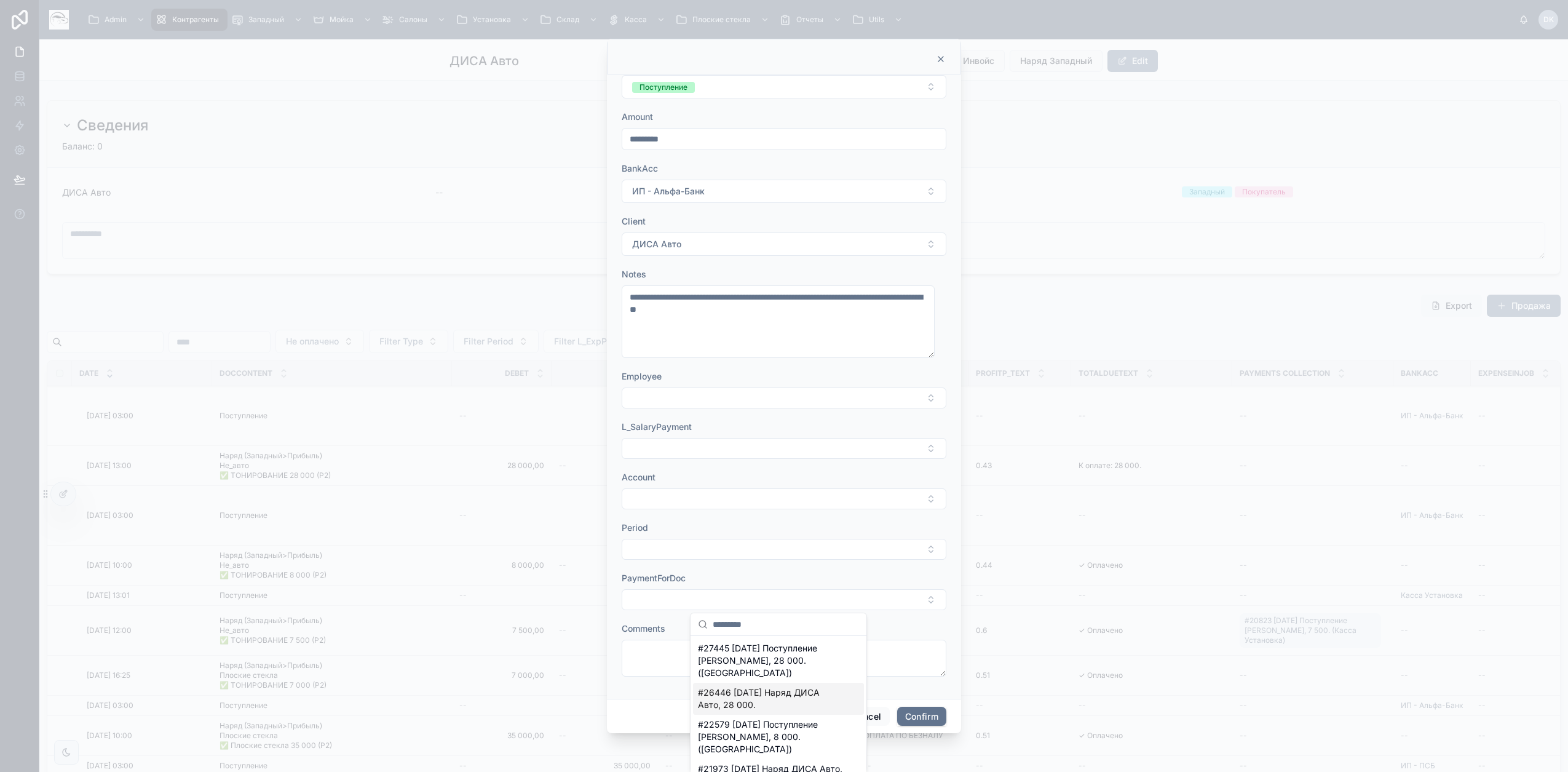
click at [785, 697] on span "#26446 03/09/25 Наряд ДИСА Авто, 28 000." at bounding box center [770, 699] width 146 height 24
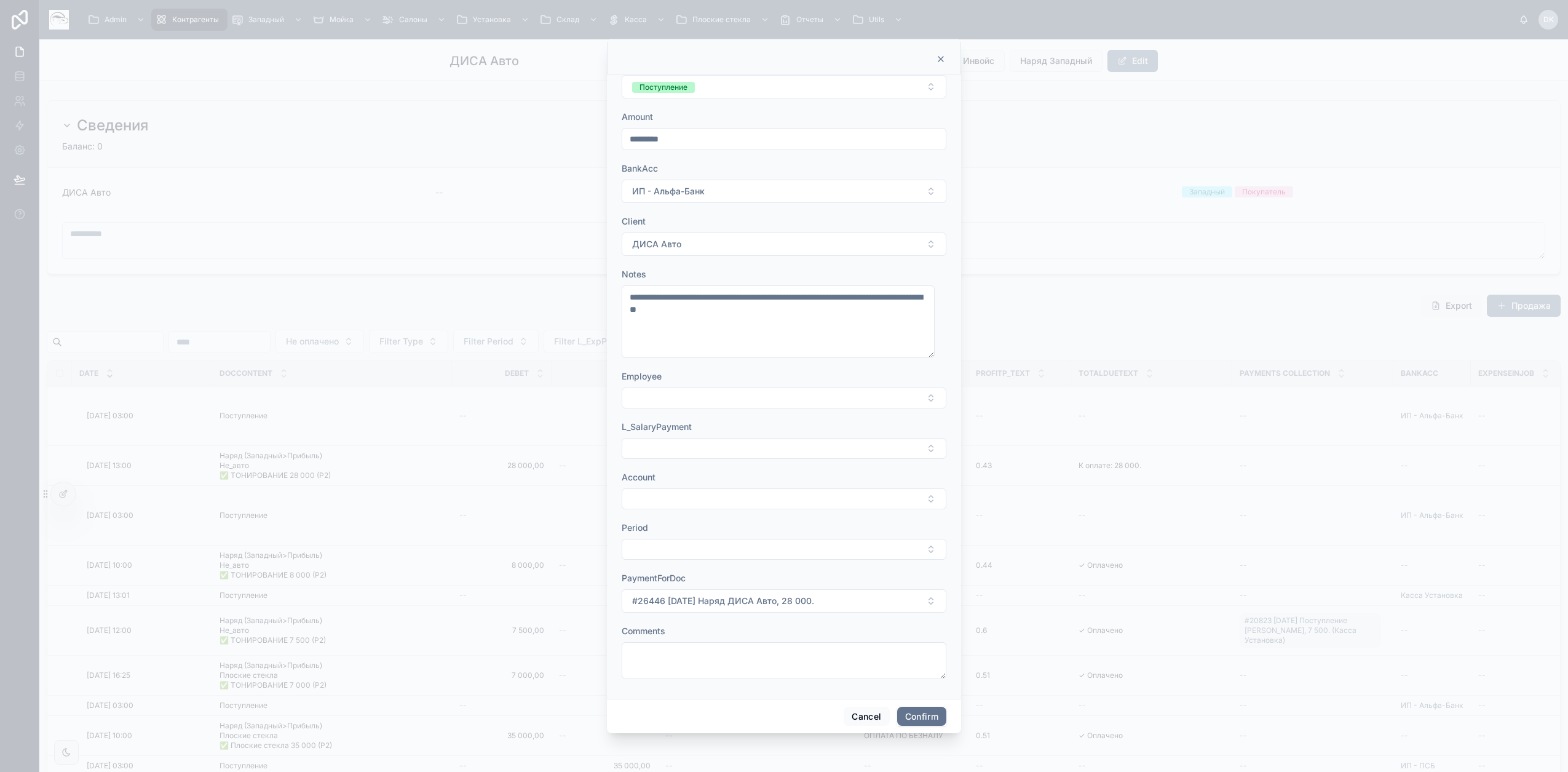
click at [919, 718] on button "Confirm" at bounding box center [922, 716] width 49 height 19
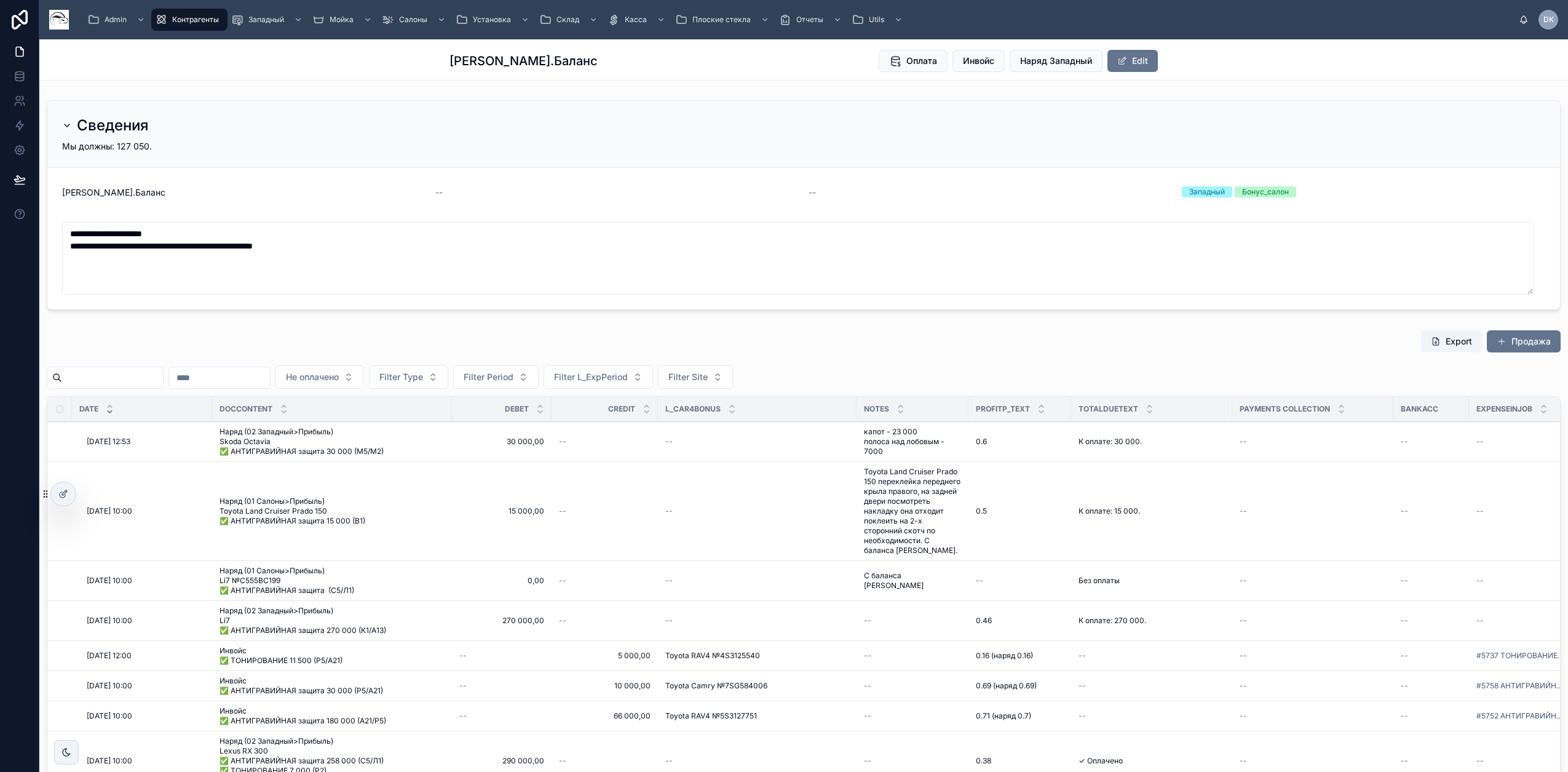
click at [423, 373] on span "Filter Type" at bounding box center [401, 377] width 44 height 12
click at [422, 430] on div "Наряд" at bounding box center [472, 426] width 171 height 19
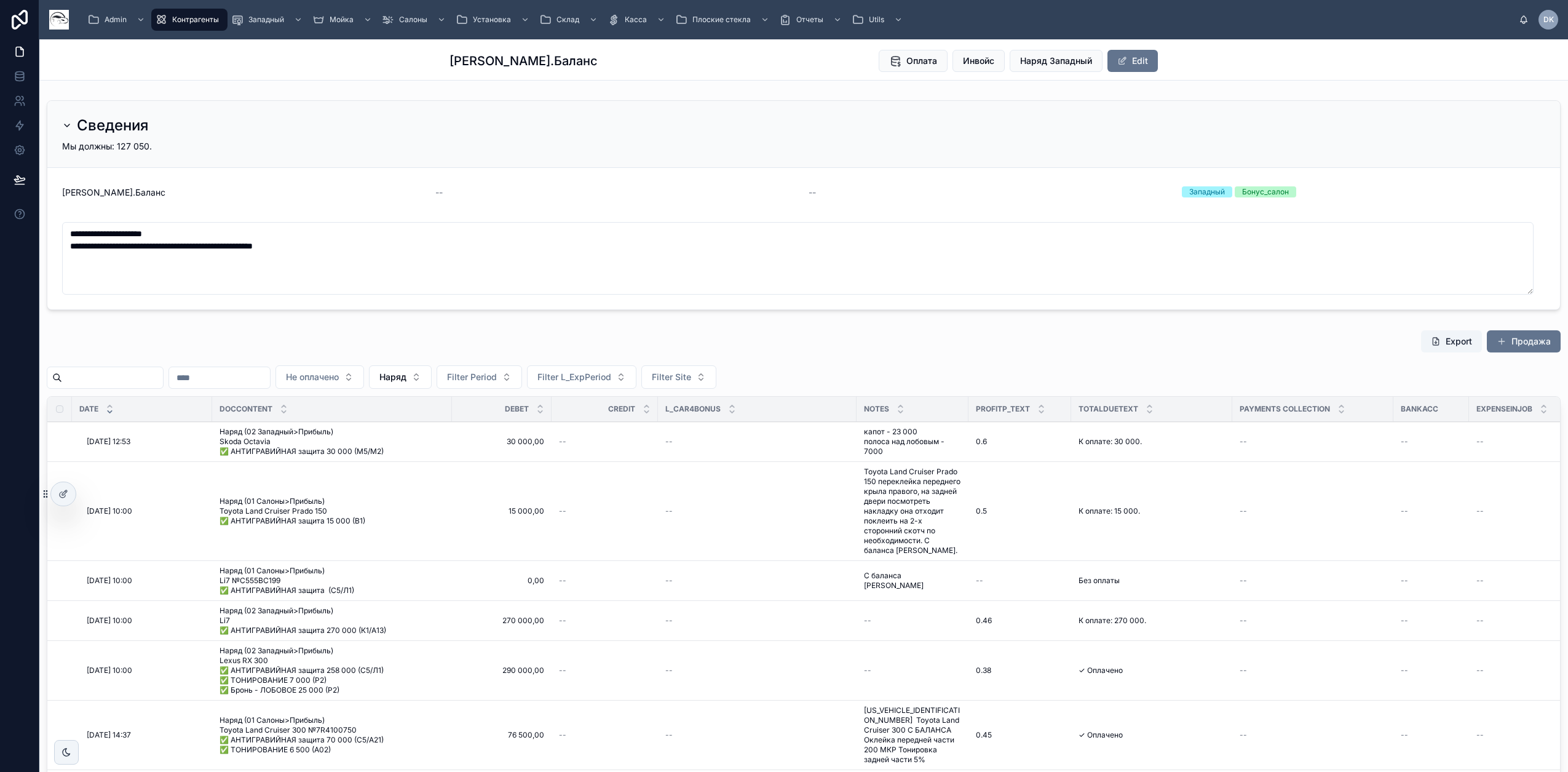
click at [0, 0] on span "Paid_Admin" at bounding box center [0, 0] width 0 height 0
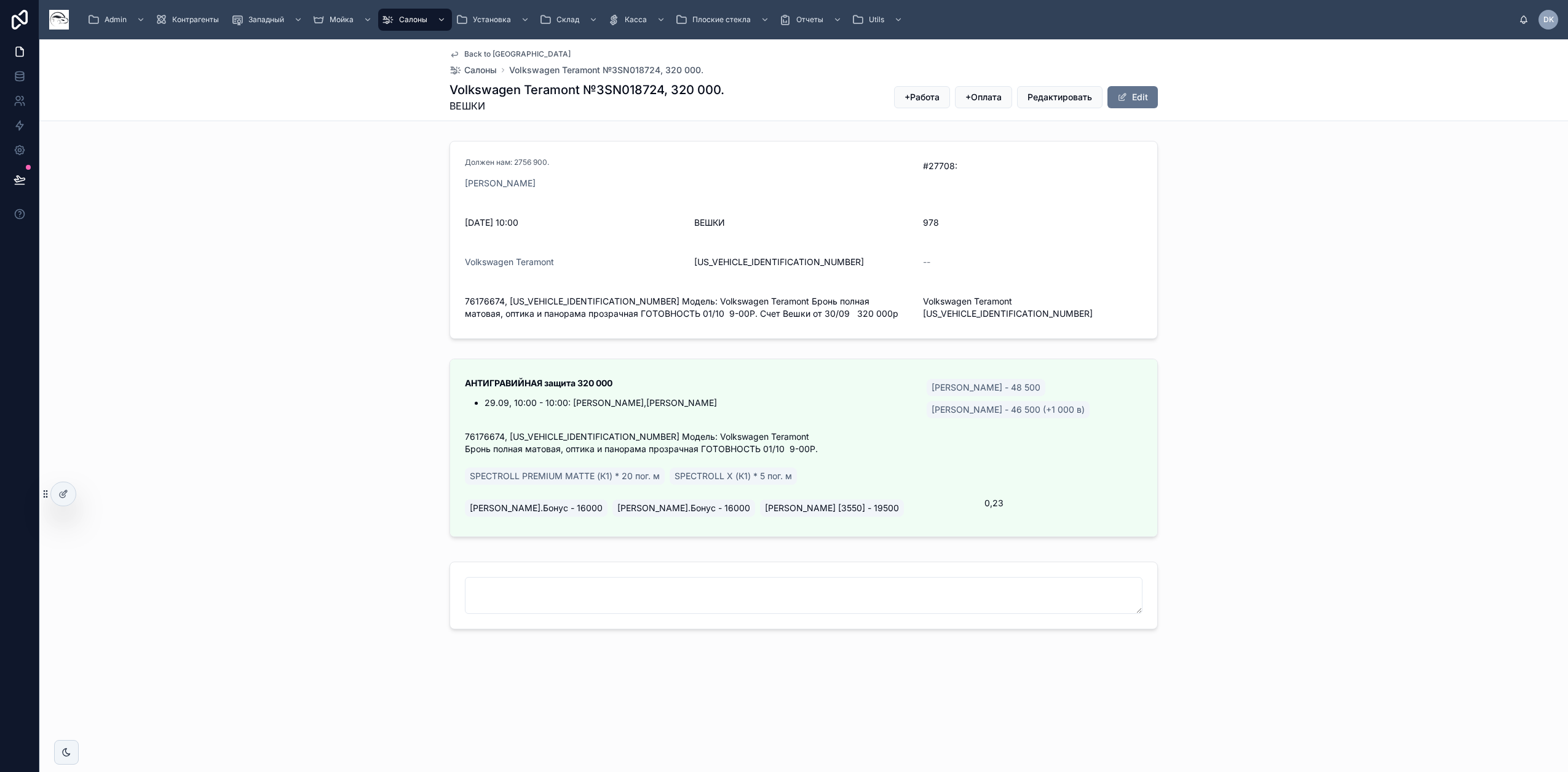
click at [791, 398] on li "29.09, 10:00 - 10:00: [PERSON_NAME],[PERSON_NAME]" at bounding box center [698, 403] width 428 height 12
click at [0, 0] on span "Готово" at bounding box center [0, 0] width 0 height 0
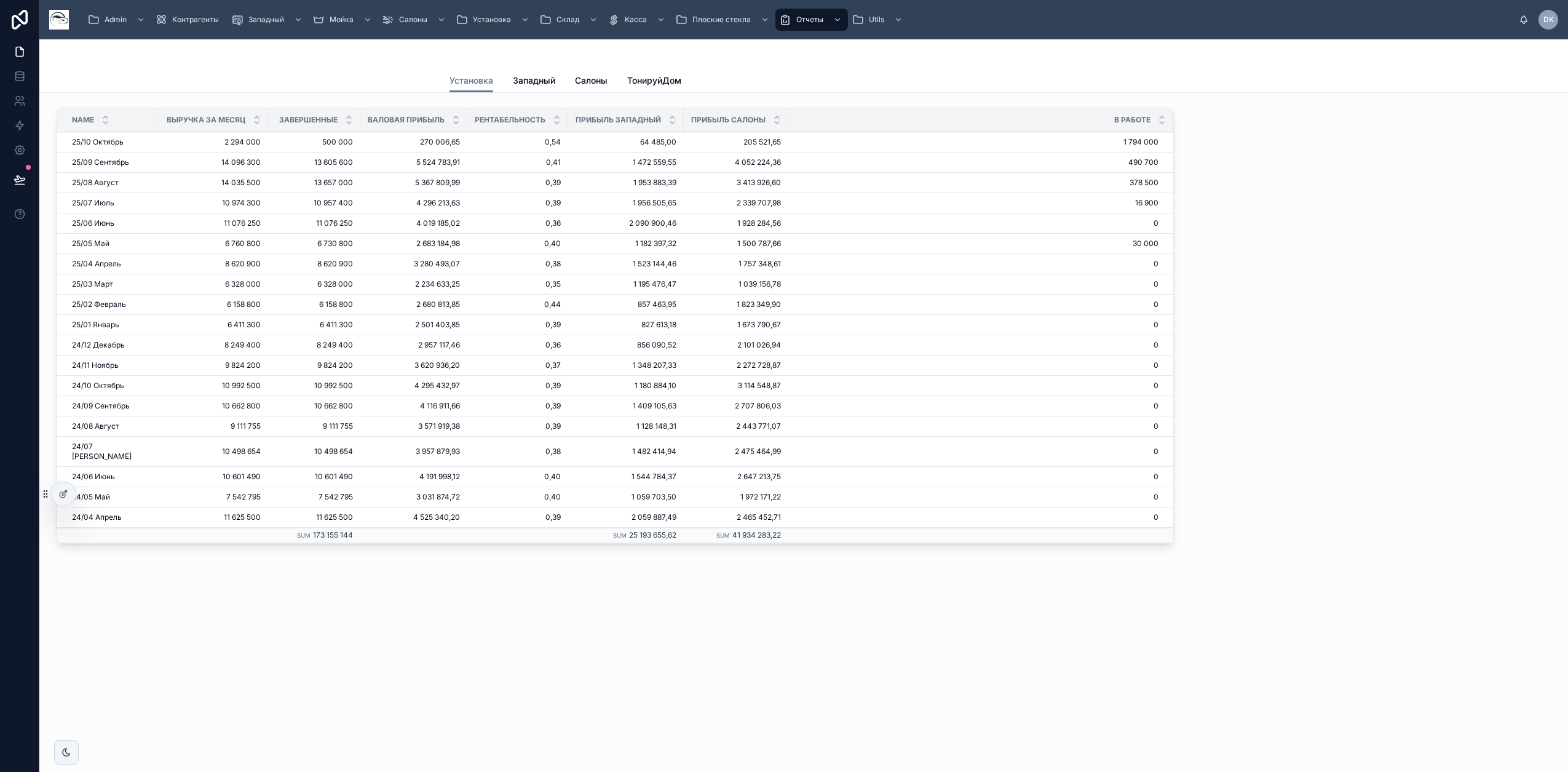
click at [951, 178] on span "378 500" at bounding box center [973, 183] width 370 height 10
click at [895, 182] on span "378 500" at bounding box center [973, 183] width 370 height 10
click at [60, 494] on icon at bounding box center [63, 494] width 10 height 10
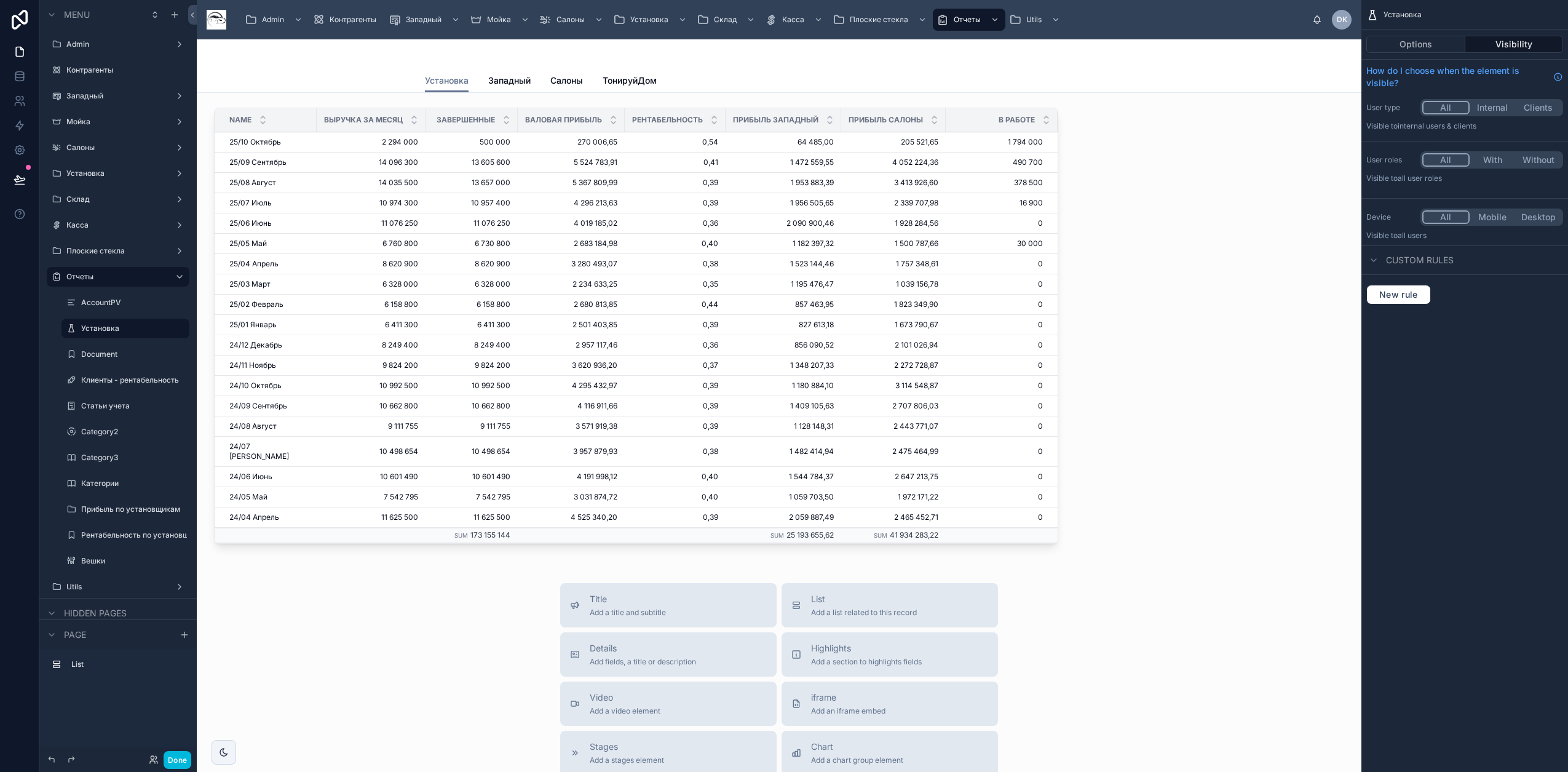
click at [1010, 178] on div at bounding box center [636, 328] width 859 height 451
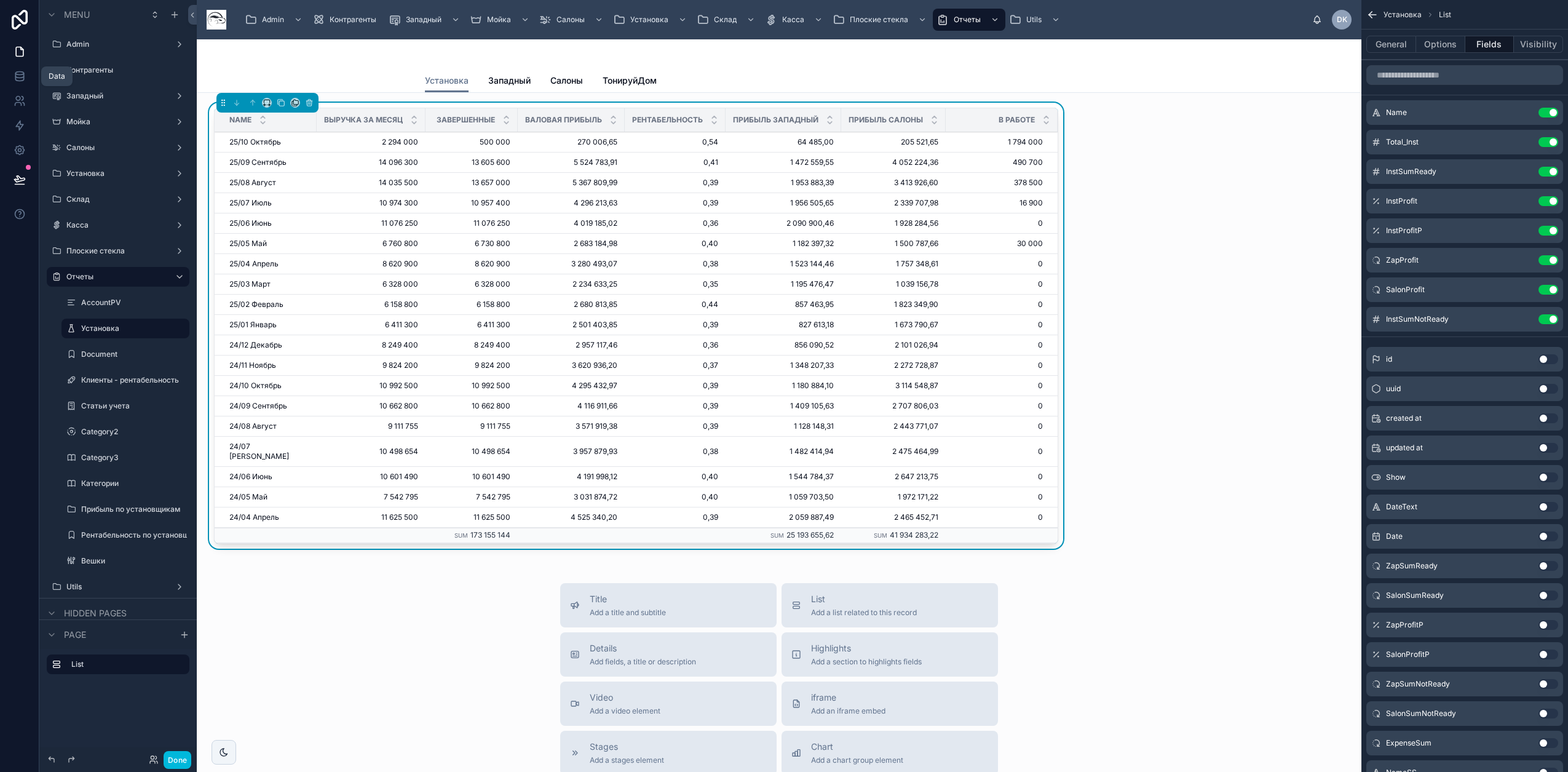
click at [17, 81] on icon at bounding box center [19, 78] width 8 height 5
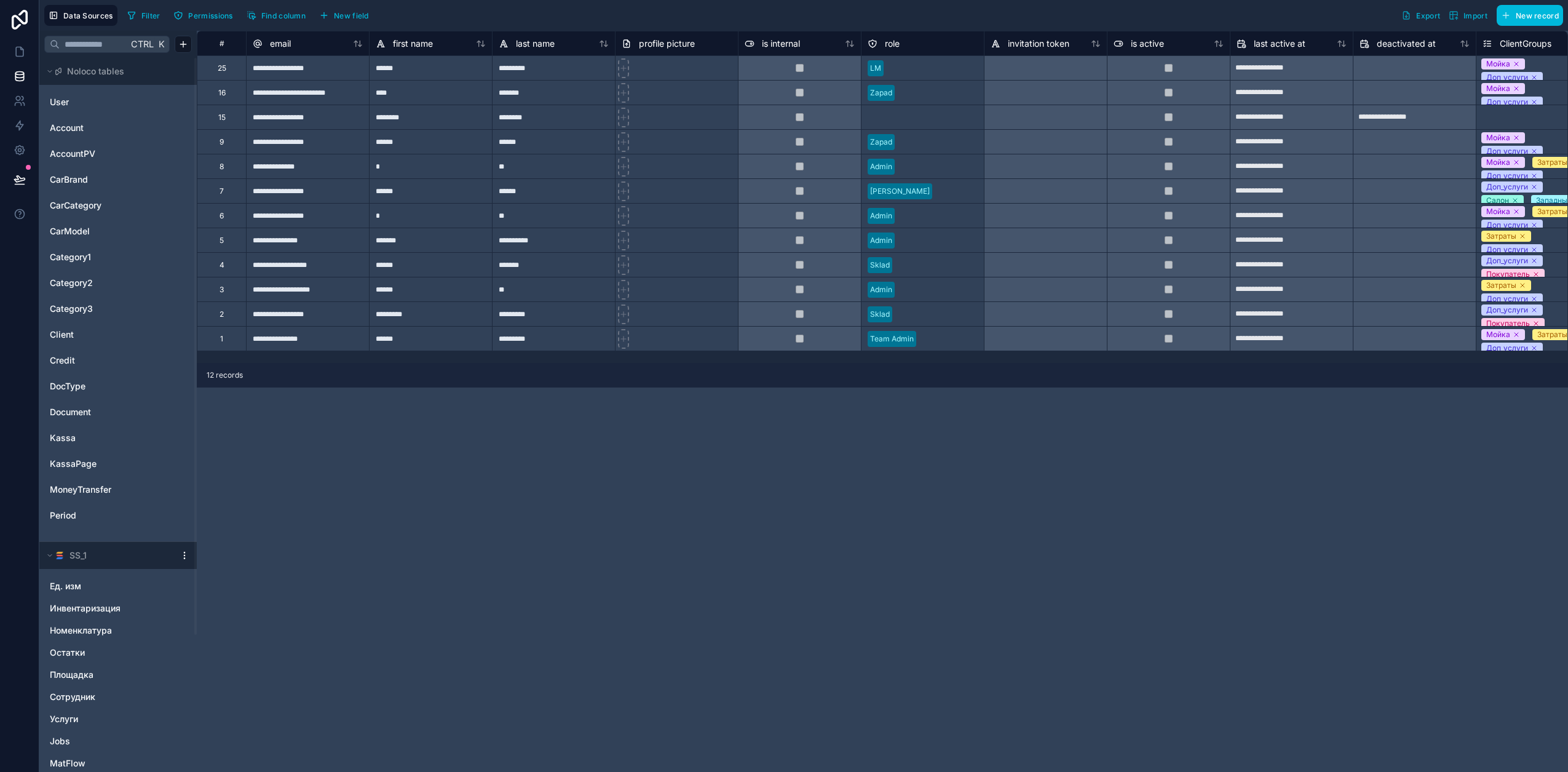
click at [71, 417] on span "Document" at bounding box center [70, 412] width 41 height 12
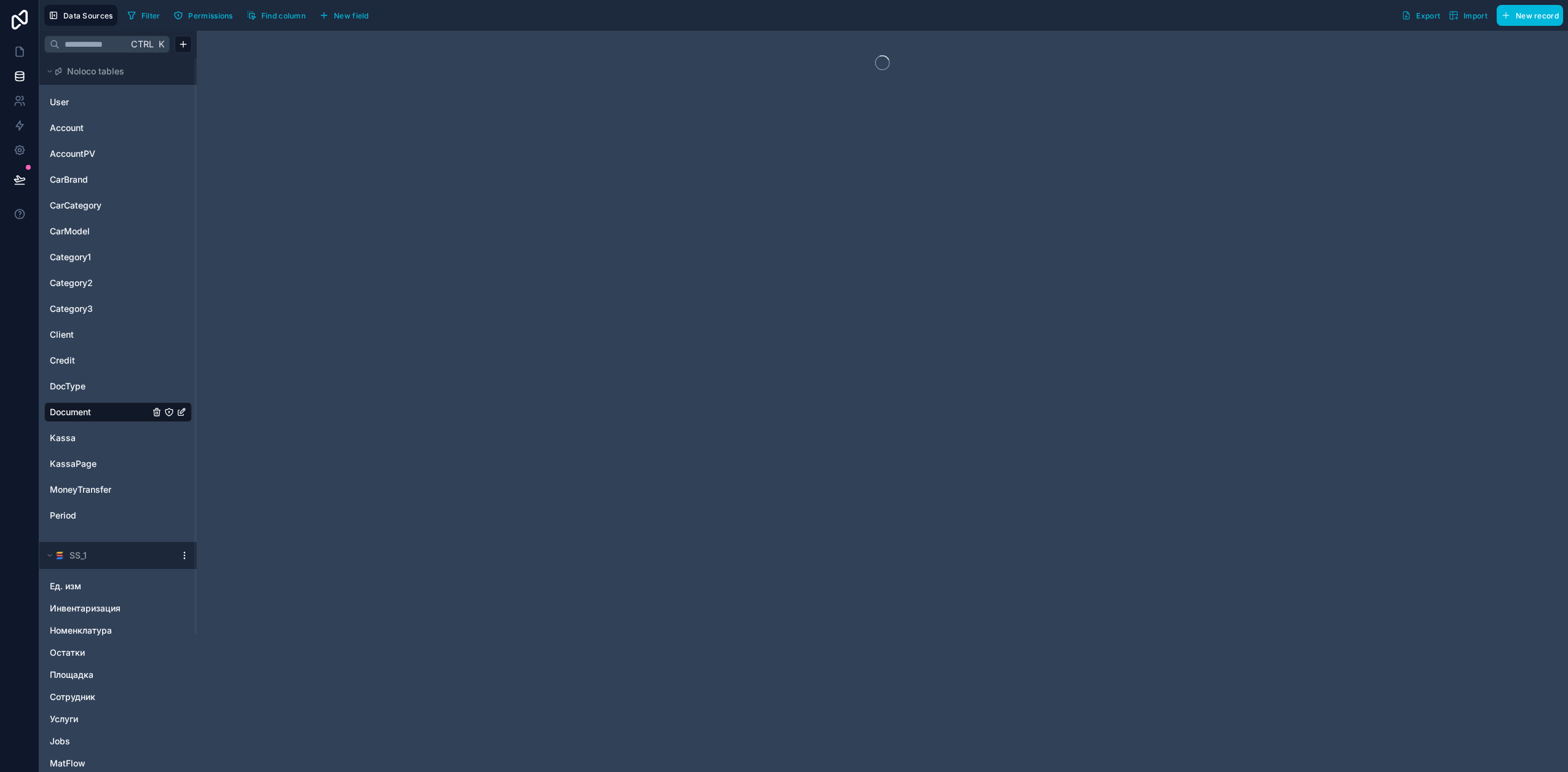
click at [293, 18] on span "Find column" at bounding box center [283, 15] width 44 height 9
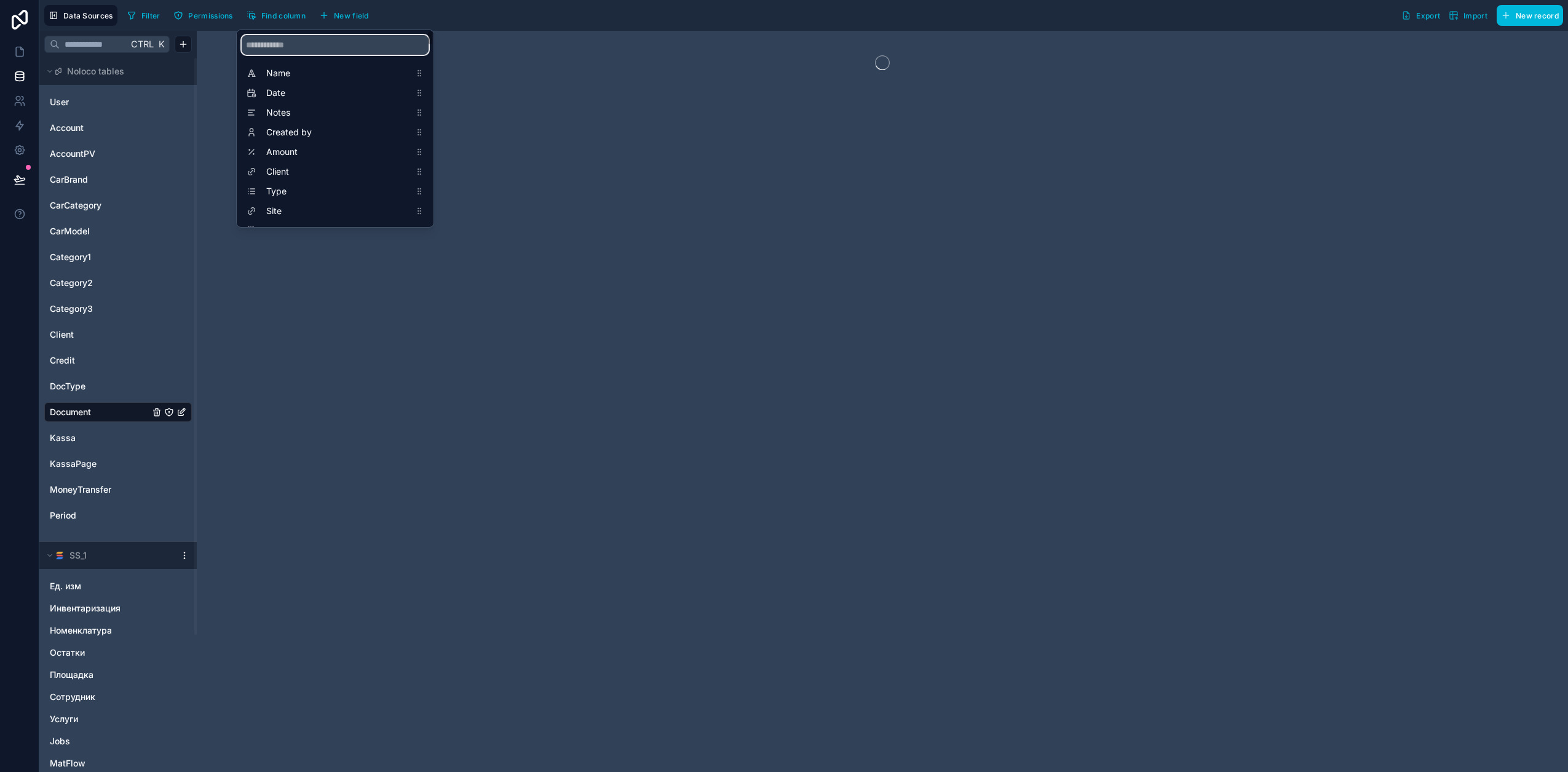
click at [284, 48] on input "scrollable content" at bounding box center [335, 45] width 187 height 19
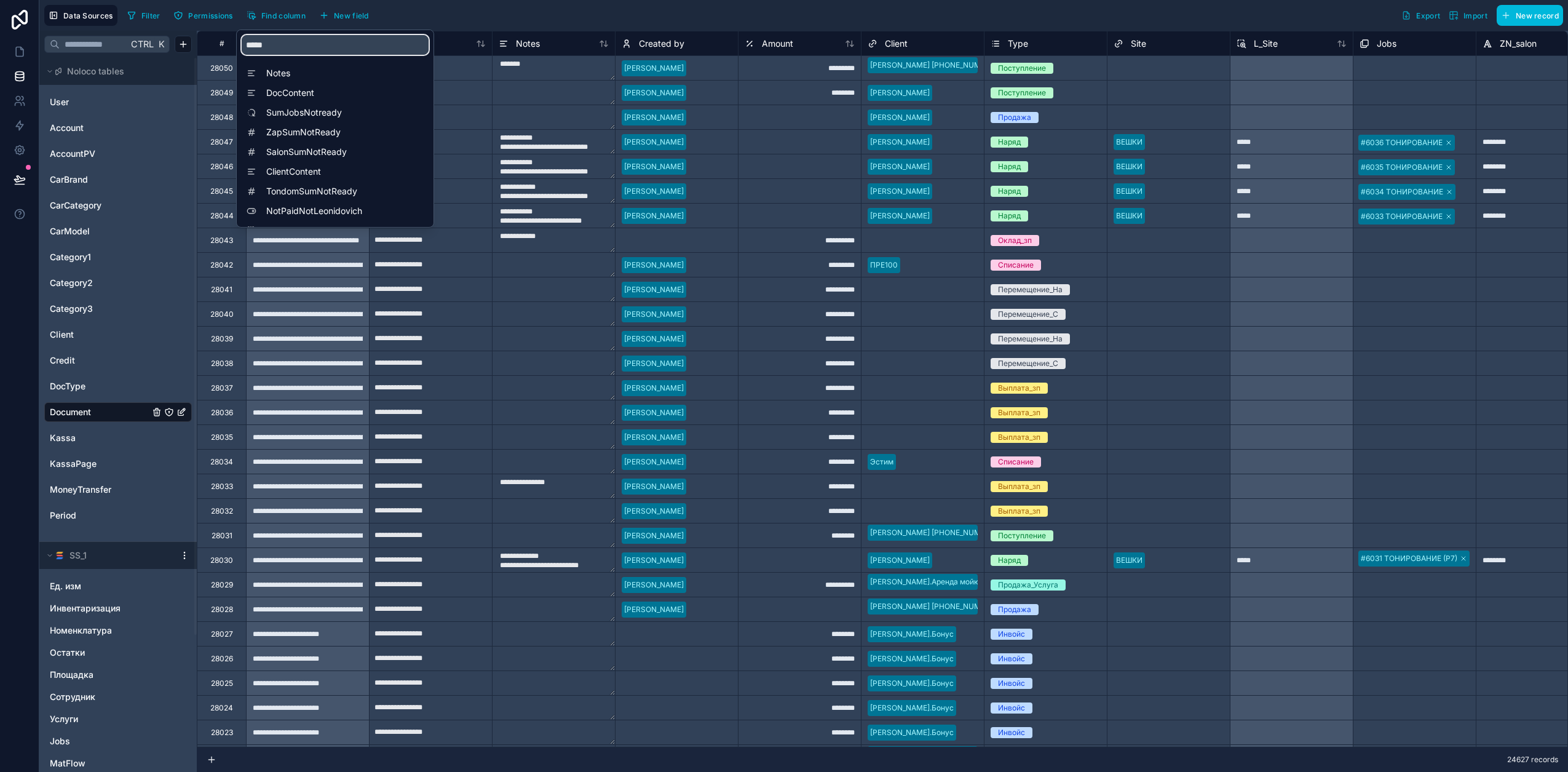
click at [284, 47] on input "*****" at bounding box center [335, 45] width 187 height 19
type input "****"
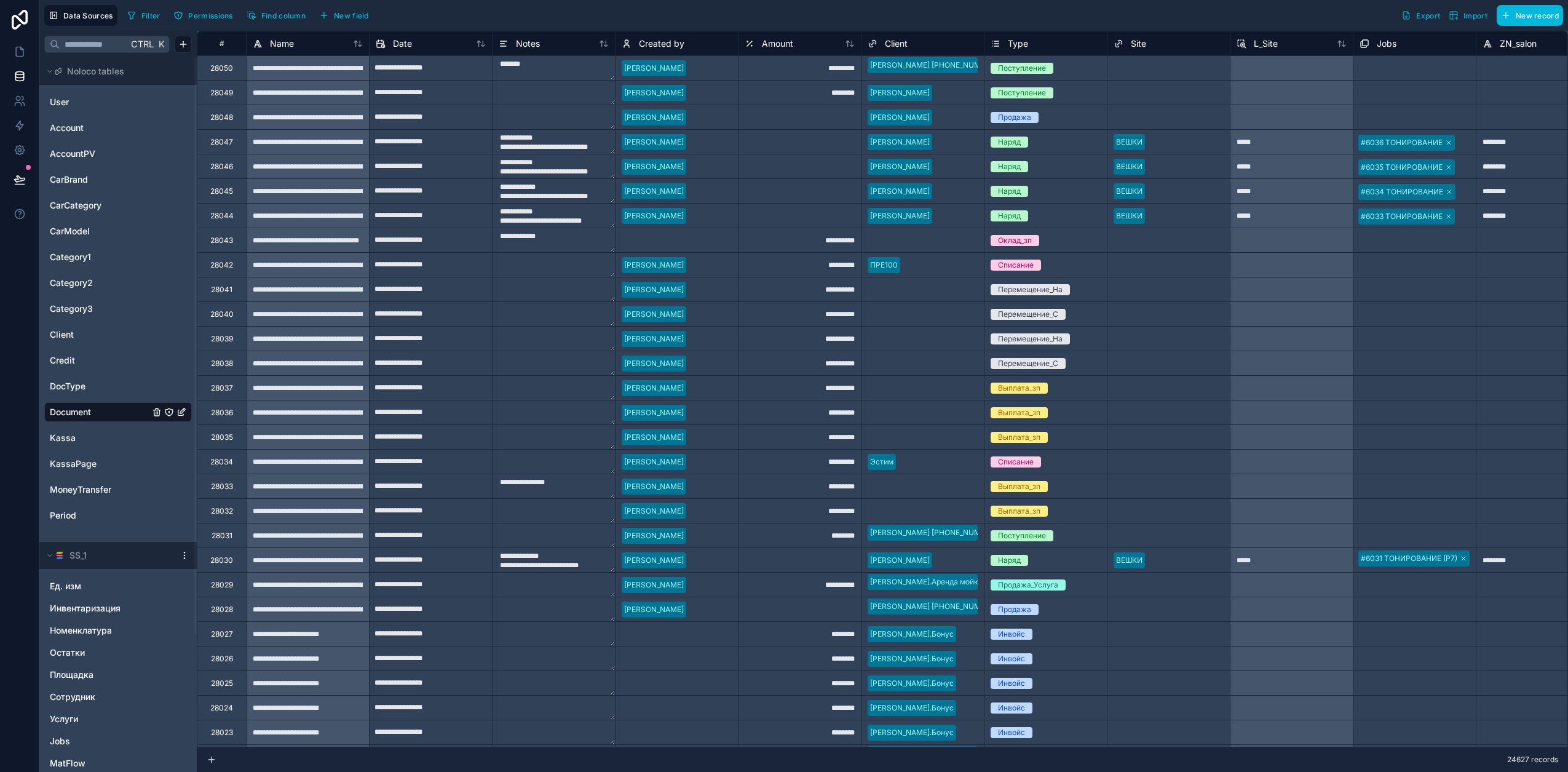
click at [99, 302] on div "Category3" at bounding box center [117, 308] width 148 height 19
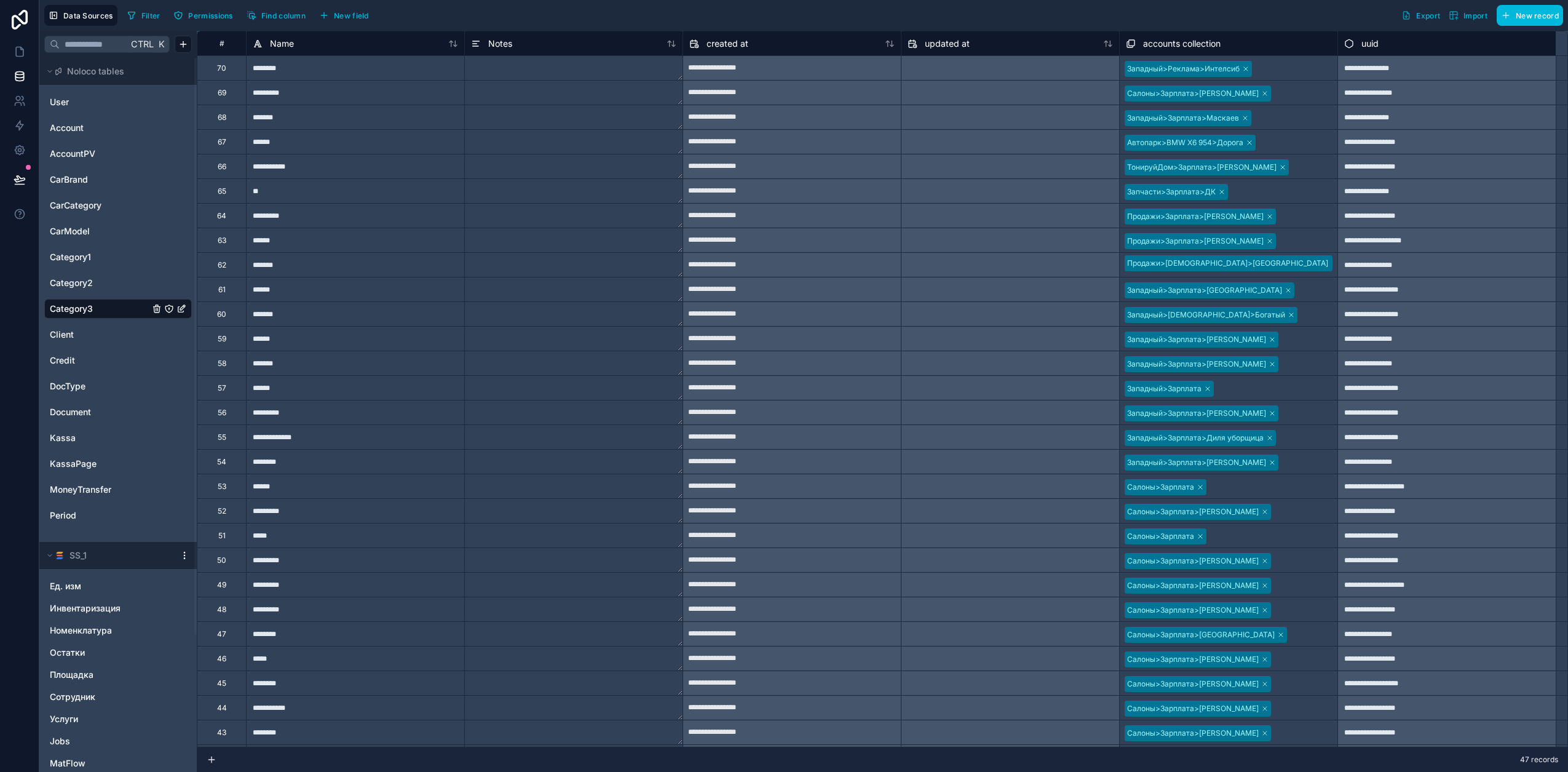
click at [66, 513] on span "Period" at bounding box center [63, 515] width 27 height 12
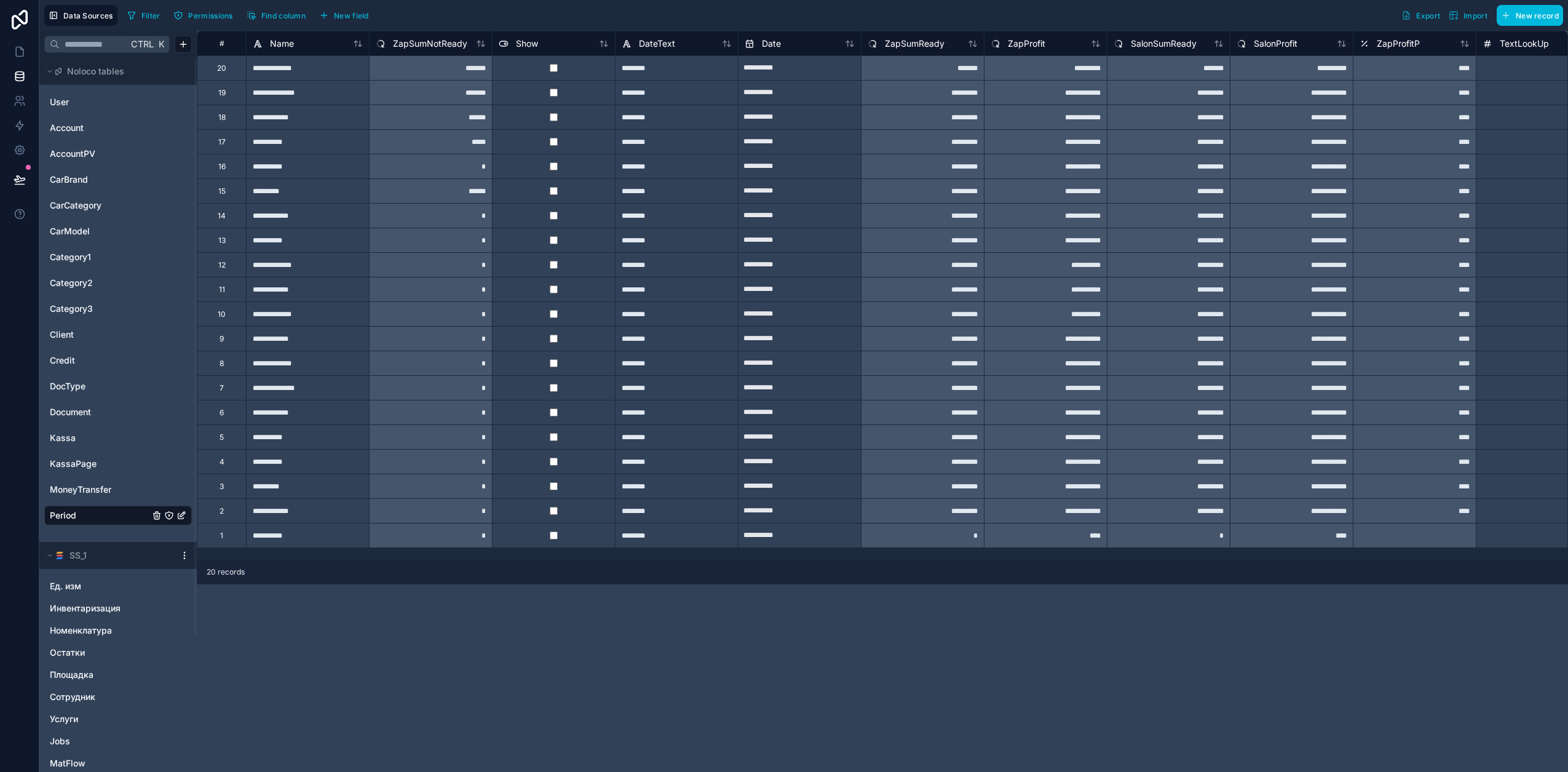
click at [278, 13] on span "Find column" at bounding box center [283, 15] width 44 height 9
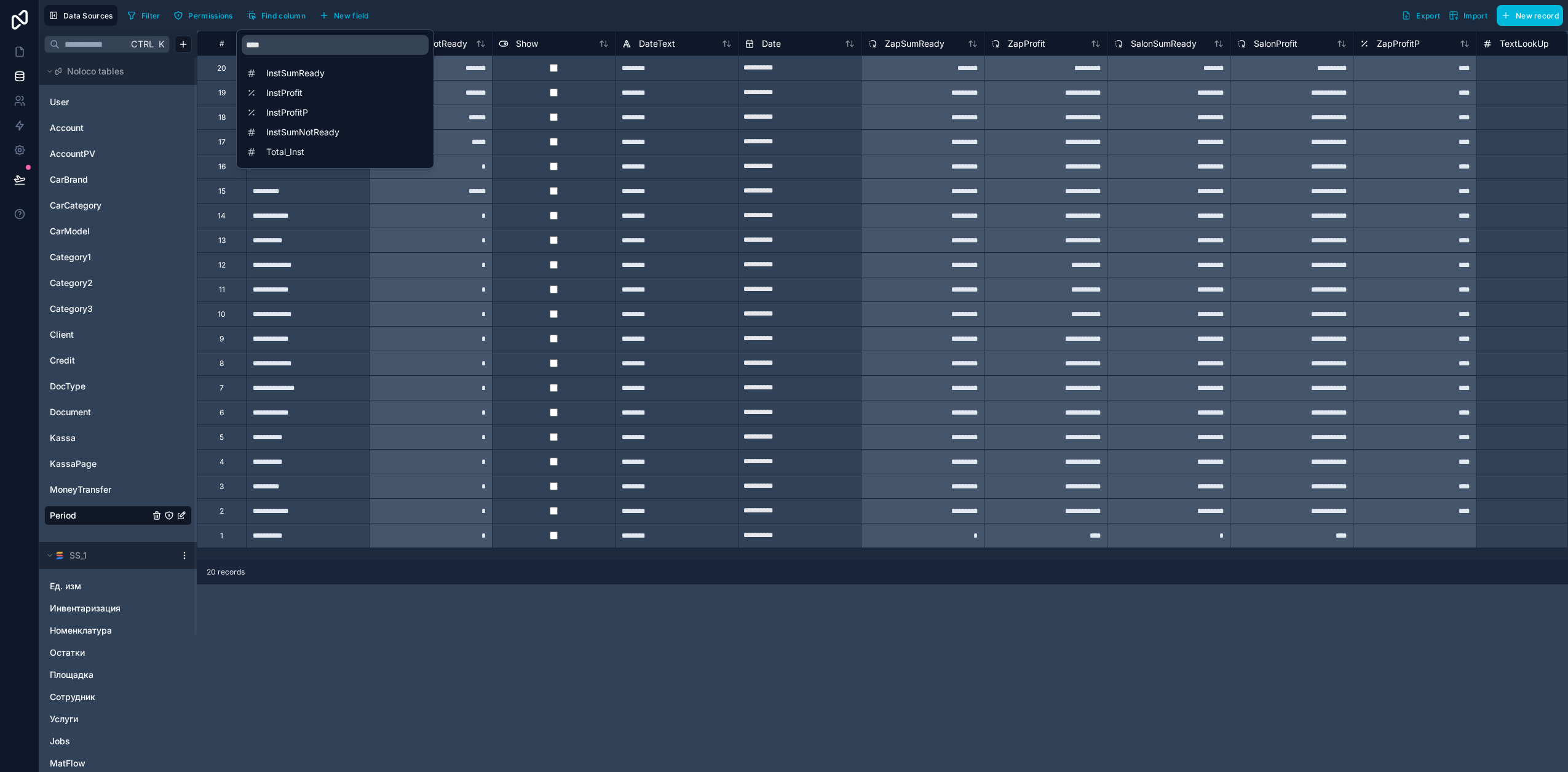
click at [299, 81] on div "InstSumReady" at bounding box center [335, 73] width 187 height 17
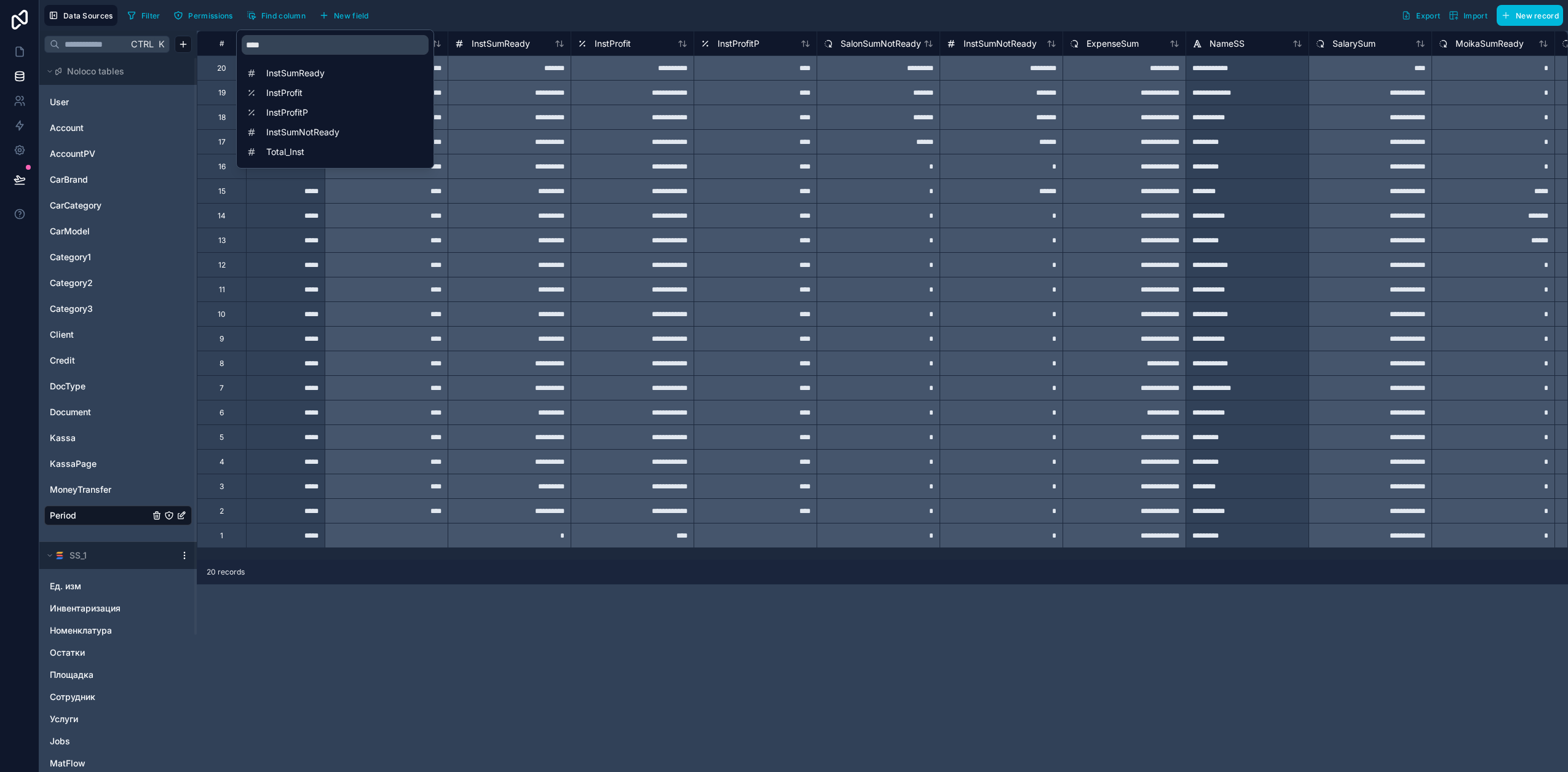
scroll to position [0, 1476]
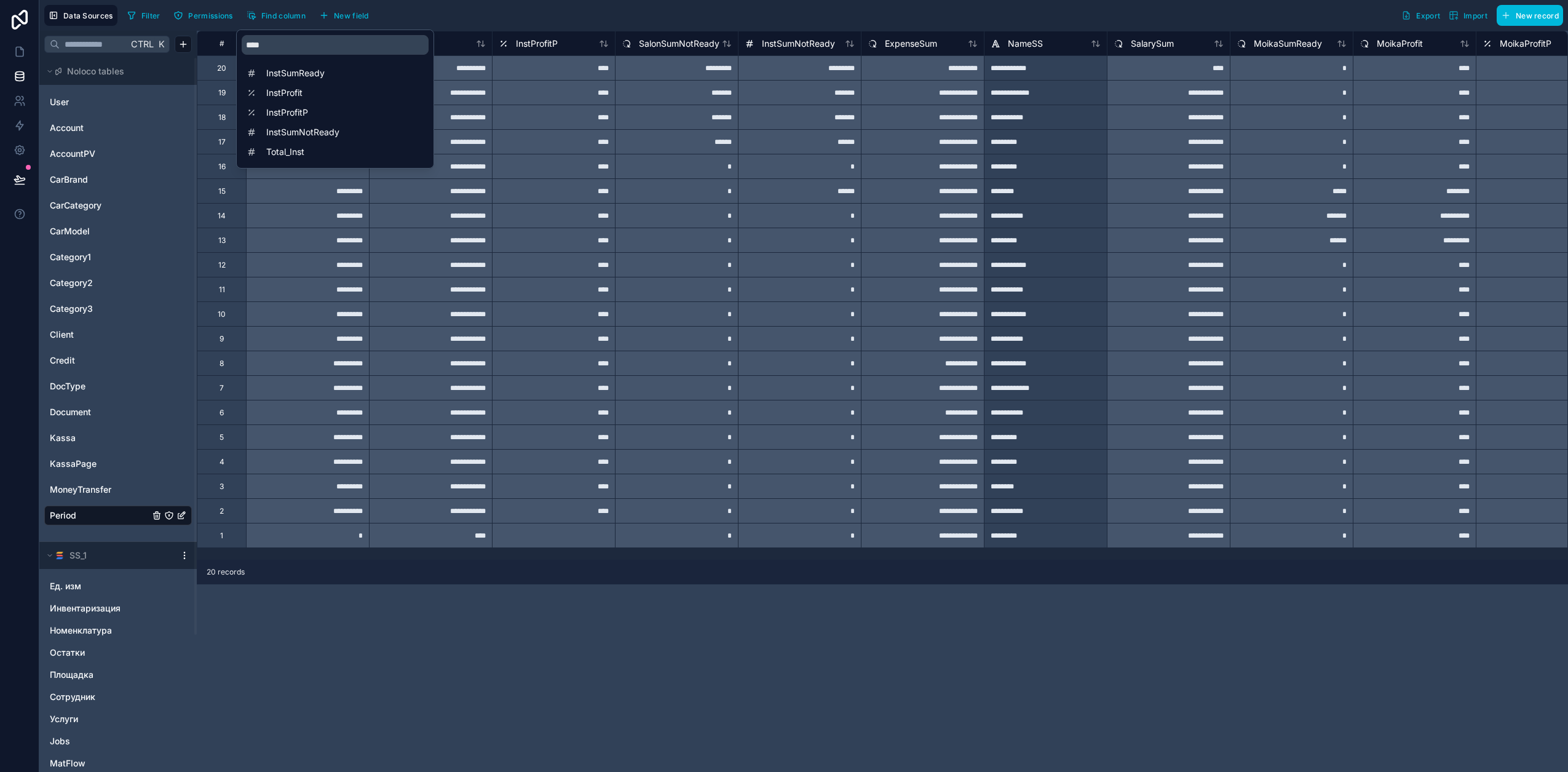
click at [608, 10] on div "Filter Permissions Find column New field Export Import New record" at bounding box center [842, 15] width 1441 height 21
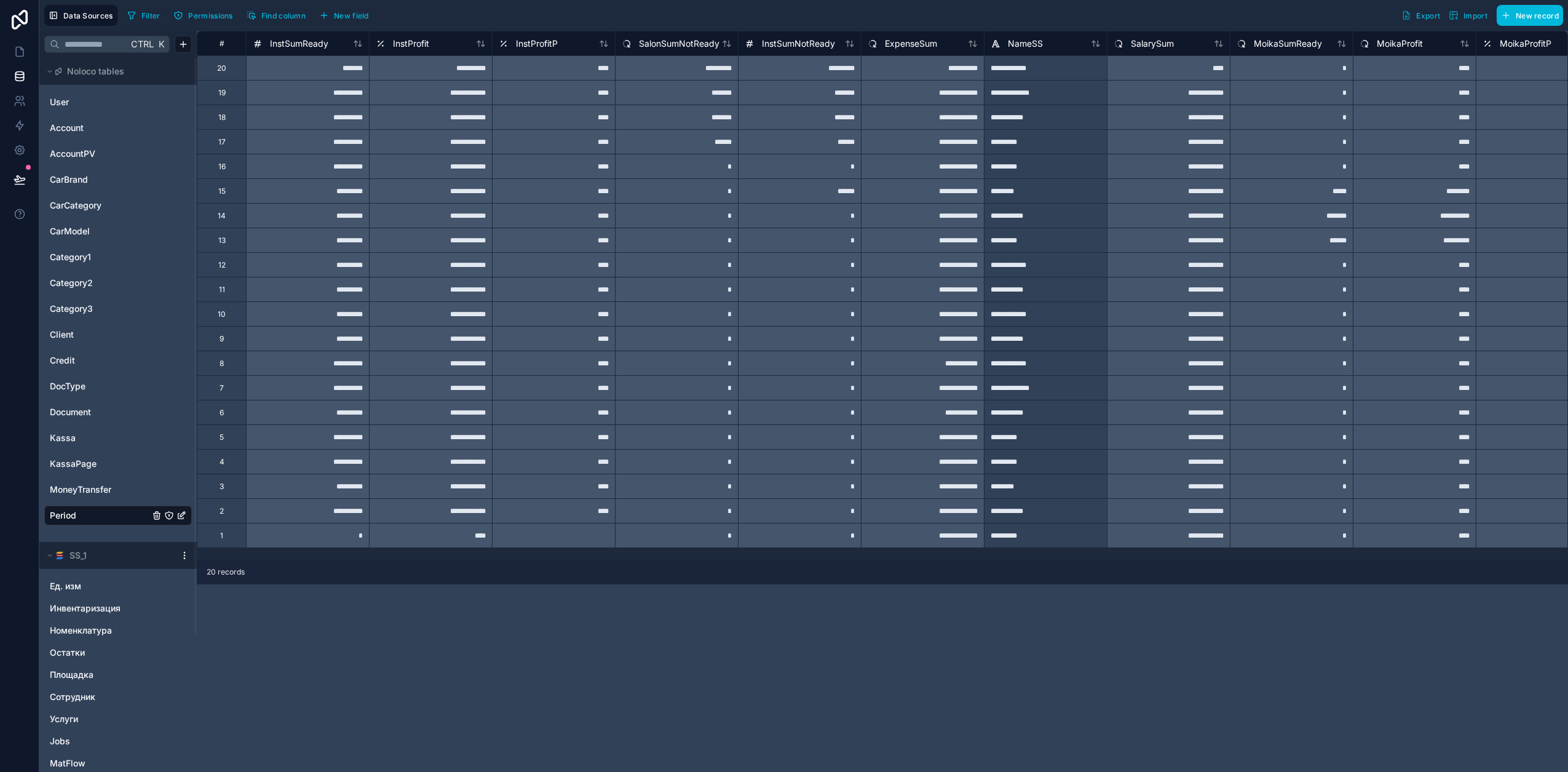
click at [293, 45] on span "InstSumReady" at bounding box center [299, 43] width 58 height 12
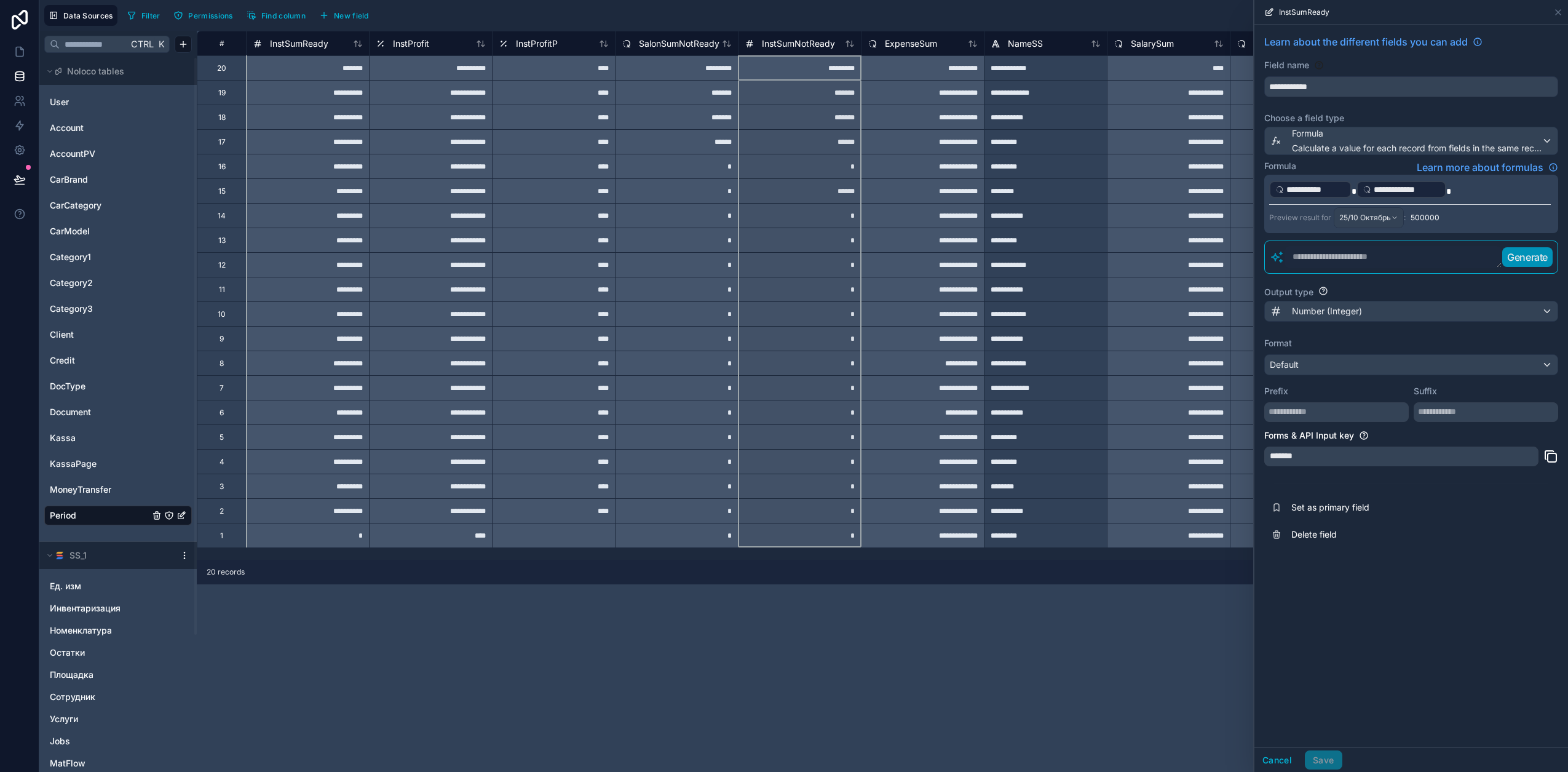
click at [811, 43] on span "InstSumNotReady" at bounding box center [798, 43] width 73 height 12
click at [686, 46] on span "SalonSumNotReady" at bounding box center [679, 43] width 81 height 12
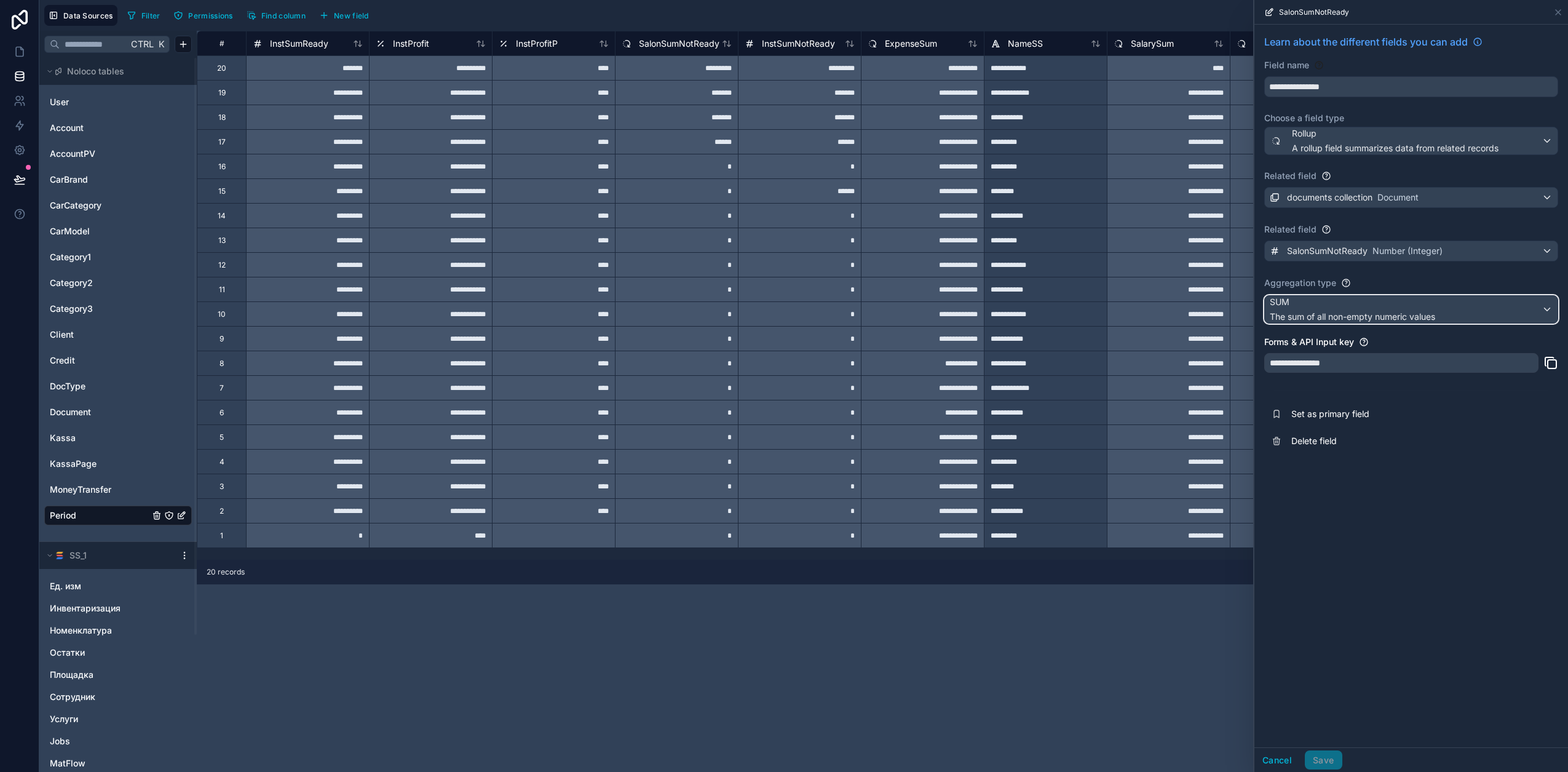
click at [1325, 312] on span "The sum of all non-empty numeric values" at bounding box center [1353, 316] width 166 height 12
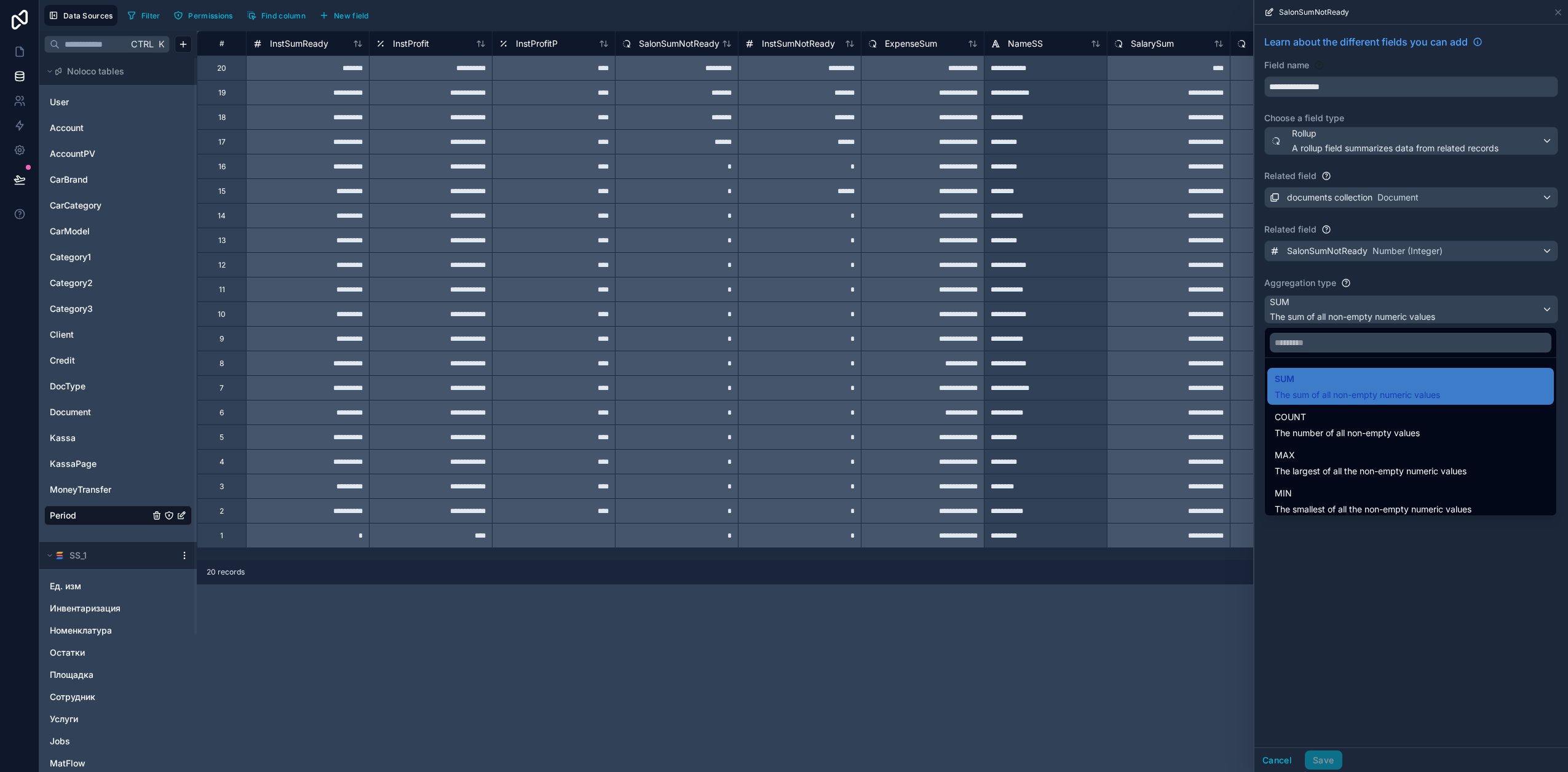
click at [1324, 437] on span "The number of all non-empty values" at bounding box center [1347, 433] width 145 height 12
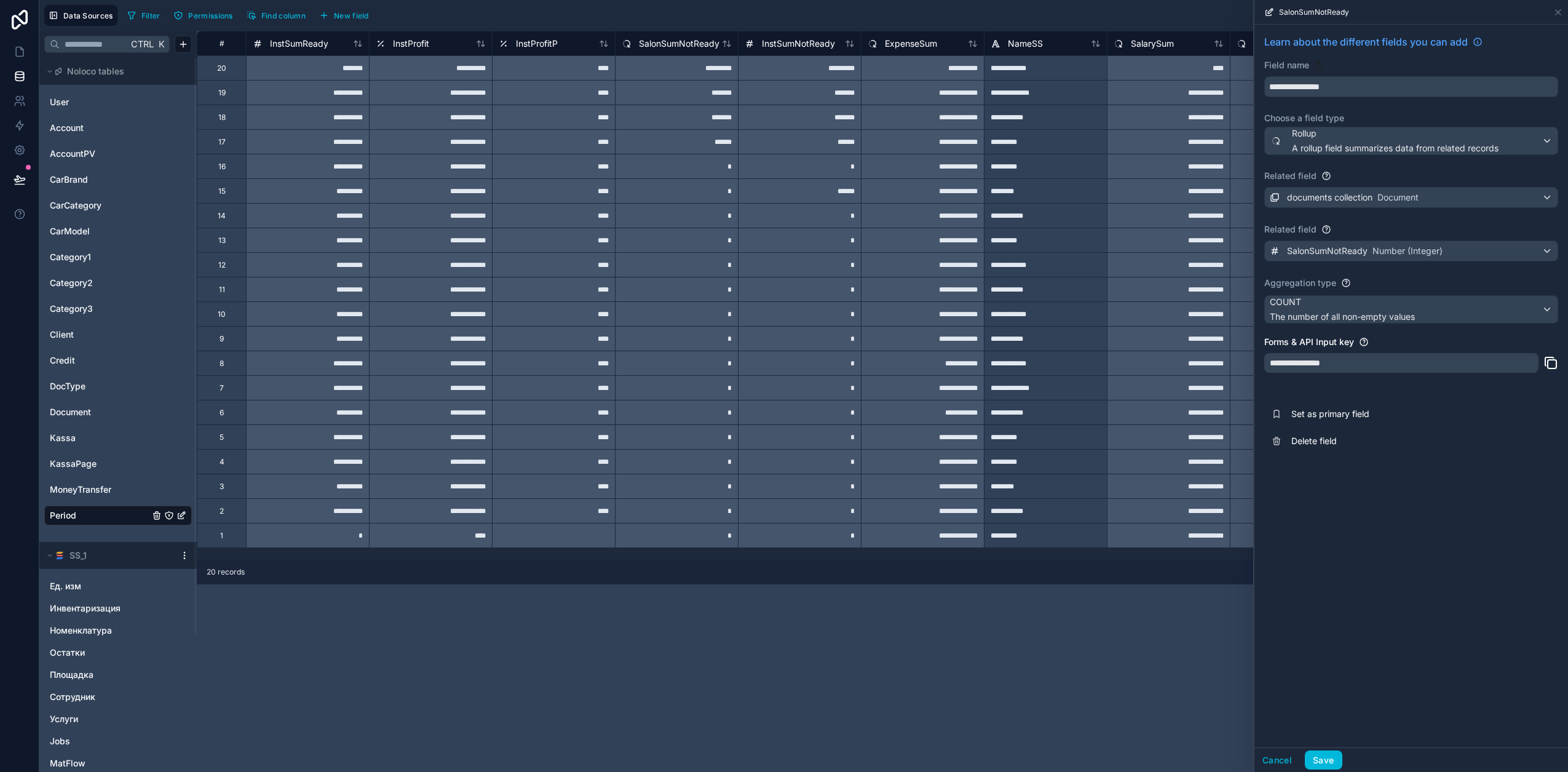
click at [1329, 766] on button "Save" at bounding box center [1323, 760] width 37 height 19
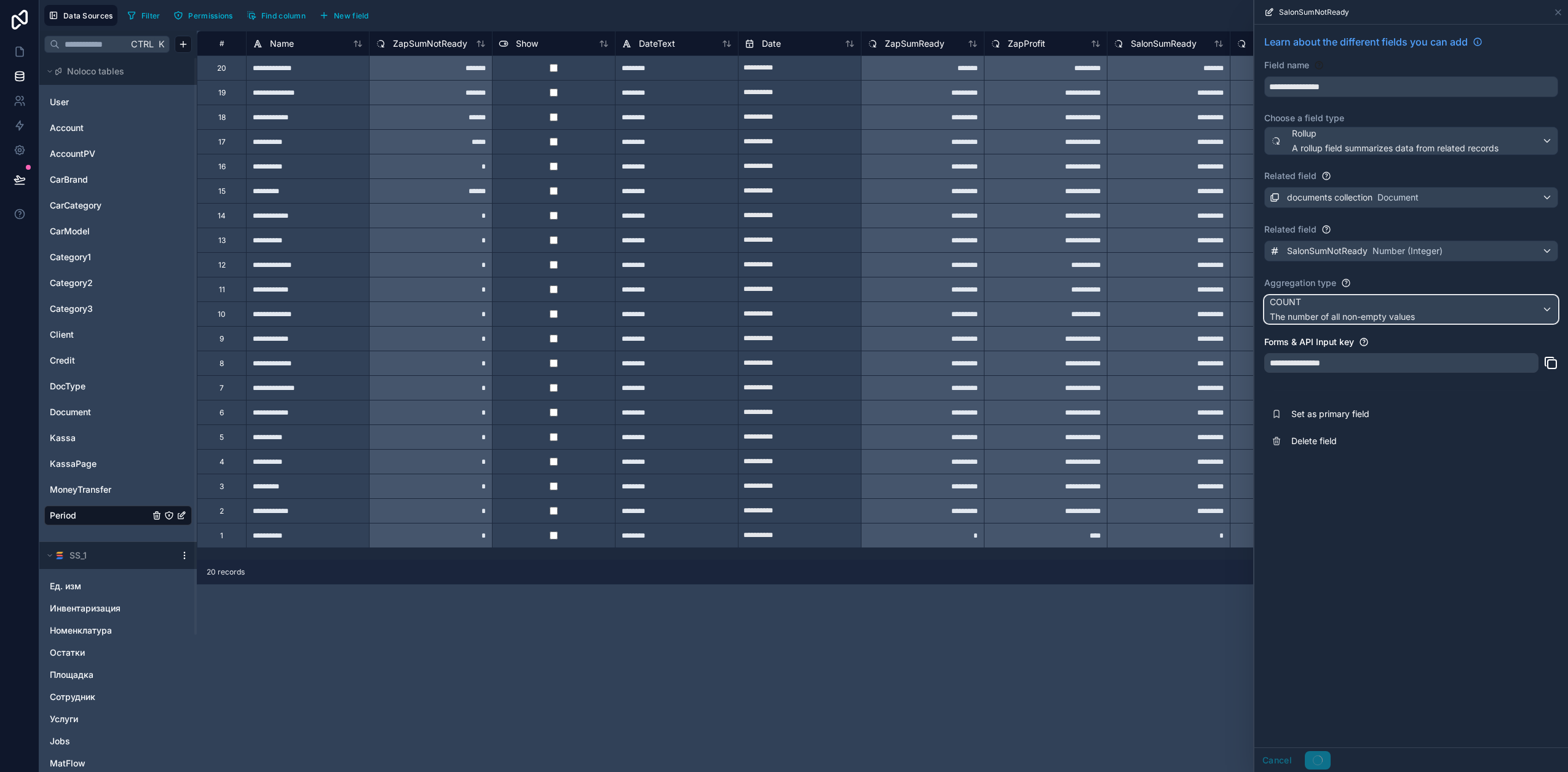
click at [1287, 303] on span "COUNT" at bounding box center [1343, 302] width 145 height 12
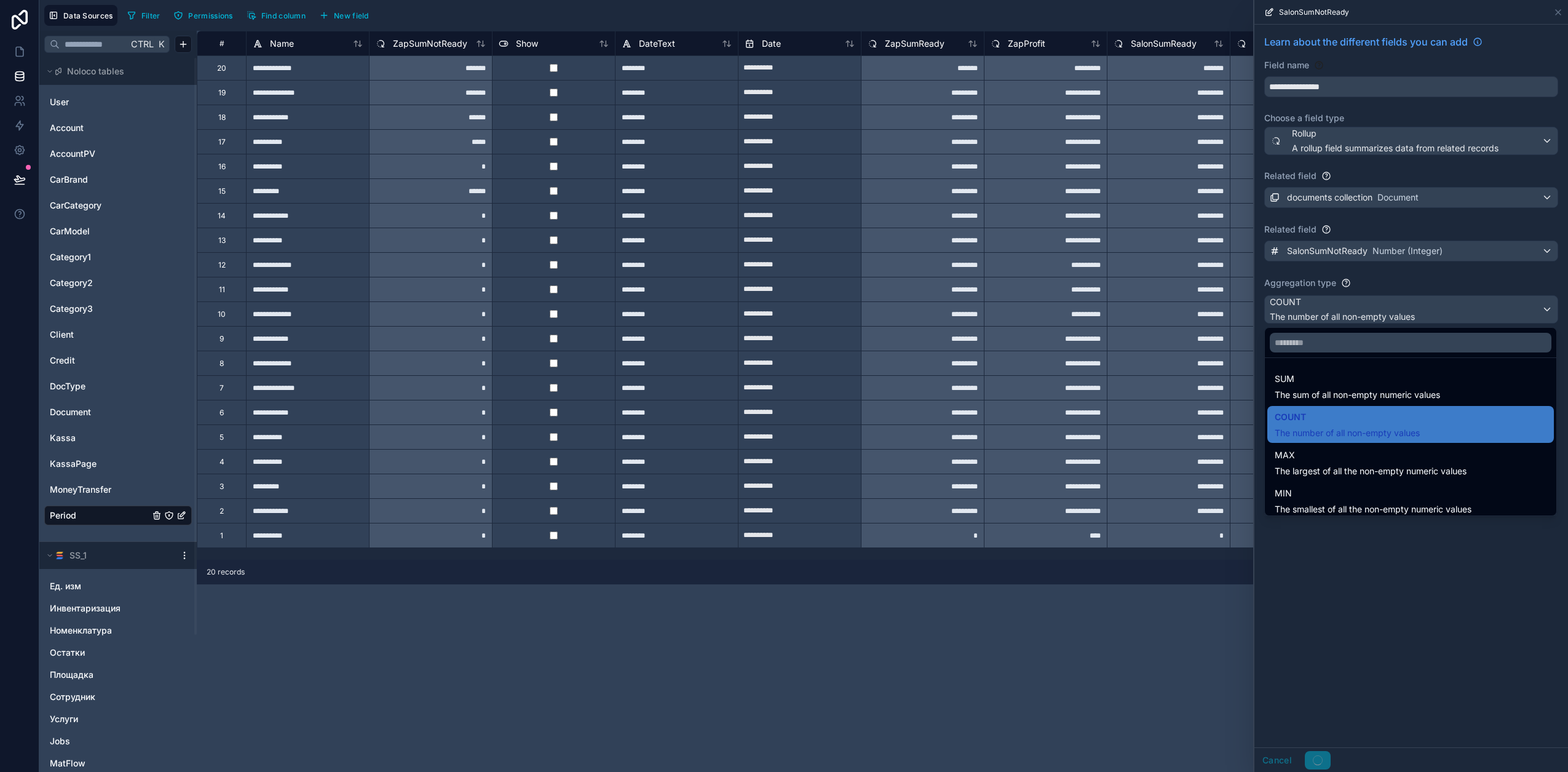
click at [1308, 386] on div "SUM The sum of all non-empty numeric values" at bounding box center [1357, 386] width 166 height 30
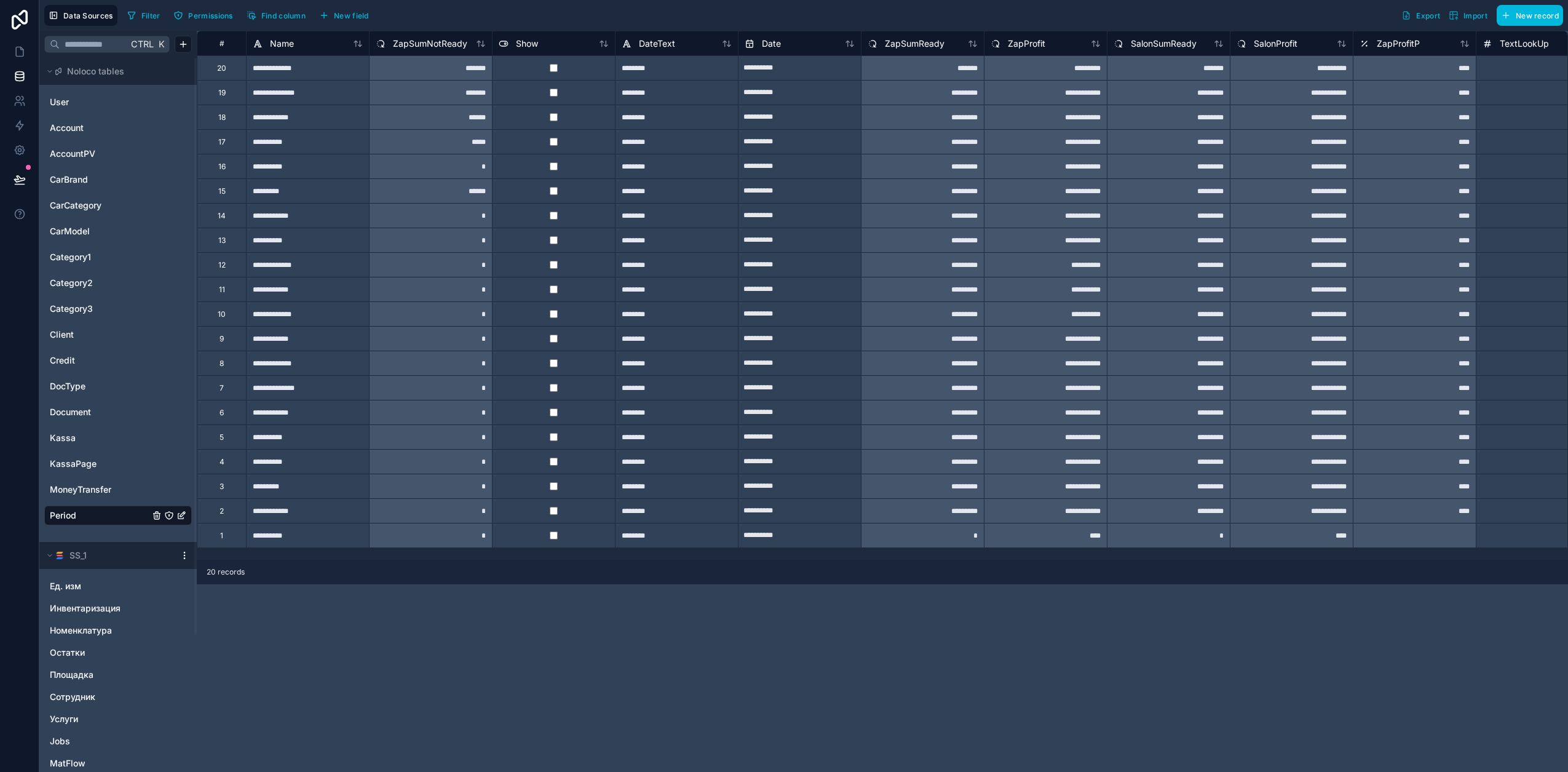
click at [1175, 45] on span "SalonSumReady" at bounding box center [1163, 43] width 66 height 12
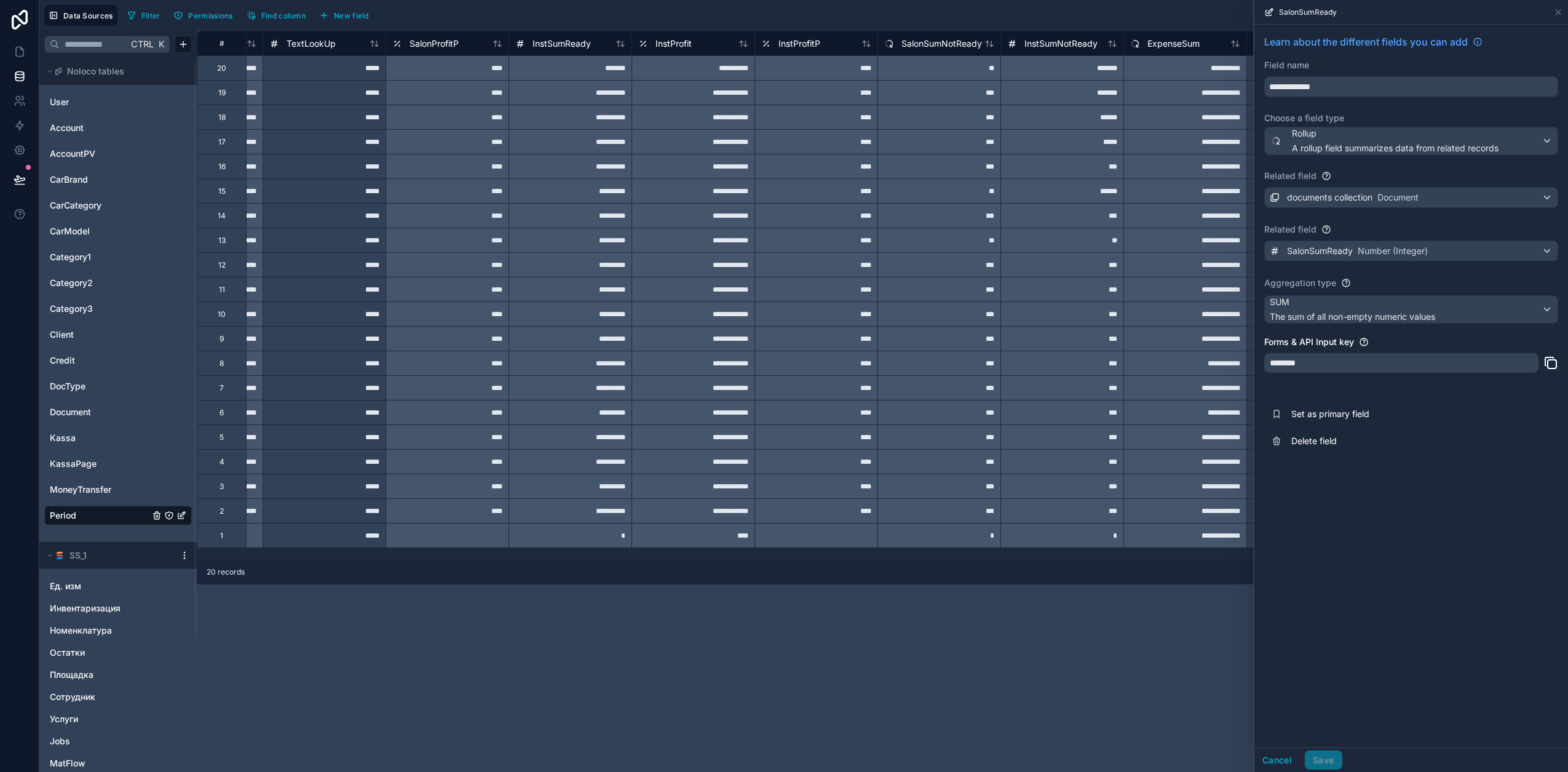
scroll to position [0, 1259]
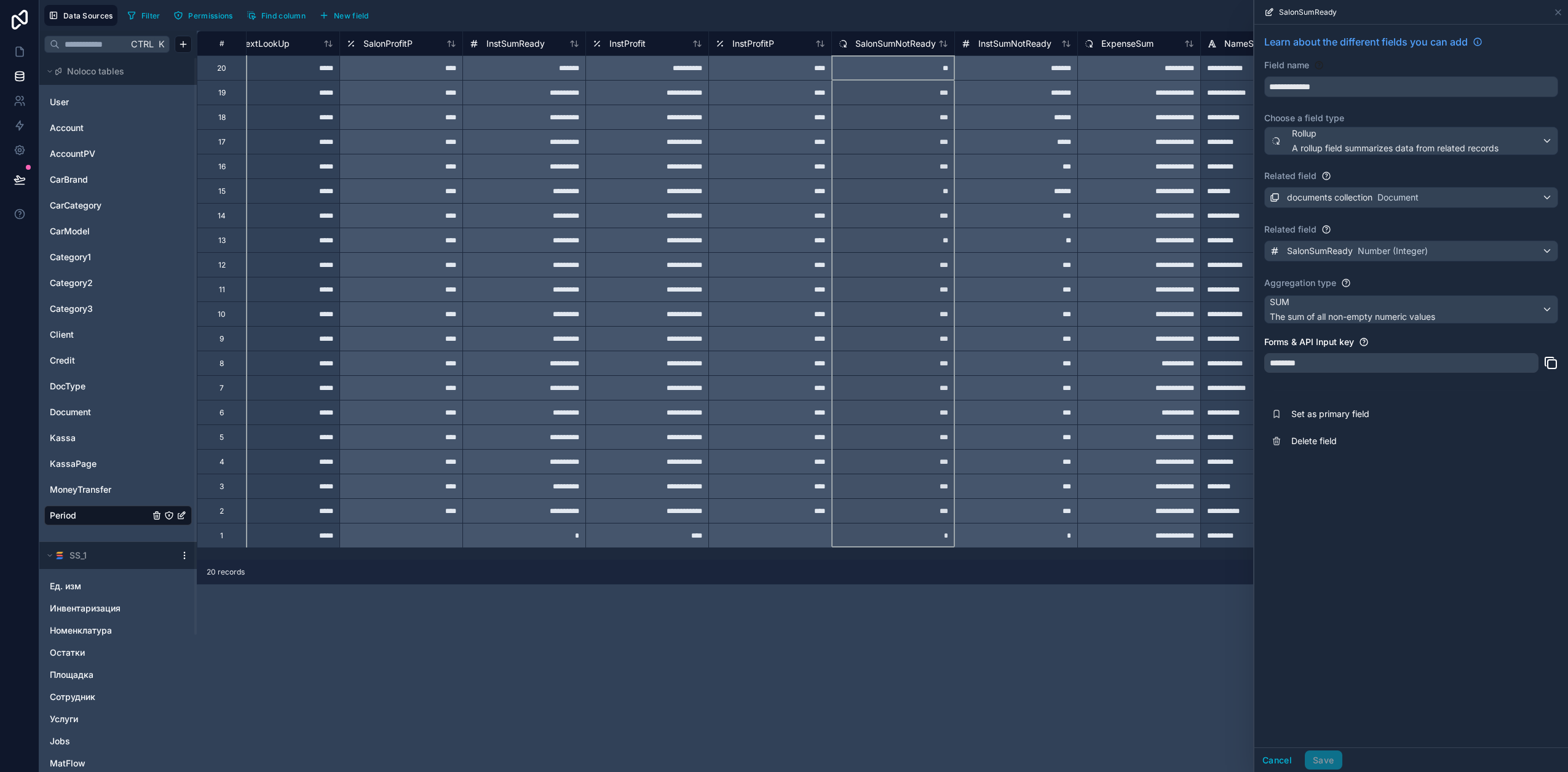
click at [905, 42] on span "SalonSumNotReady" at bounding box center [896, 43] width 81 height 12
click at [1313, 306] on span "COUNT" at bounding box center [1343, 302] width 145 height 12
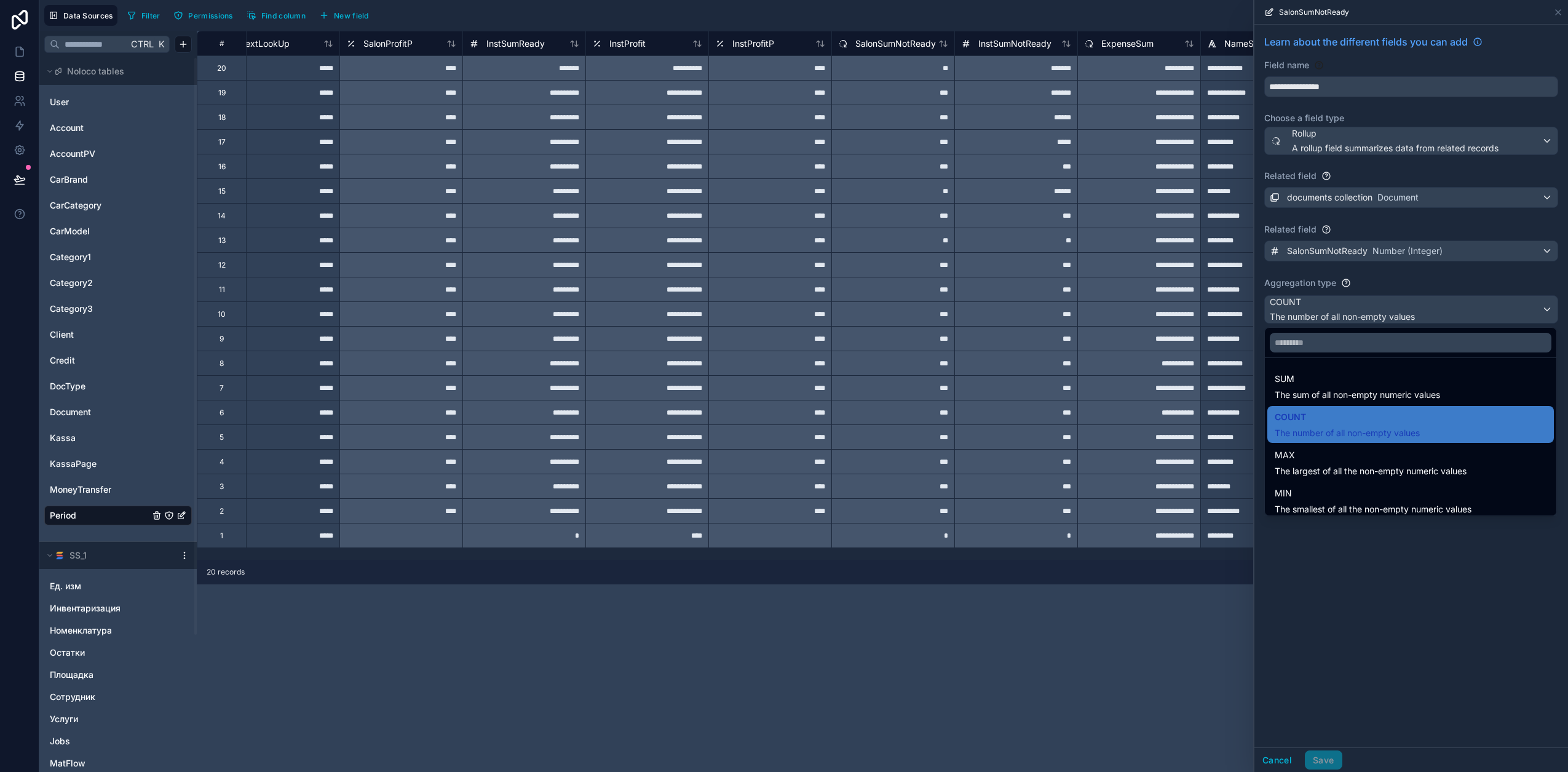
click at [1312, 395] on span "The sum of all non-empty numeric values" at bounding box center [1357, 395] width 166 height 12
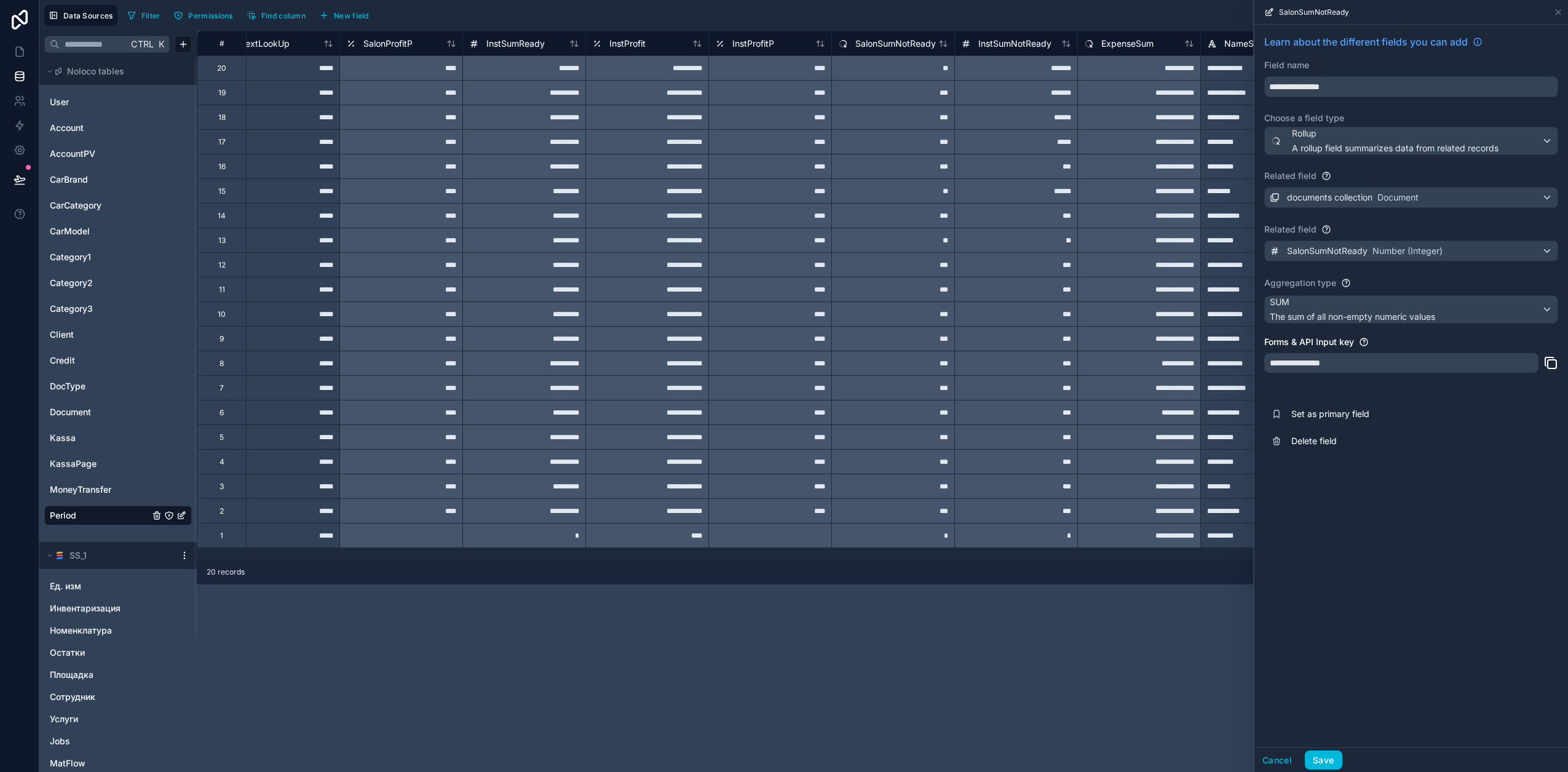
click at [1330, 755] on button "Save" at bounding box center [1323, 760] width 37 height 19
click at [25, 52] on icon at bounding box center [19, 51] width 12 height 12
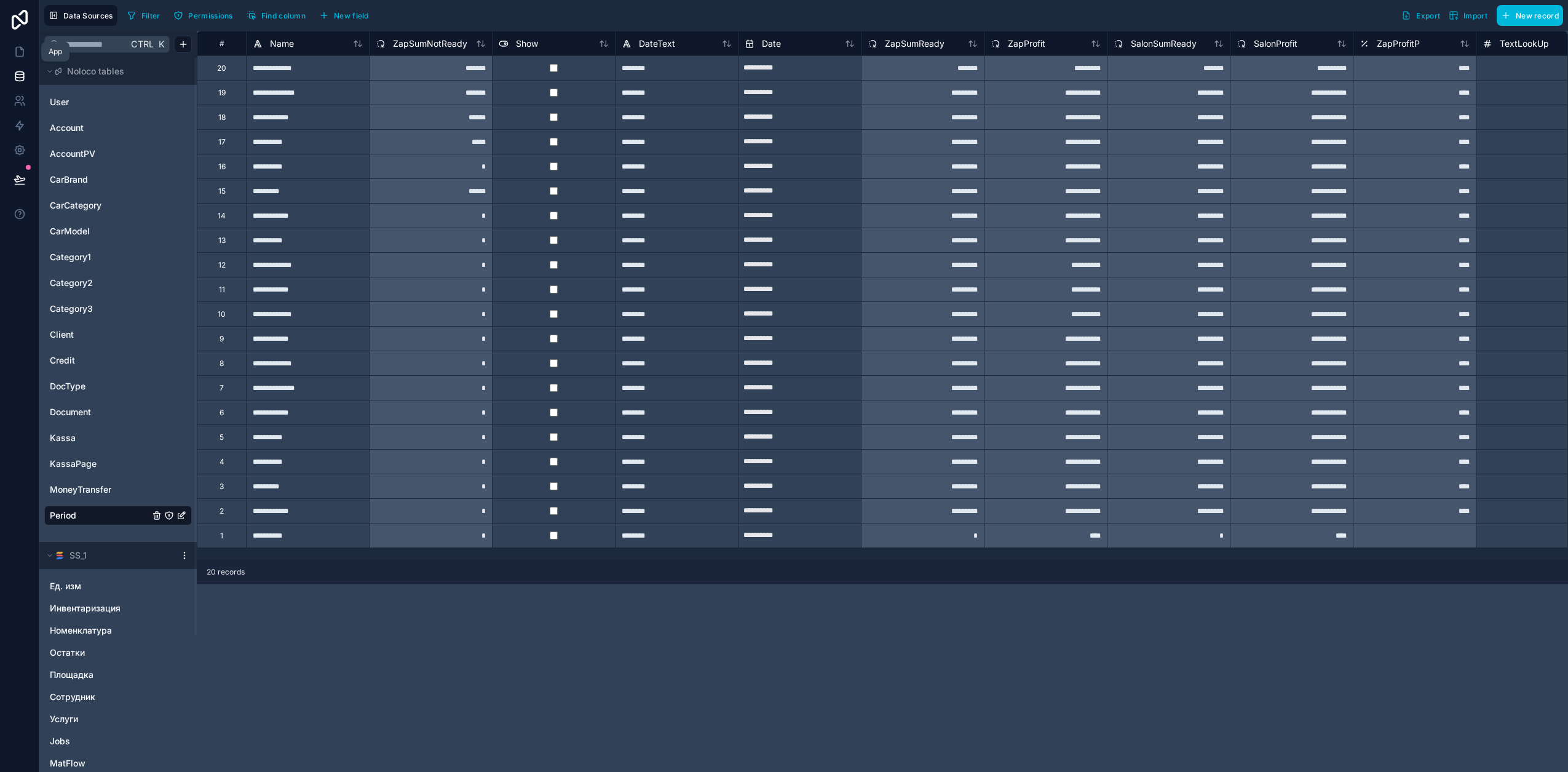
click at [22, 51] on icon at bounding box center [19, 51] width 12 height 12
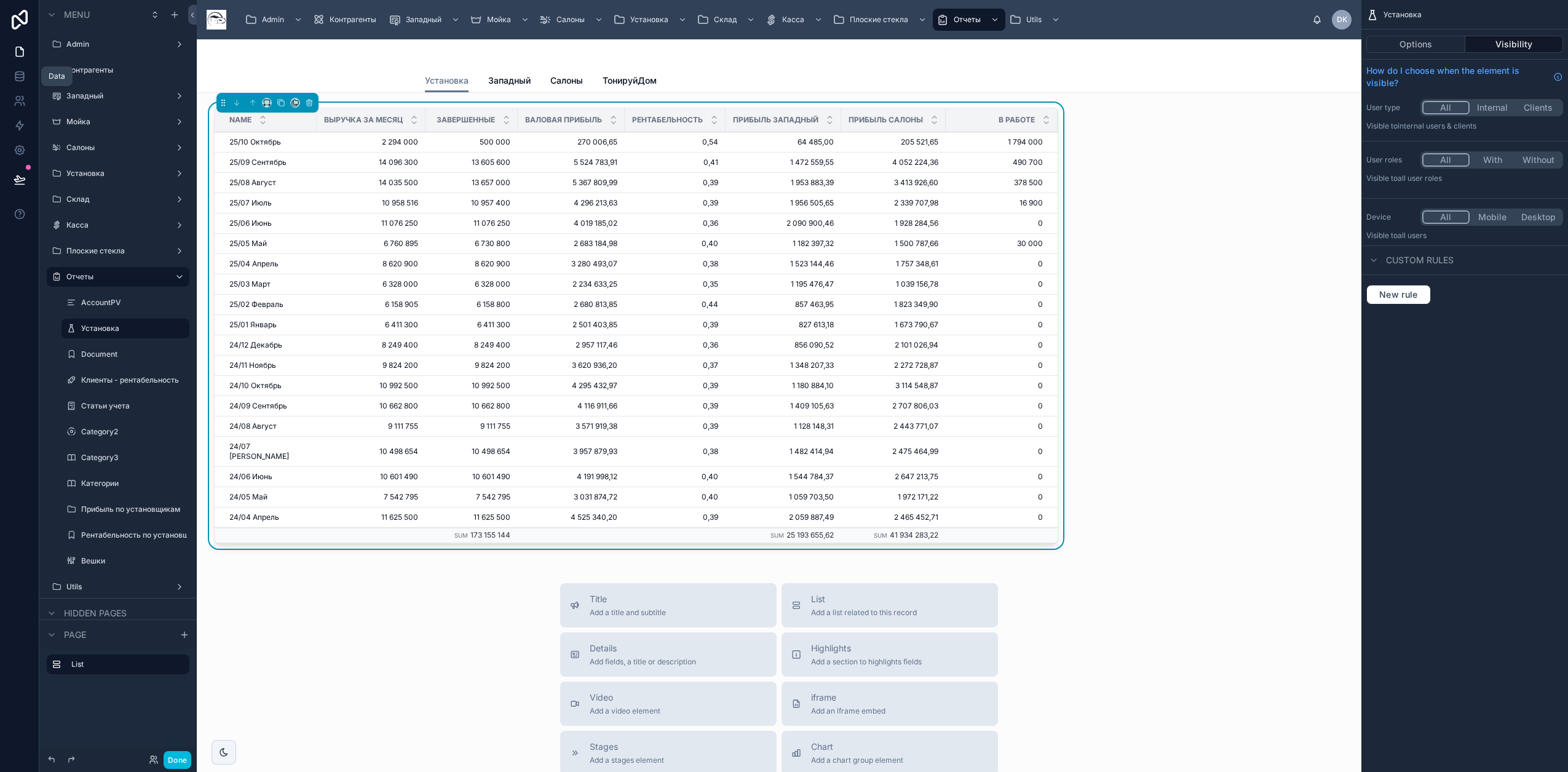
click at [19, 76] on icon at bounding box center [19, 76] width 12 height 12
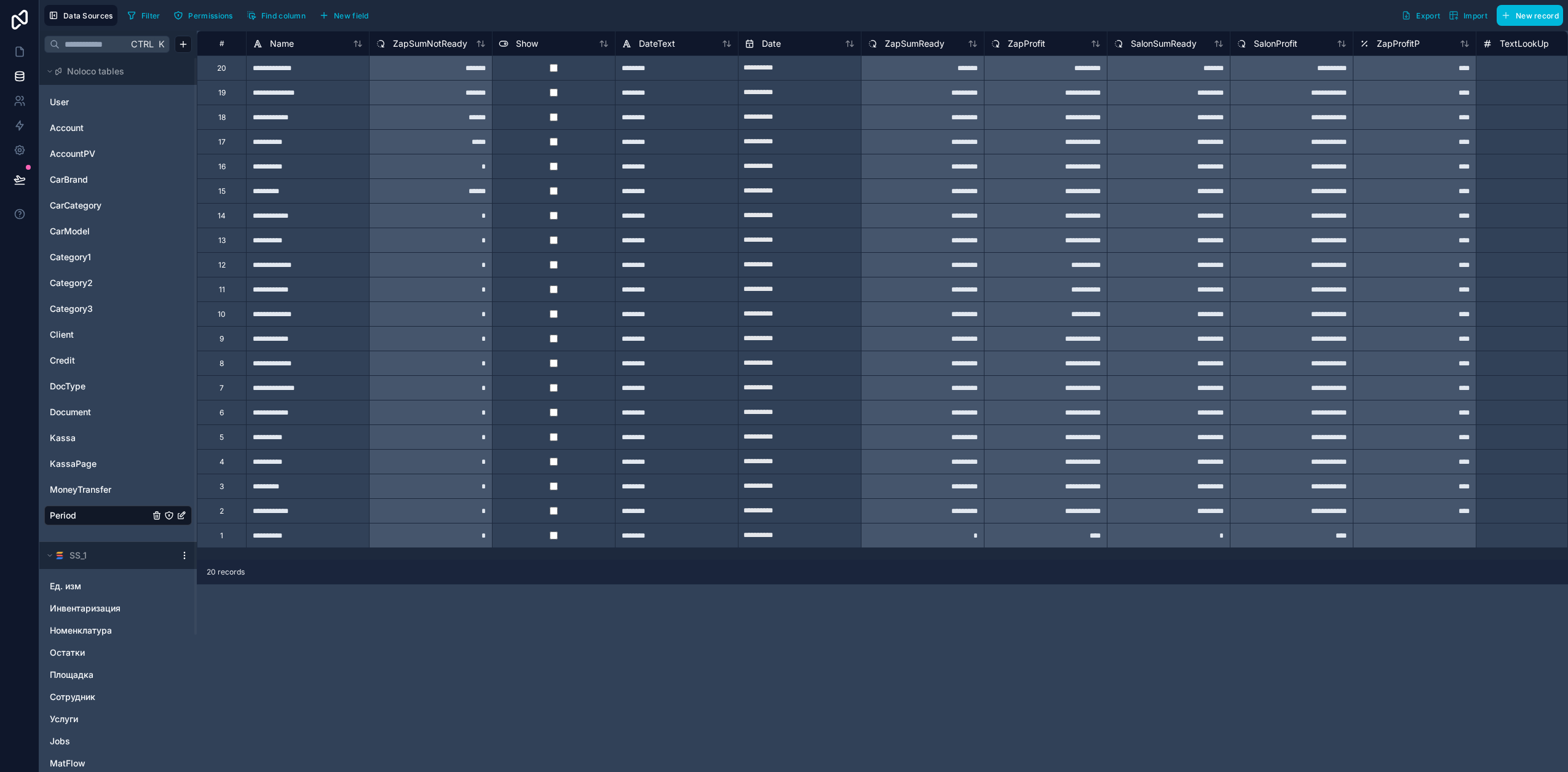
click at [61, 410] on span "Document" at bounding box center [70, 412] width 41 height 12
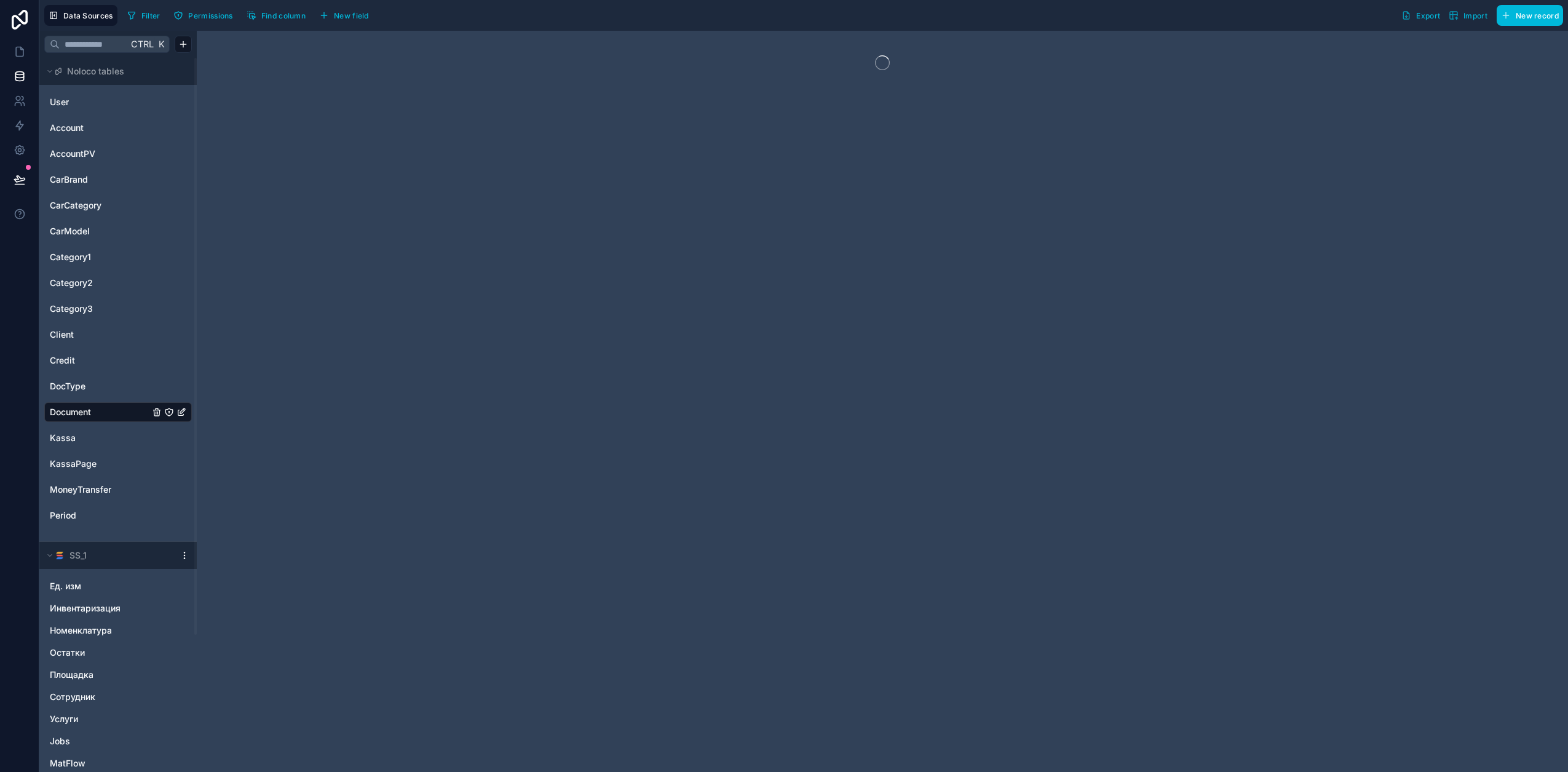
click at [279, 14] on span "Find column" at bounding box center [283, 15] width 44 height 9
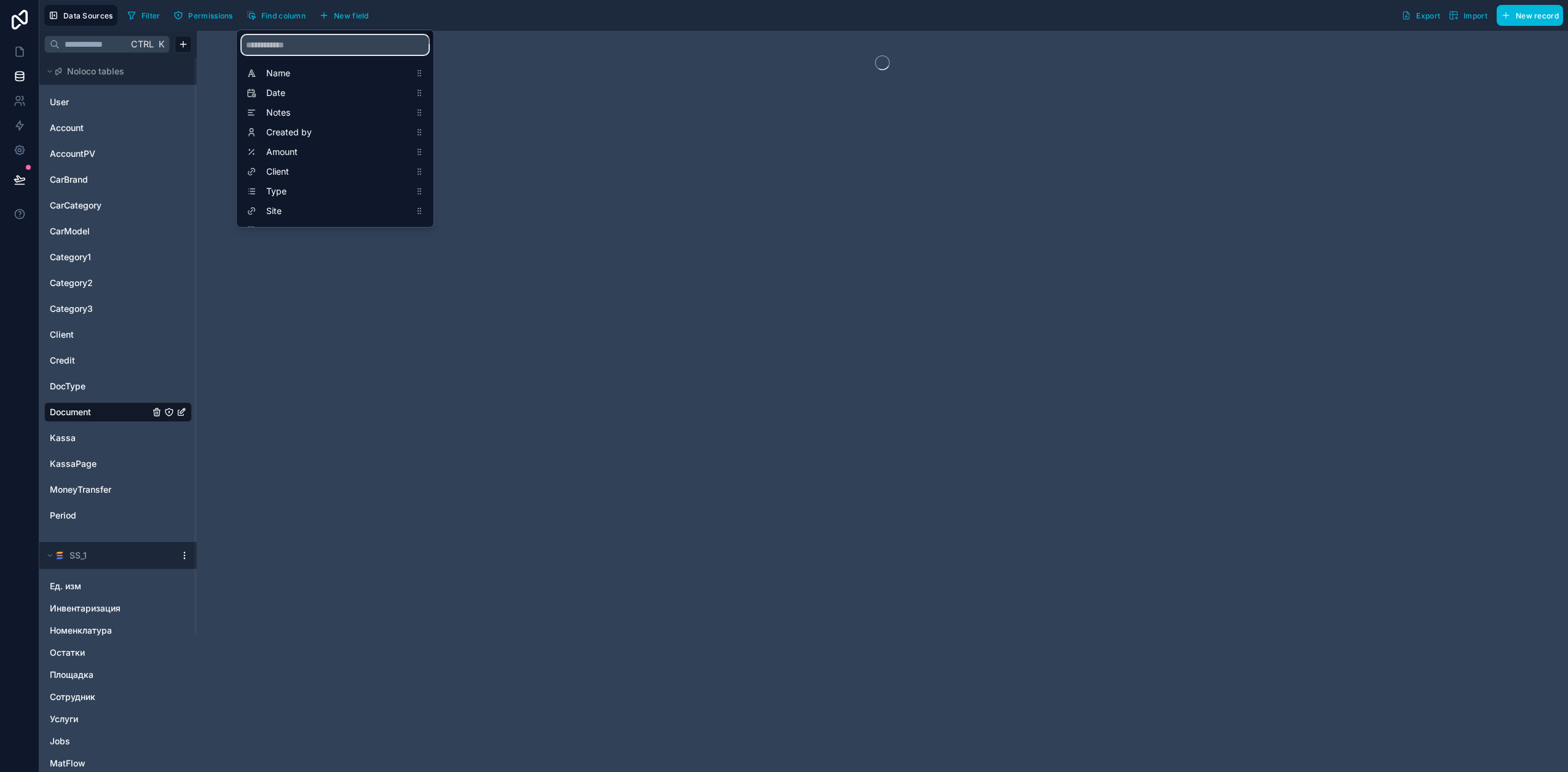
click at [287, 47] on input "scrollable content" at bounding box center [335, 45] width 187 height 19
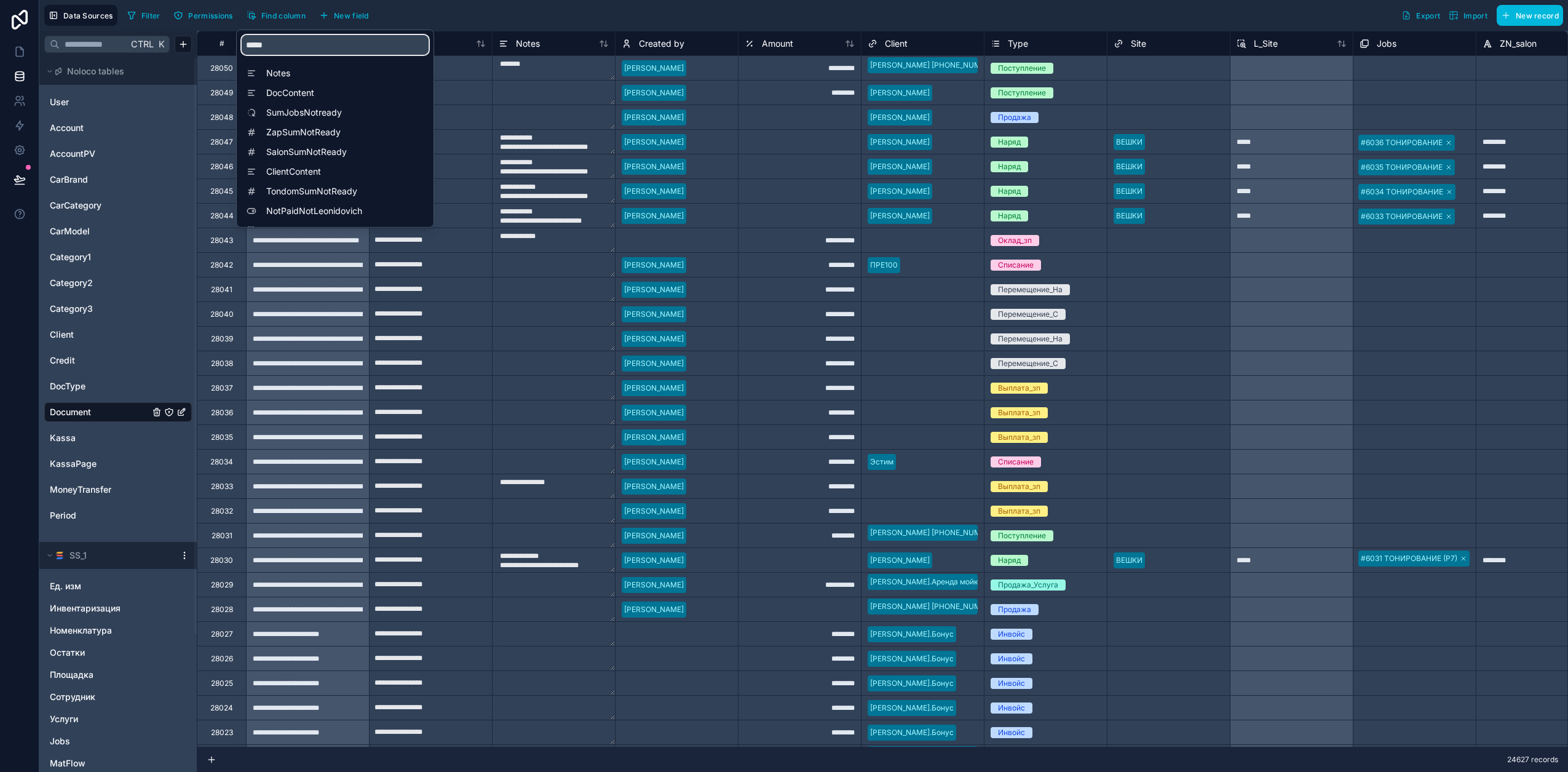
type input "*****"
click at [316, 131] on span "ZapSumNotReady" at bounding box center [338, 132] width 144 height 12
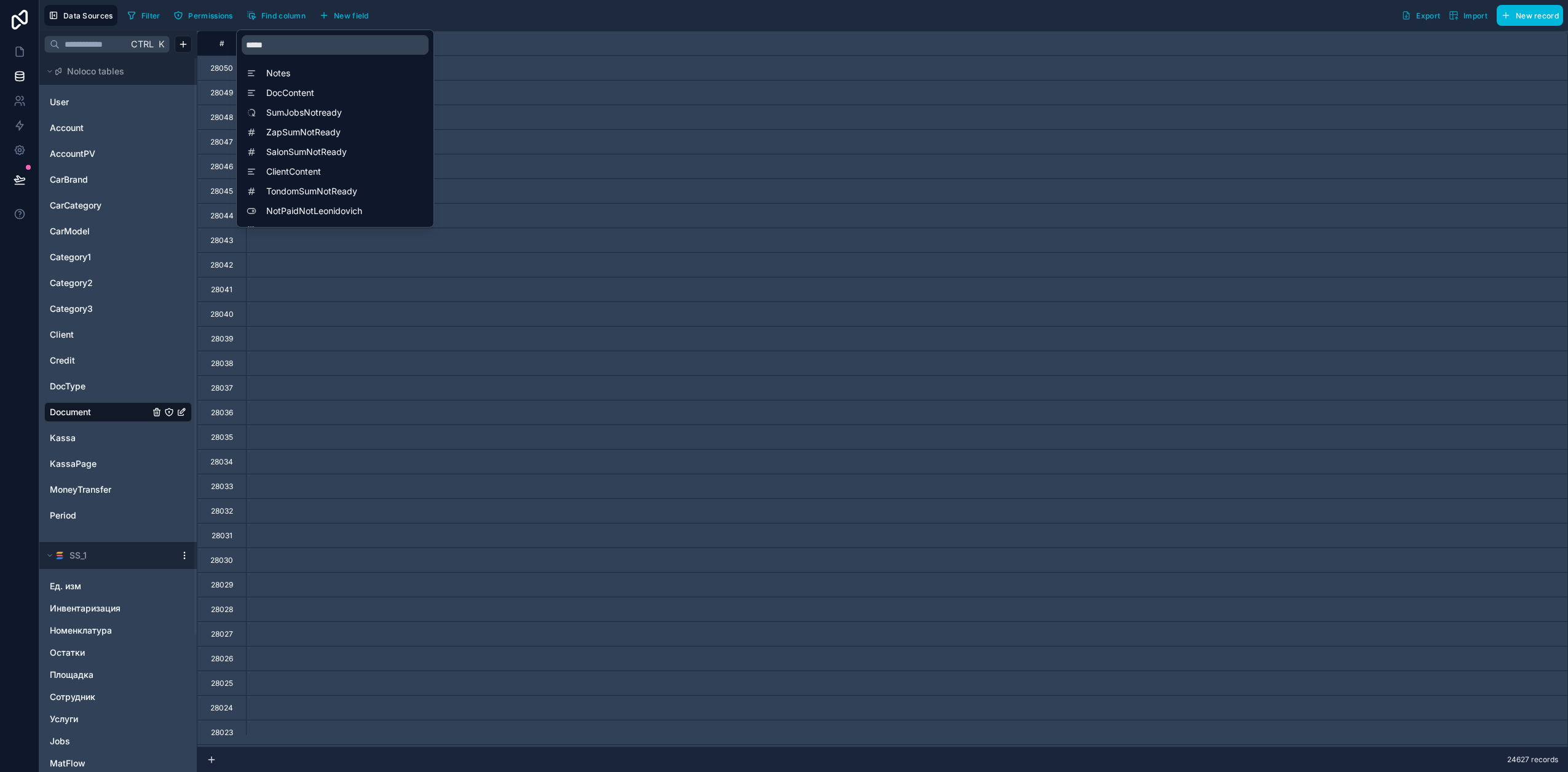
scroll to position [0, 6640]
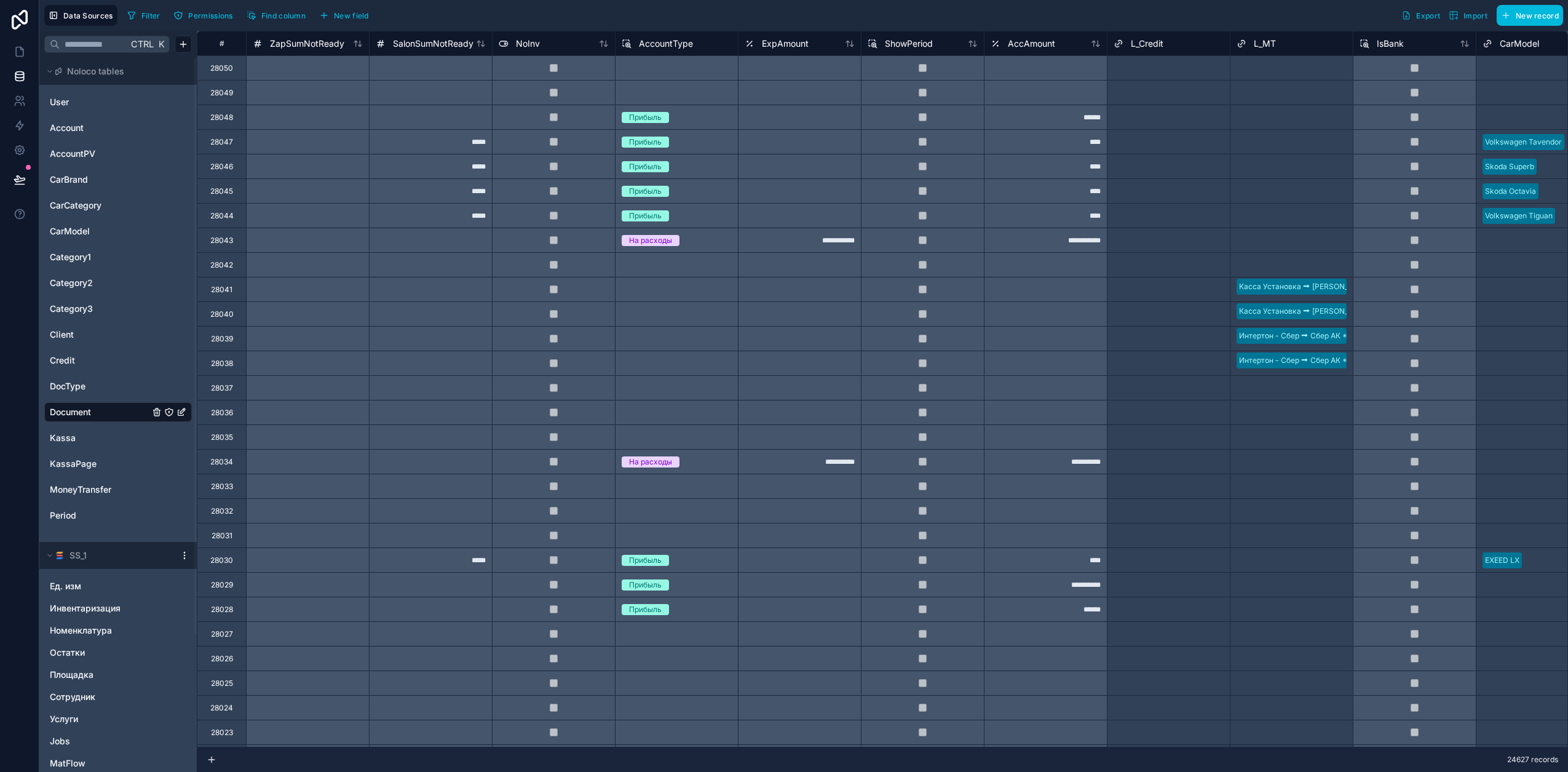
click at [502, 14] on div "Filter Permissions Find column New field Export Import New record" at bounding box center [842, 15] width 1441 height 21
click at [305, 45] on span "ZapSumNotReady" at bounding box center [307, 43] width 74 height 12
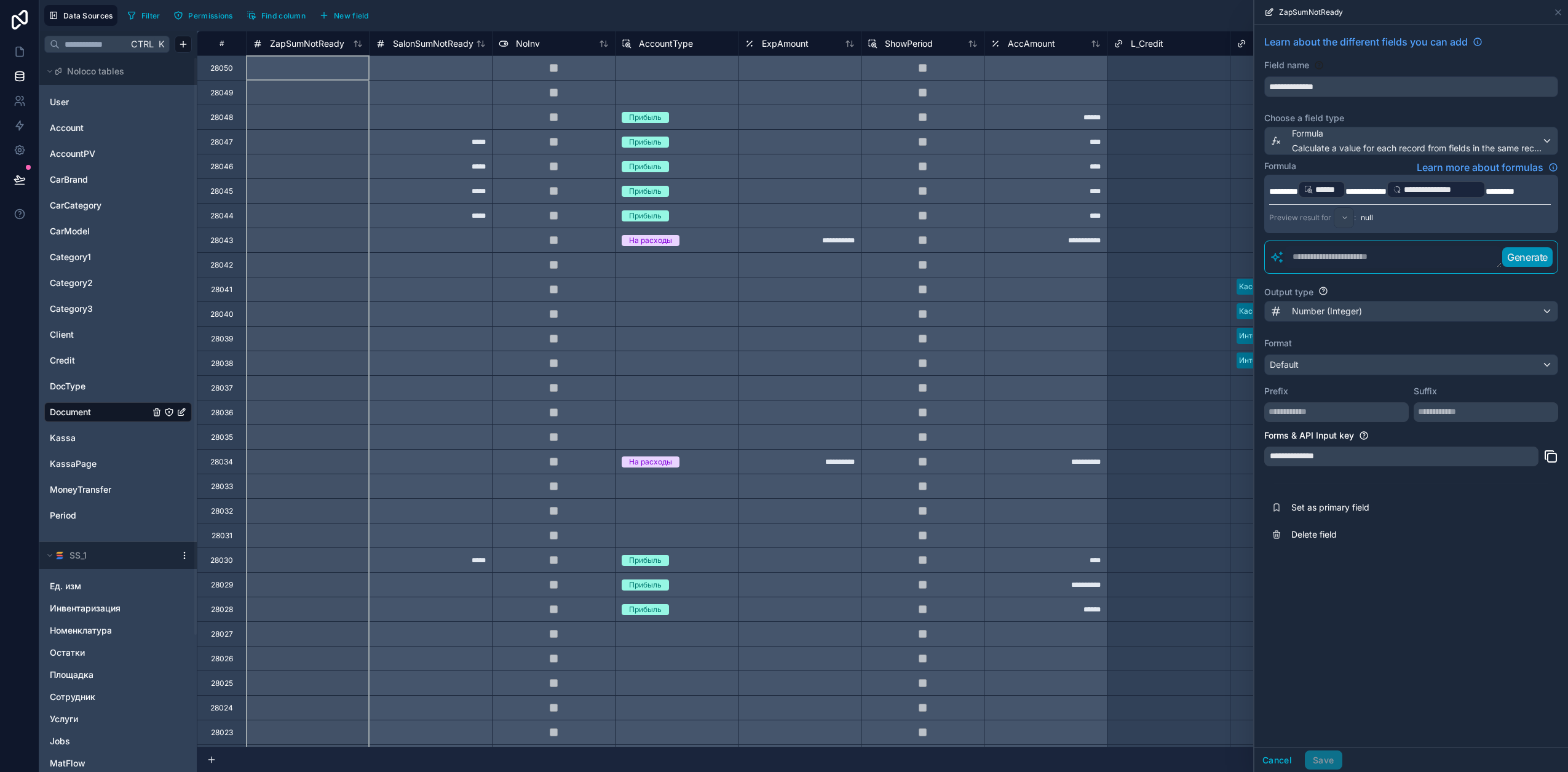
click at [1514, 192] on span "*********" at bounding box center [1500, 192] width 29 height 9
click at [1333, 757] on button "Save" at bounding box center [1323, 760] width 37 height 19
click at [440, 39] on span "SalonSumNotReady" at bounding box center [433, 43] width 81 height 12
